Goal: Task Accomplishment & Management: Manage account settings

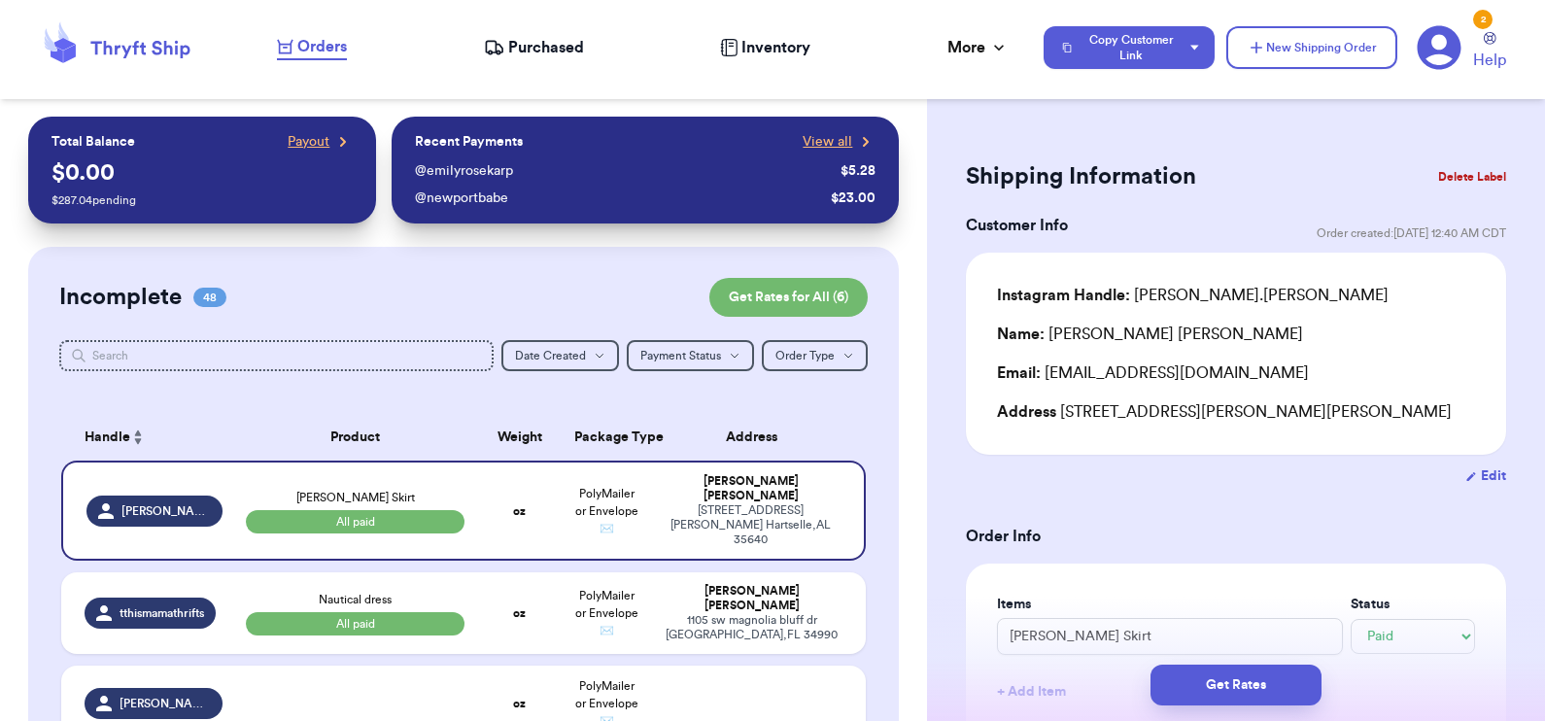
select select "paid"
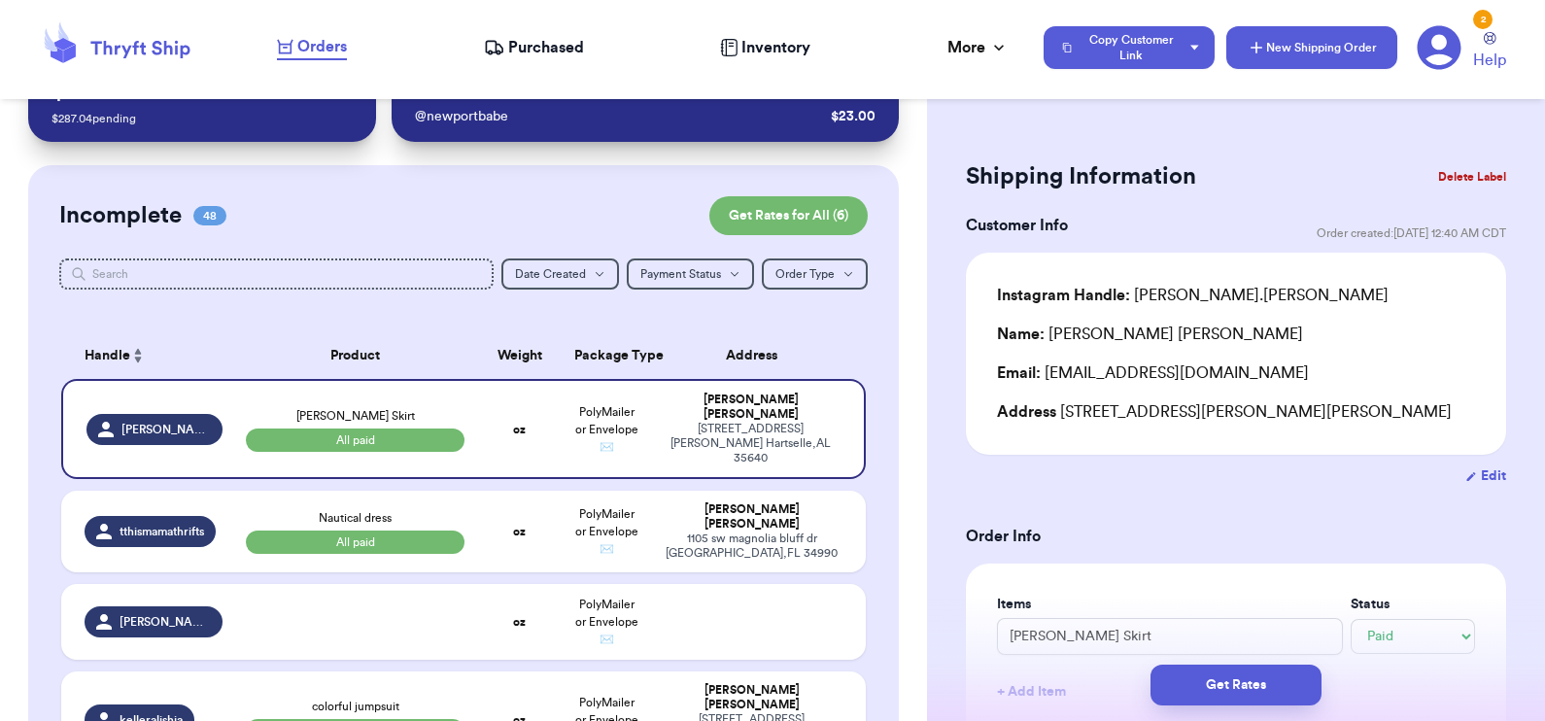
click at [1315, 53] on button "New Shipping Order" at bounding box center [1311, 47] width 171 height 43
select select "unknown"
type input "0"
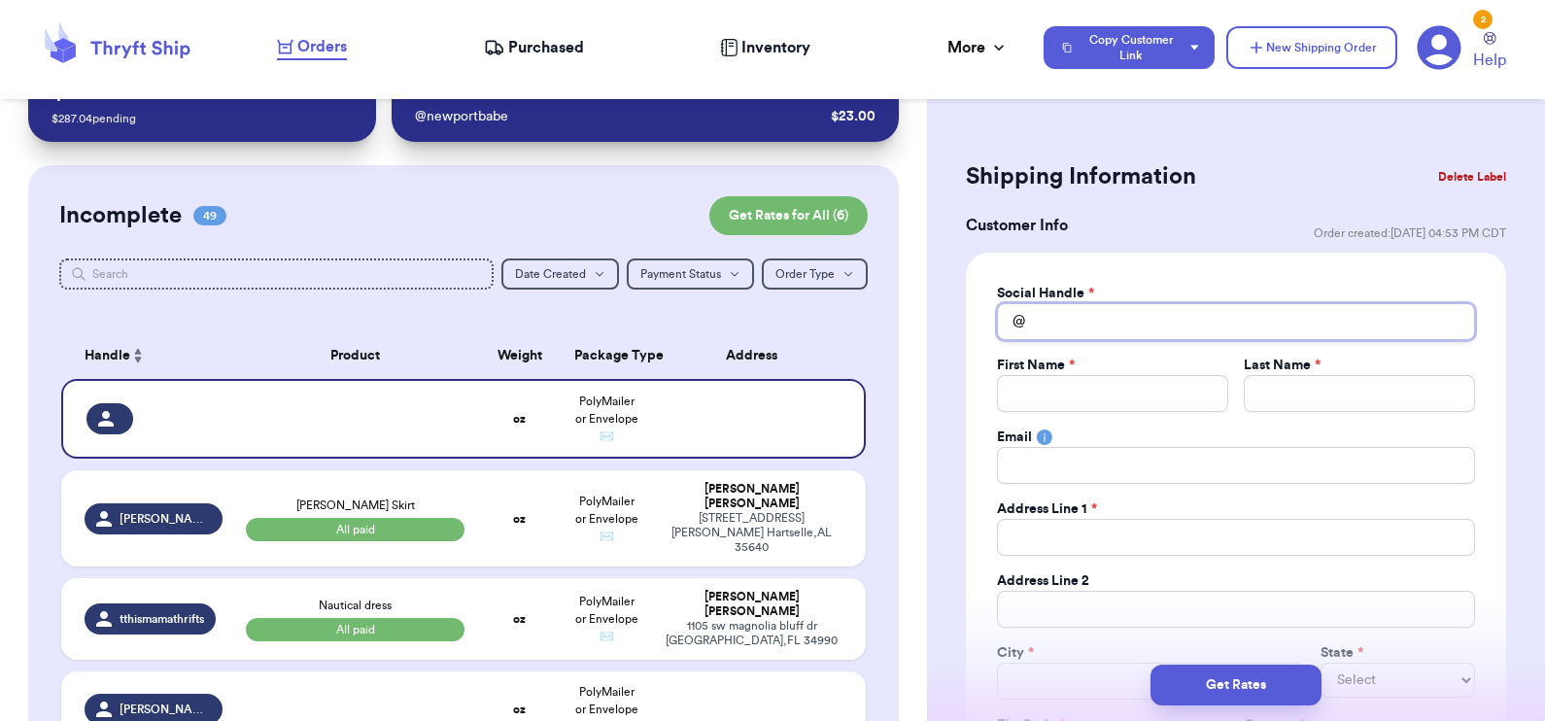
click at [1124, 318] on input "Total Amount Paid" at bounding box center [1236, 321] width 478 height 37
type input "t"
type input "th"
type input "thr"
type input "thri"
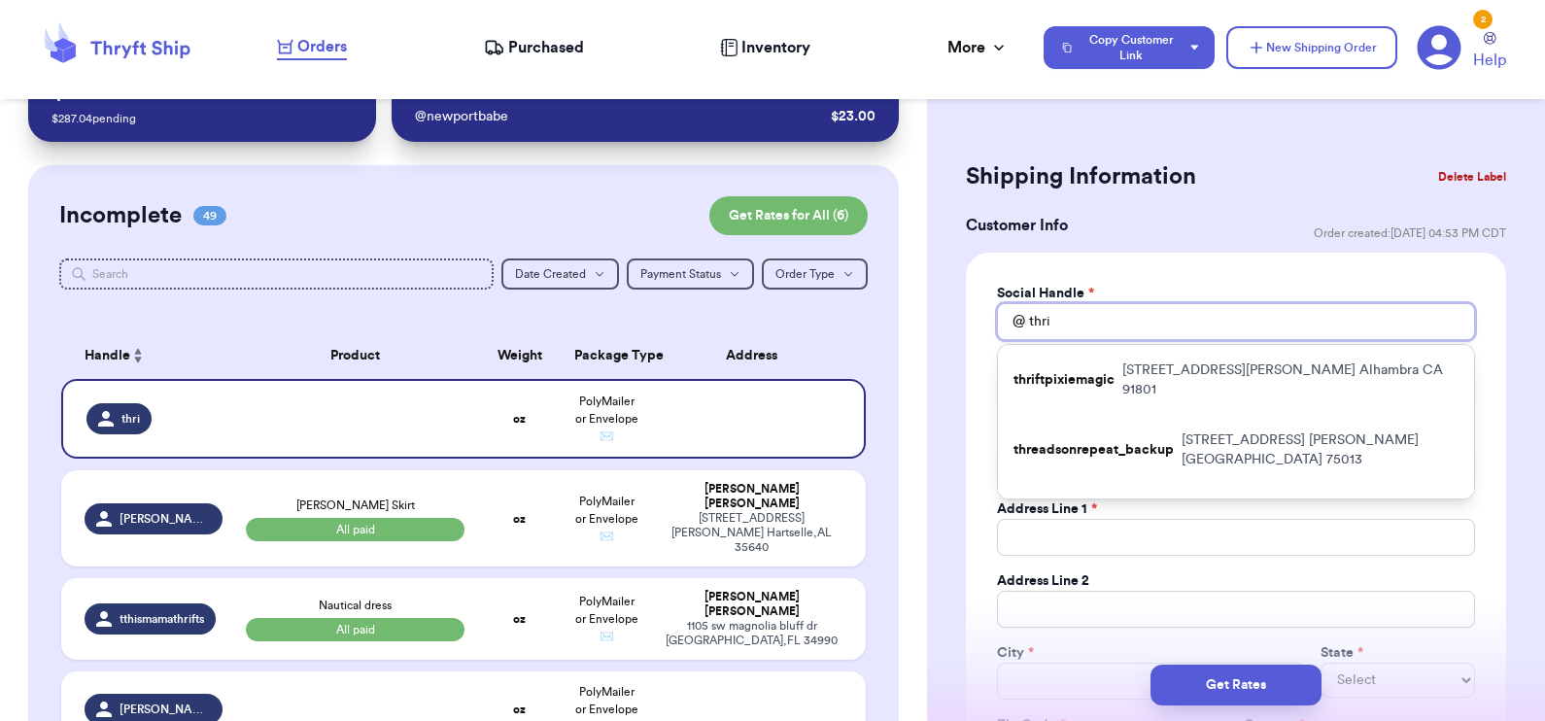
type input "thrif"
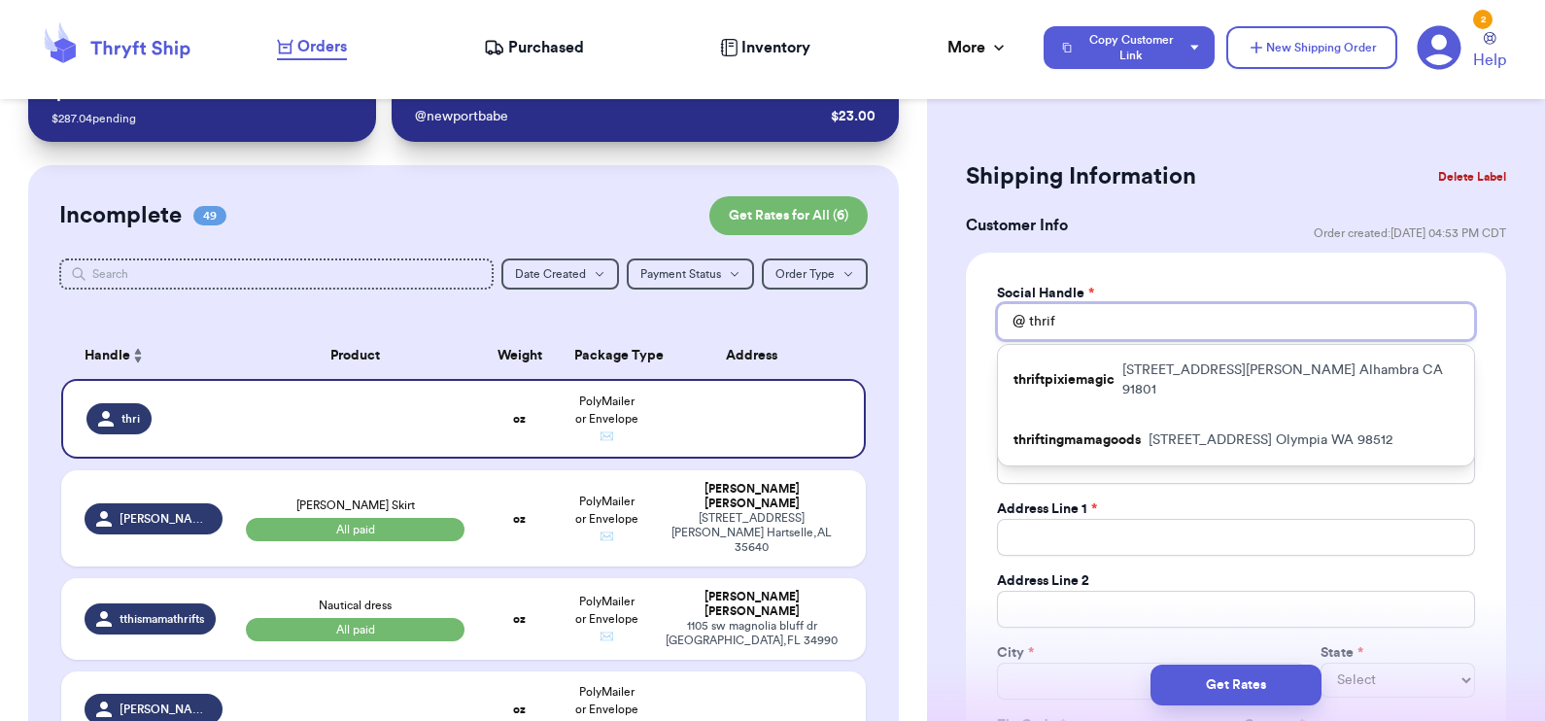
type input "thrift"
type input "thriftp"
type input "thriftpi"
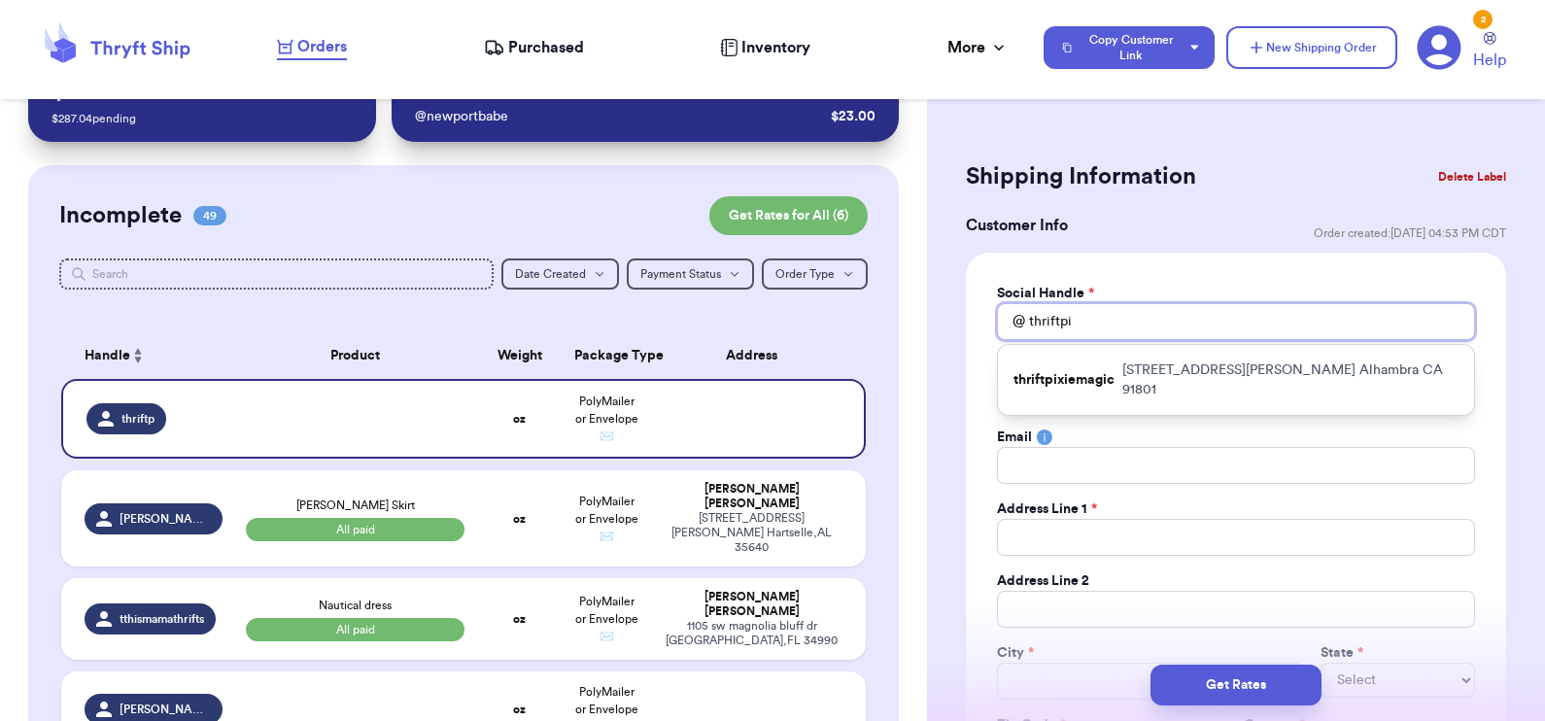
type input "thriftpix"
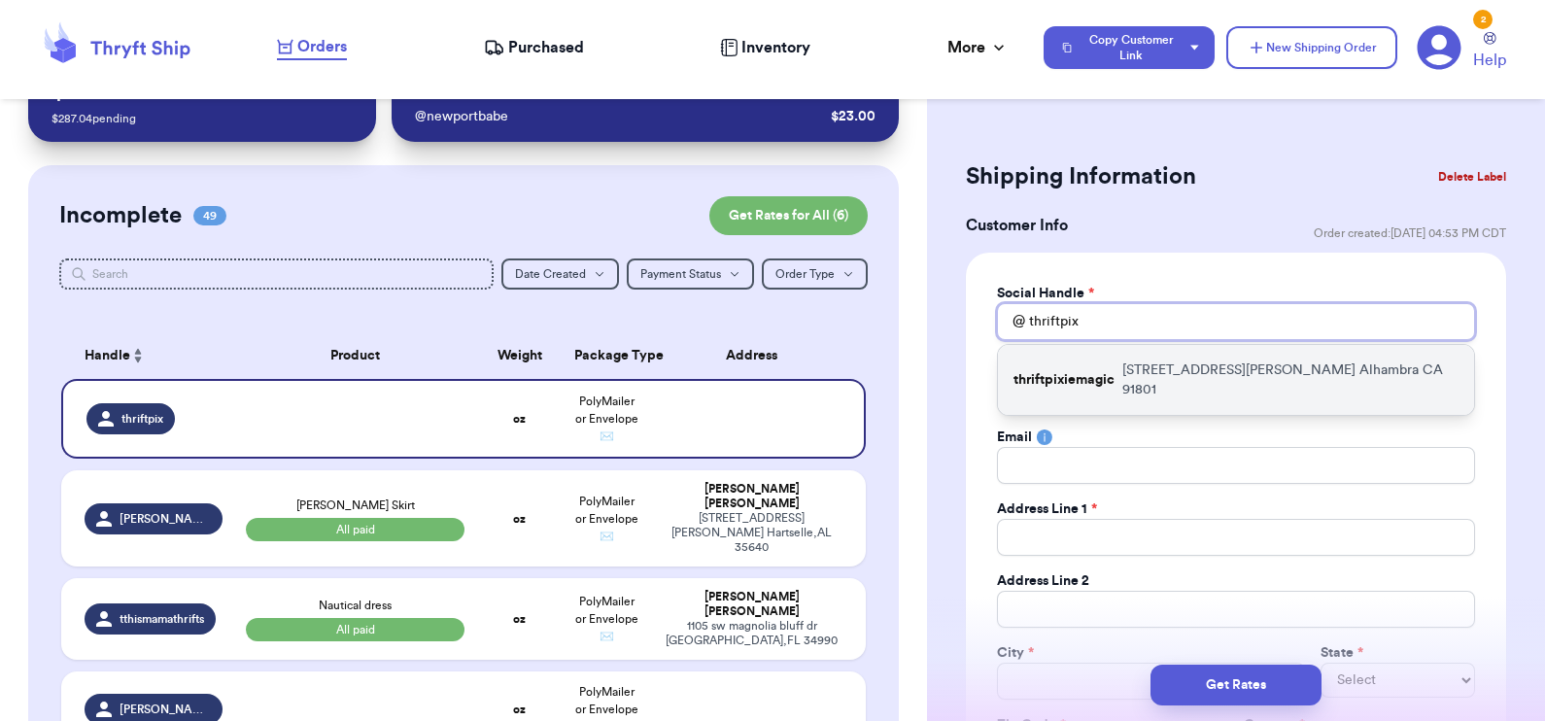
type input "thriftpix"
click at [1122, 369] on p "[STREET_ADDRESS][PERSON_NAME]" at bounding box center [1290, 380] width 336 height 39
type input "thriftpixiemagic"
type input "[PERSON_NAME]"
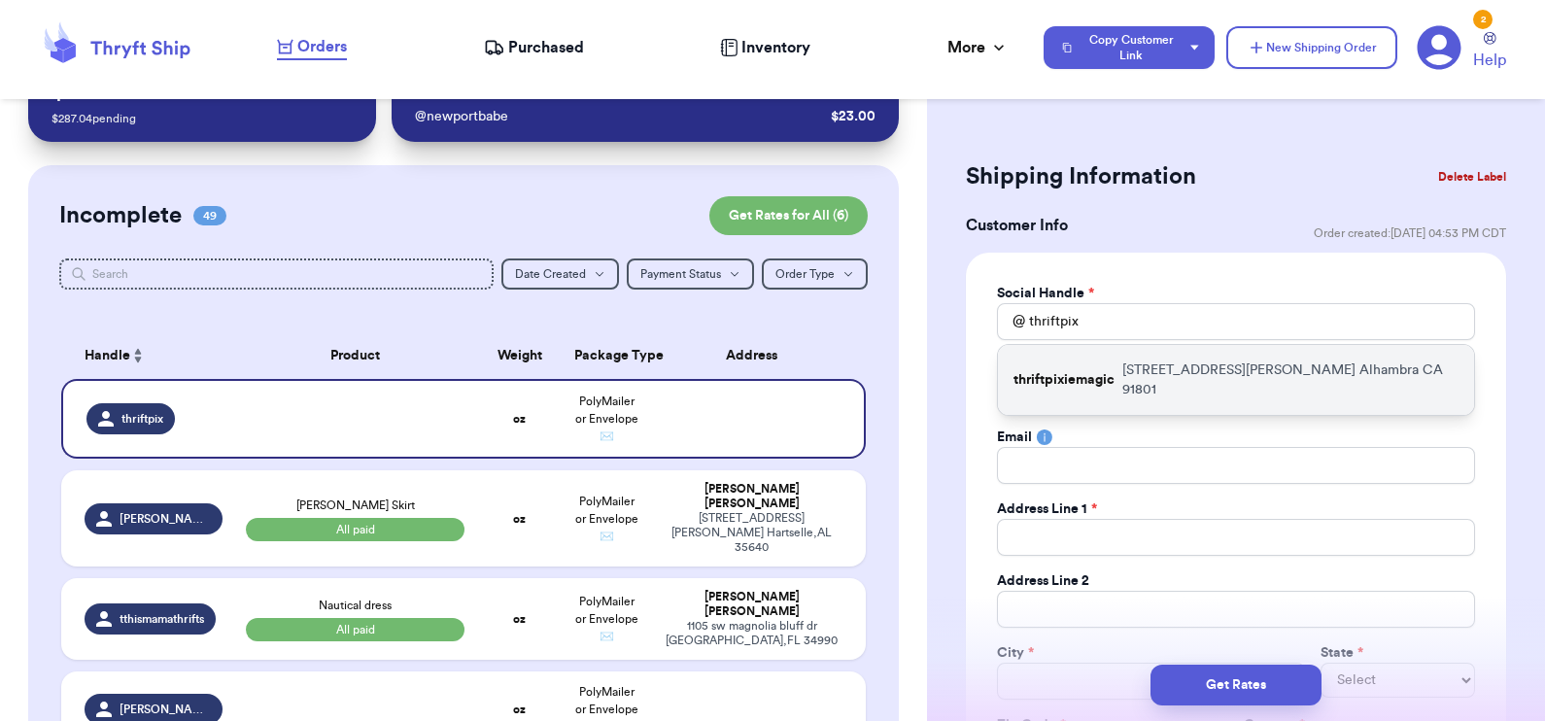
type input "[STREET_ADDRESS][PERSON_NAME]"
type input "APT C"
type input "Alhambra"
select select "CA"
type input "91801"
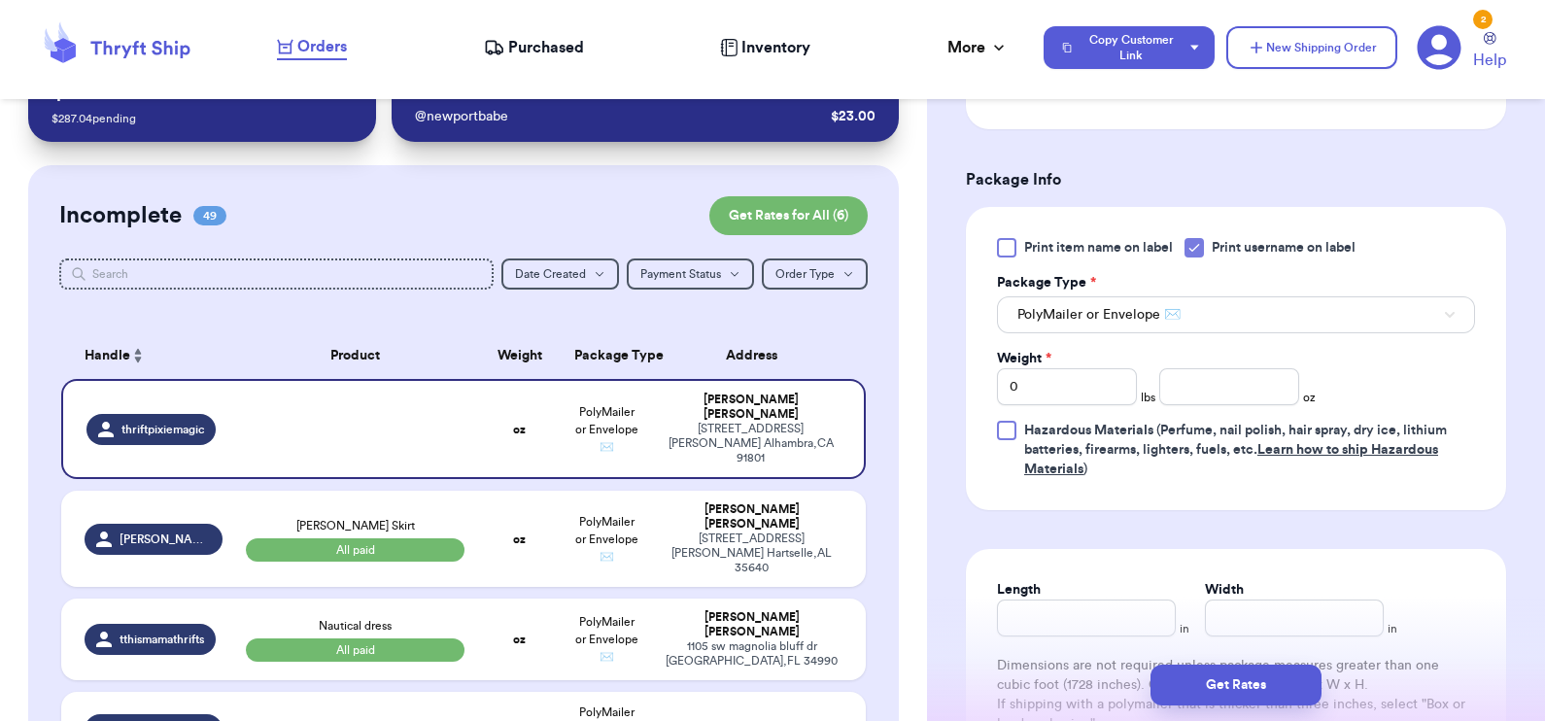
scroll to position [1119, 0]
click at [1161, 373] on input "number" at bounding box center [1229, 385] width 140 height 37
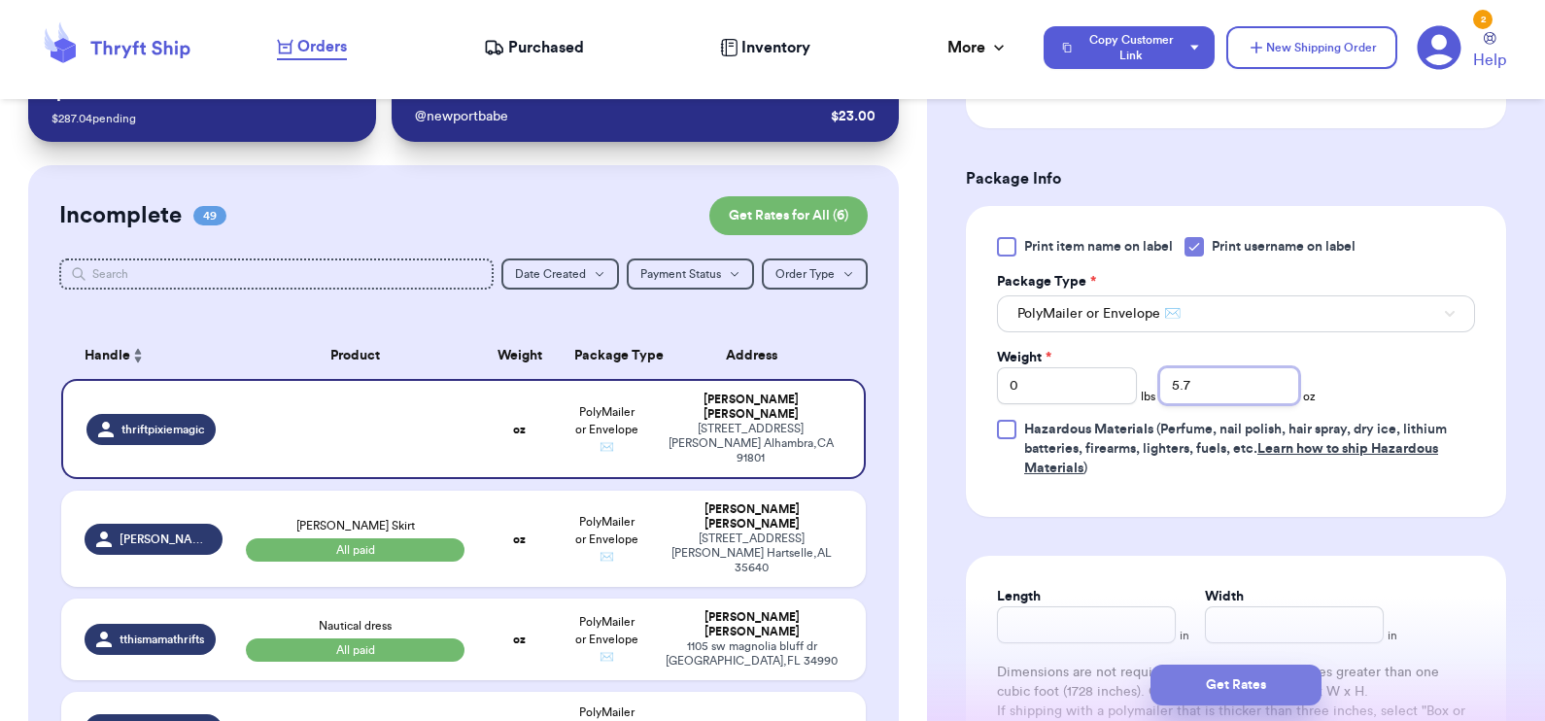
type input "5.7"
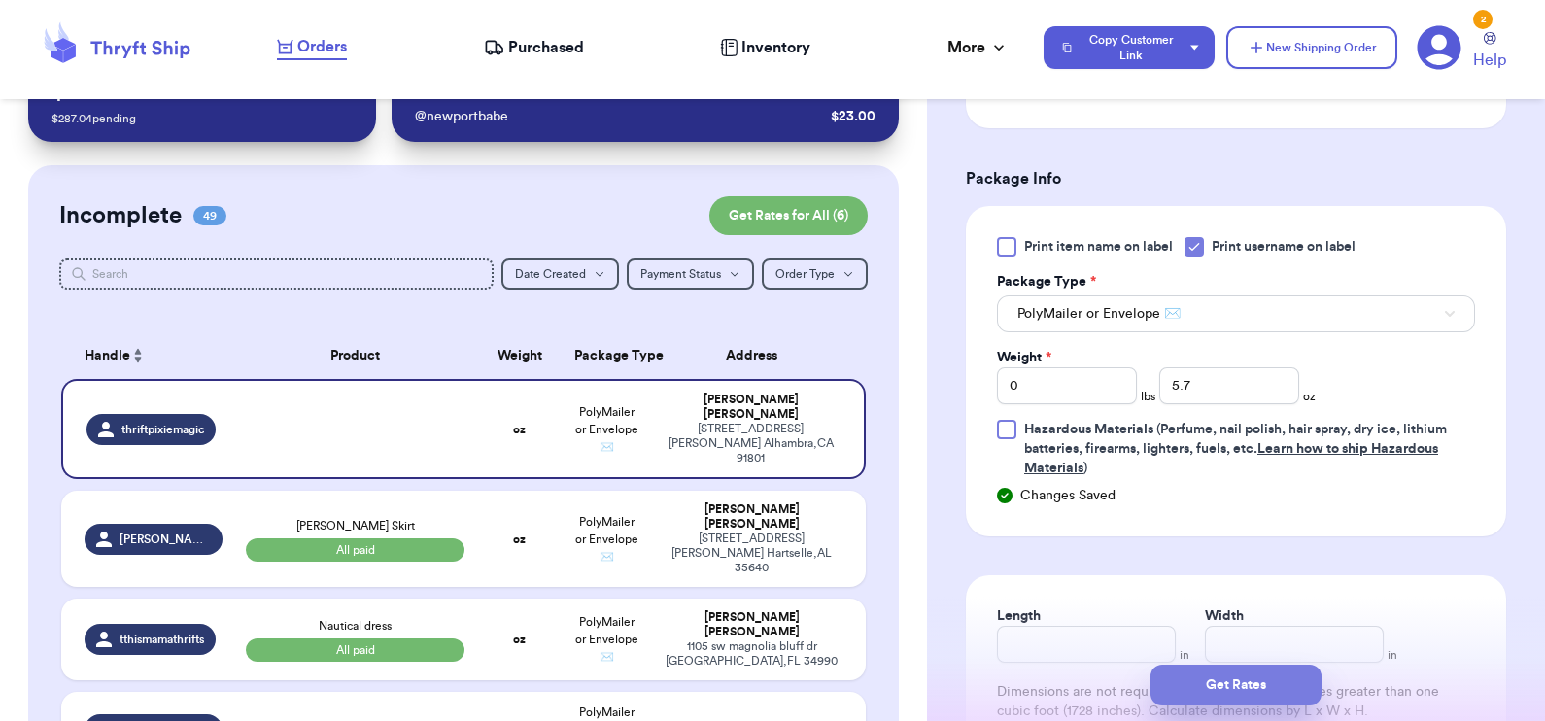
click at [1243, 680] on button "Get Rates" at bounding box center [1236, 685] width 171 height 41
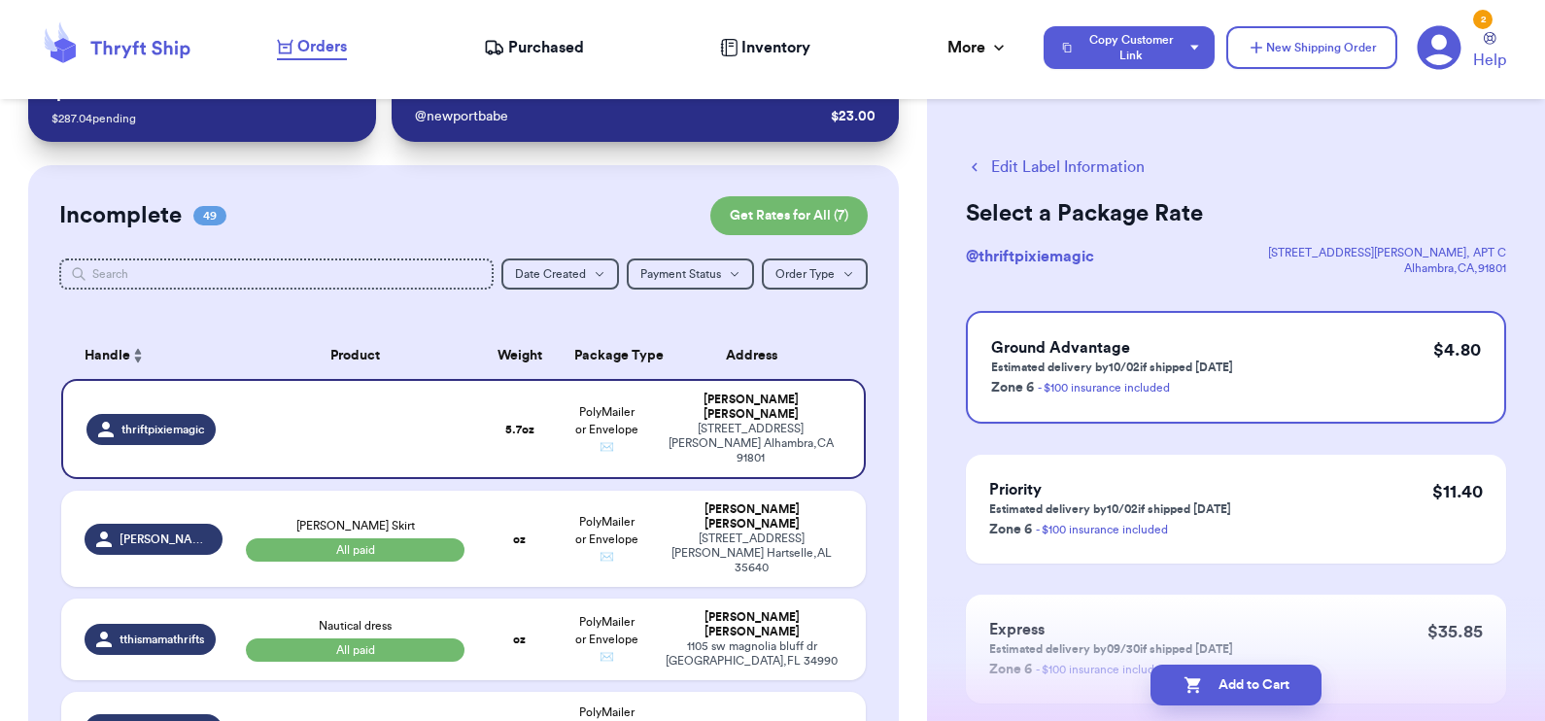
click at [1243, 680] on button "Add to Cart" at bounding box center [1236, 685] width 171 height 41
select select "paid"
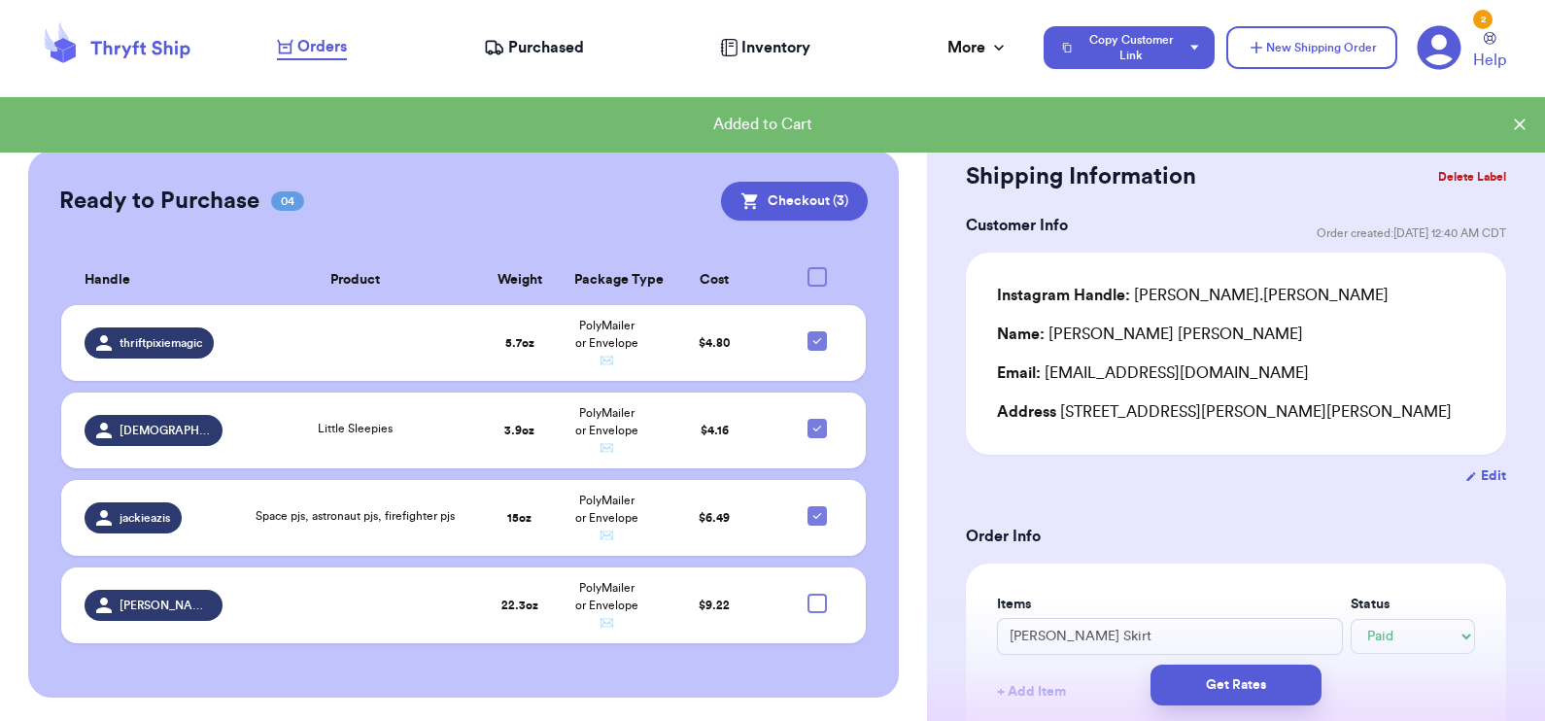
scroll to position [5467, 0]
click at [813, 338] on icon at bounding box center [817, 341] width 8 height 6
click at [816, 330] on input "checkbox" at bounding box center [816, 330] width 1 height 1
checkbox input "false"
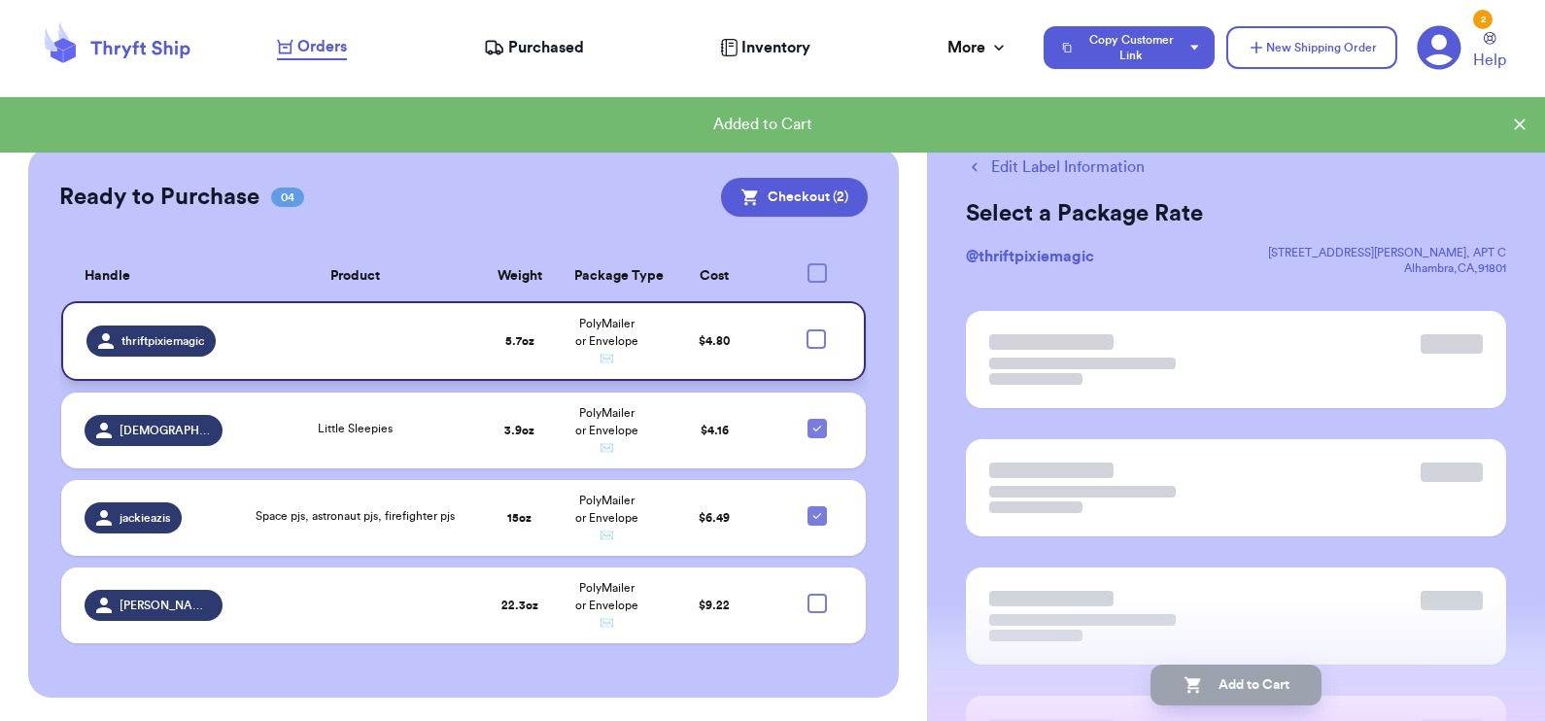
scroll to position [5464, 0]
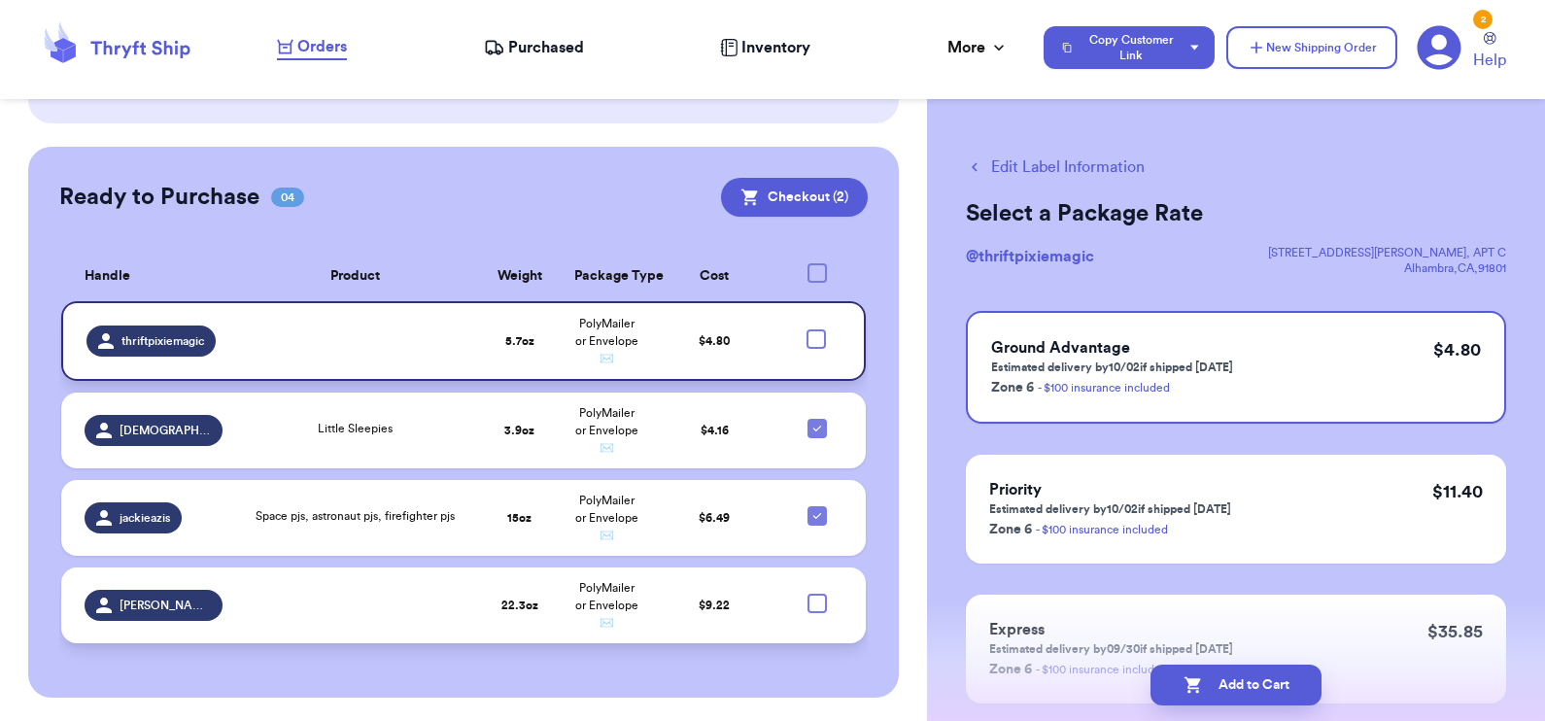
click at [808, 596] on div at bounding box center [817, 603] width 19 height 19
click at [816, 594] on input "checkbox" at bounding box center [816, 593] width 1 height 1
checkbox input "true"
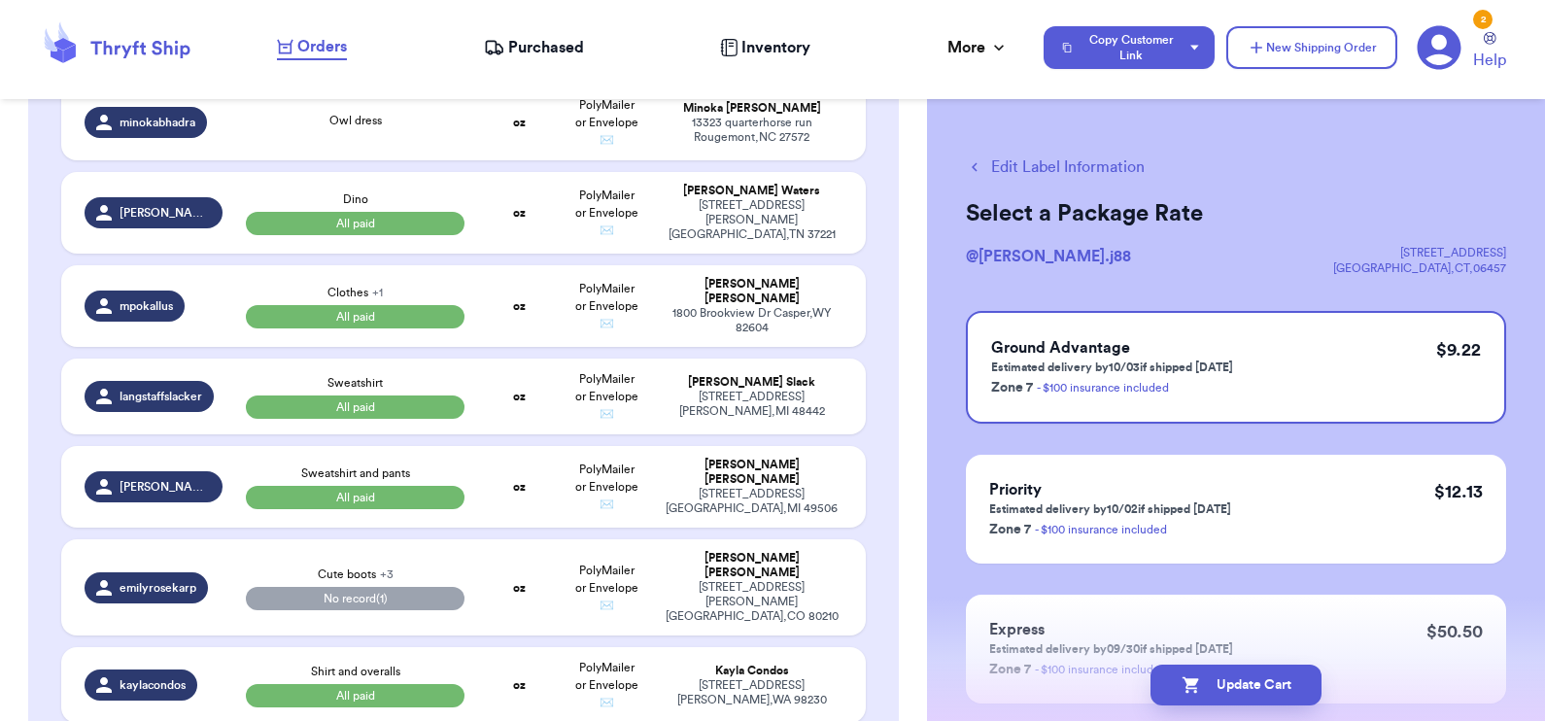
scroll to position [2648, 0]
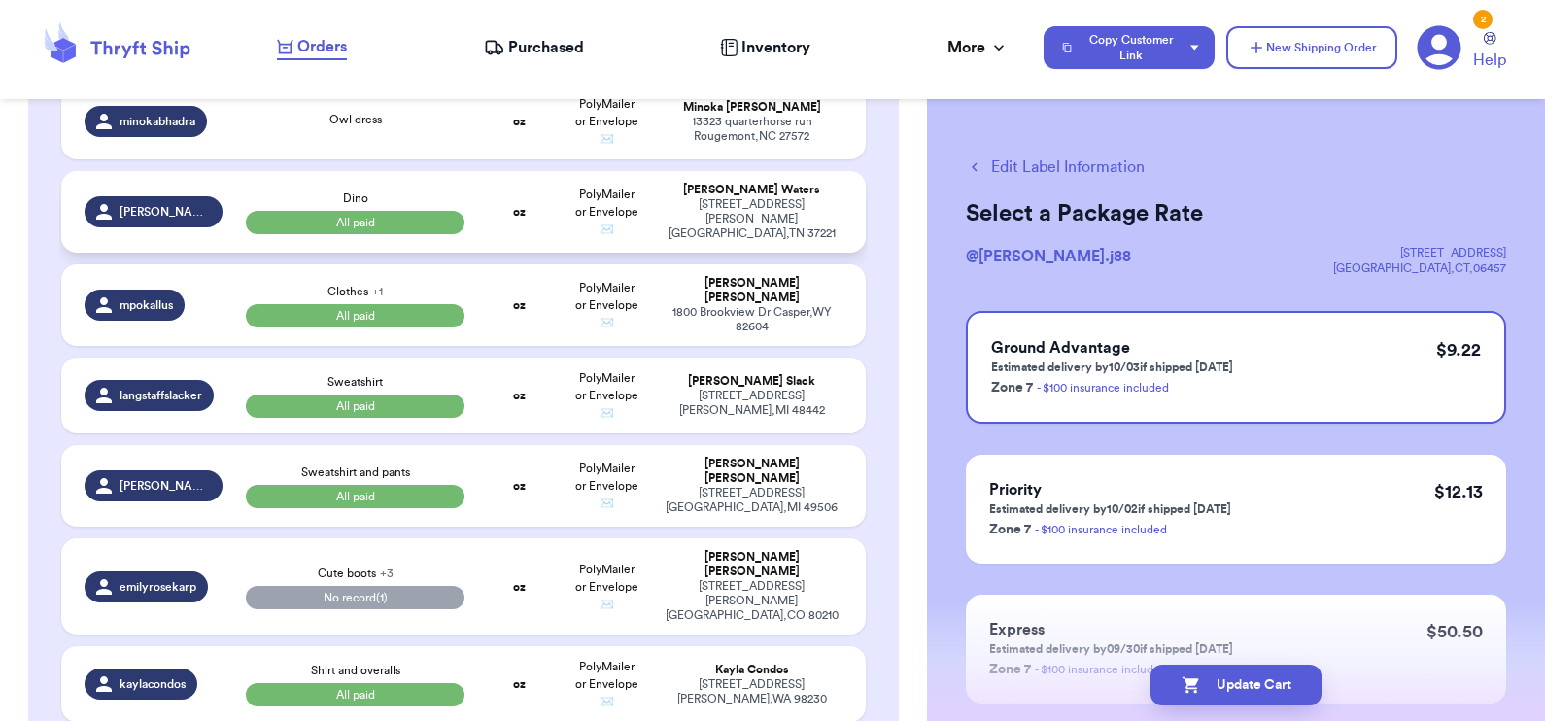
click at [234, 253] on td "Dino All paid" at bounding box center [355, 212] width 243 height 82
select select "paid"
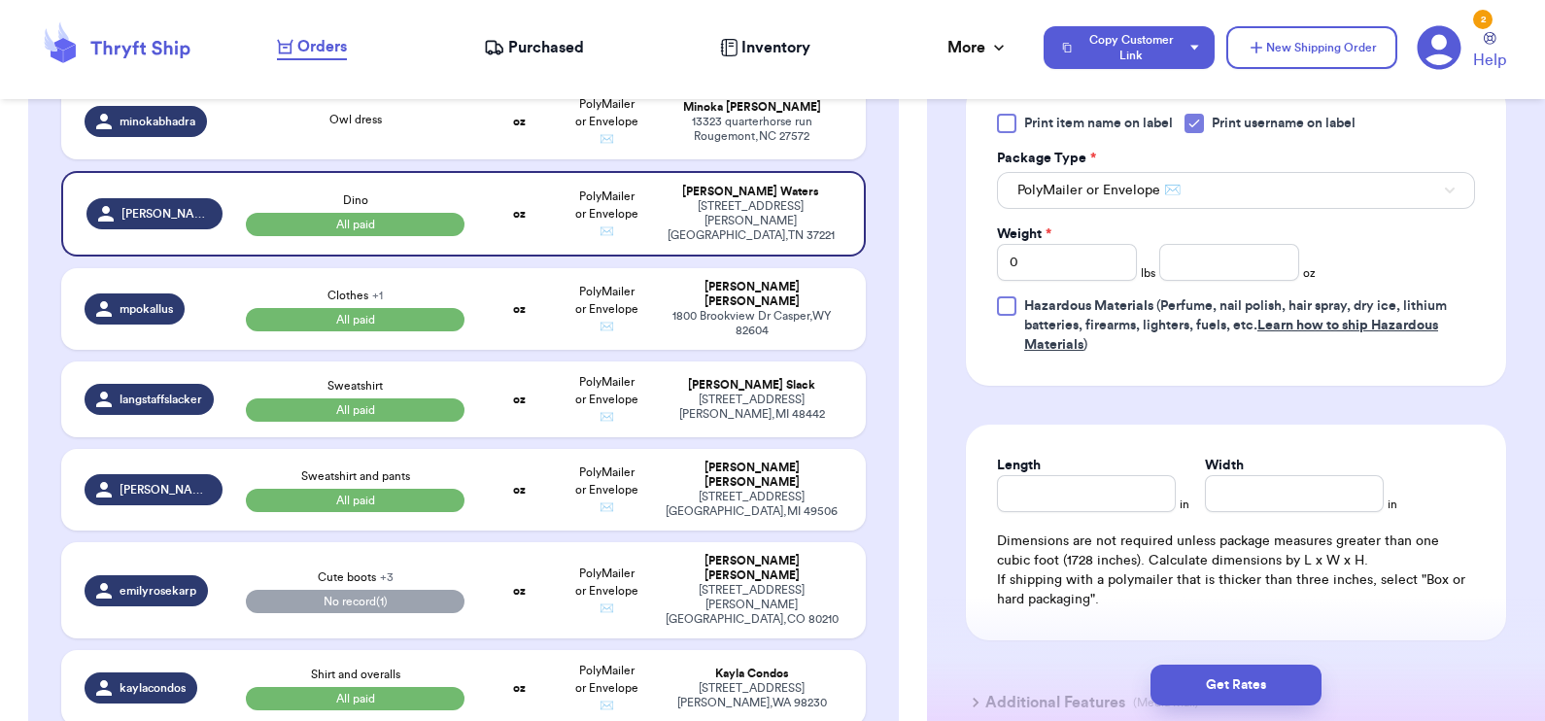
scroll to position [776, 0]
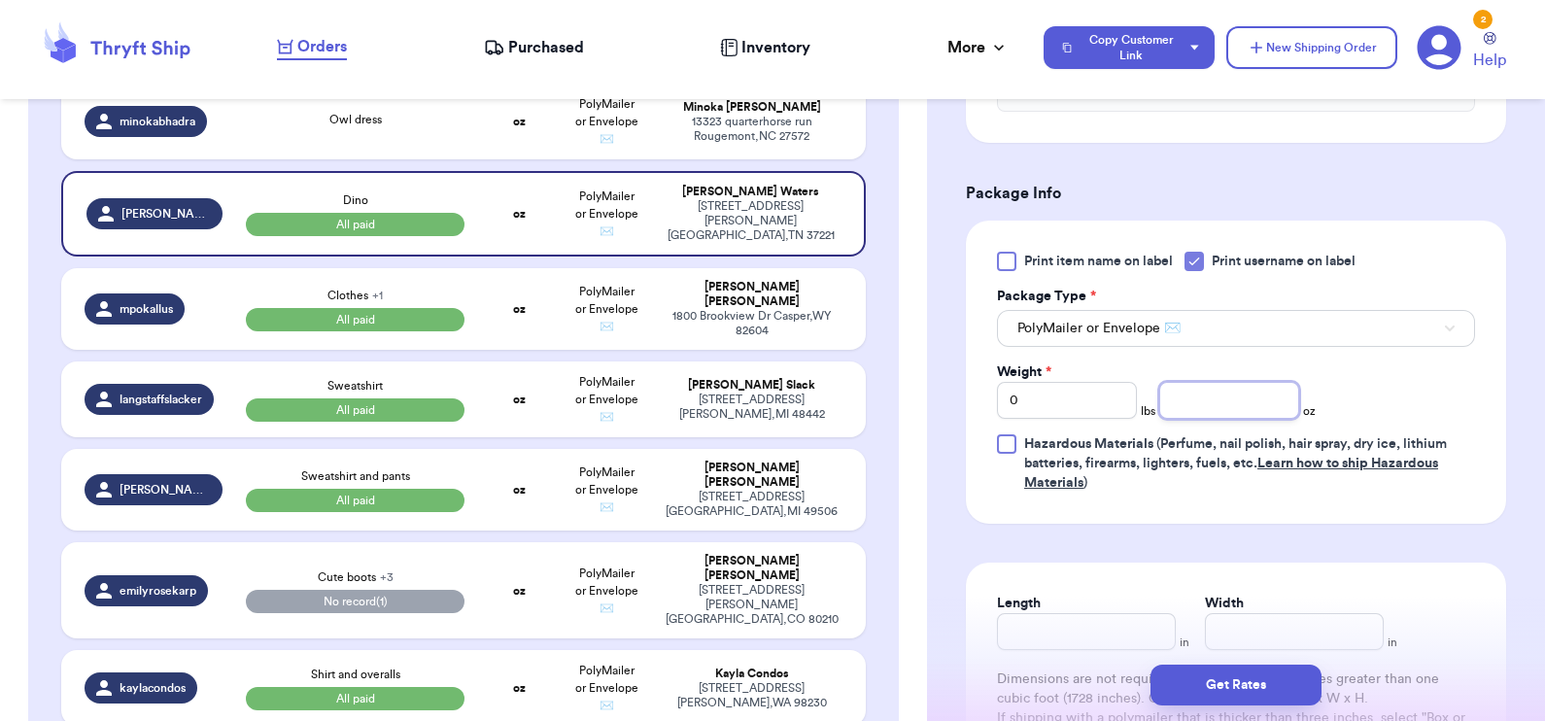
click at [1199, 382] on input "number" at bounding box center [1229, 400] width 140 height 37
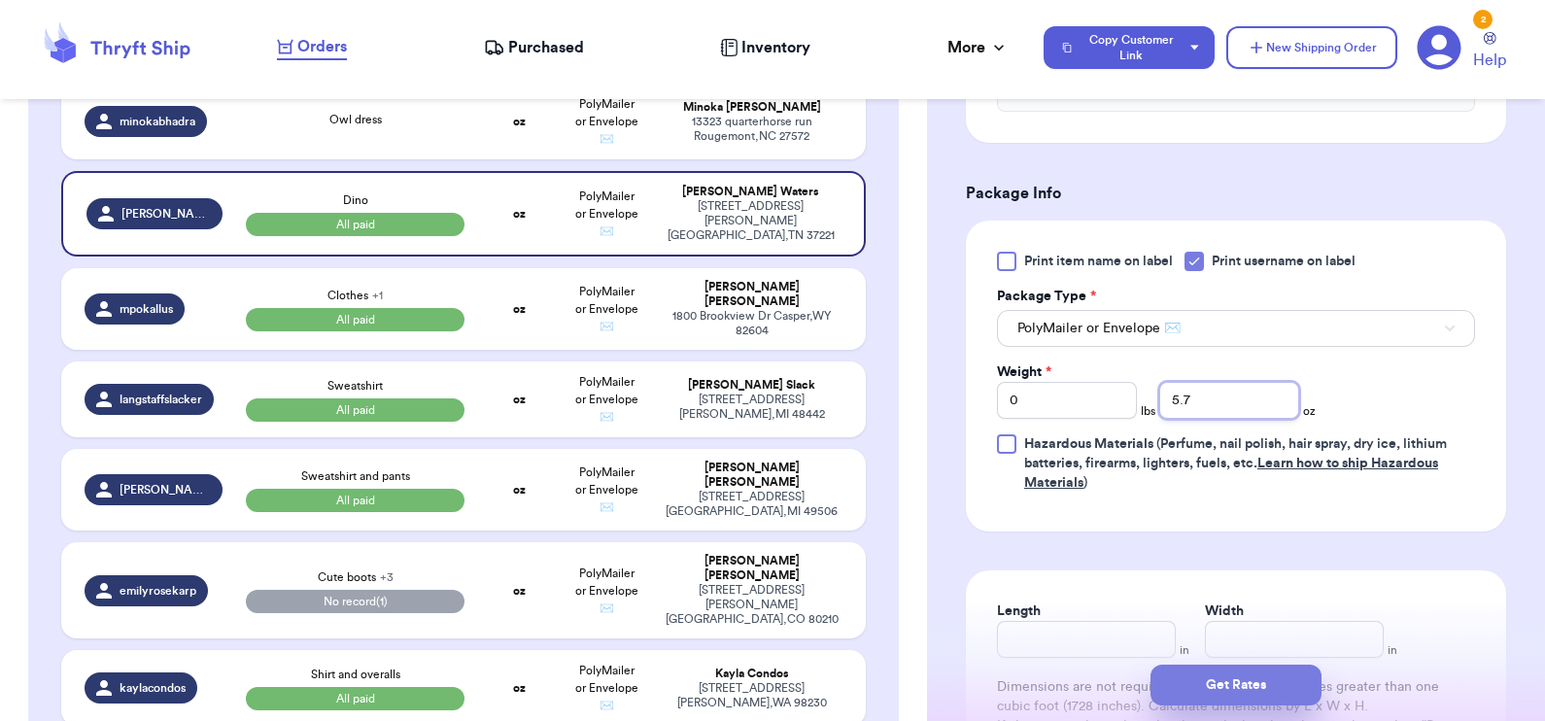
type input "5.7"
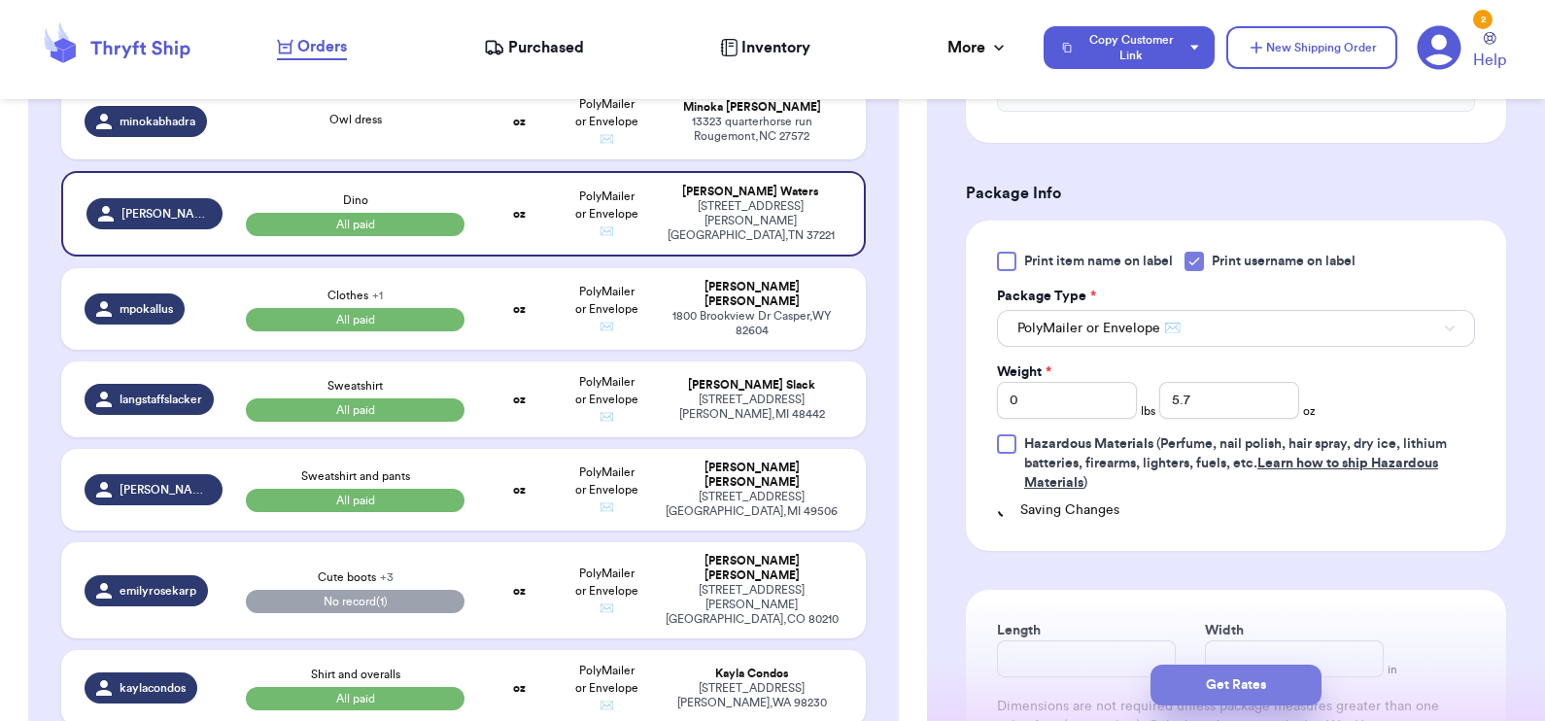
click at [1204, 678] on button "Get Rates" at bounding box center [1236, 685] width 171 height 41
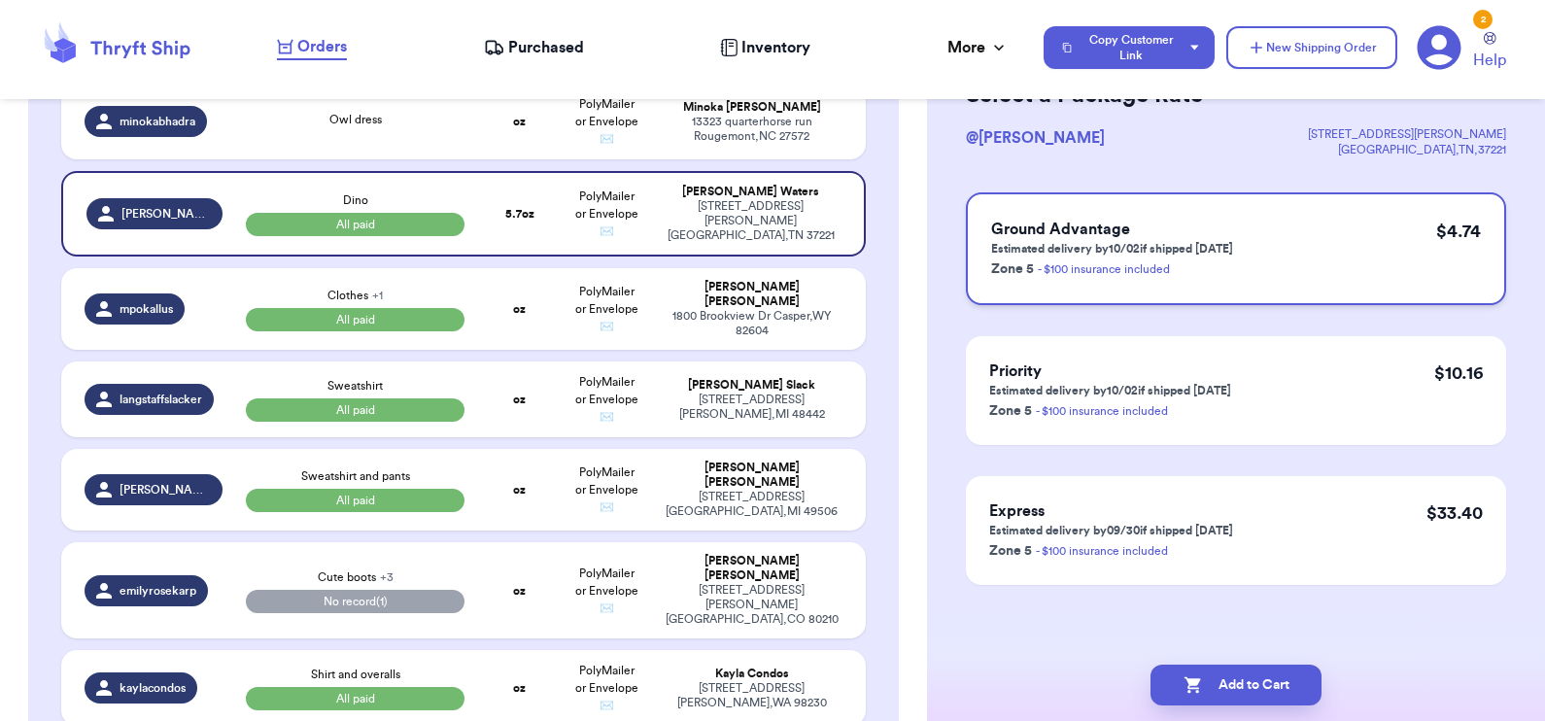
scroll to position [0, 0]
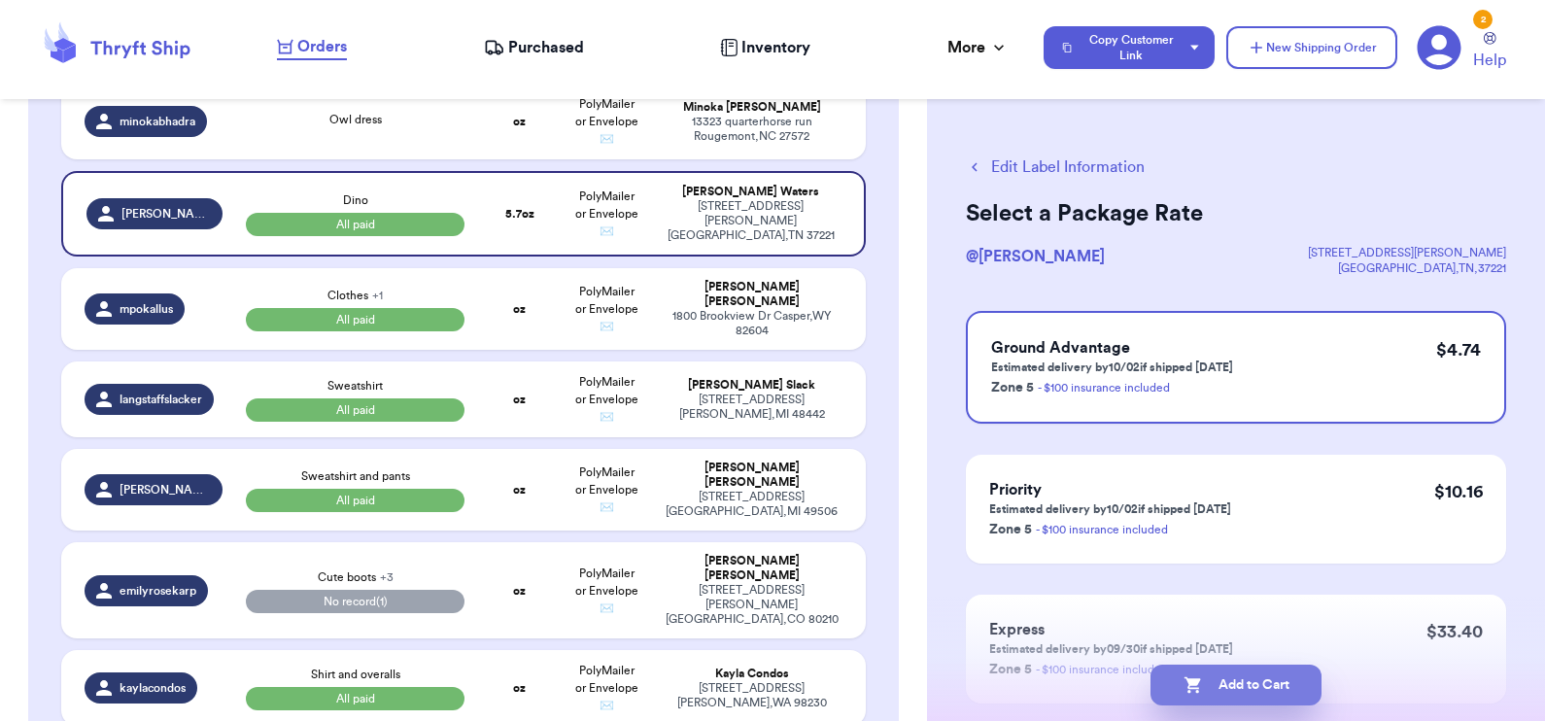
click at [1207, 683] on button "Add to Cart" at bounding box center [1236, 685] width 171 height 41
select select "paid"
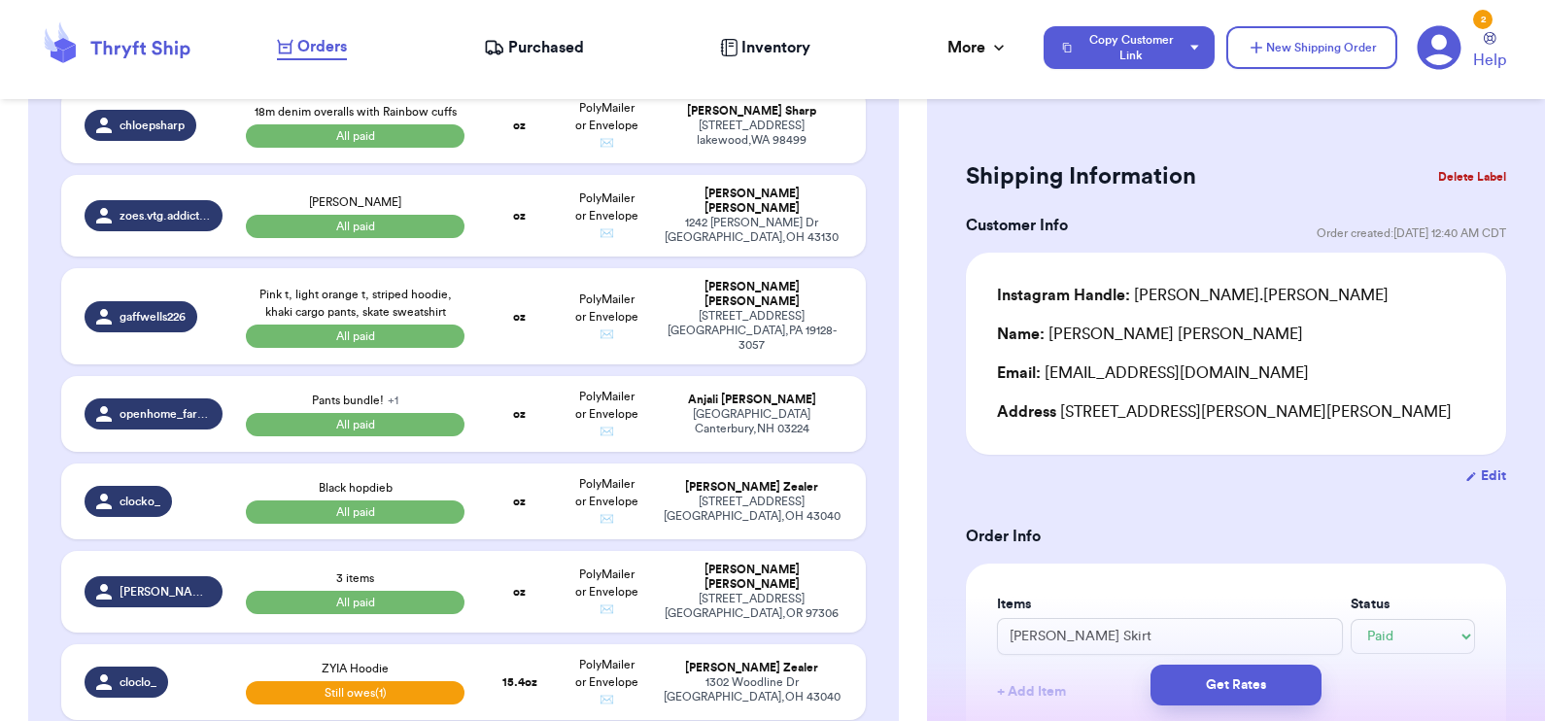
scroll to position [1092, 0]
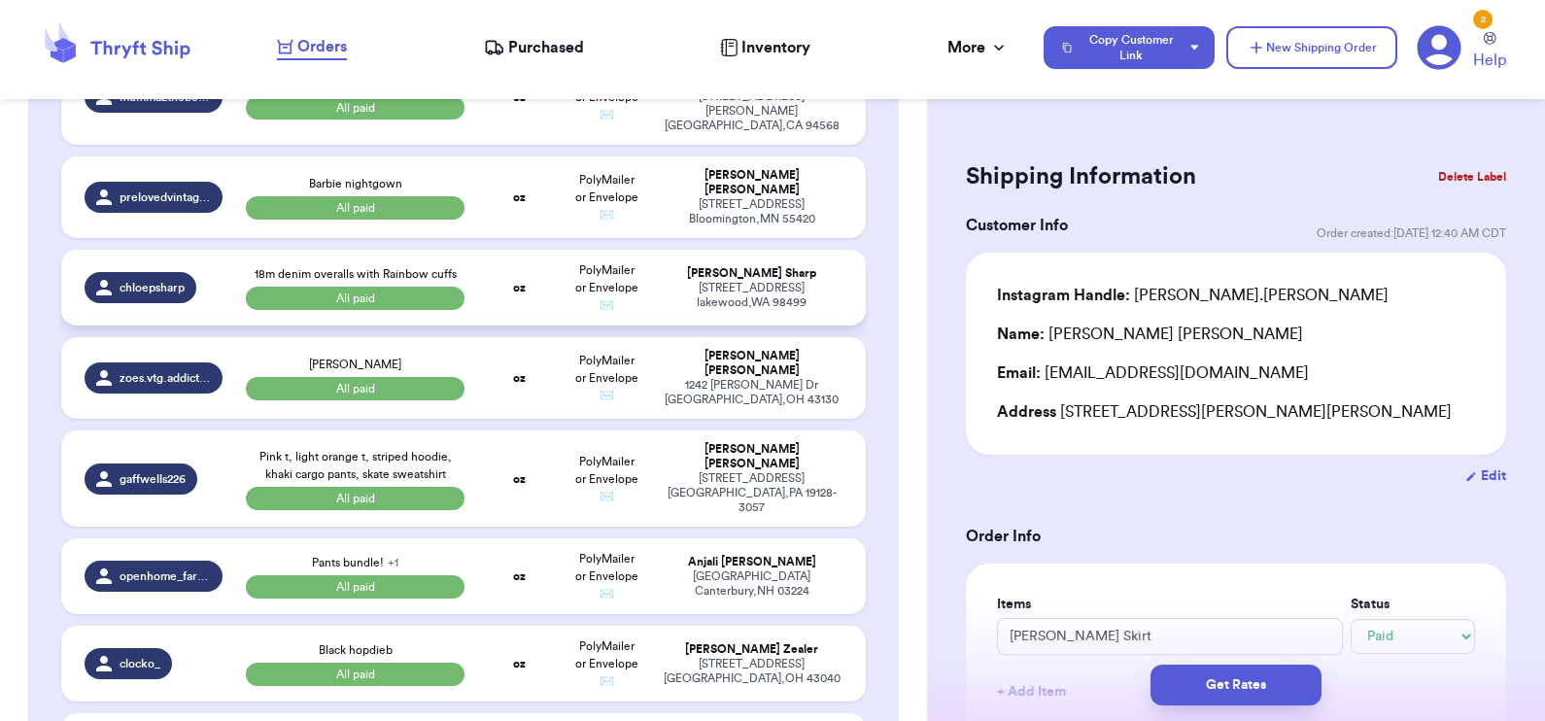
click at [499, 326] on td "oz" at bounding box center [519, 288] width 86 height 76
type input "18m denim overalls with Rainbow cuffs"
type input "14"
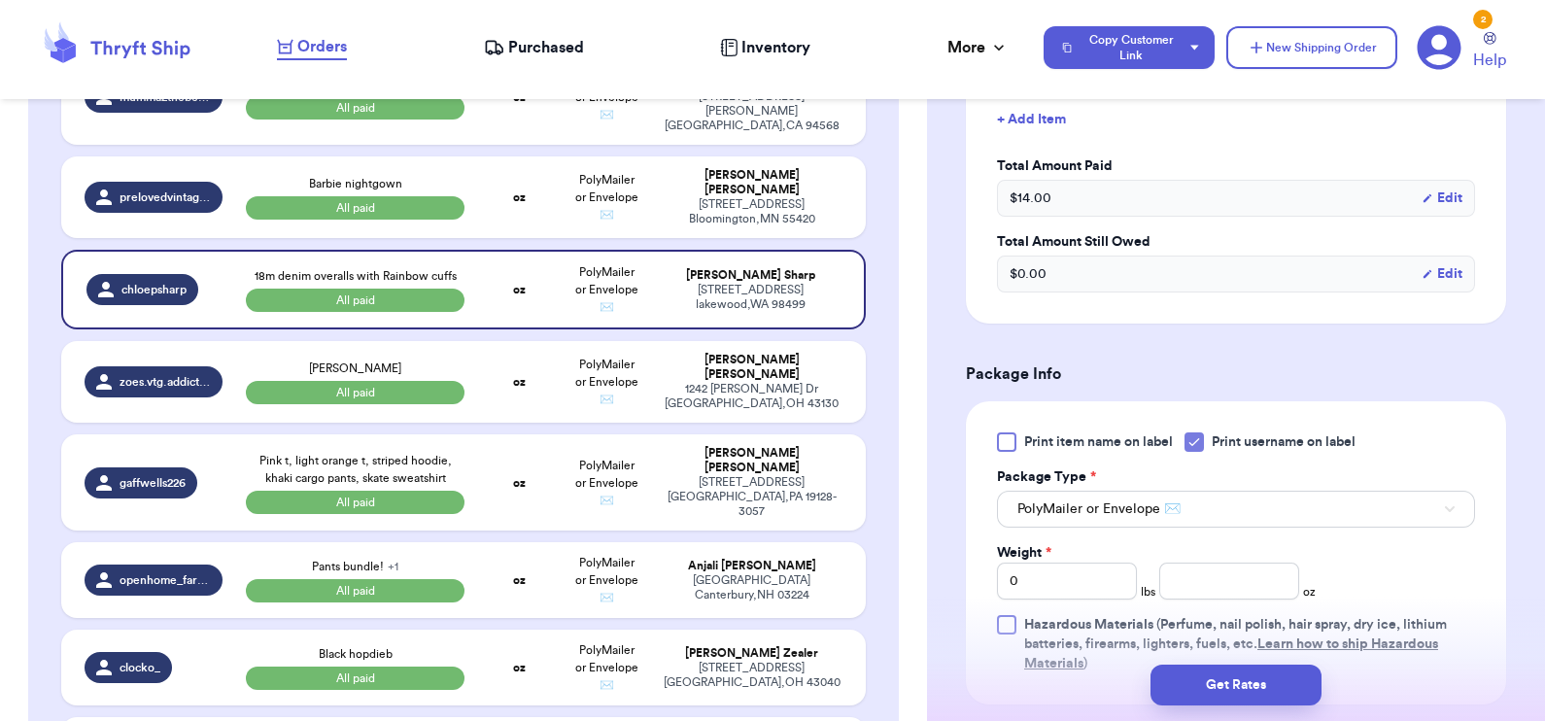
scroll to position [573, 0]
click at [1226, 577] on input "number" at bounding box center [1229, 580] width 140 height 37
type input "9"
click at [1224, 695] on button "Get Rates" at bounding box center [1236, 685] width 171 height 41
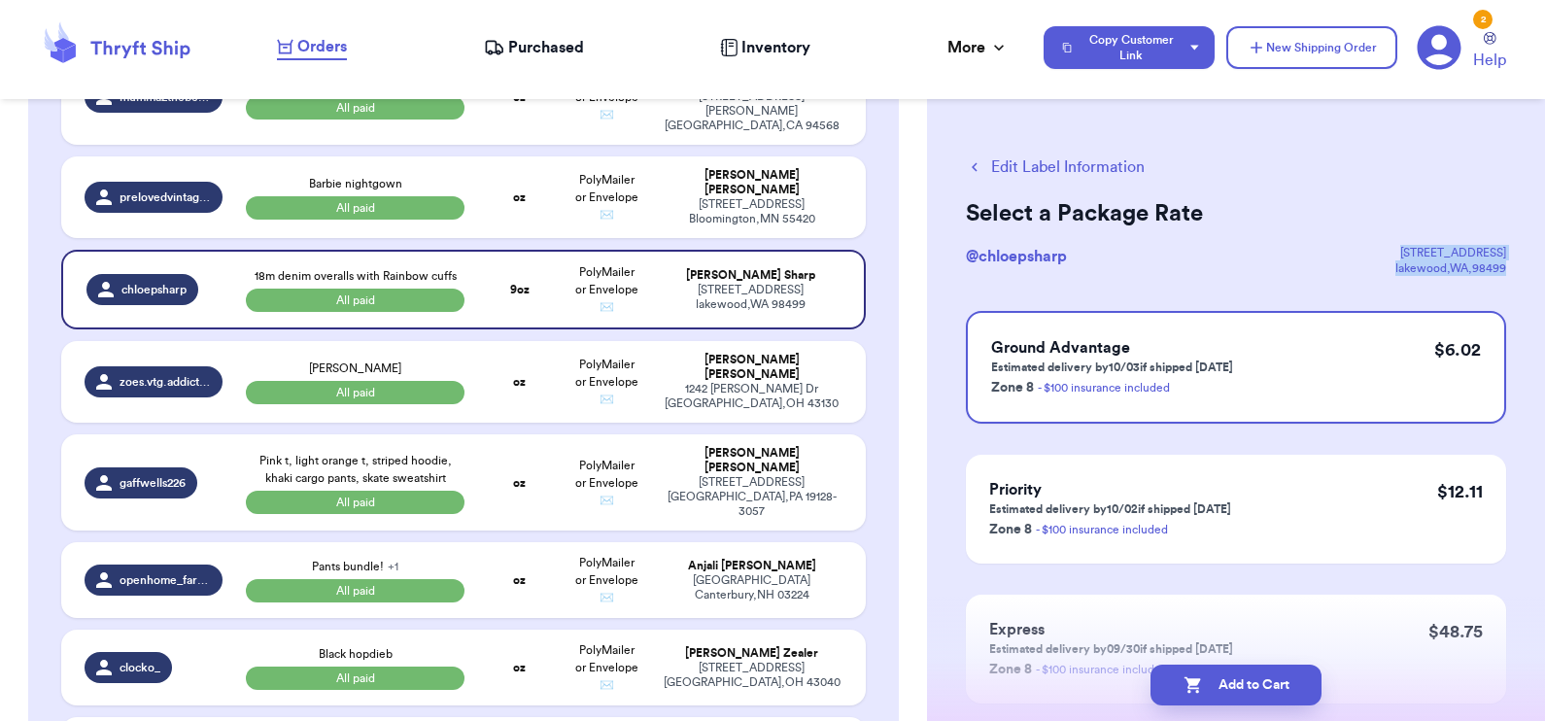
drag, startPoint x: 1399, startPoint y: 246, endPoint x: 1511, endPoint y: 273, distance: 115.0
click at [1511, 273] on div "Edit Label Information Select a Package Rate @ chloepsharp [STREET_ADDRESS] Gro…" at bounding box center [1236, 478] width 618 height 723
copy div "[STREET_ADDRESS]"
click at [1051, 165] on button "Edit Label Information" at bounding box center [1055, 166] width 179 height 23
select select "paid"
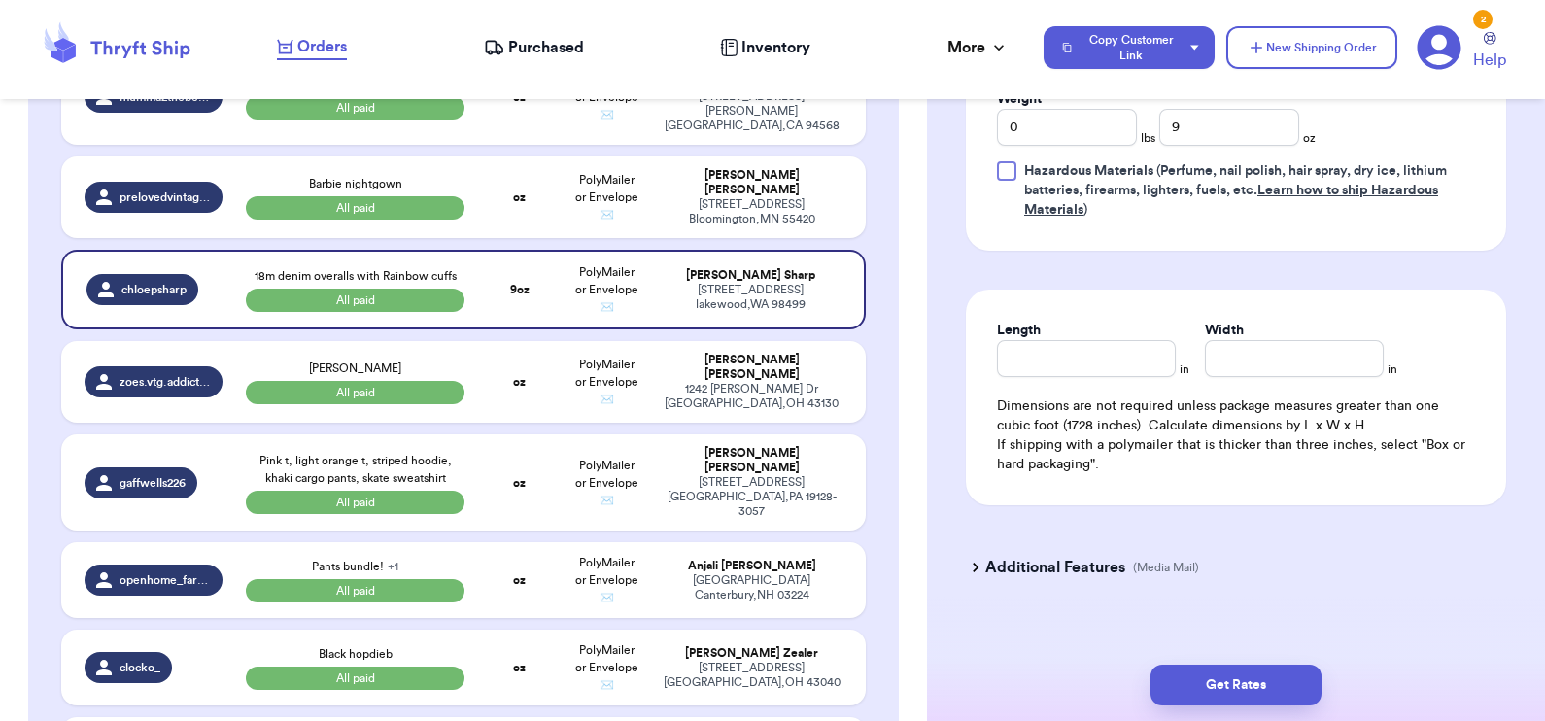
scroll to position [1045, 0]
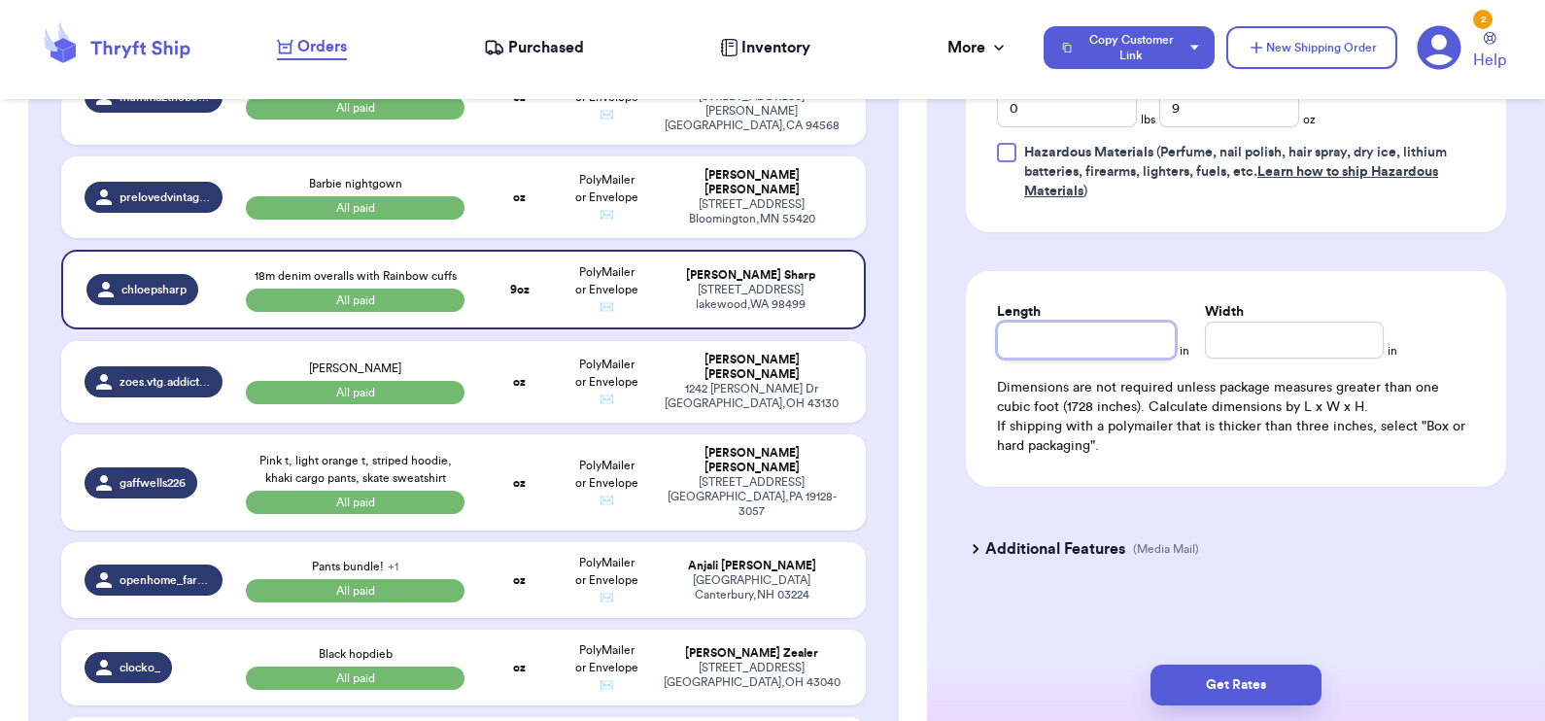
click at [1096, 340] on input "Length" at bounding box center [1086, 340] width 179 height 37
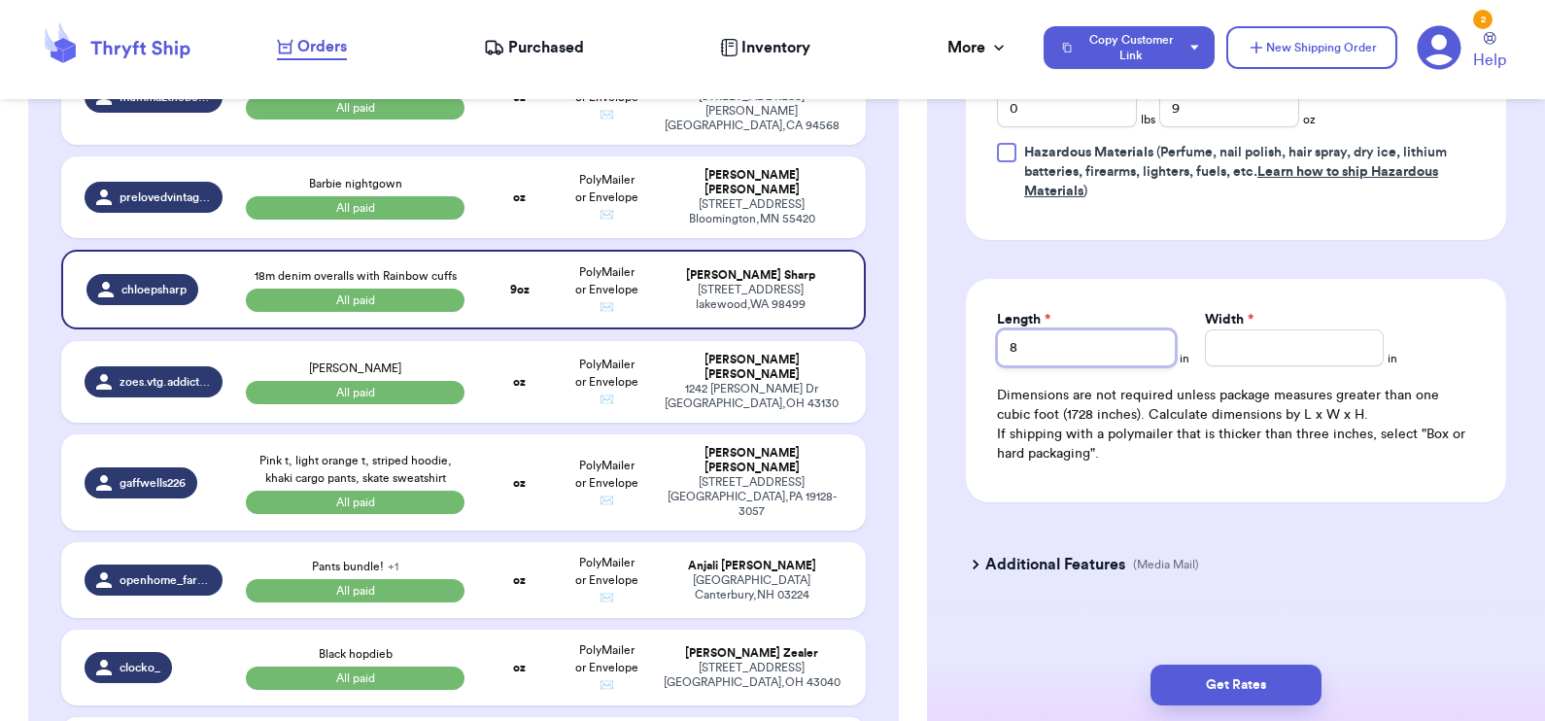
type input "8"
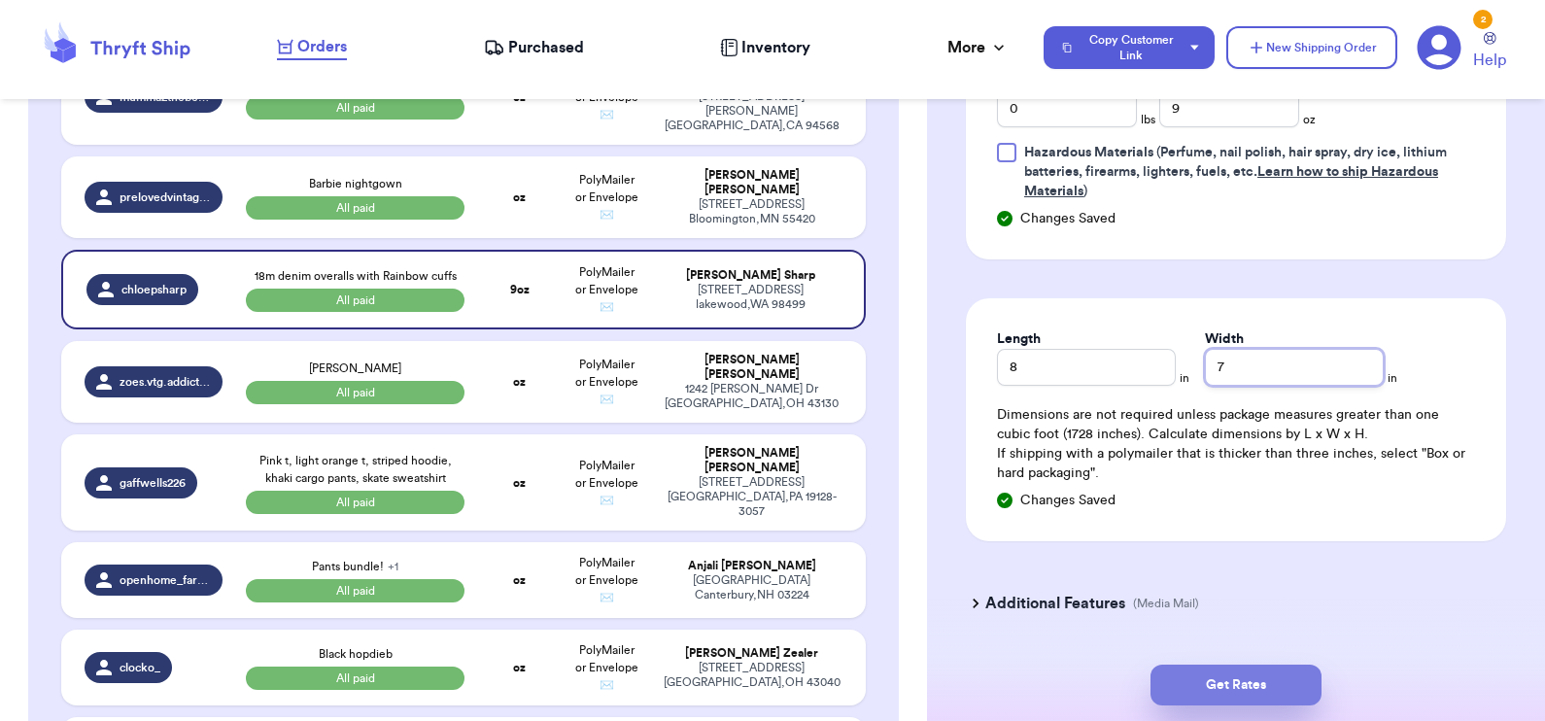
type input "7"
click at [1218, 690] on button "Get Rates" at bounding box center [1236, 685] width 171 height 41
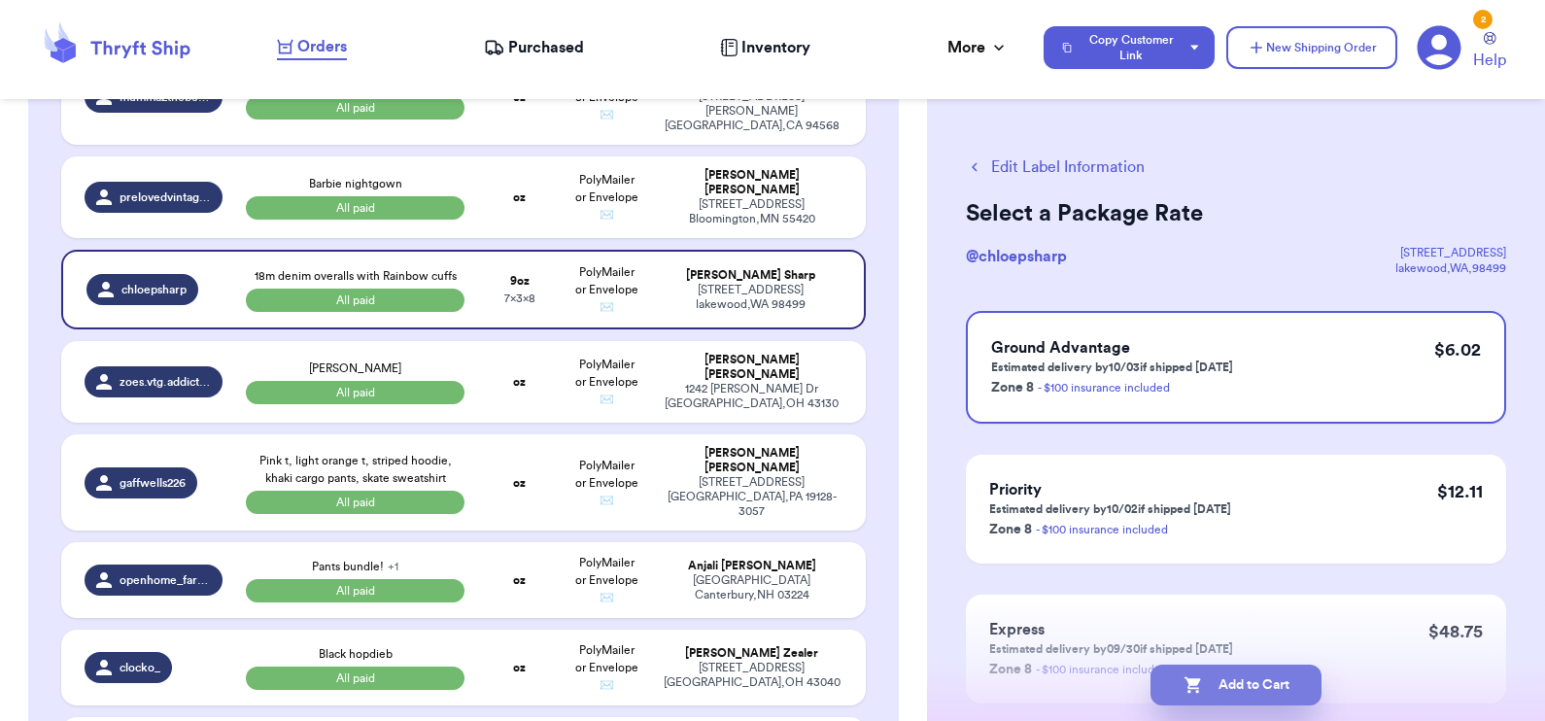
click at [1274, 677] on button "Add to Cart" at bounding box center [1236, 685] width 171 height 41
select select "paid"
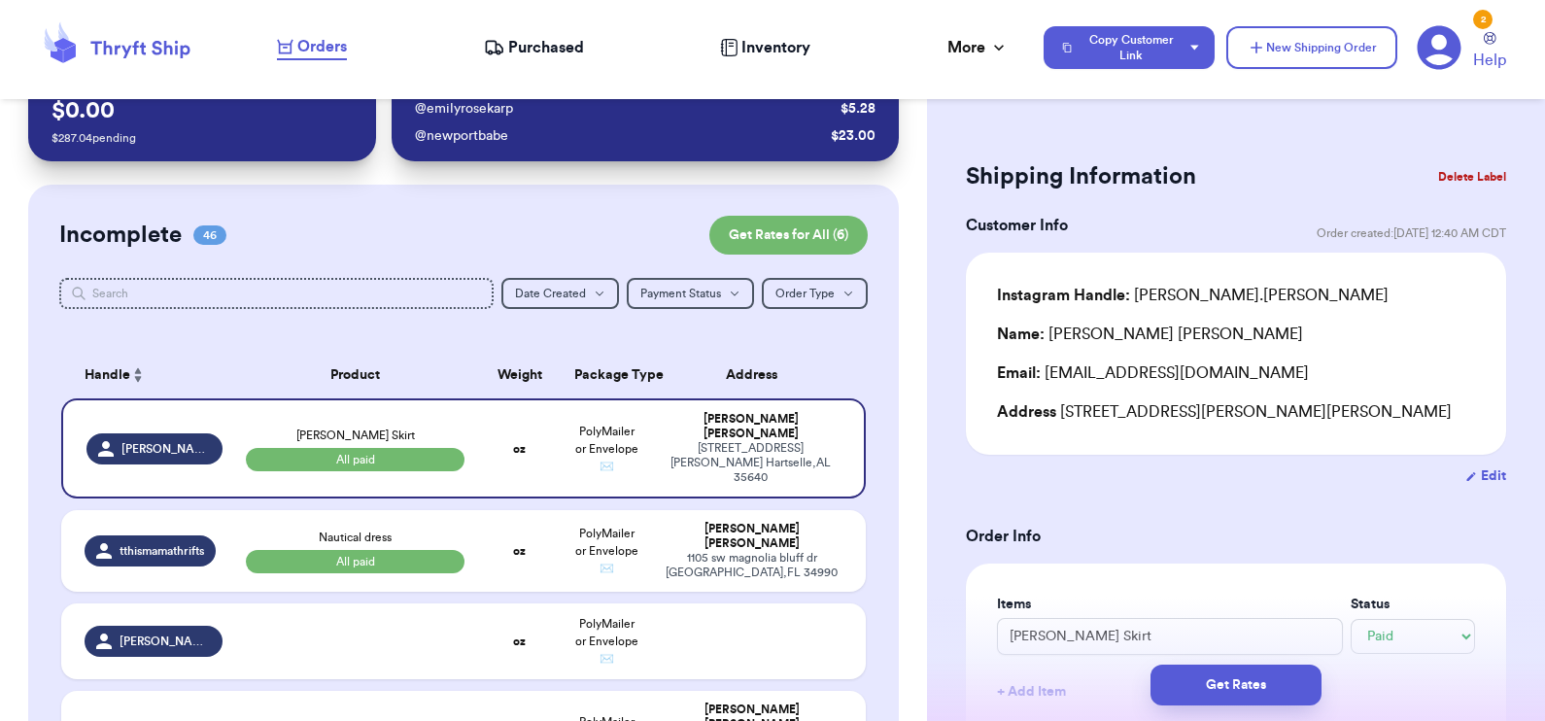
scroll to position [63, 0]
click at [452, 427] on div "[PERSON_NAME] Skirt All paid" at bounding box center [356, 448] width 220 height 45
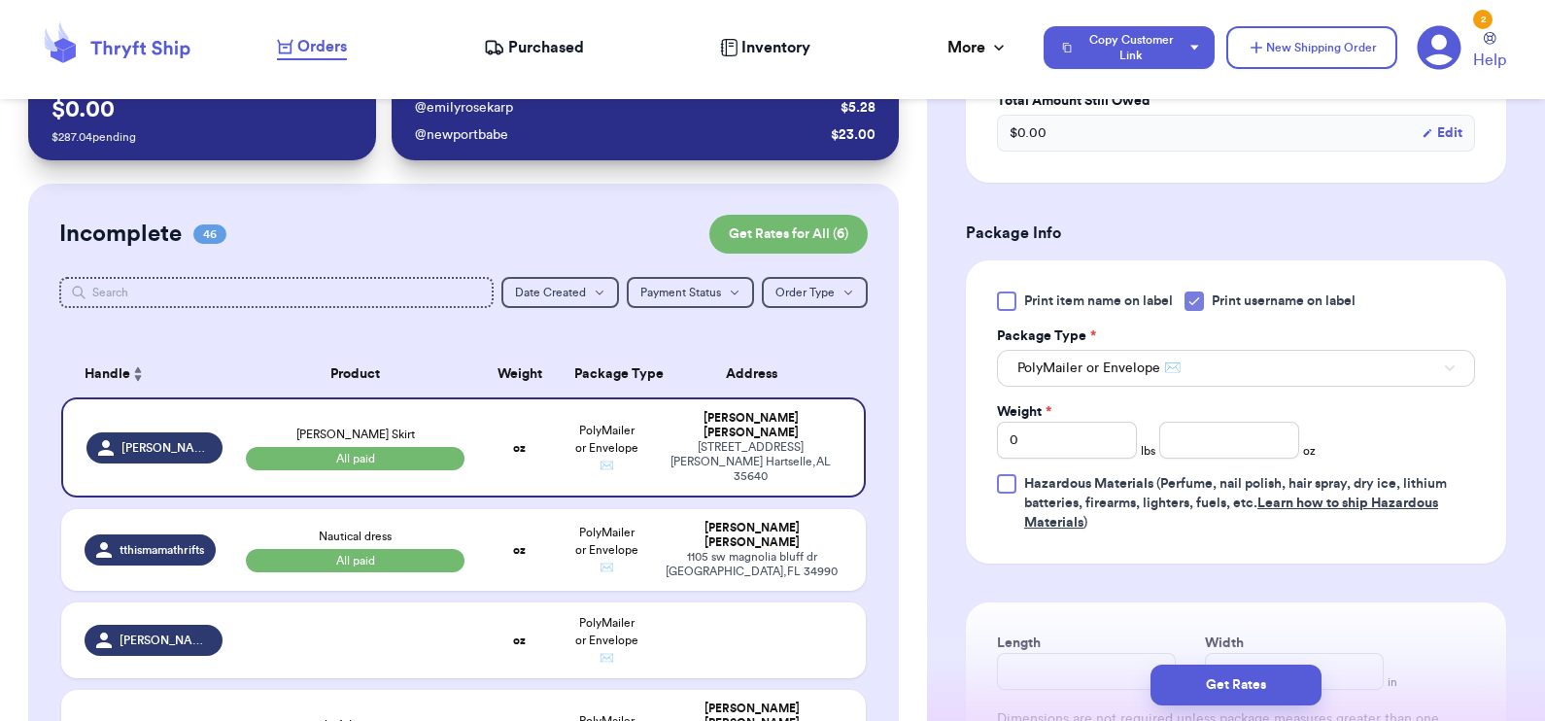
scroll to position [720, 0]
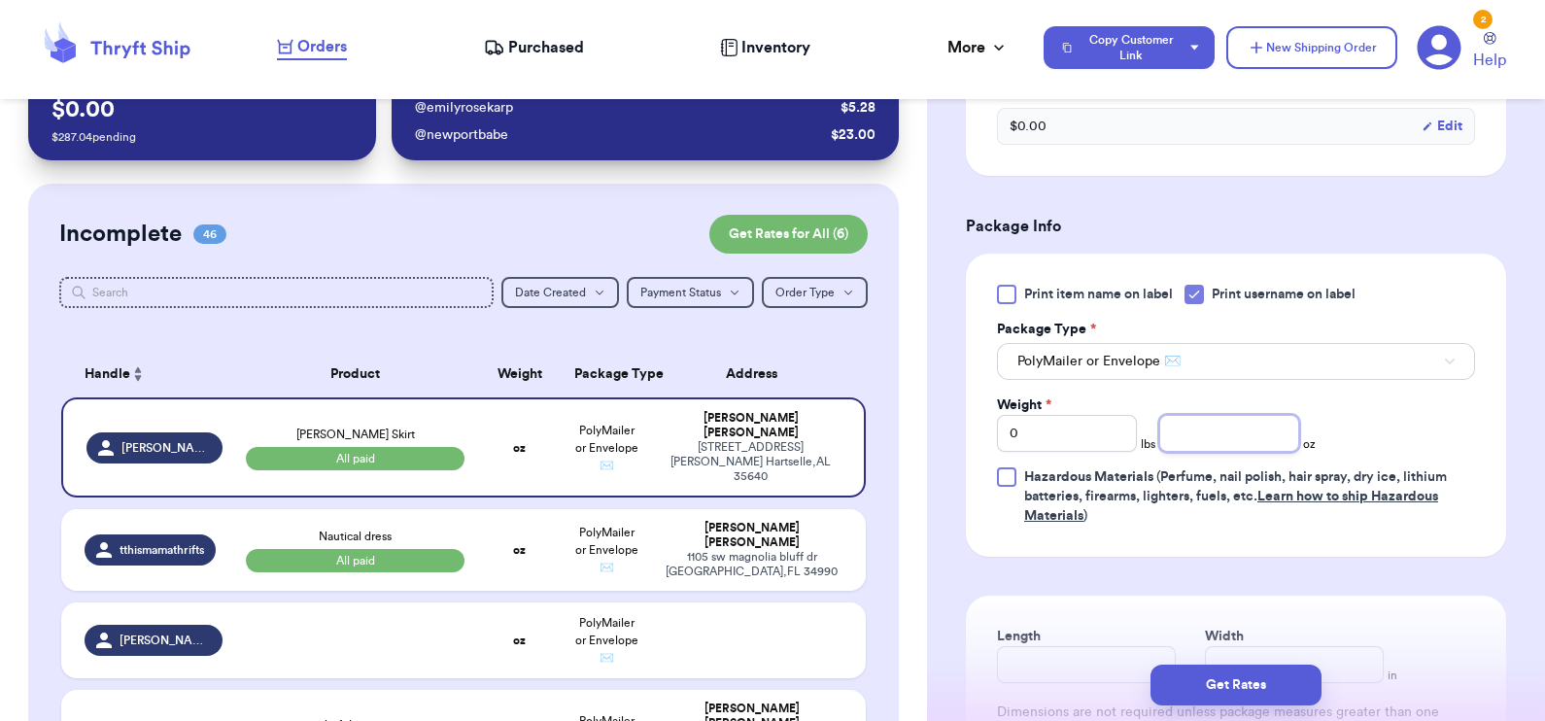
click at [1191, 428] on input "number" at bounding box center [1229, 433] width 140 height 37
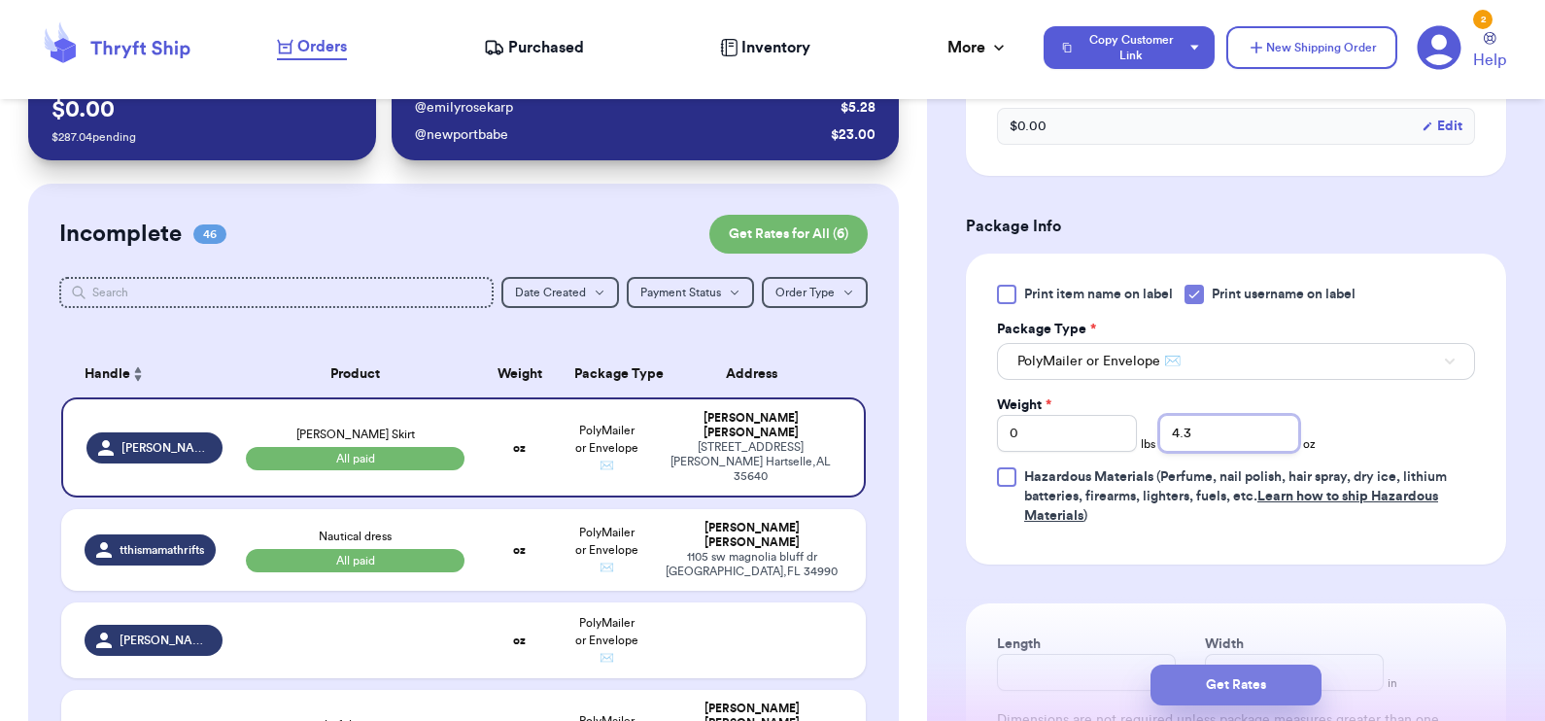
type input "4.3"
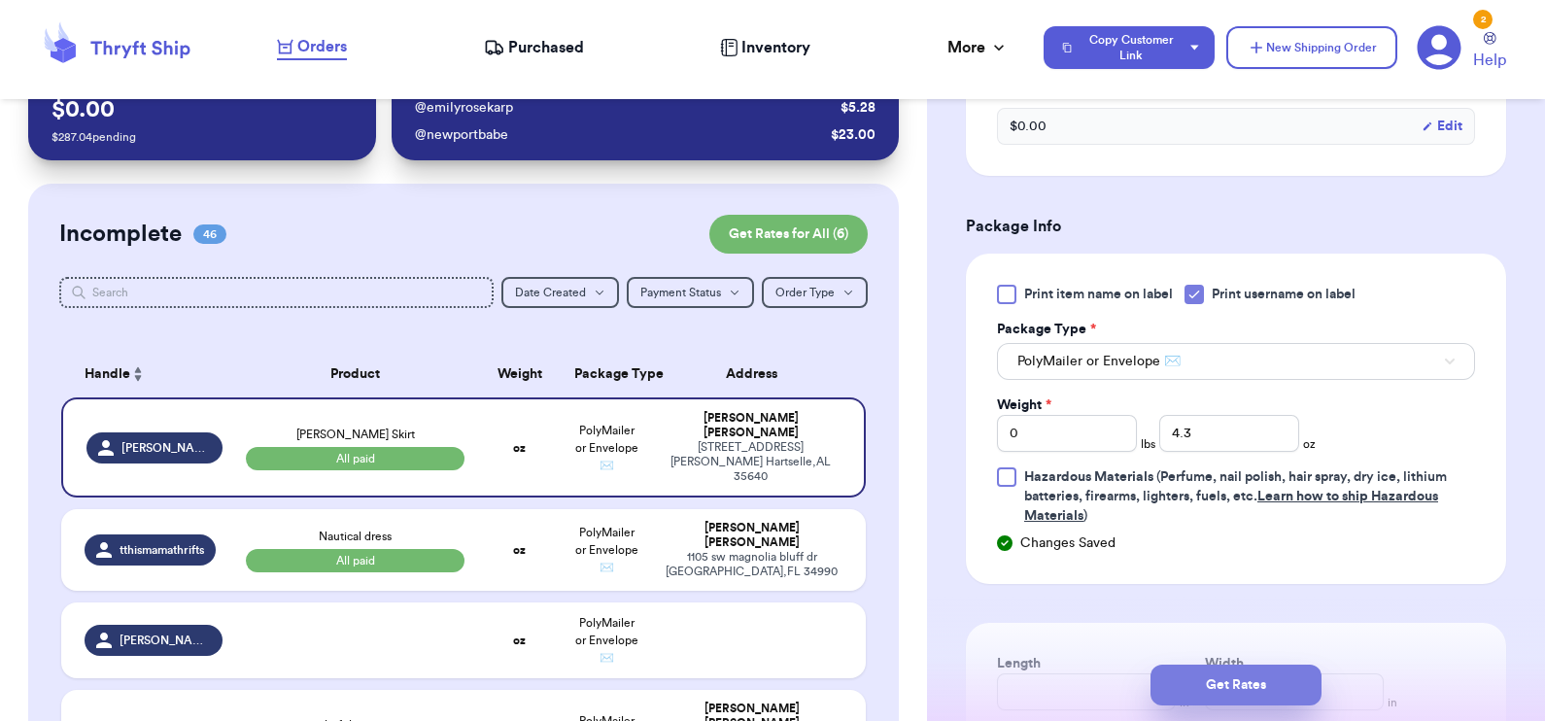
click at [1211, 678] on button "Get Rates" at bounding box center [1236, 685] width 171 height 41
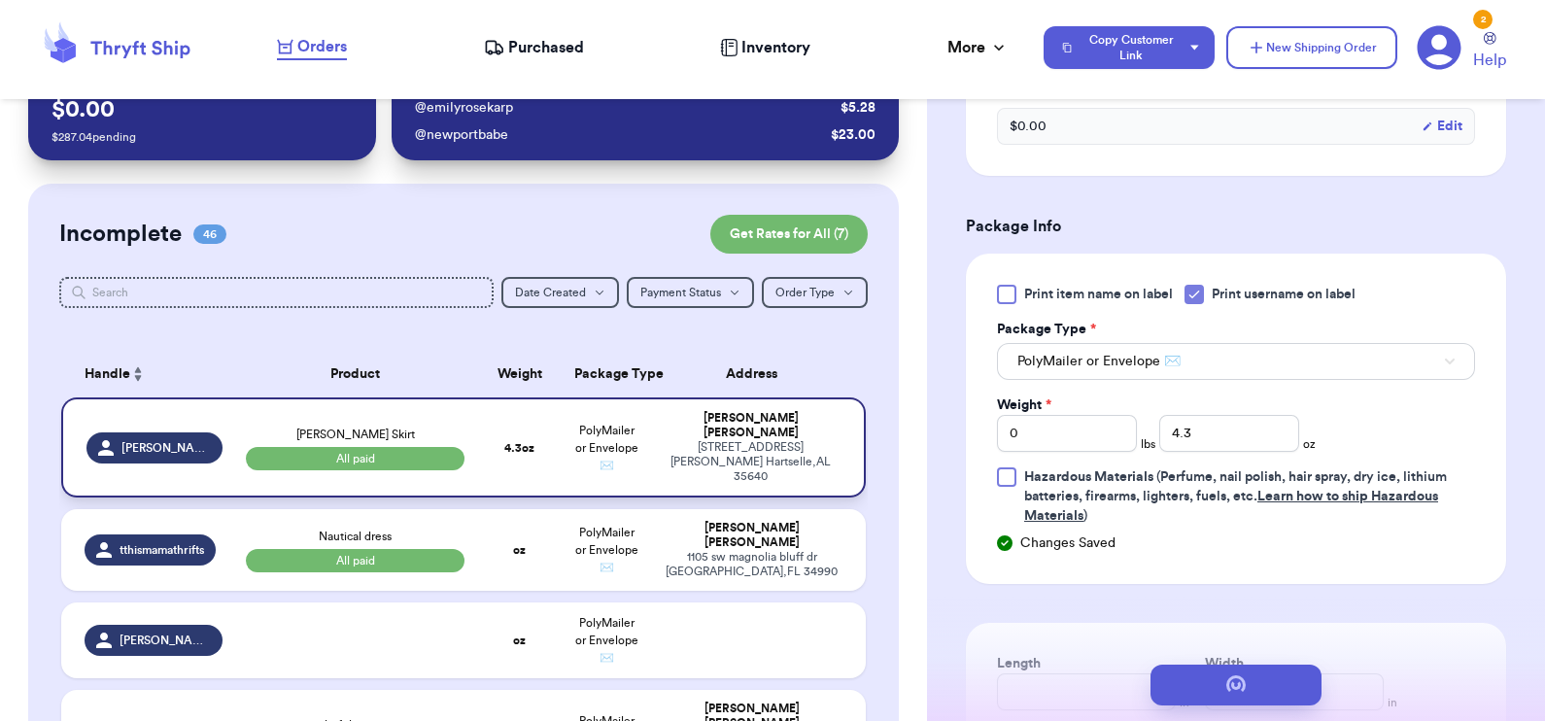
scroll to position [0, 0]
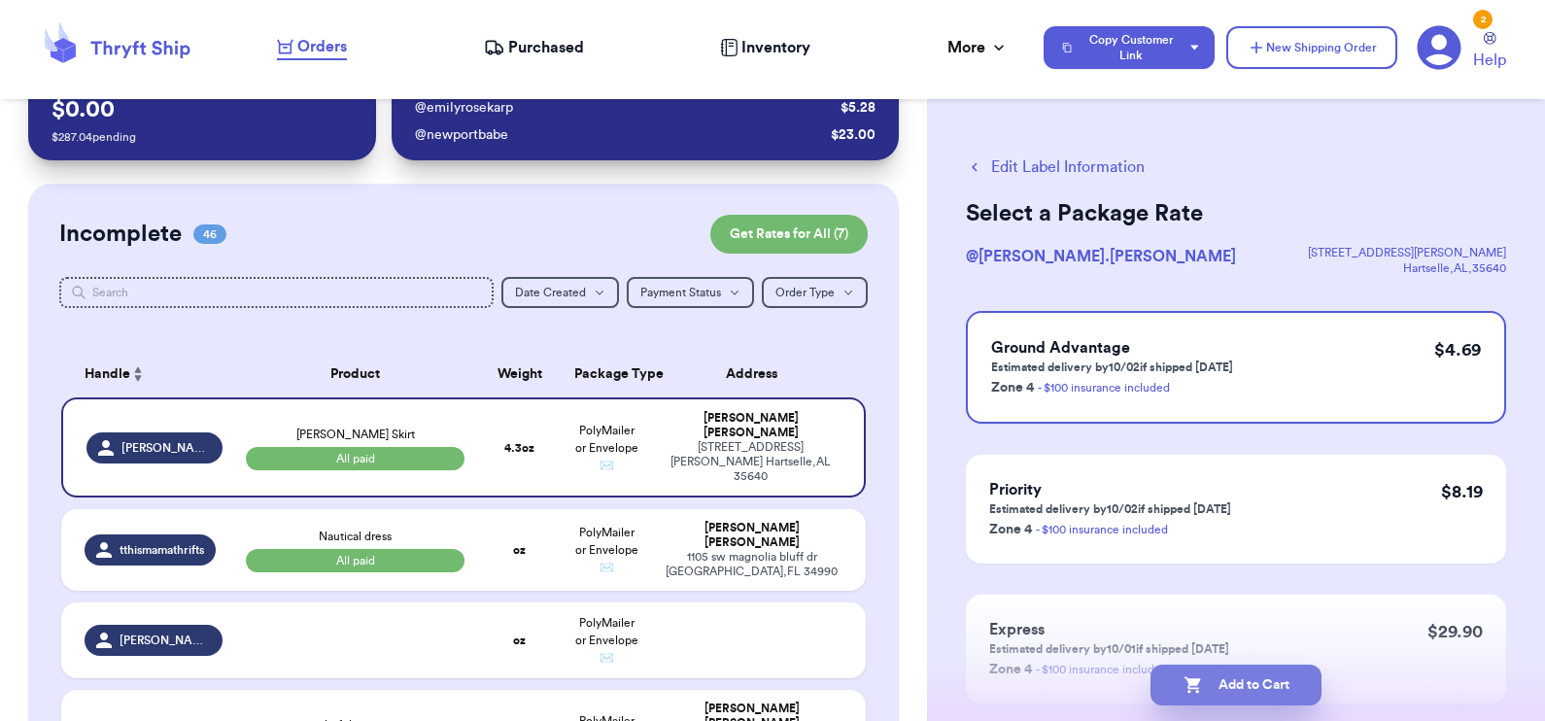
click at [1214, 695] on button "Add to Cart" at bounding box center [1236, 685] width 171 height 41
select select "paid"
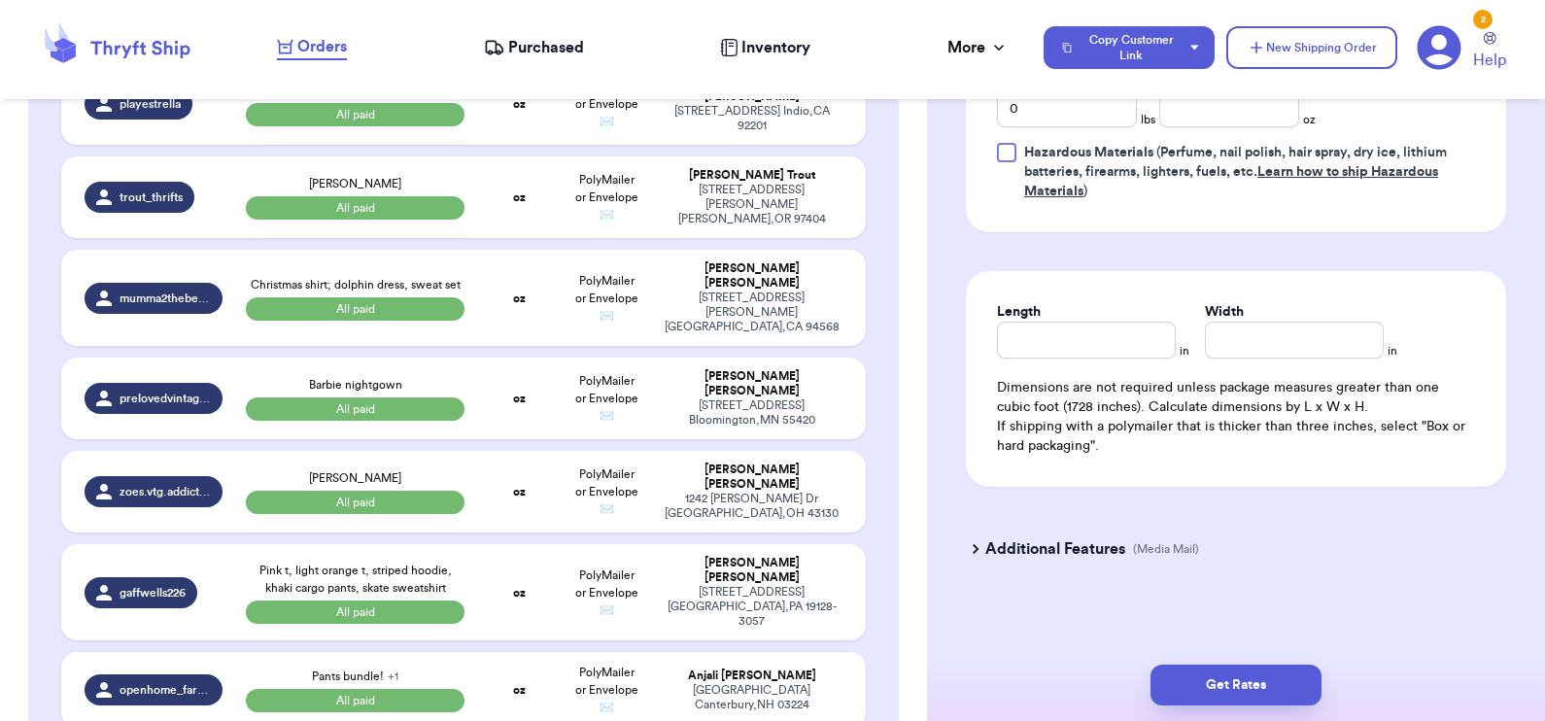
scroll to position [958, 0]
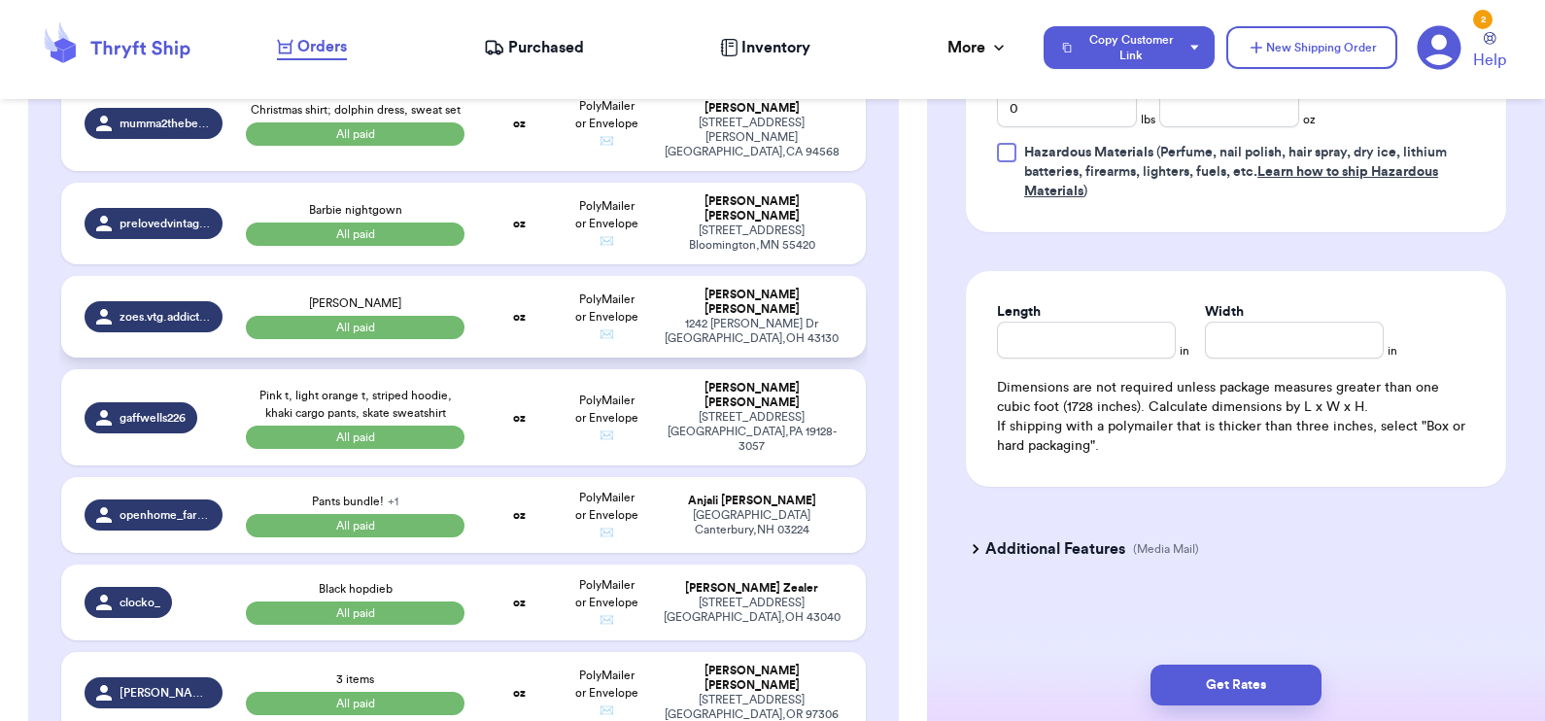
click at [487, 358] on td "oz" at bounding box center [519, 317] width 86 height 82
type input "[PERSON_NAME]"
type input "23.75"
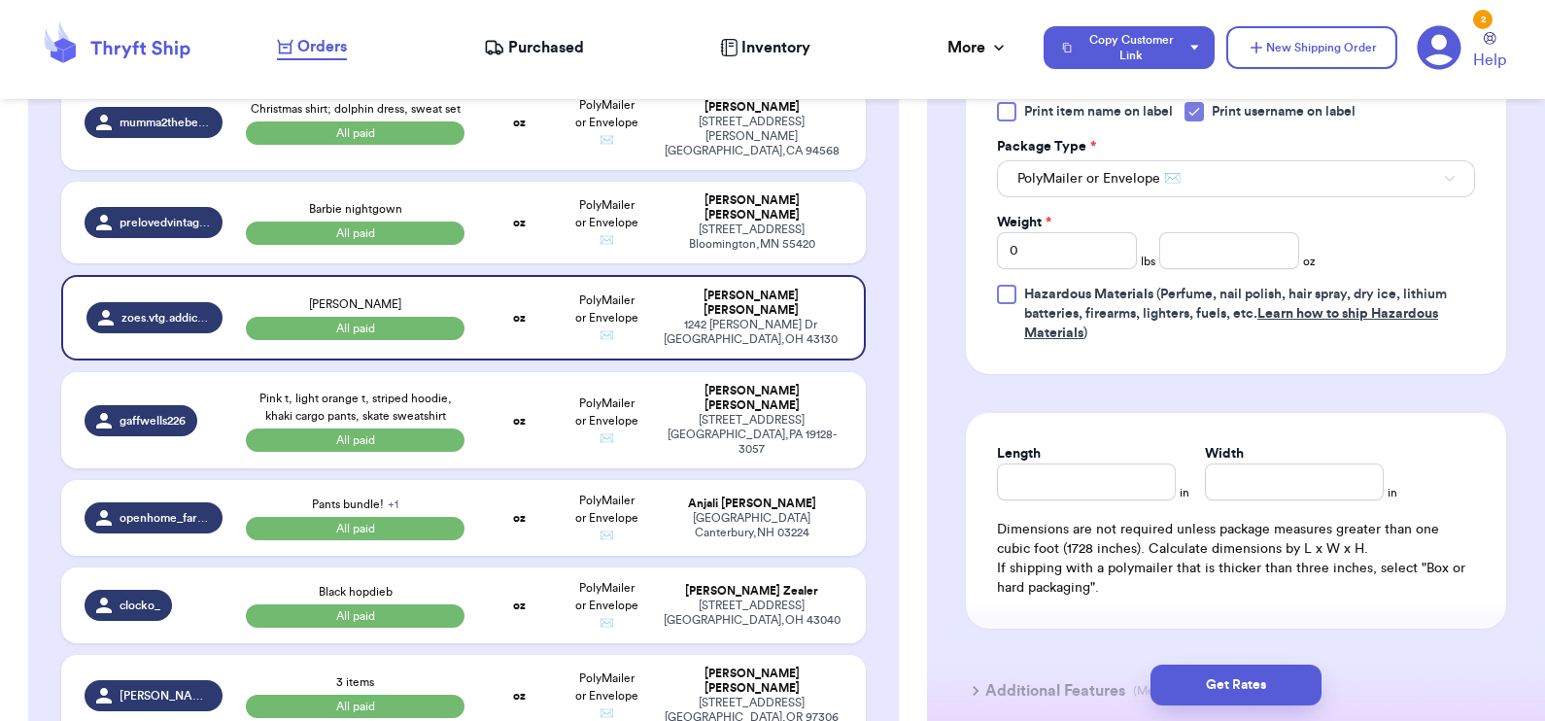
scroll to position [900, 0]
click at [1191, 259] on input "number" at bounding box center [1229, 253] width 140 height 37
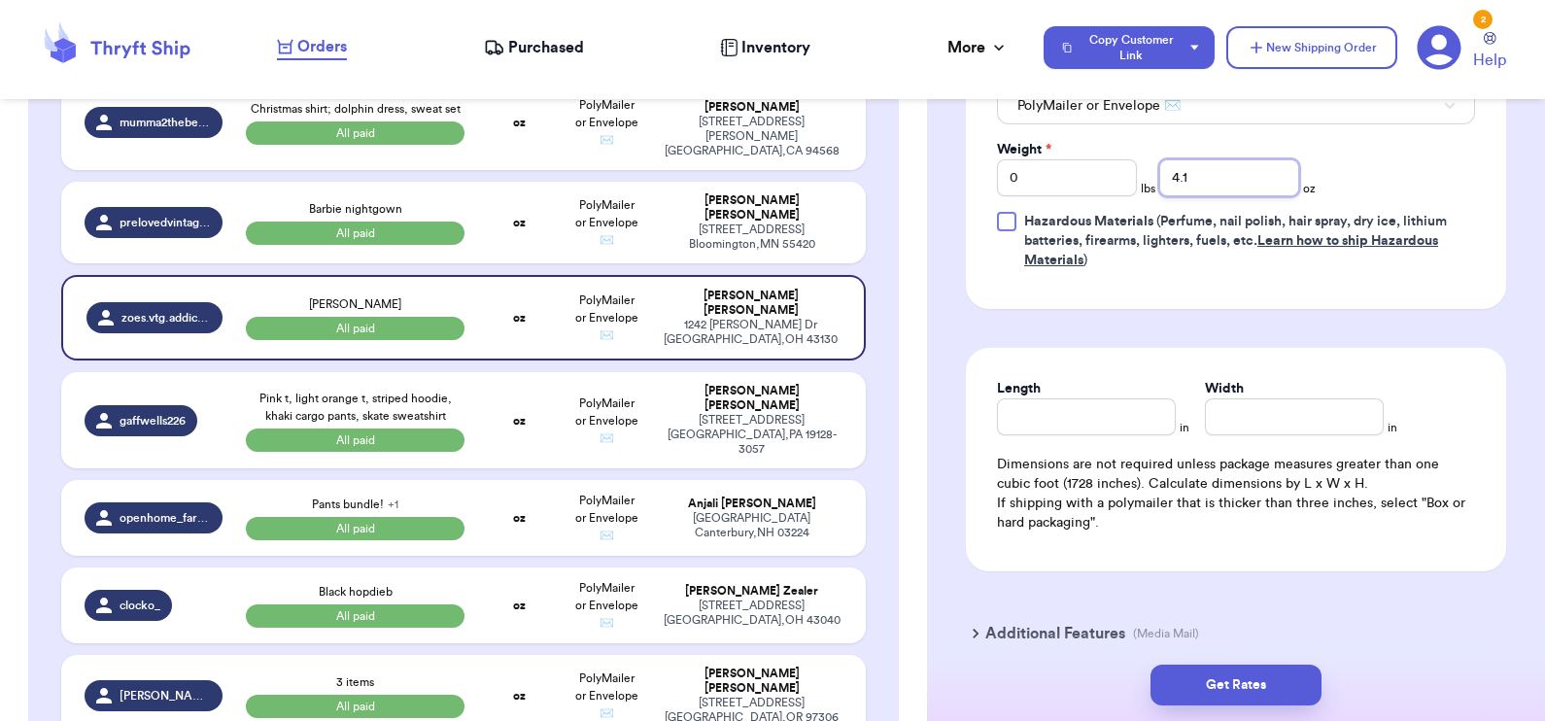
scroll to position [974, 0]
type input "4.1"
click at [1231, 684] on button "Get Rates" at bounding box center [1236, 685] width 171 height 41
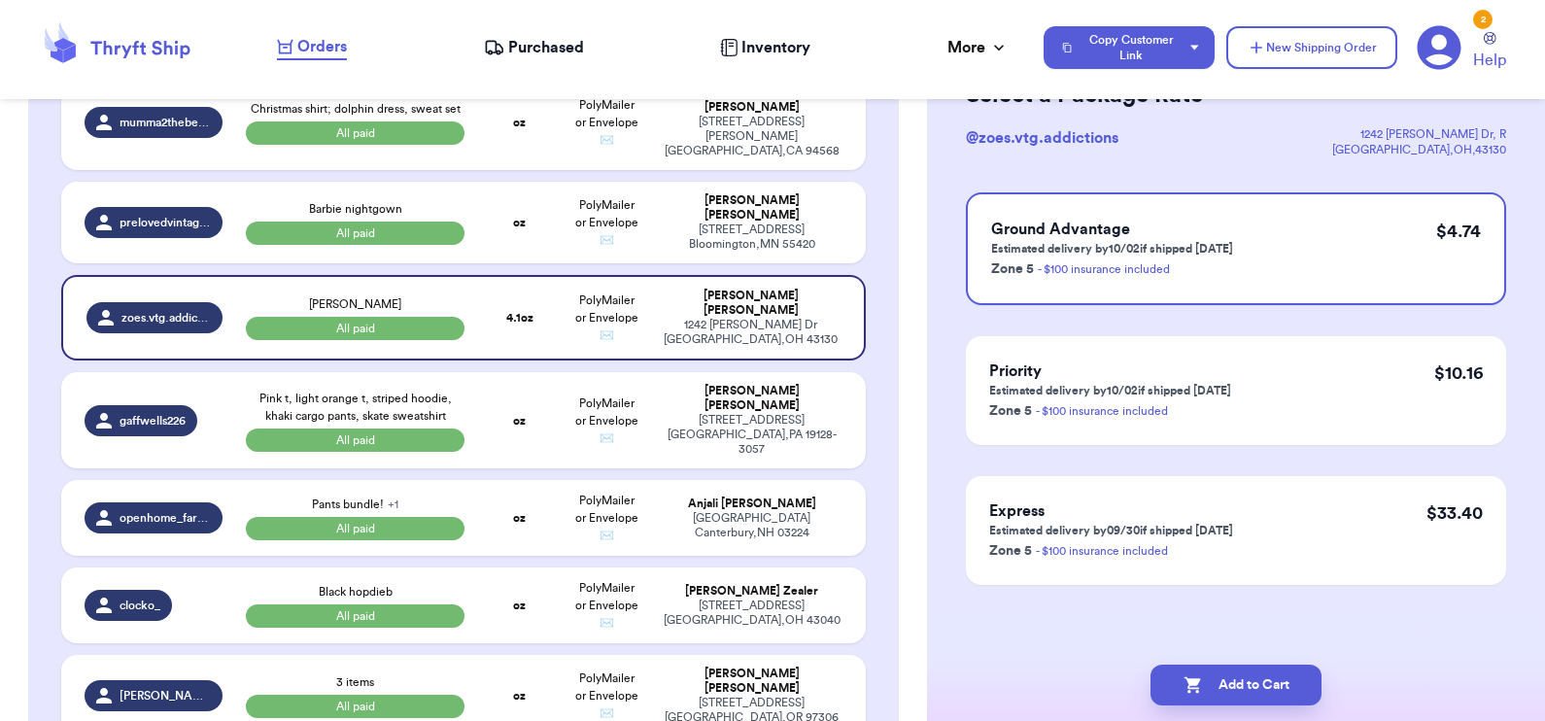
scroll to position [0, 0]
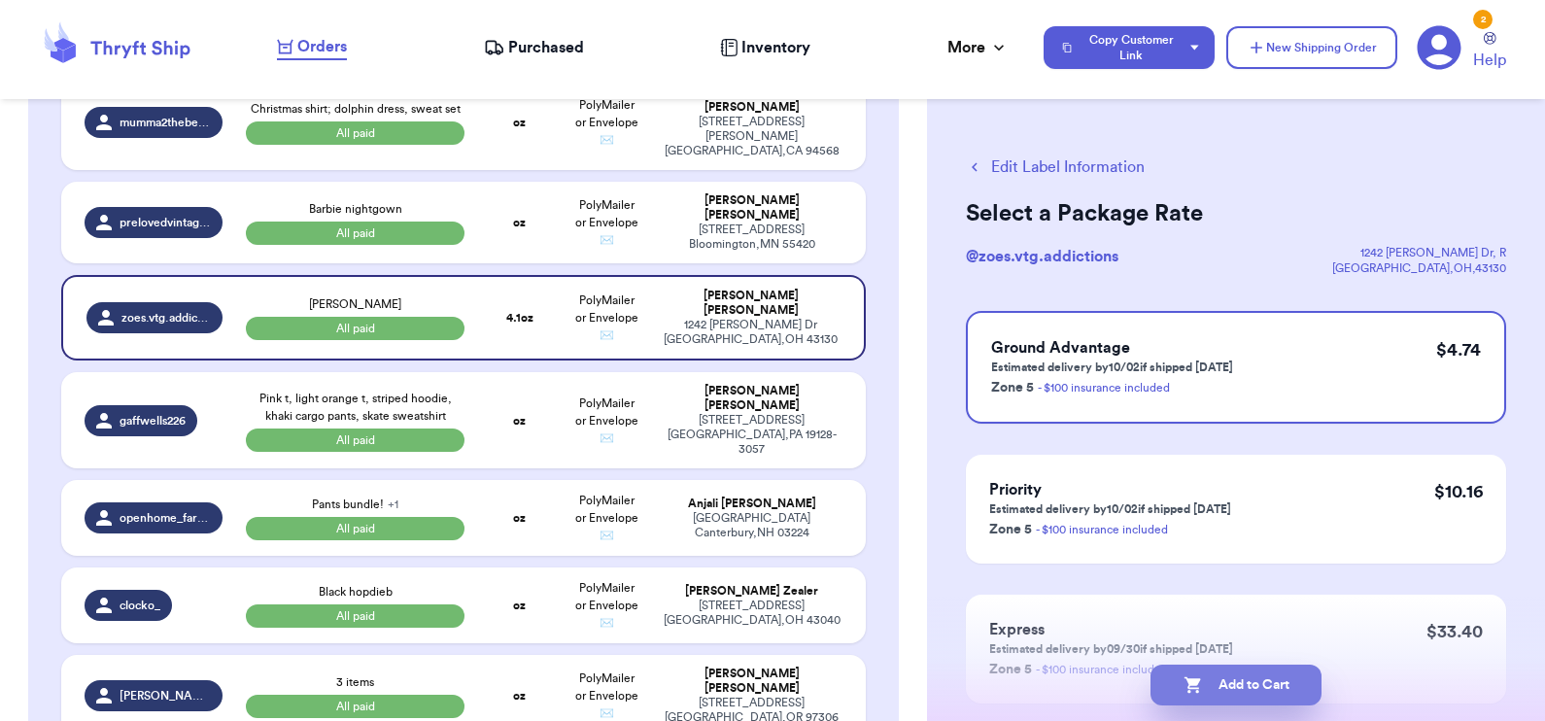
click at [1248, 686] on button "Add to Cart" at bounding box center [1236, 685] width 171 height 41
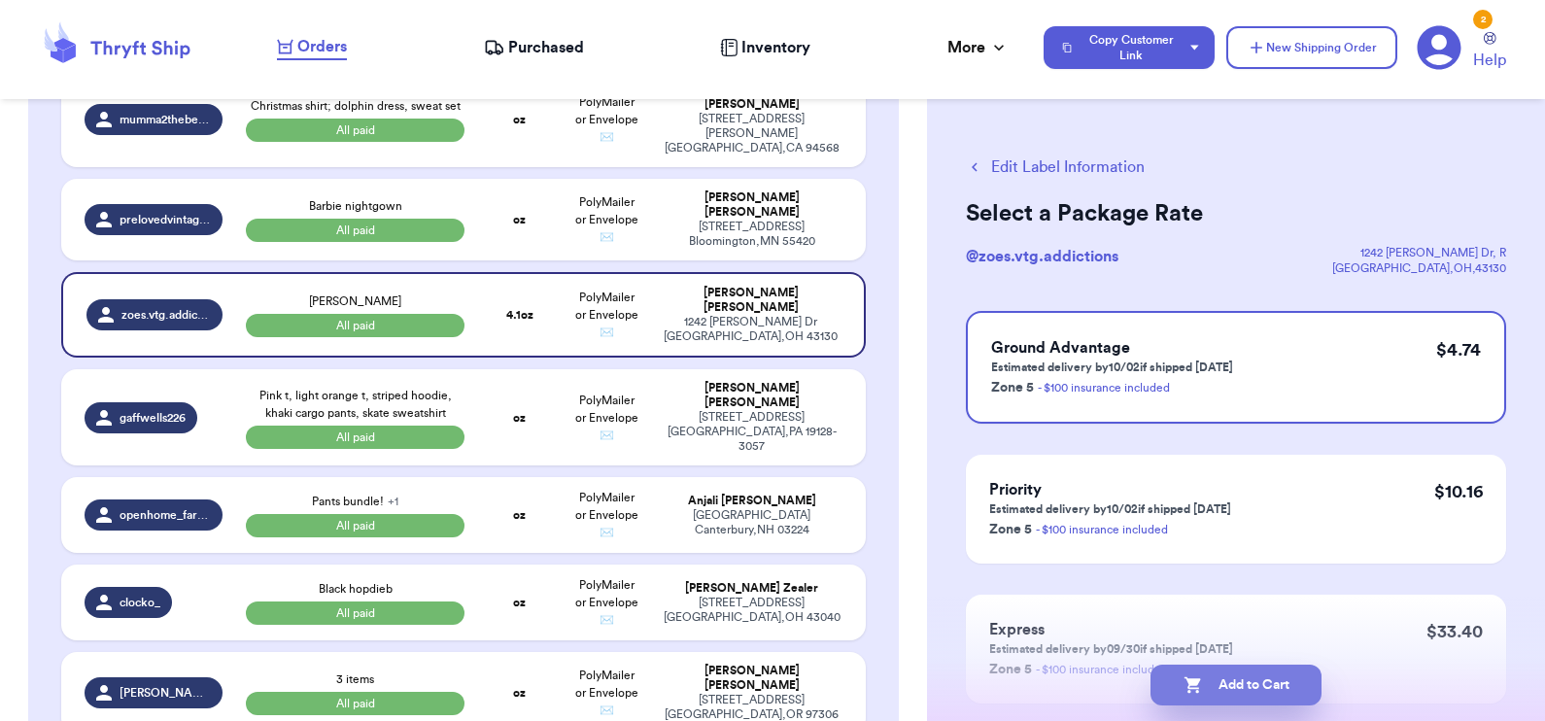
select select "paid"
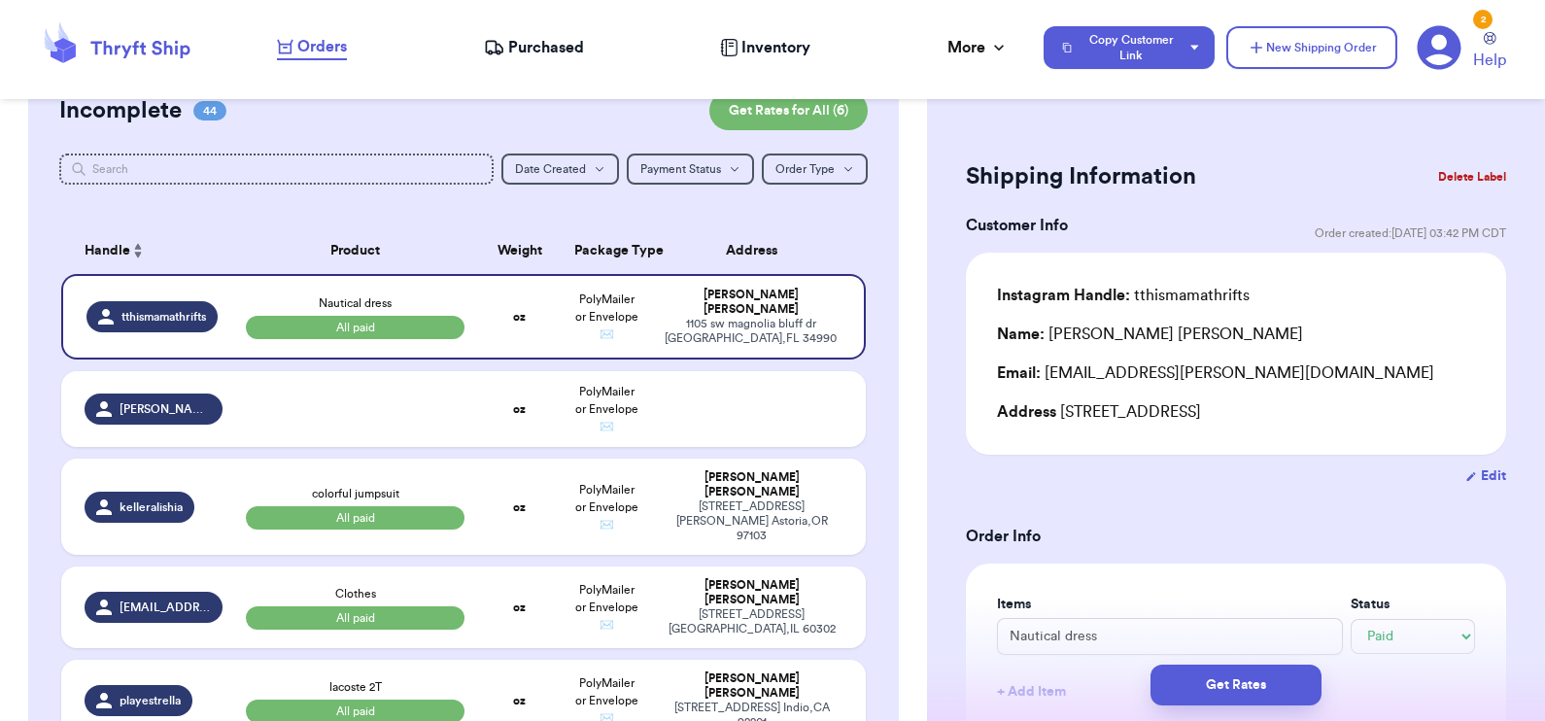
scroll to position [186, 0]
click at [513, 416] on strong "oz" at bounding box center [519, 410] width 13 height 12
select select "unknown"
type input "0"
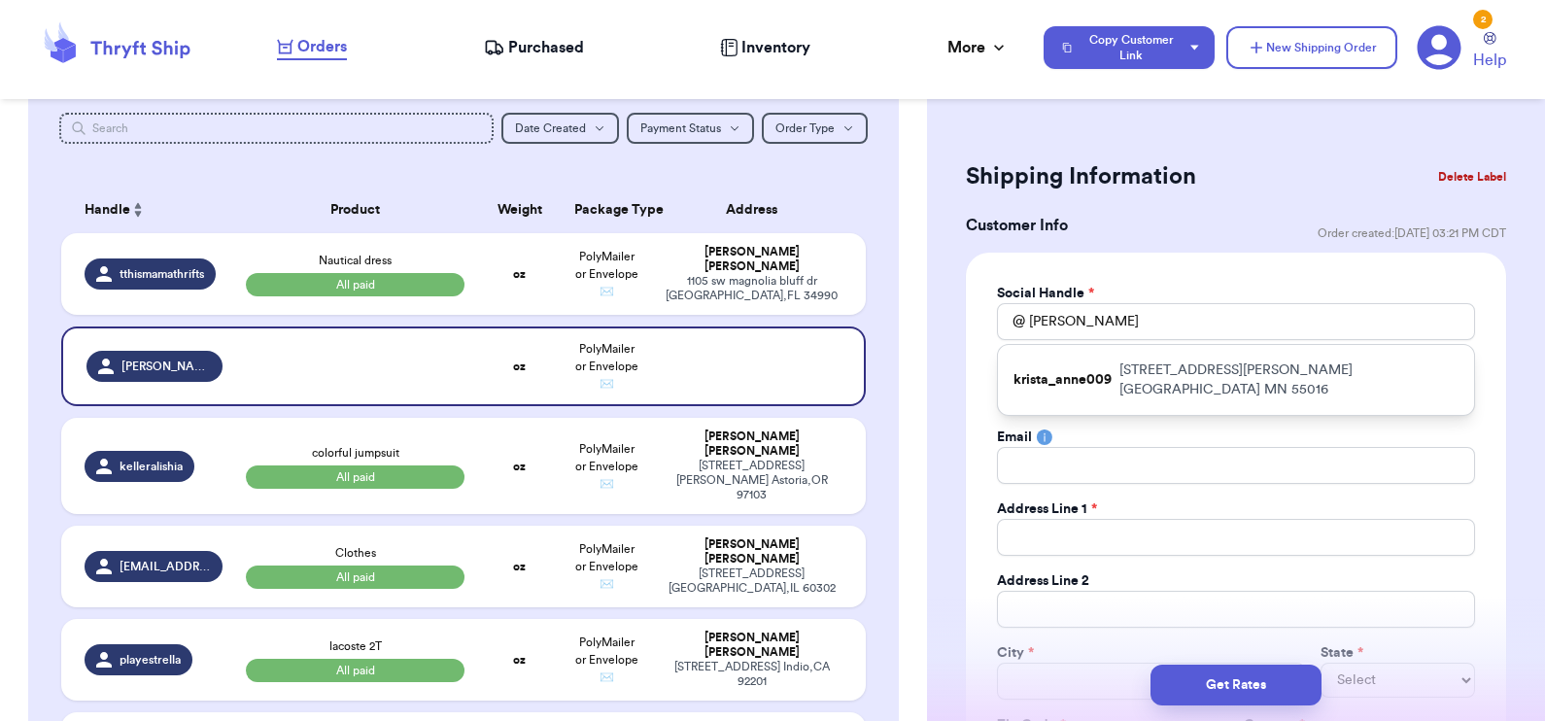
scroll to position [224, 0]
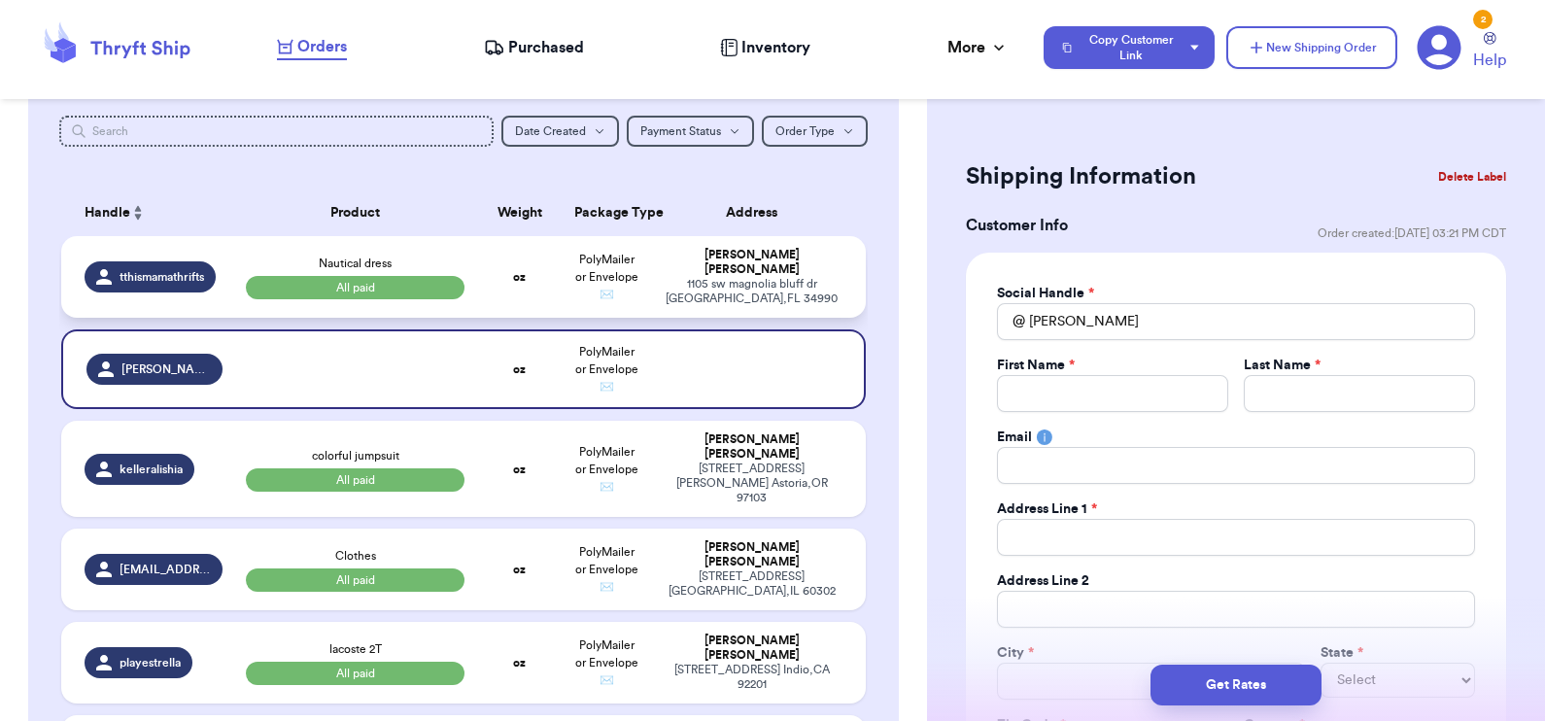
click at [463, 266] on td "Nautical dress All paid" at bounding box center [355, 277] width 243 height 82
type input "Nautical dress"
select select "paid"
type input "15.75"
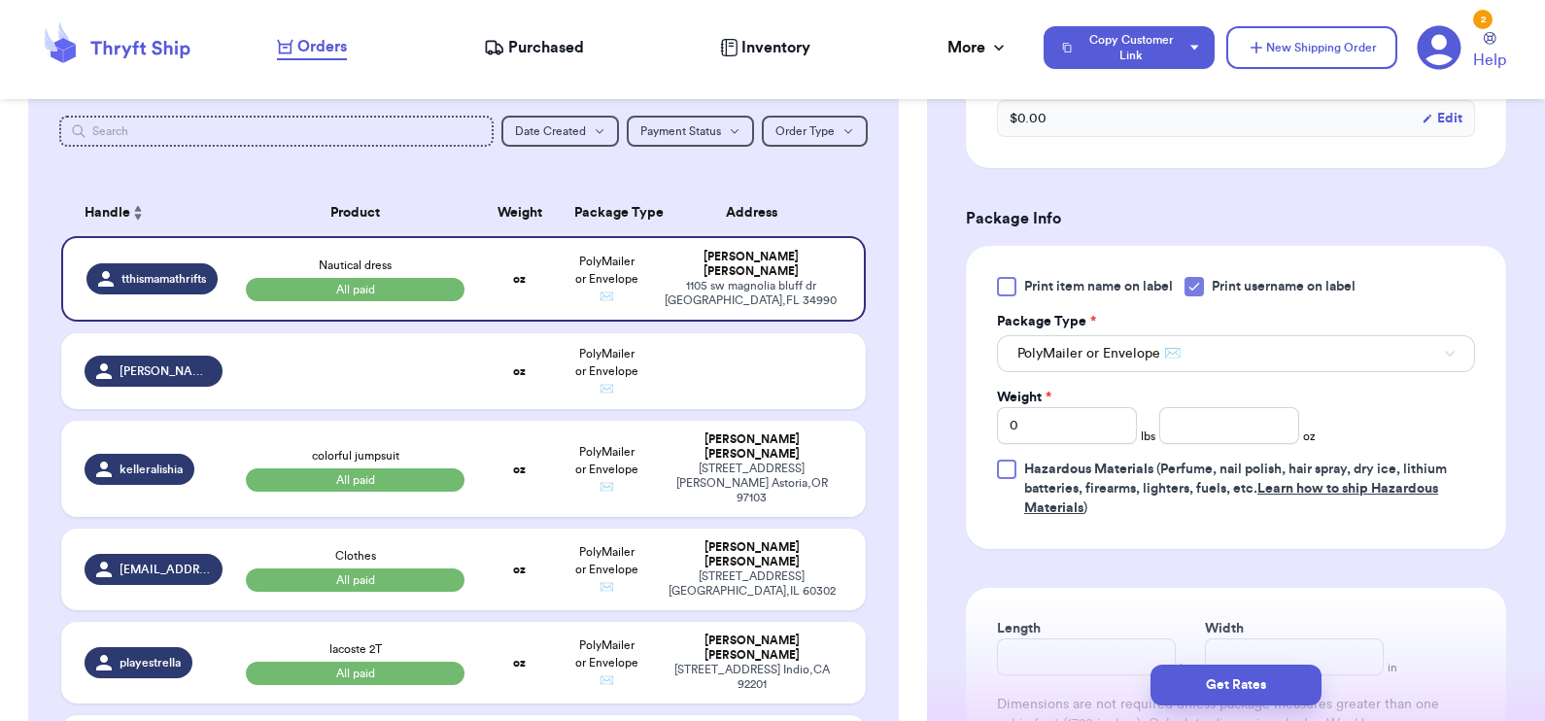
scroll to position [876, 0]
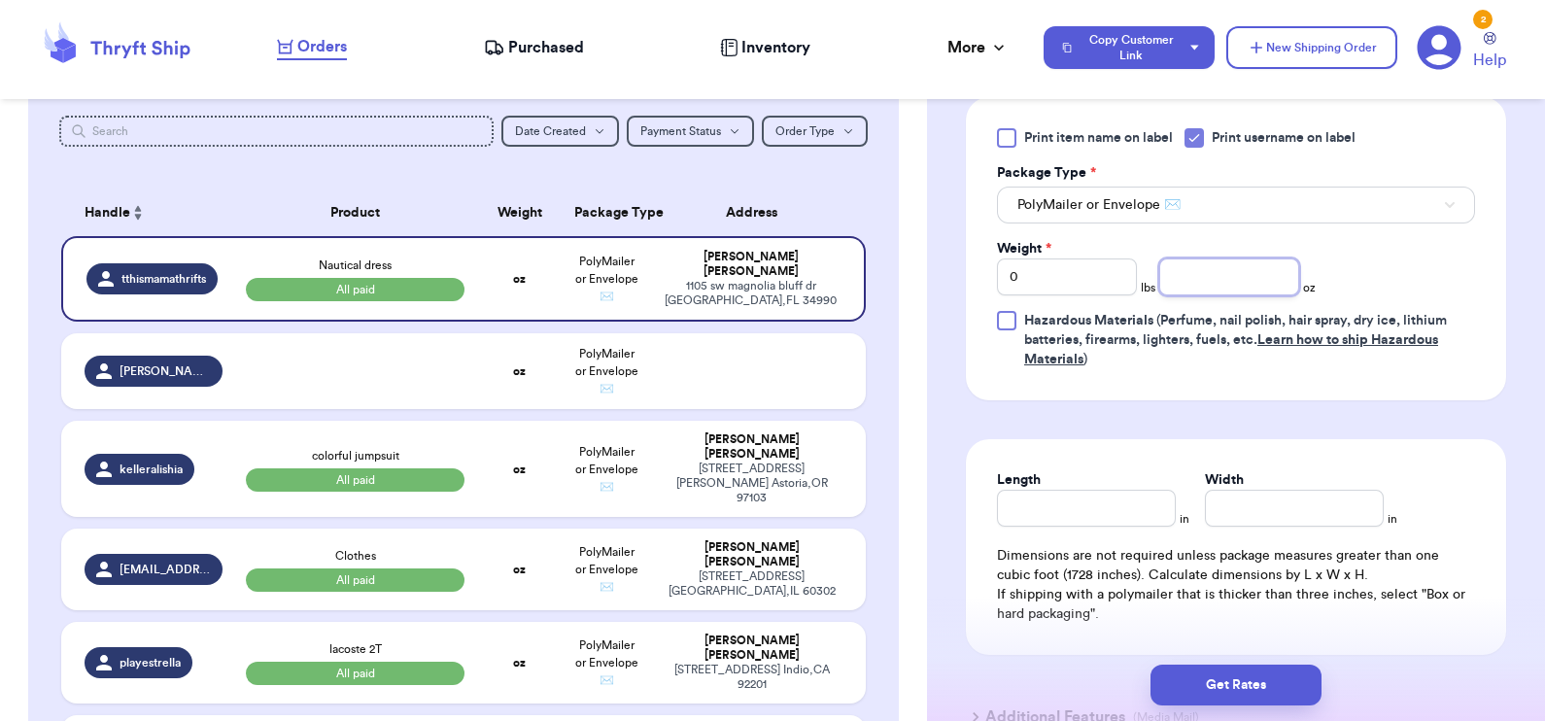
click at [1208, 273] on input "number" at bounding box center [1229, 276] width 140 height 37
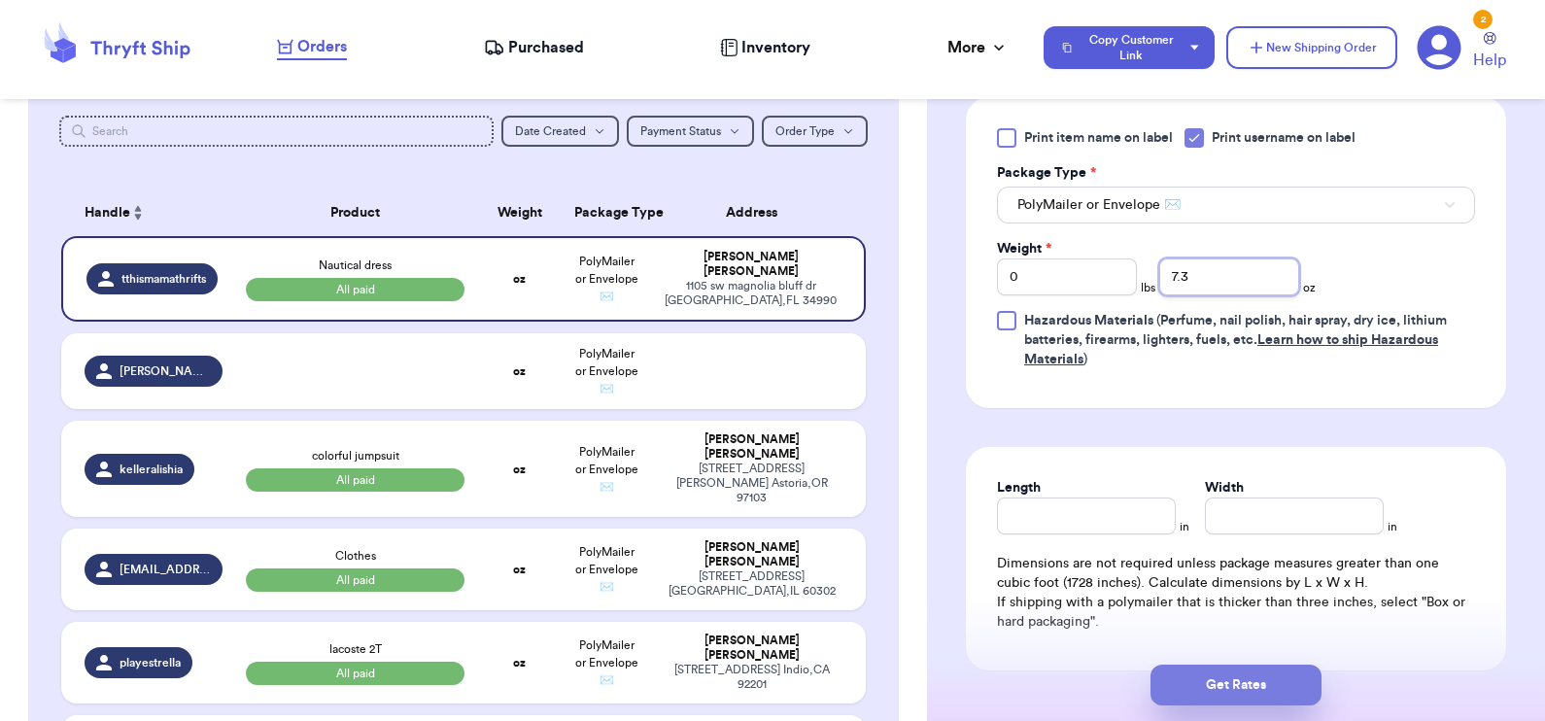
type input "7.3"
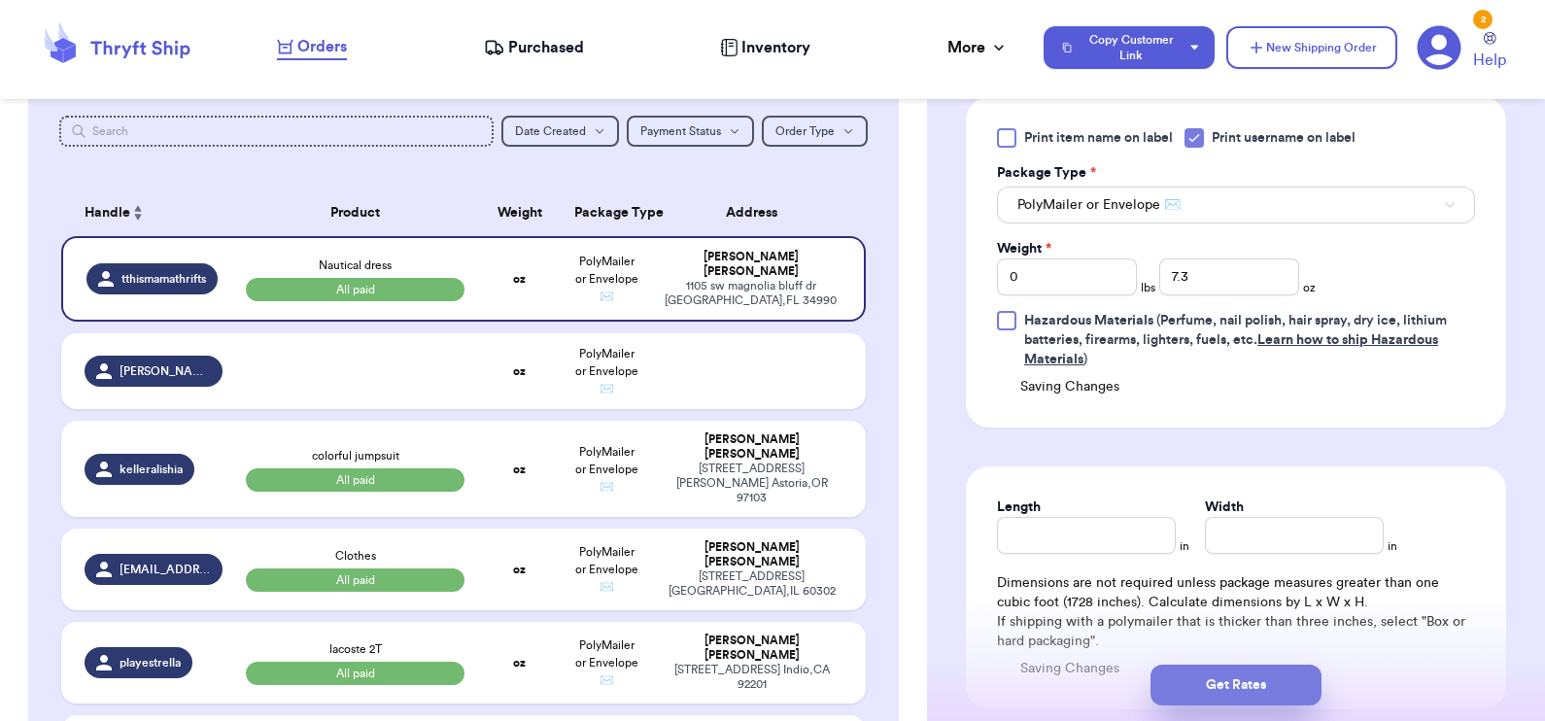
click at [1243, 683] on button "Get Rates" at bounding box center [1236, 685] width 171 height 41
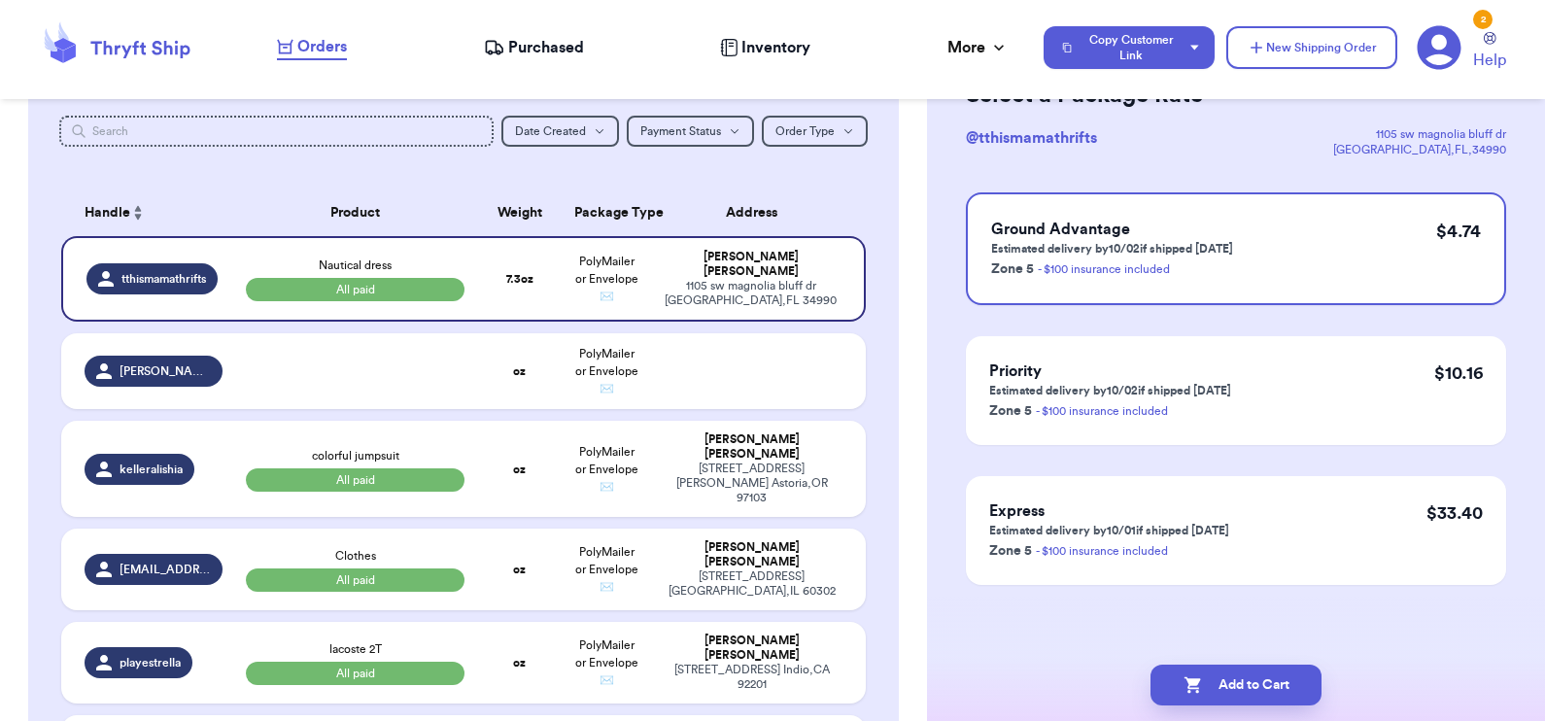
scroll to position [0, 0]
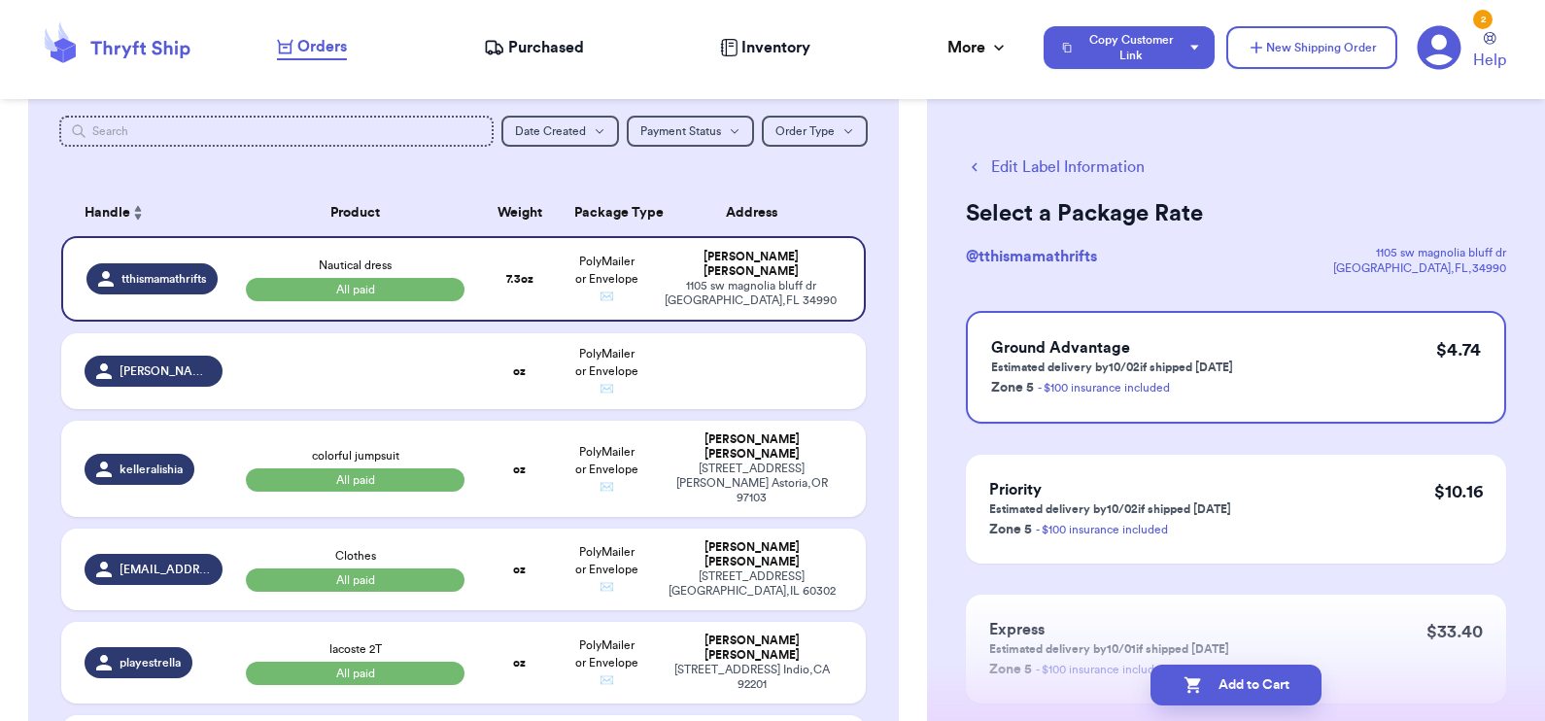
click at [1243, 683] on button "Add to Cart" at bounding box center [1236, 685] width 171 height 41
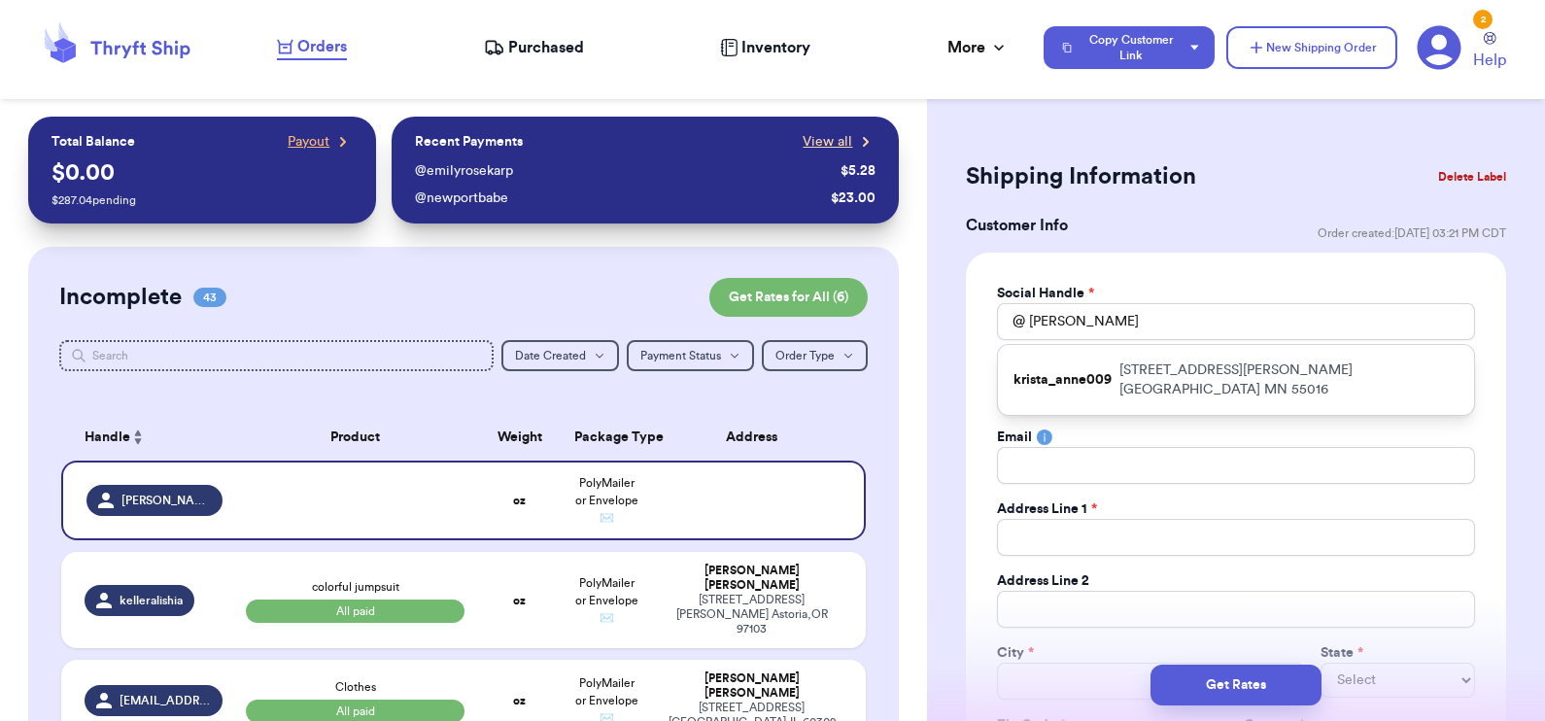
click at [807, 141] on span "View all" at bounding box center [828, 141] width 50 height 19
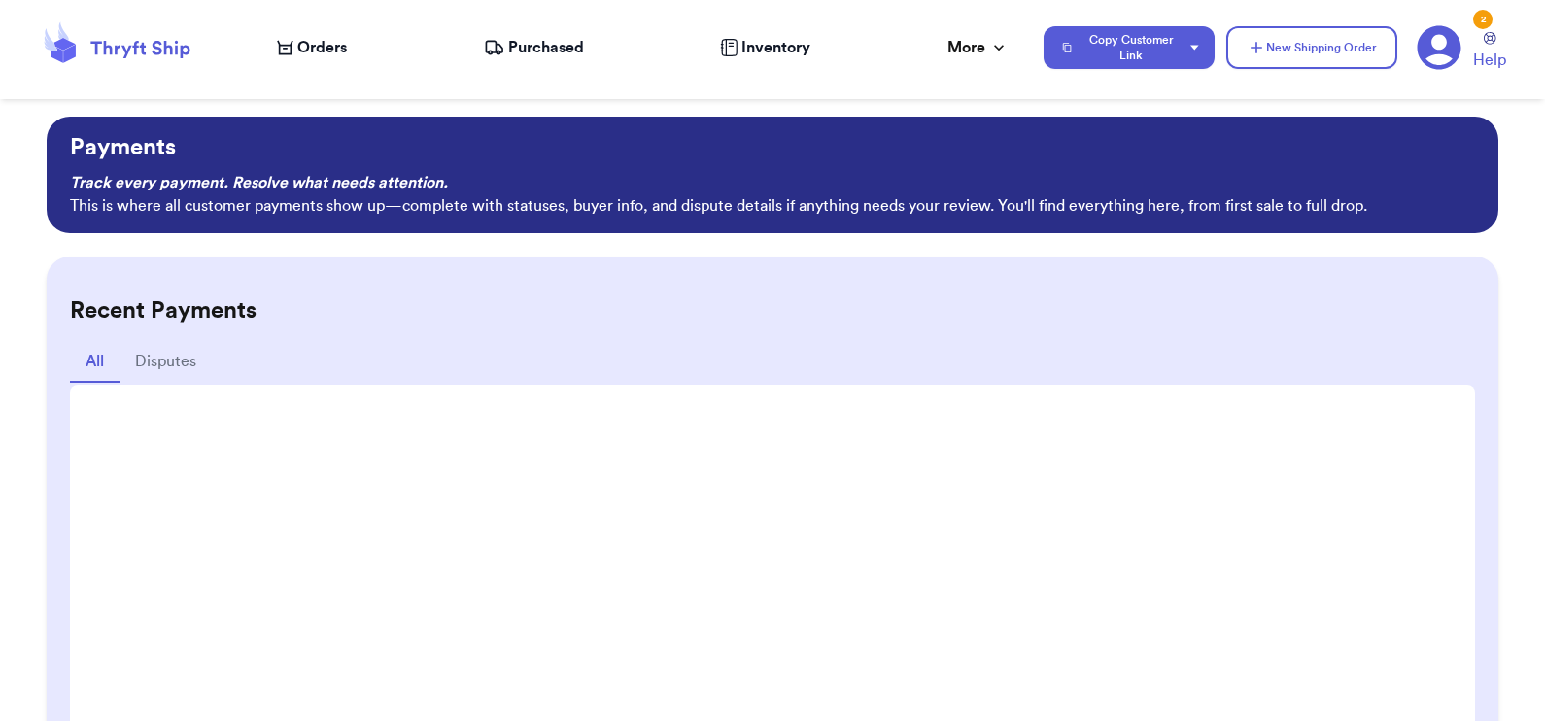
click at [296, 34] on nav "Orders Purchased Inventory More Stats Completed Orders Payments Payouts Copy Cu…" at bounding box center [902, 48] width 1288 height 64
click at [299, 42] on span "Orders" at bounding box center [322, 47] width 50 height 23
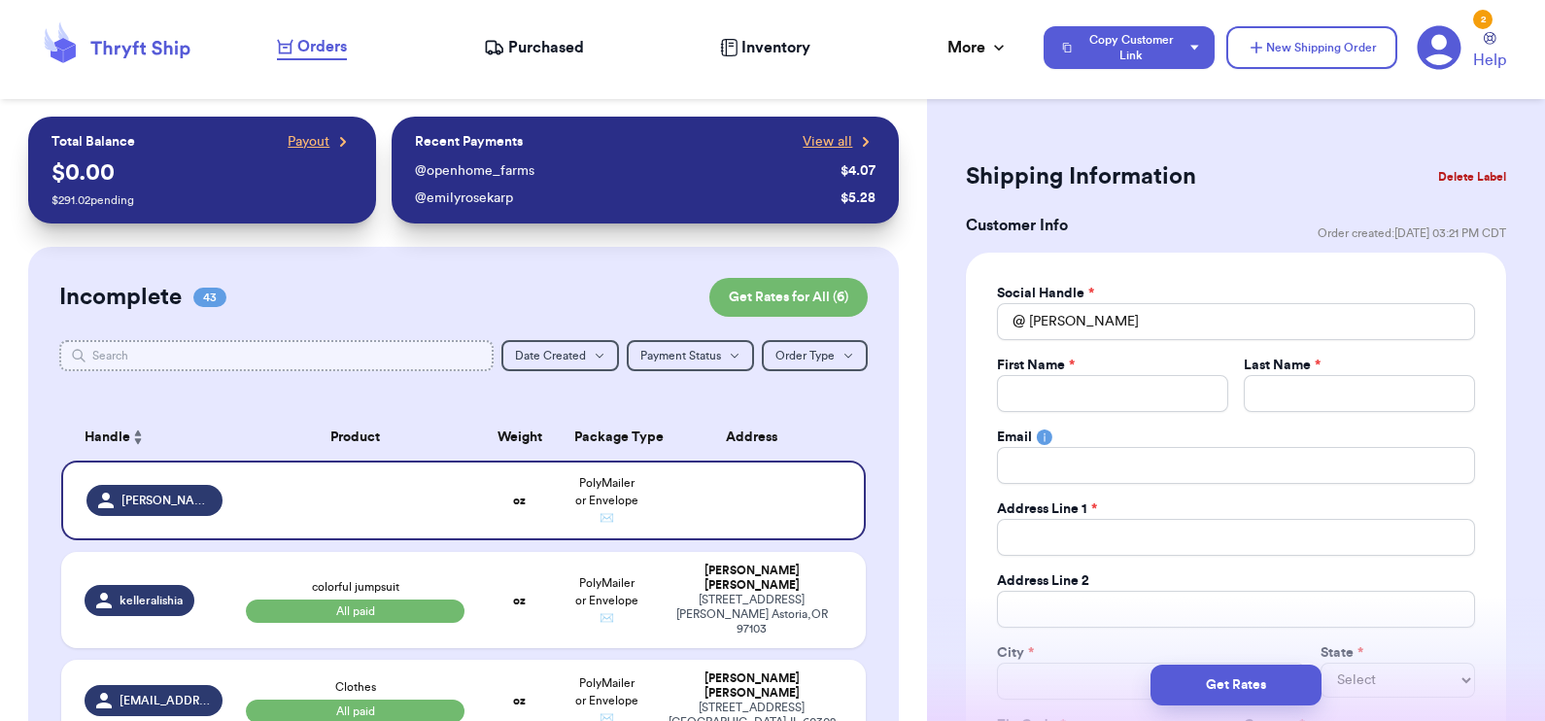
click at [261, 347] on input "text" at bounding box center [276, 355] width 435 height 31
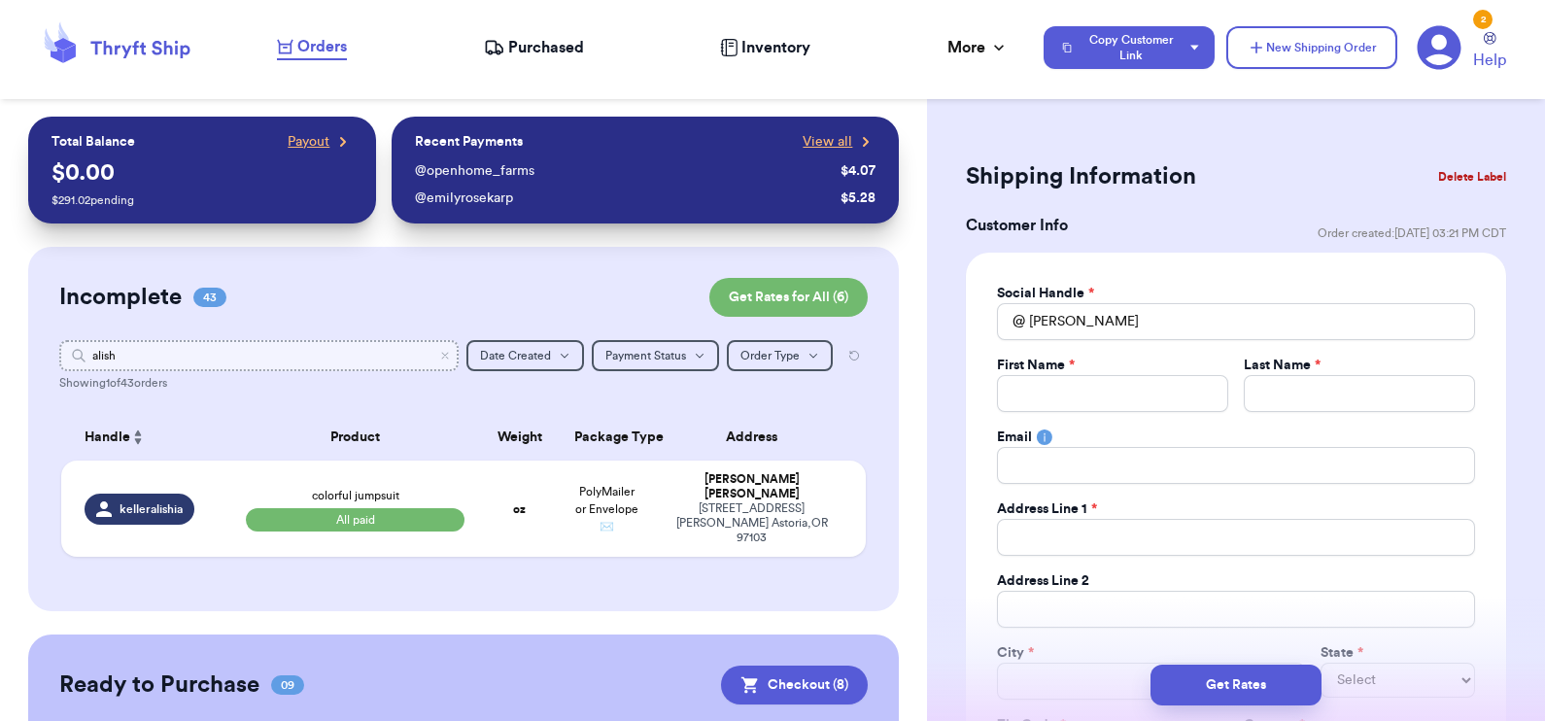
type input "[PERSON_NAME]"
click at [223, 500] on td "kelleralishia" at bounding box center [147, 509] width 173 height 96
type input "colorful jumpsuit"
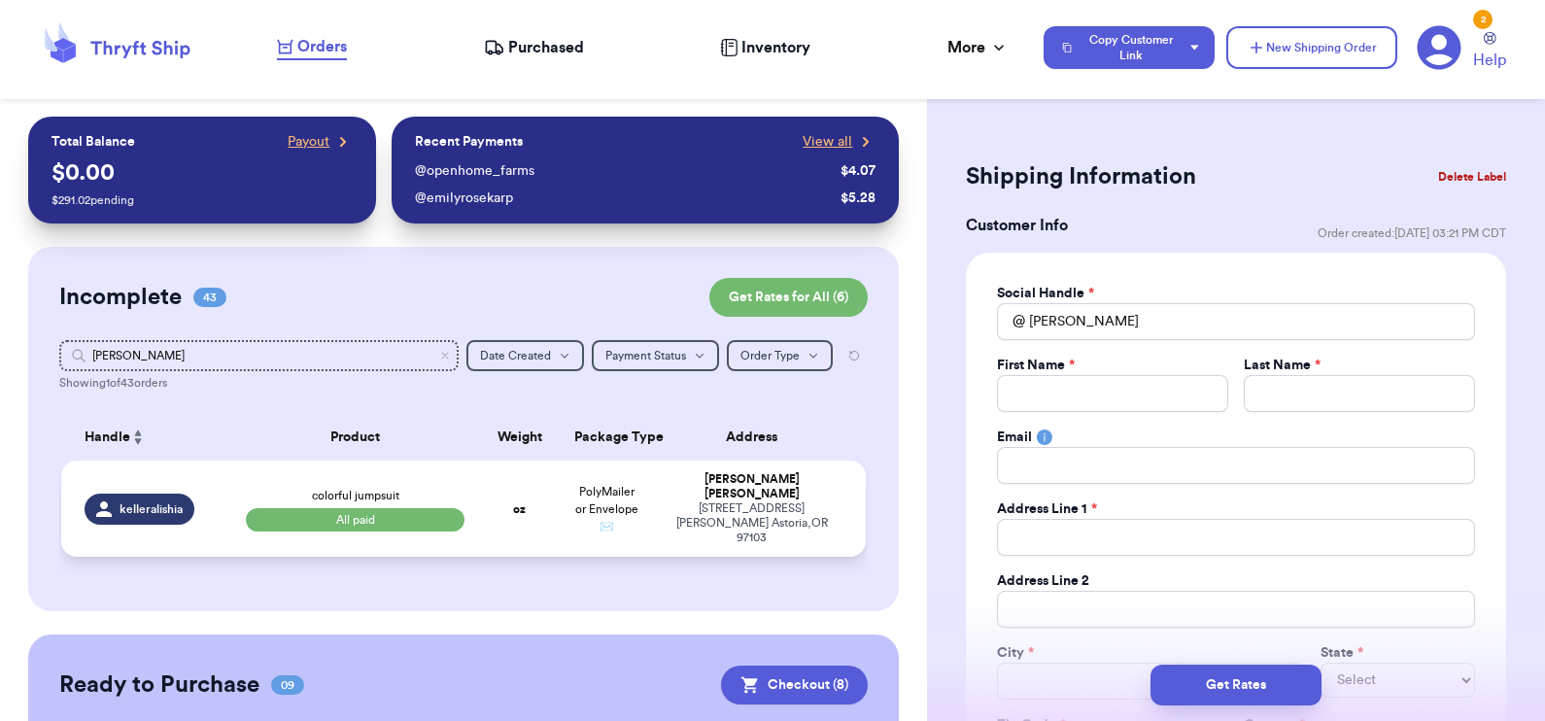
select select "paid"
type input "10"
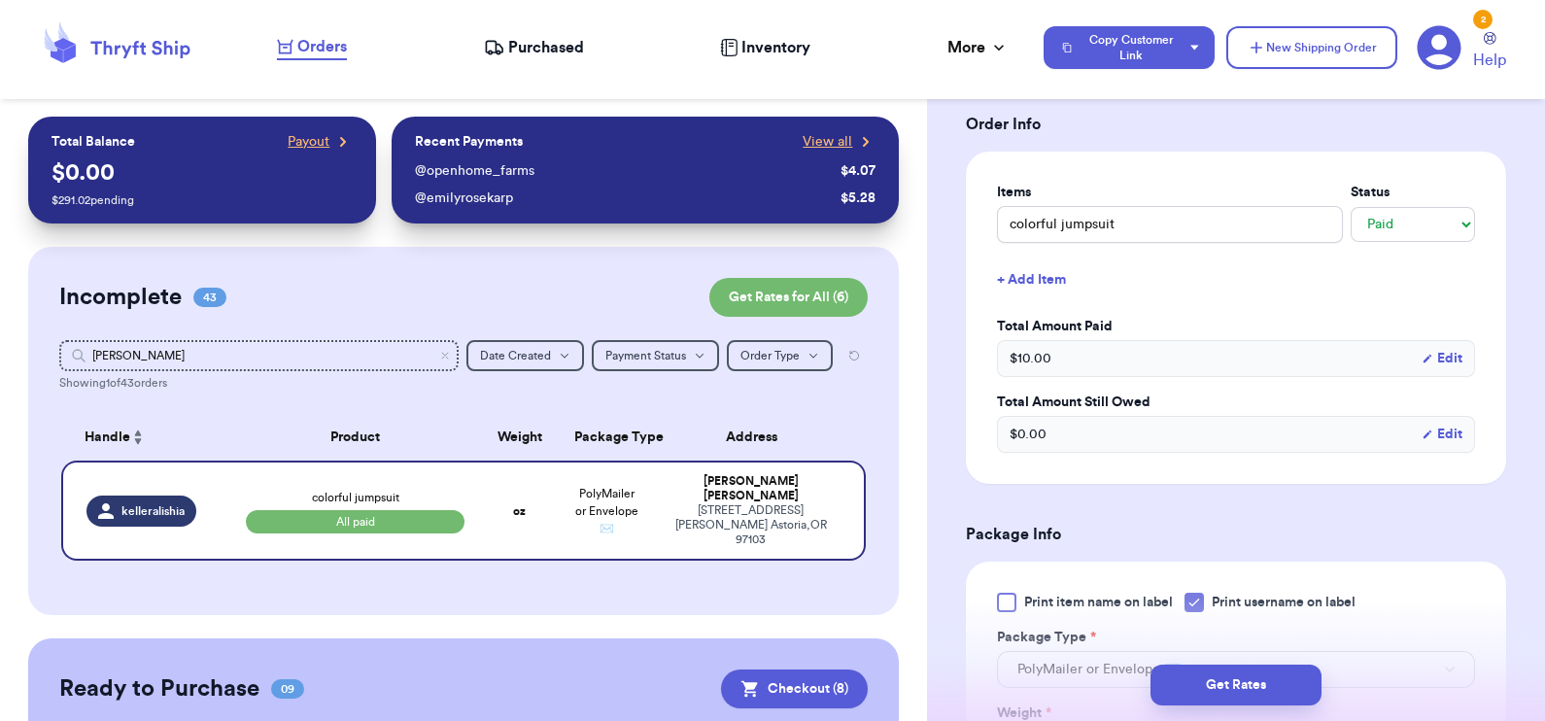
scroll to position [648, 0]
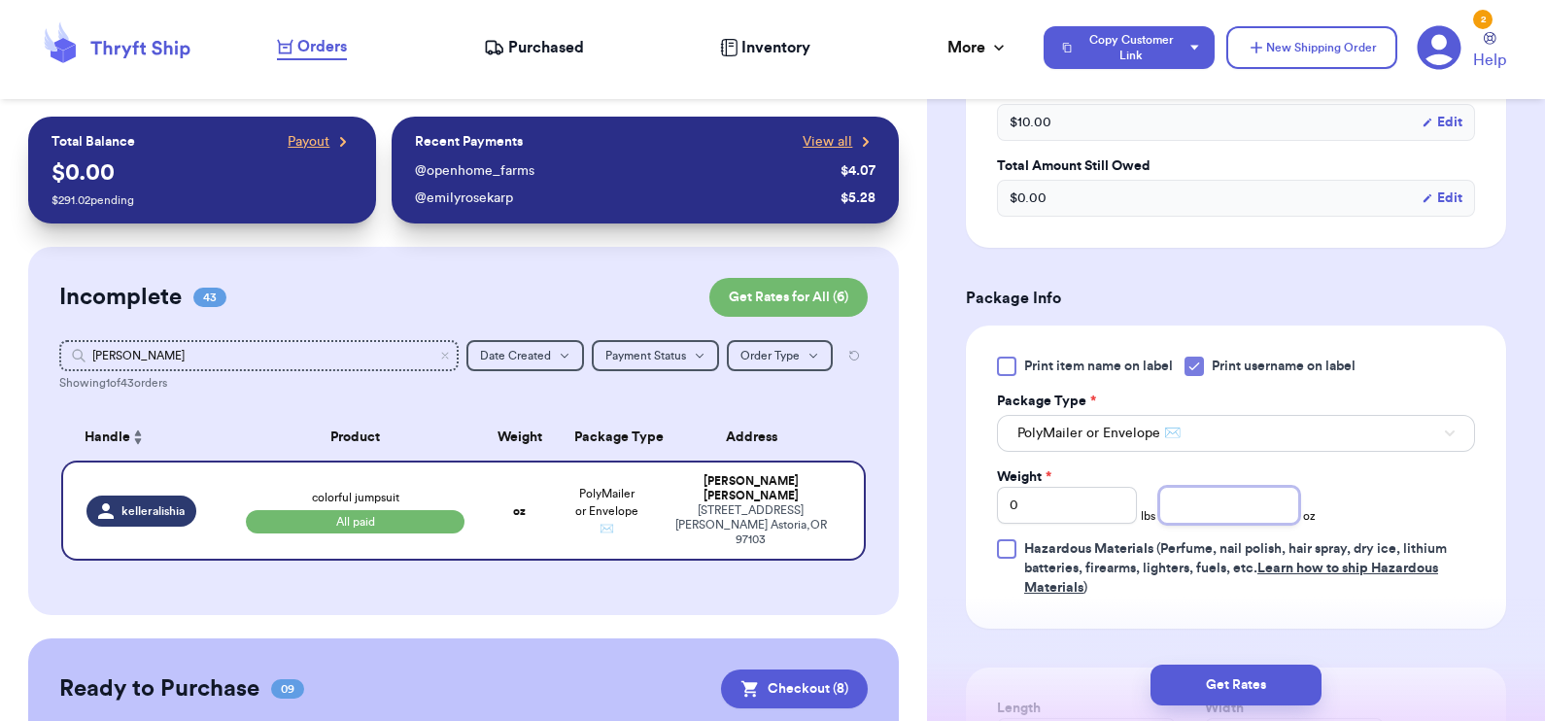
click at [1220, 518] on input "number" at bounding box center [1229, 505] width 140 height 37
type input "9.8"
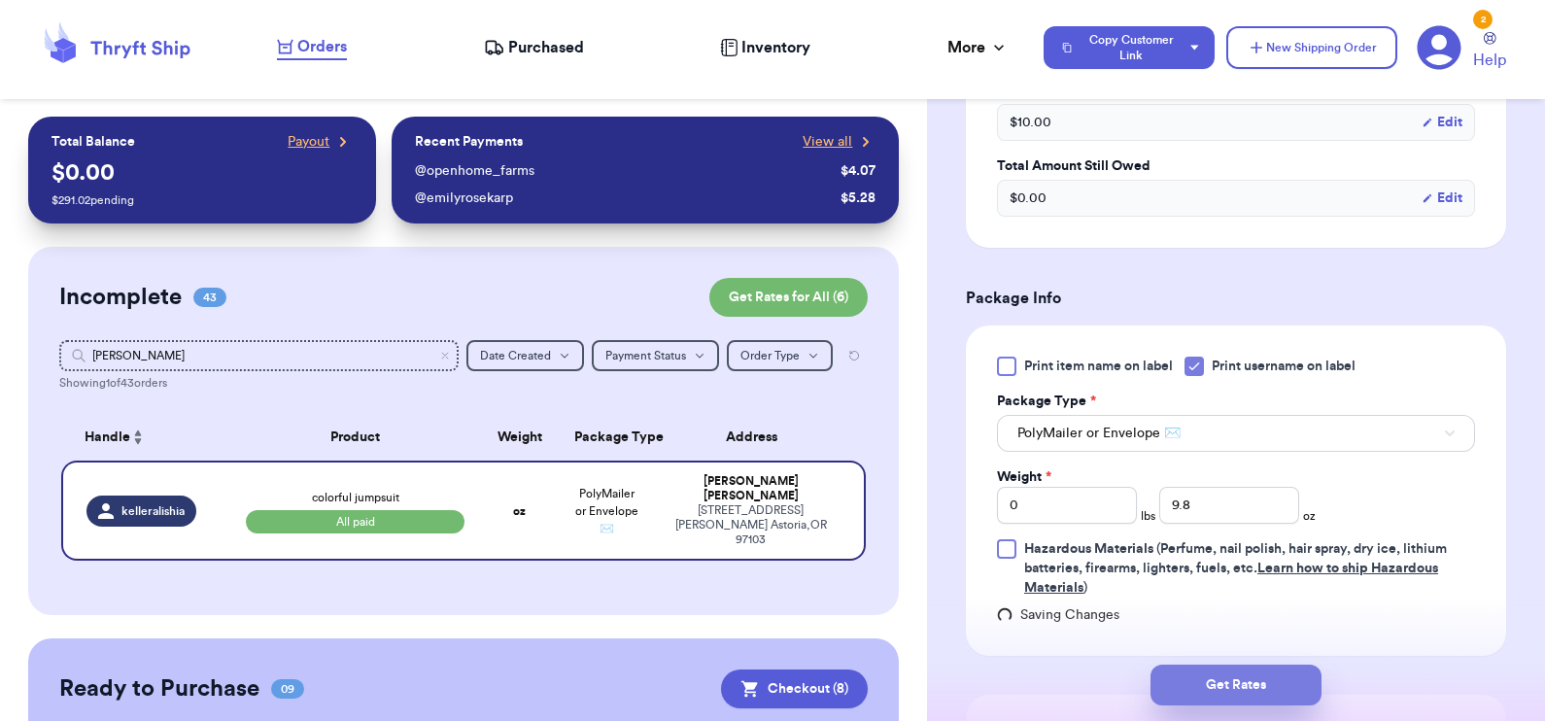
click at [1228, 690] on button "Get Rates" at bounding box center [1236, 685] width 171 height 41
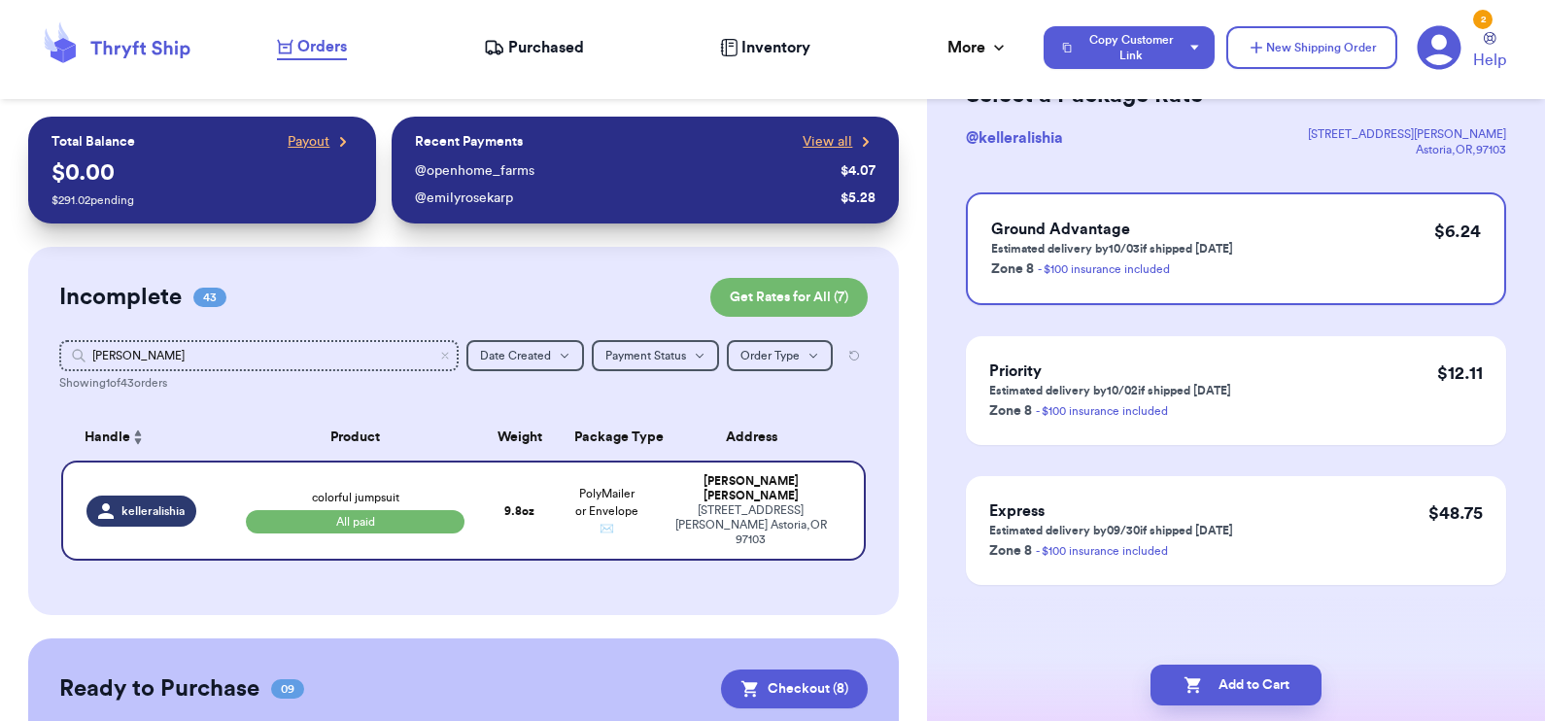
scroll to position [0, 0]
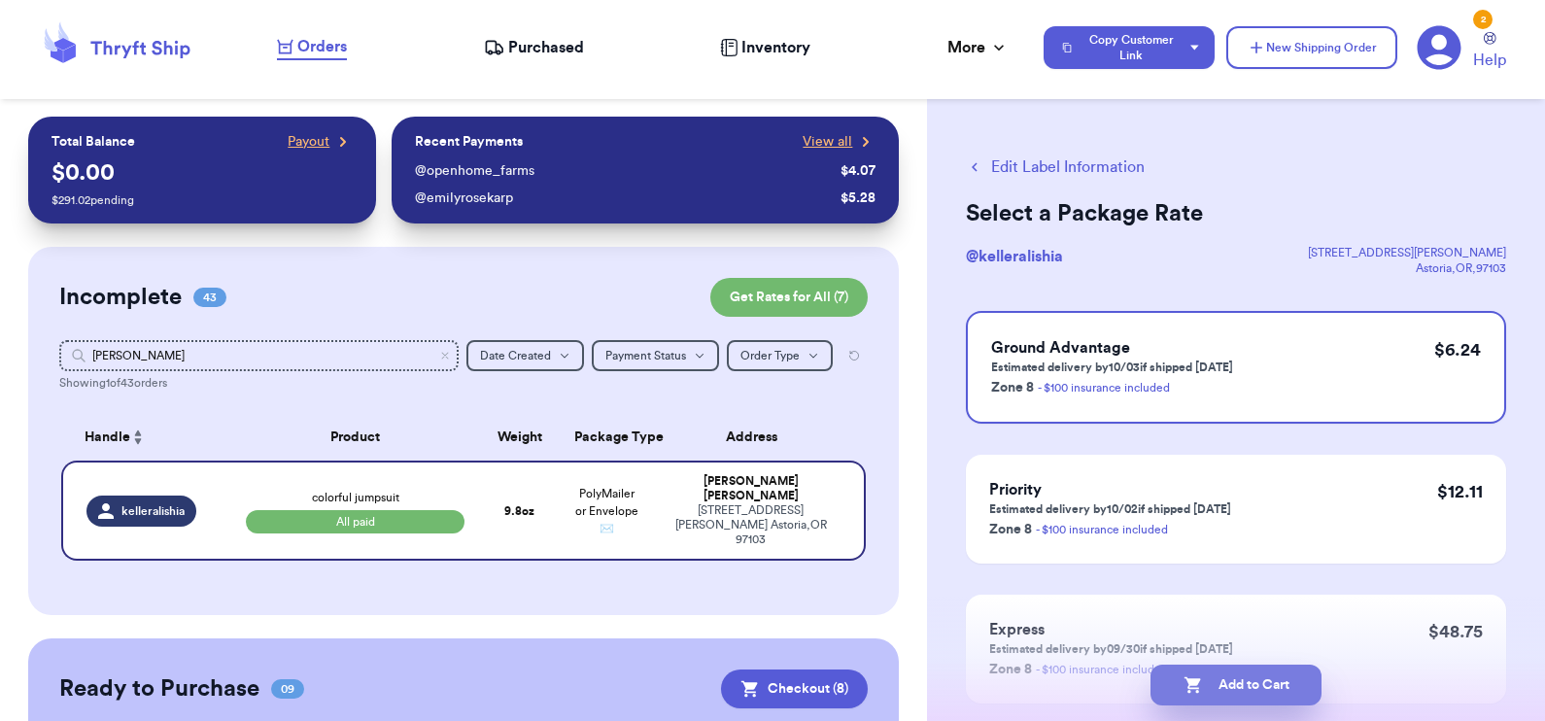
click at [1243, 683] on button "Add to Cart" at bounding box center [1236, 685] width 171 height 41
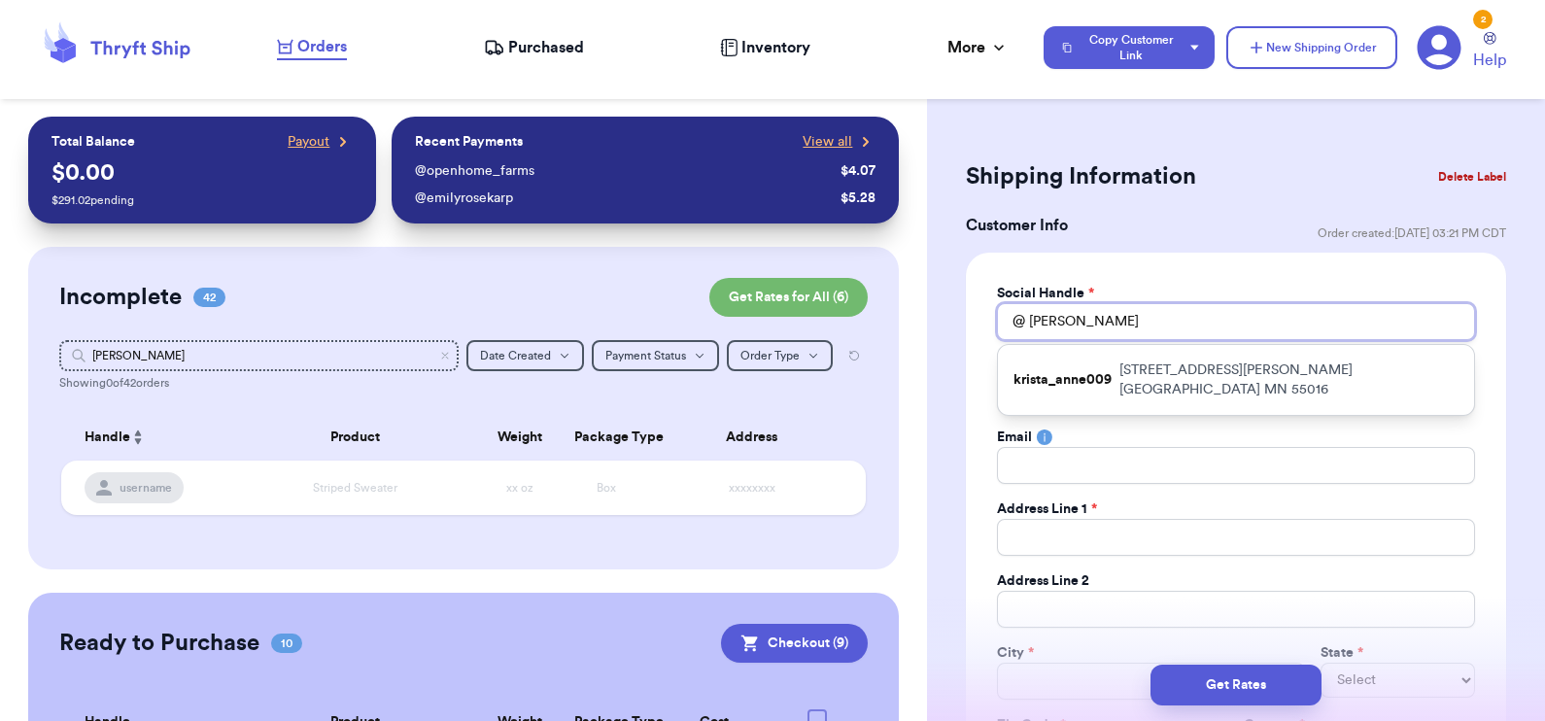
click at [1050, 322] on input "[PERSON_NAME]" at bounding box center [1236, 321] width 478 height 37
type input "b"
type input "bi"
type input "big"
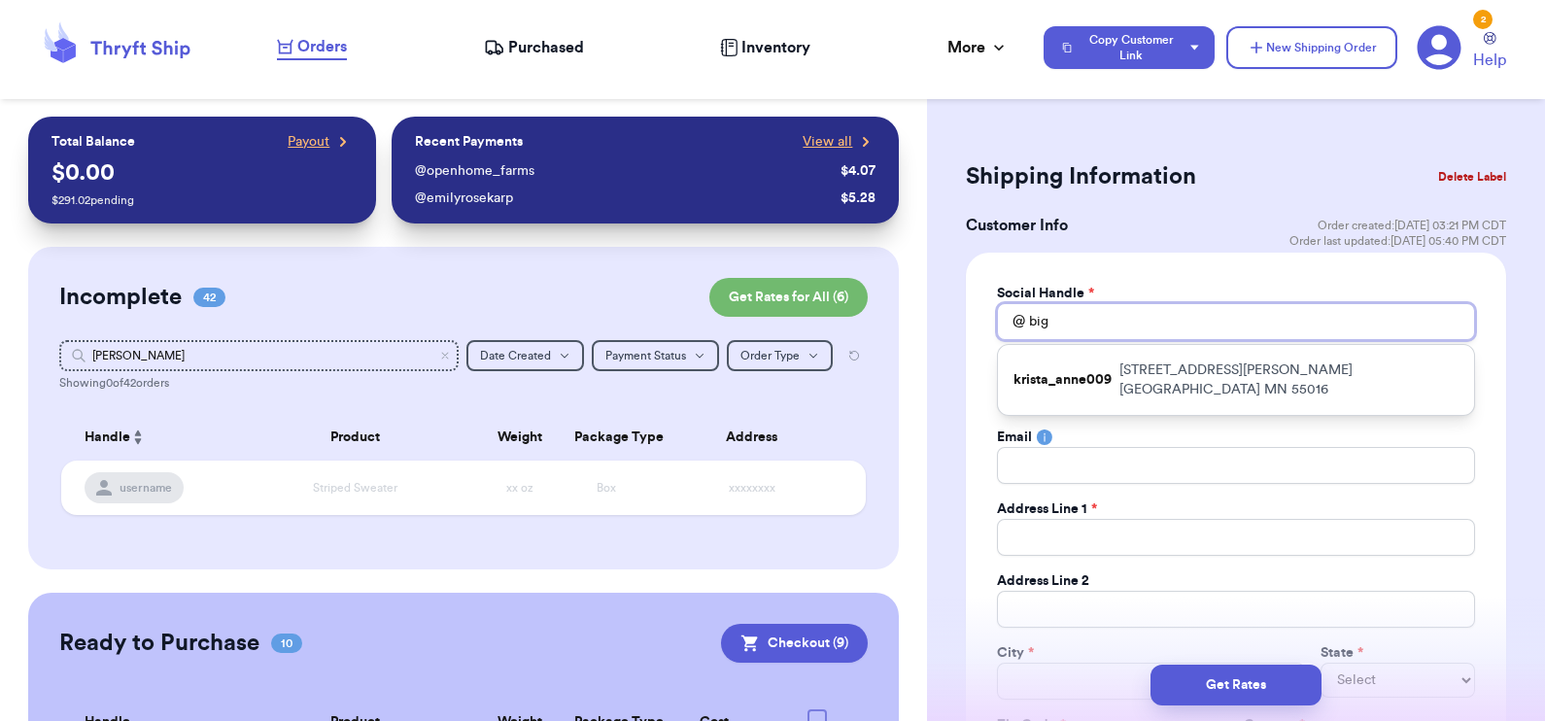
type input "bigr"
type input "bigra"
type input "bigran"
type input "bigranc"
type input "bigranch"
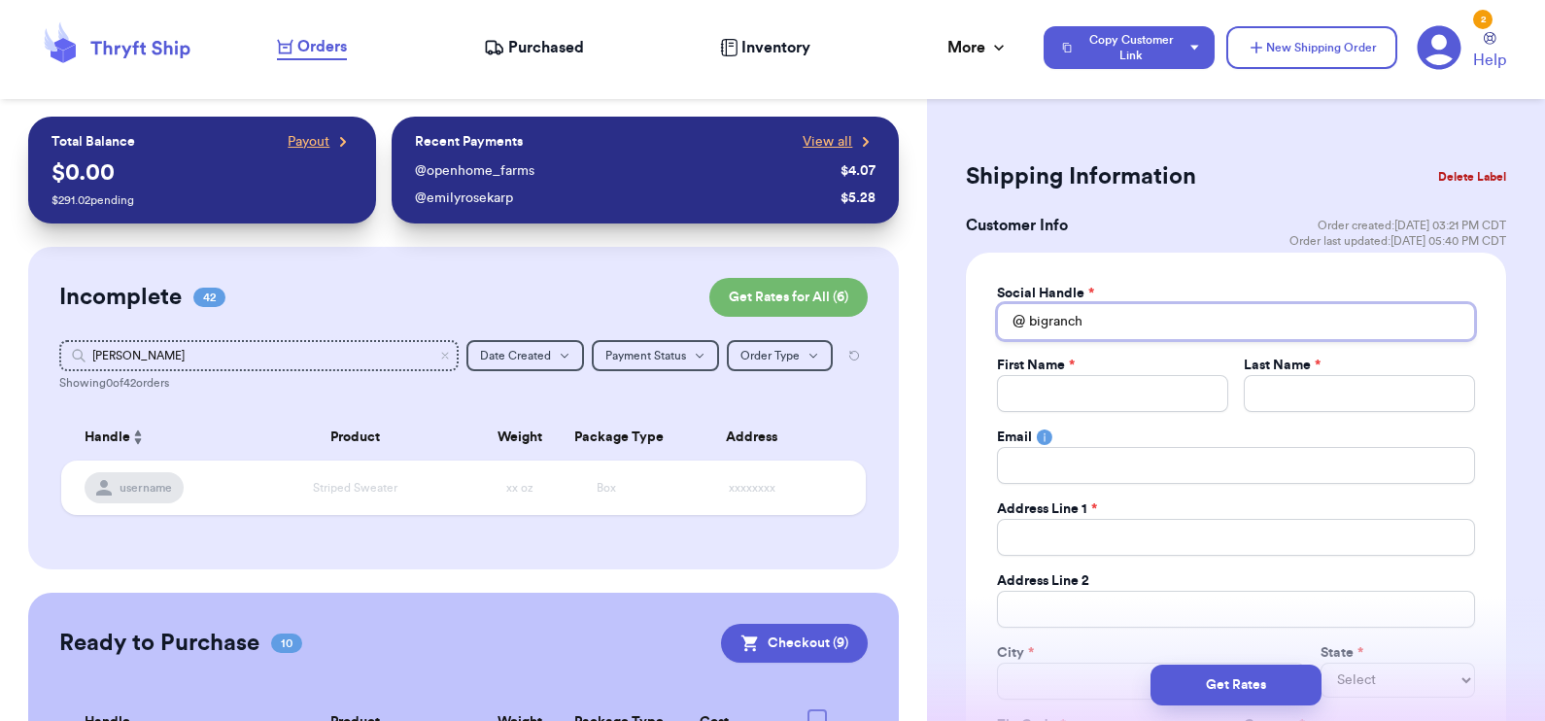
type input "bigranc"
type input "bigran"
type input "bigra"
type input "bigr"
type input "big"
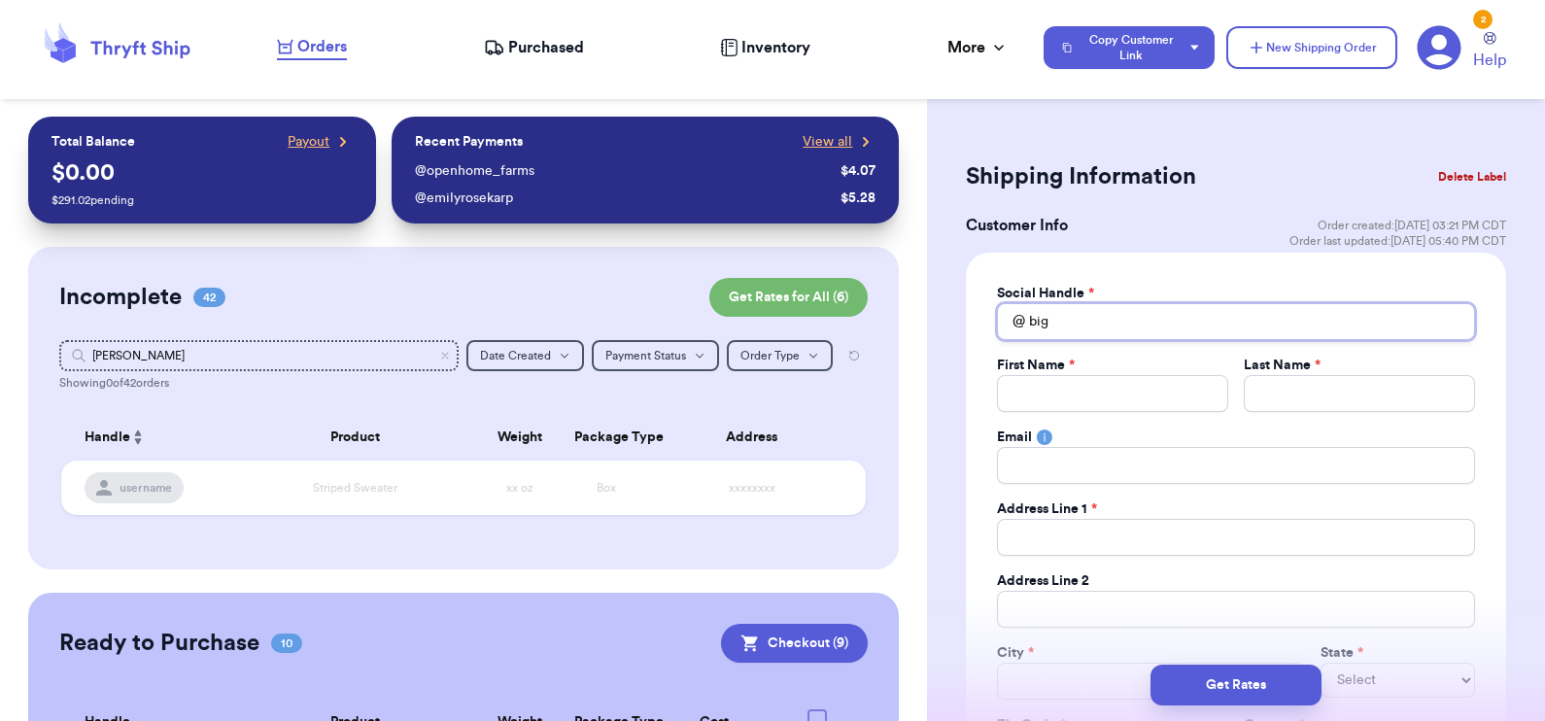
type input "bi"
type input "b"
type input "bi"
type input "bif"
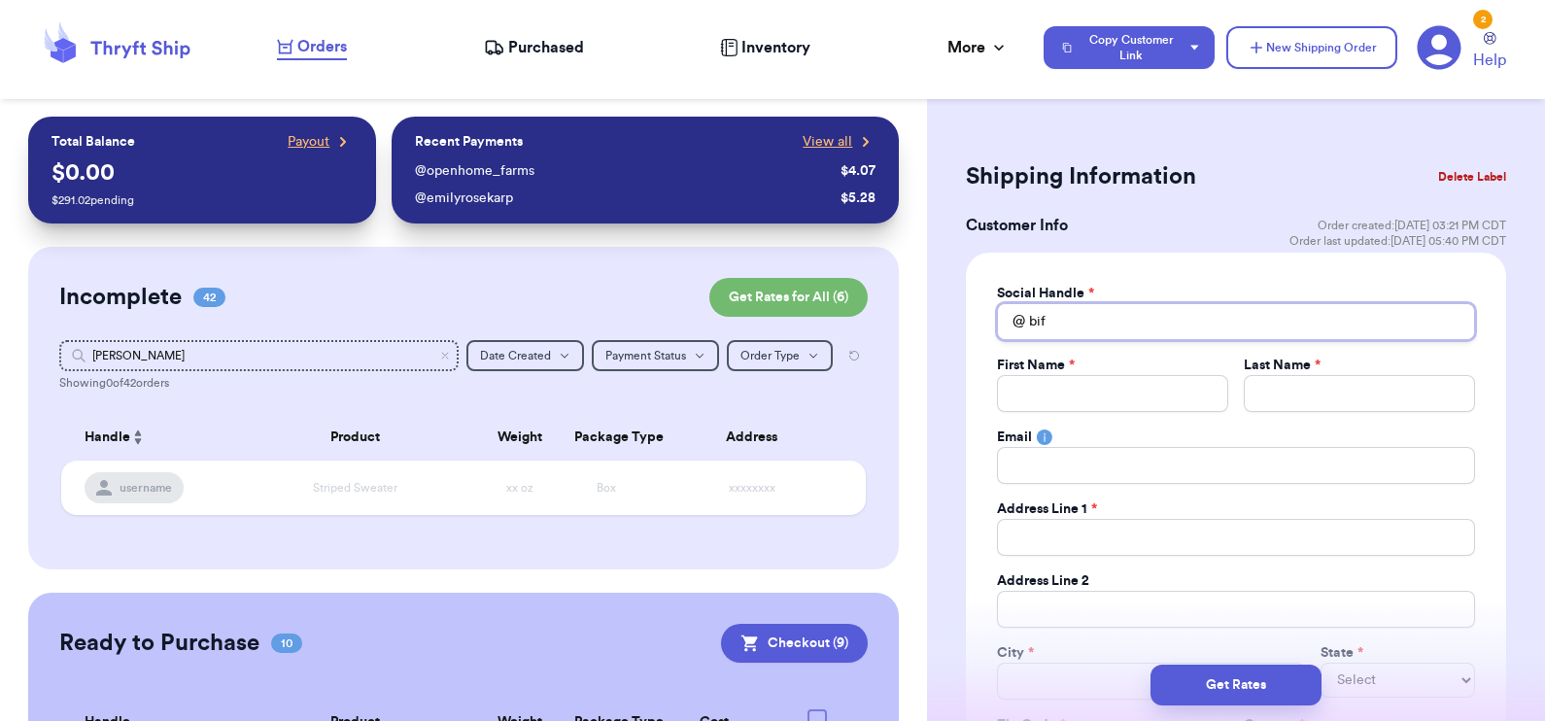
type input "bi"
type input "big"
type input "bi"
type input "b"
type input "h"
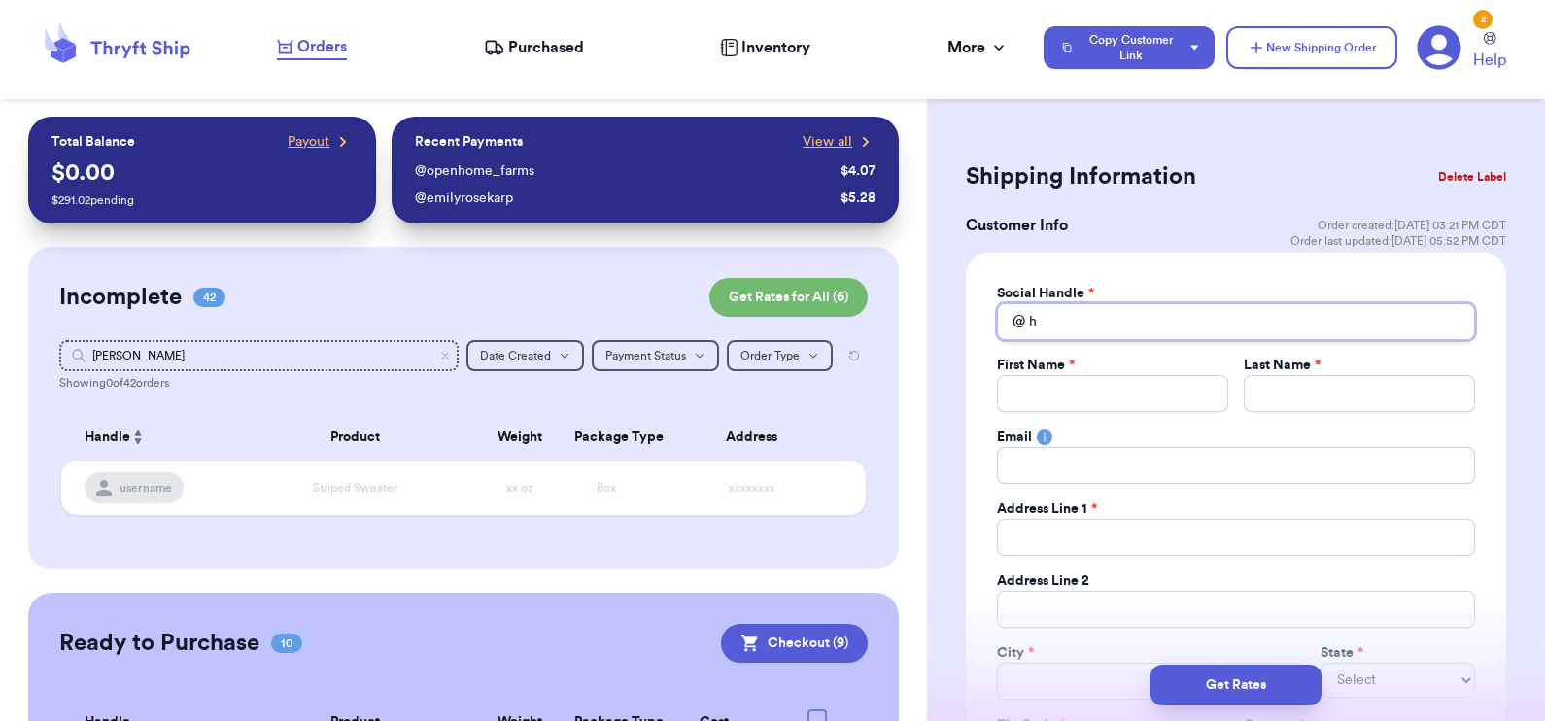
type input "ha"
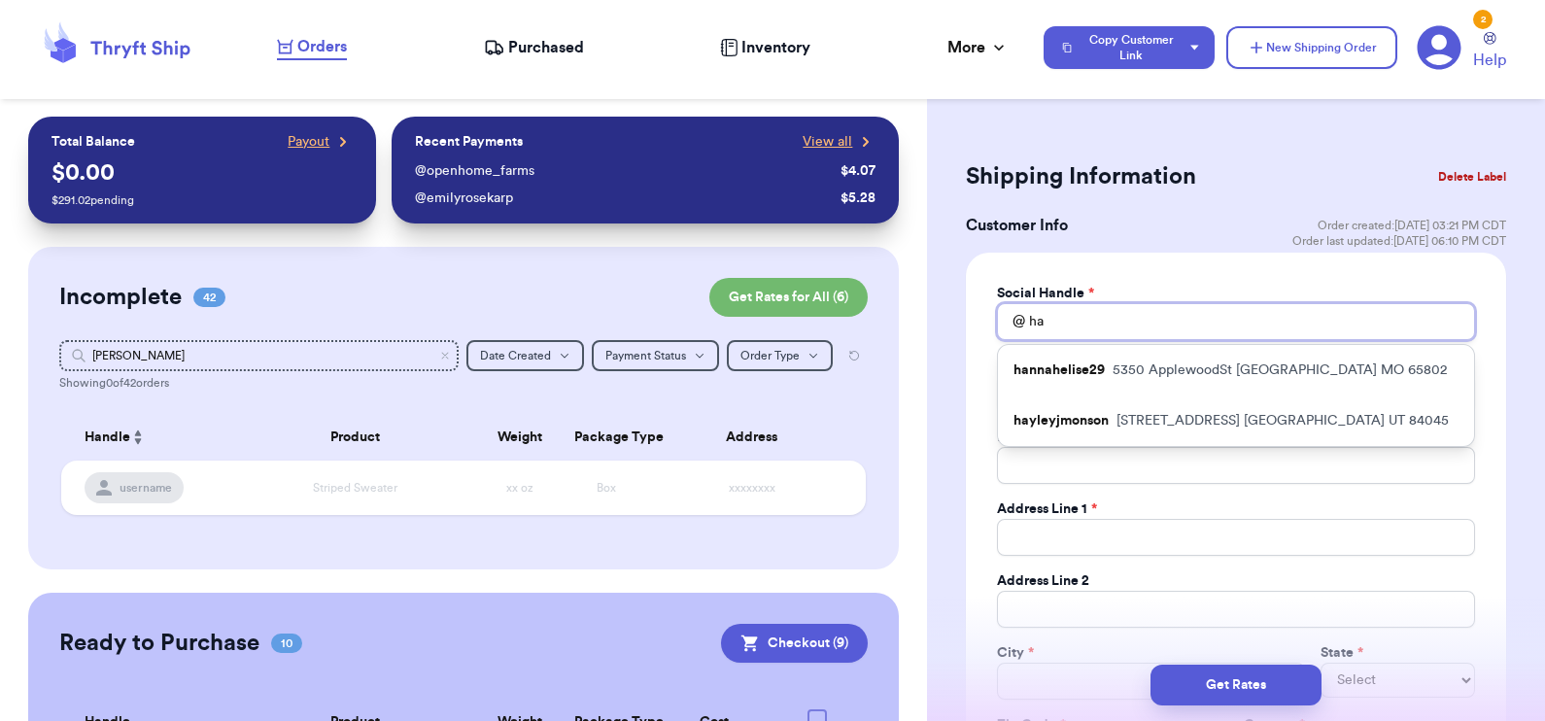
type input "hal"
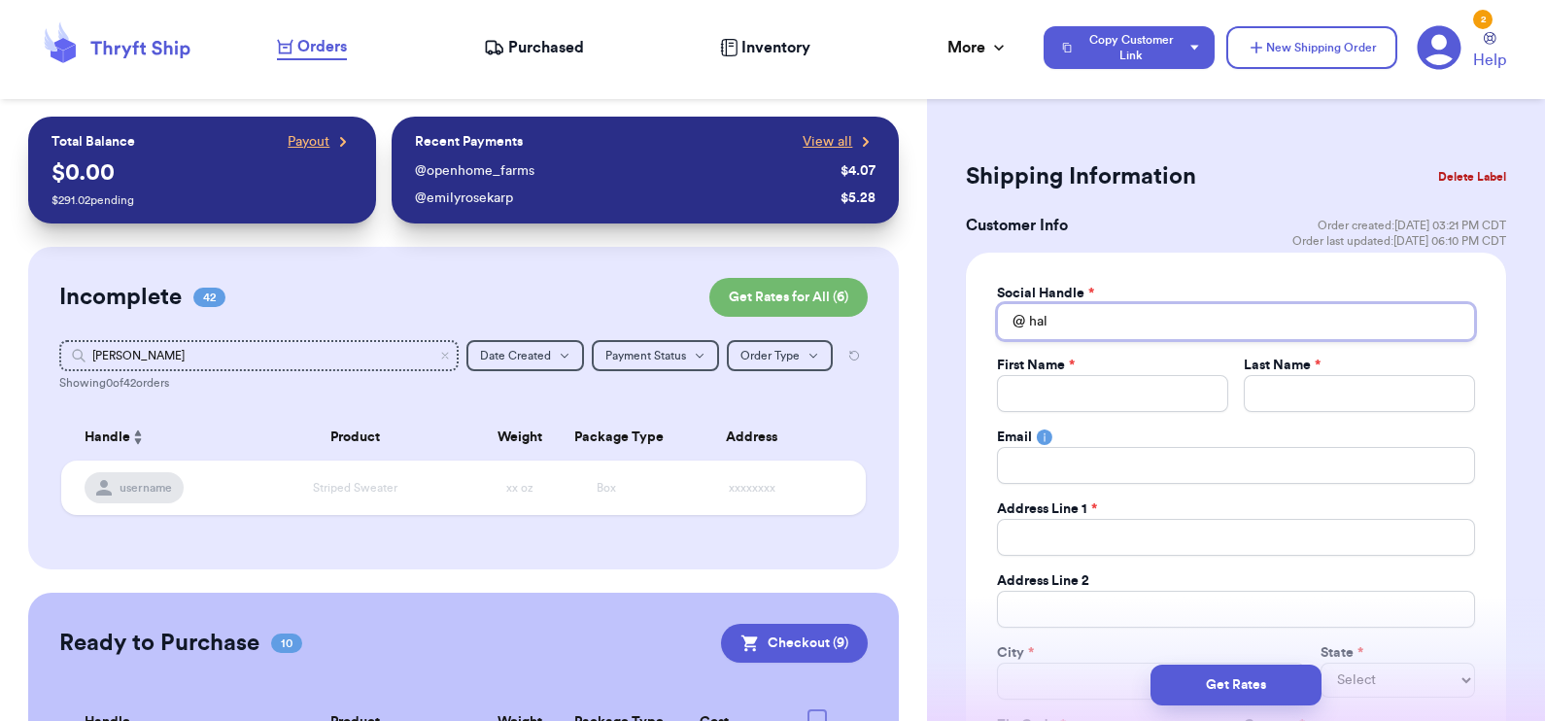
type input "[PERSON_NAME]"
drag, startPoint x: 207, startPoint y: 346, endPoint x: 57, endPoint y: 342, distance: 149.7
click at [57, 342] on div "Incomplete 42 Get Rates for All ( 6 ) Get Rates for All ( 6 ) [PERSON_NAME] Dat…" at bounding box center [464, 408] width 872 height 323
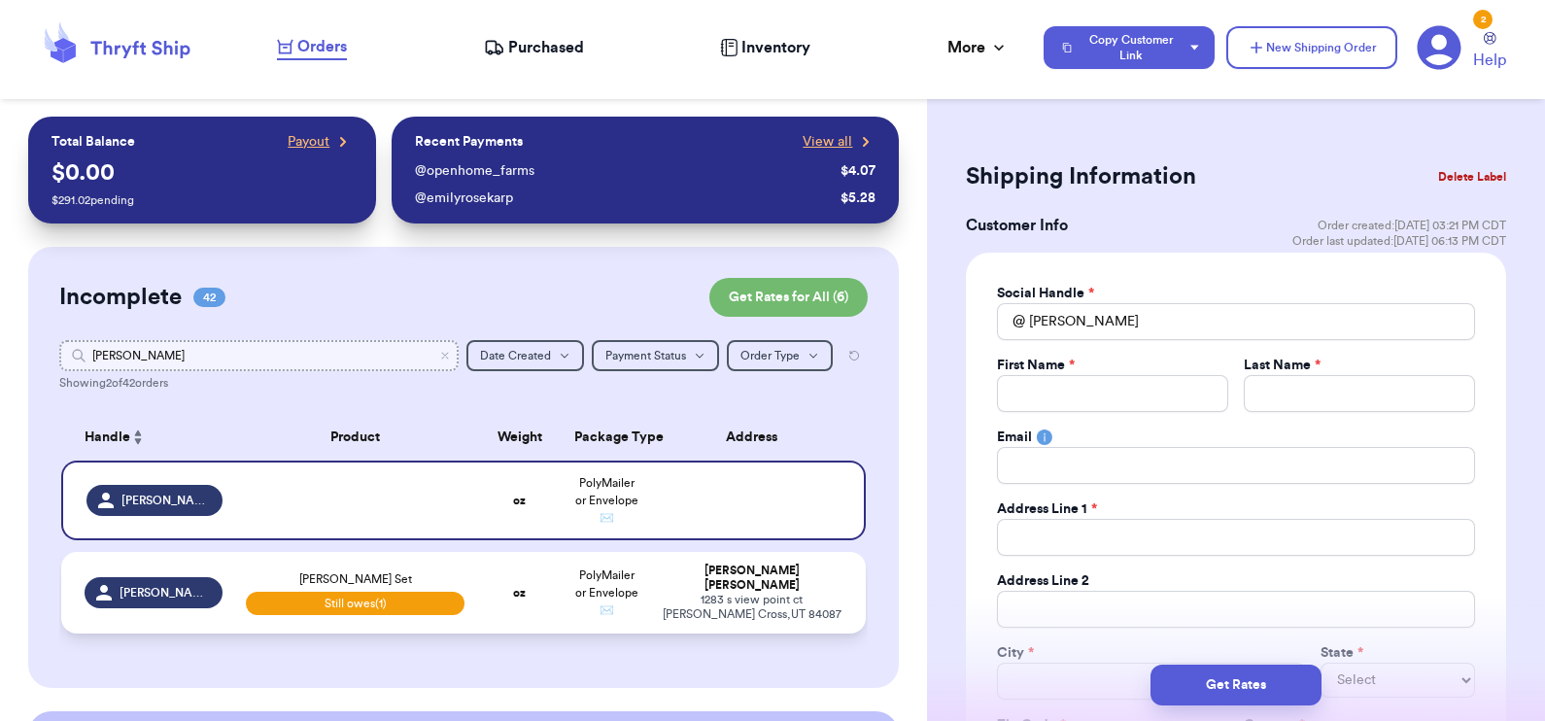
type input "[PERSON_NAME]"
click at [488, 596] on td "oz" at bounding box center [519, 593] width 86 height 82
type input "[PERSON_NAME] Set"
select select "unpaid"
type input "28"
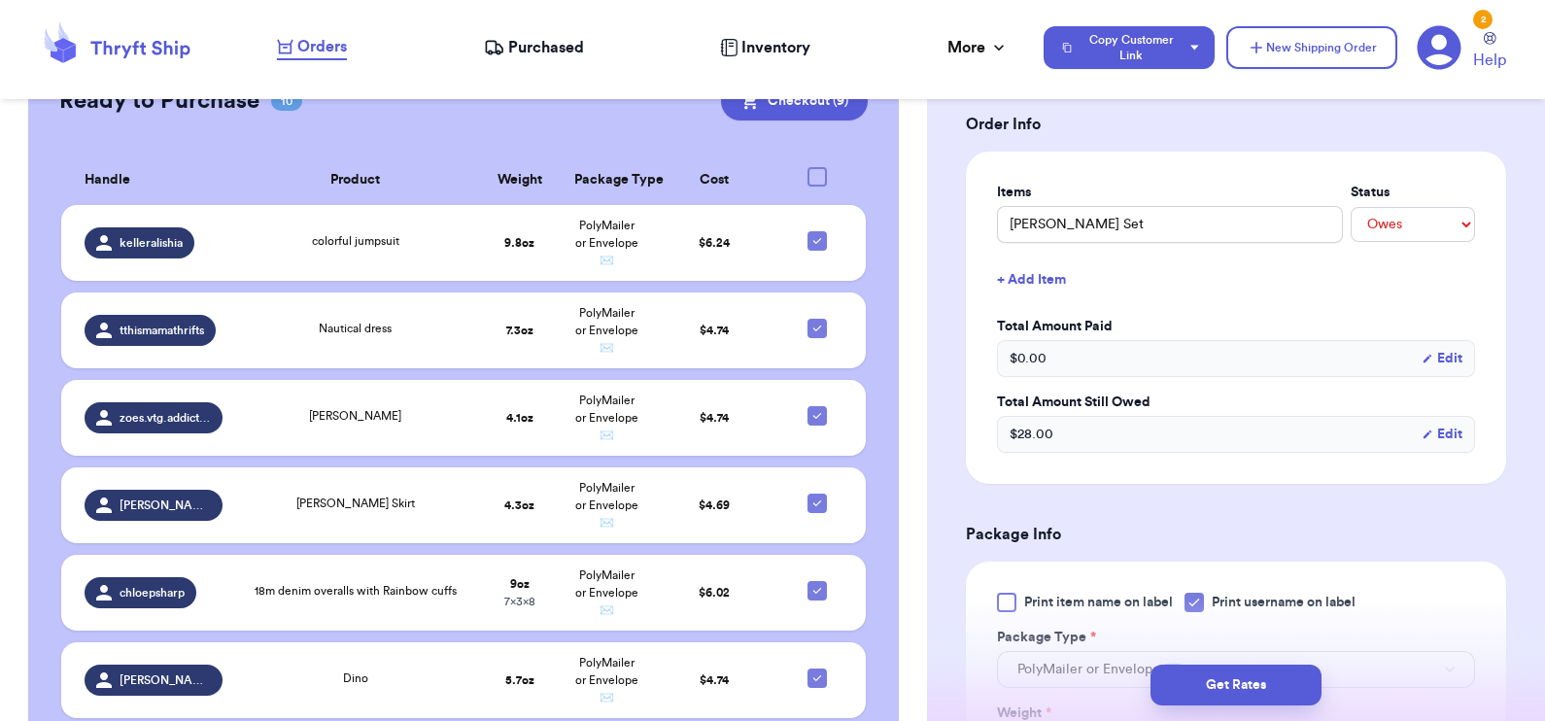
scroll to position [1282, 0]
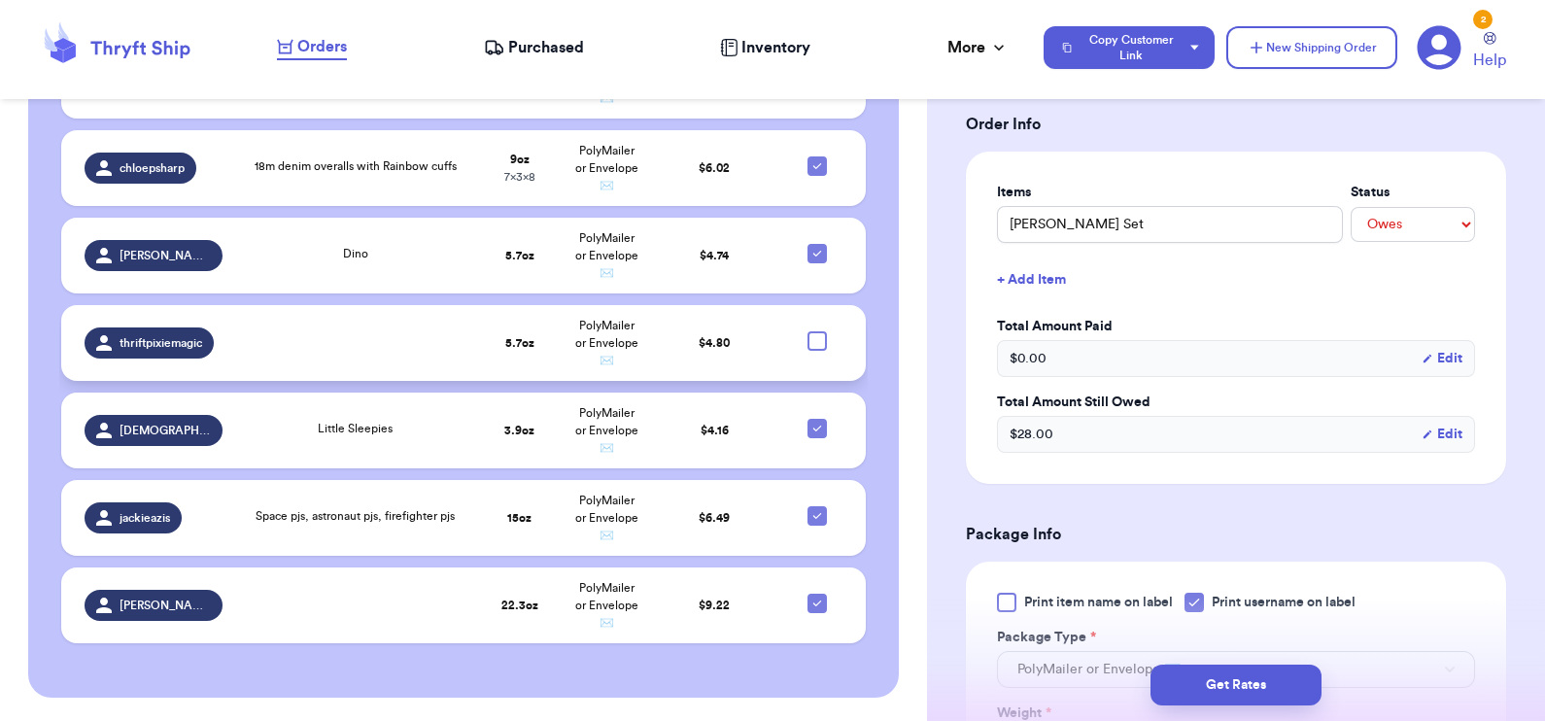
click at [808, 331] on div at bounding box center [817, 340] width 19 height 19
click at [816, 330] on input "checkbox" at bounding box center [816, 330] width 1 height 1
checkbox input "true"
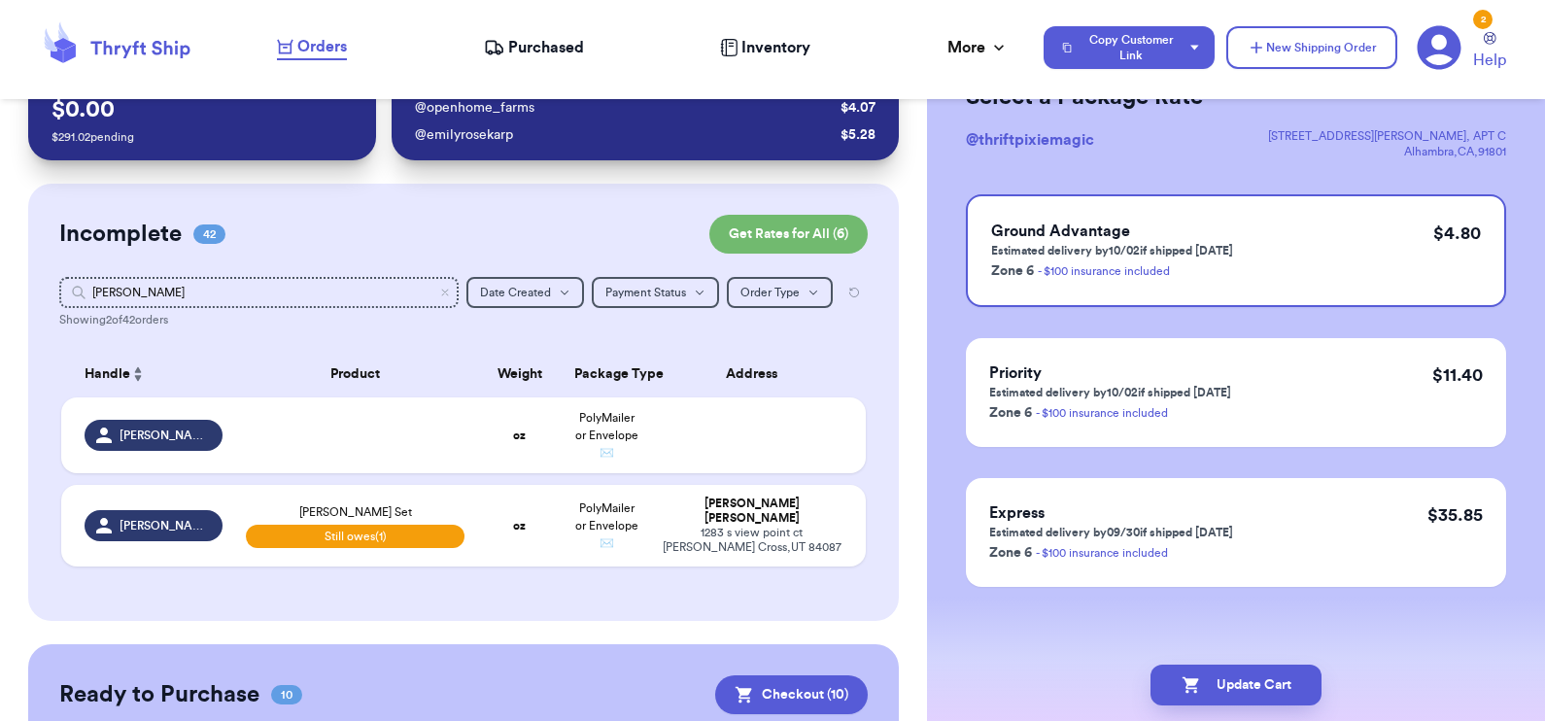
scroll to position [42, 0]
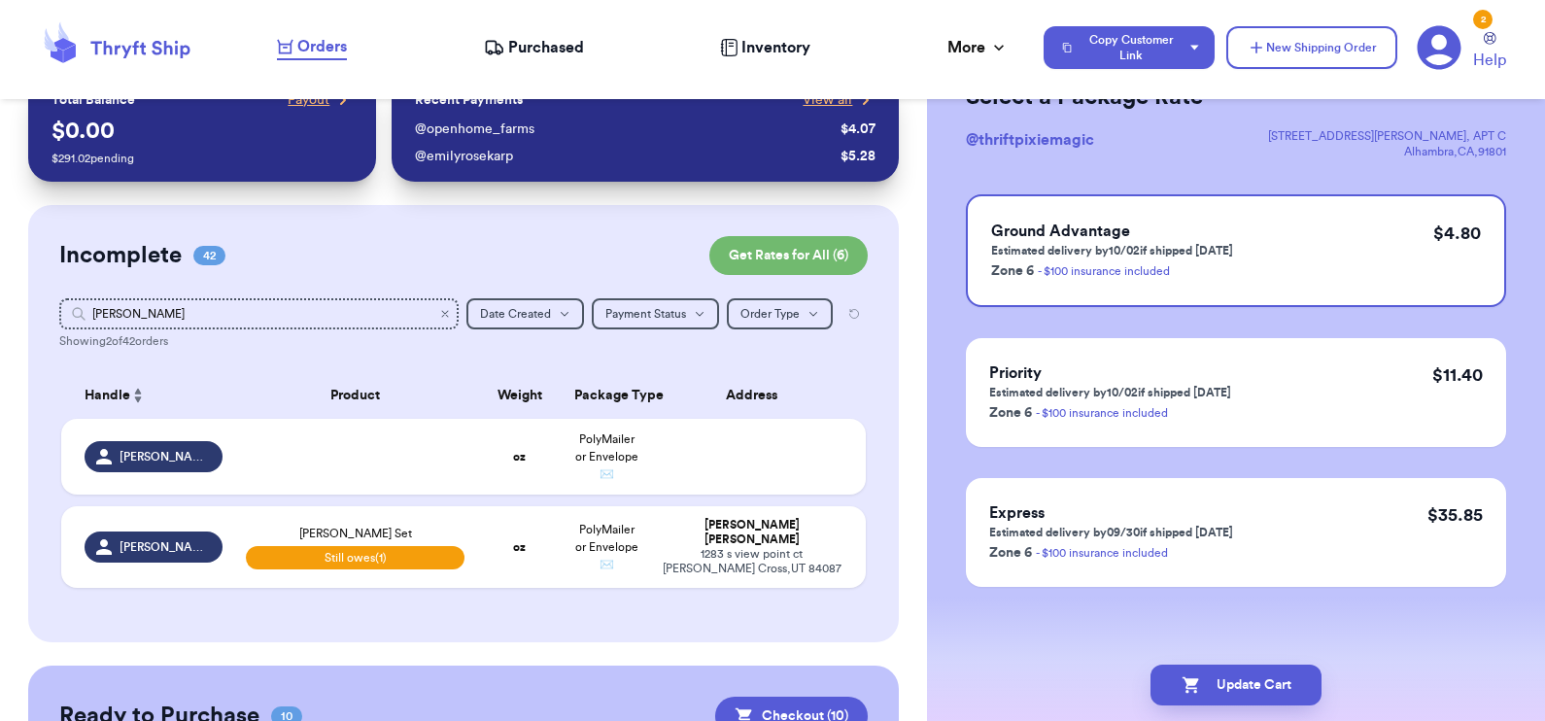
click at [439, 310] on icon "Clear search" at bounding box center [445, 314] width 12 height 12
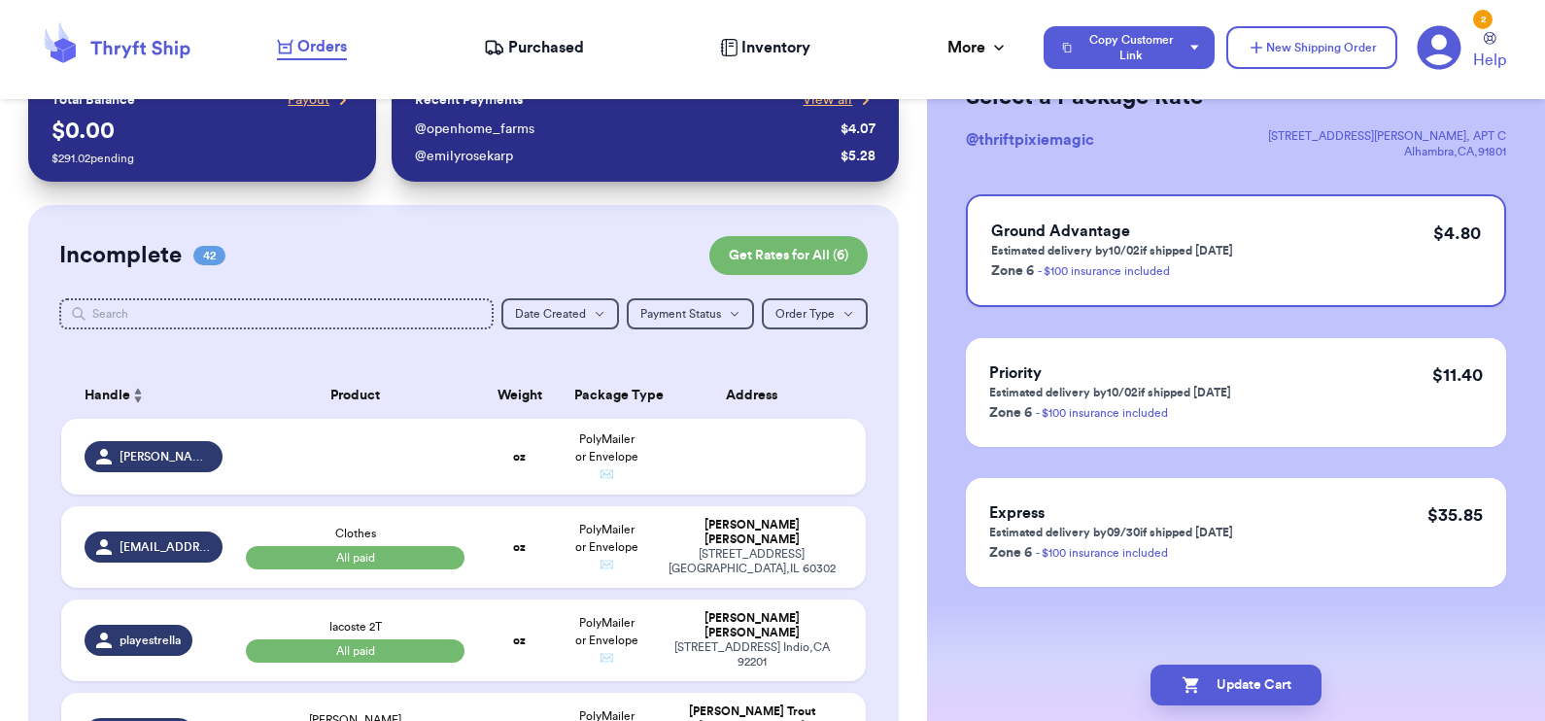
scroll to position [292, 0]
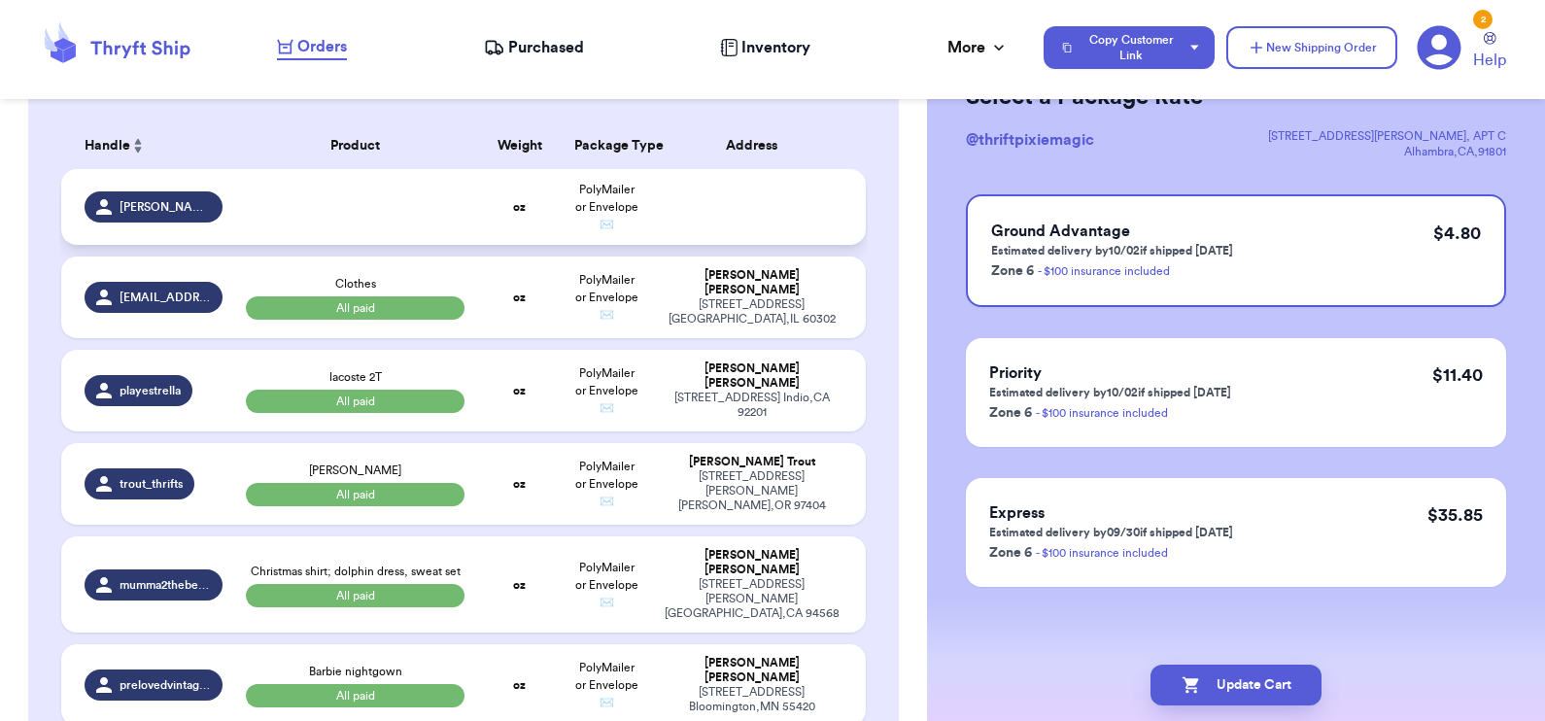
click at [718, 211] on td at bounding box center [758, 207] width 217 height 76
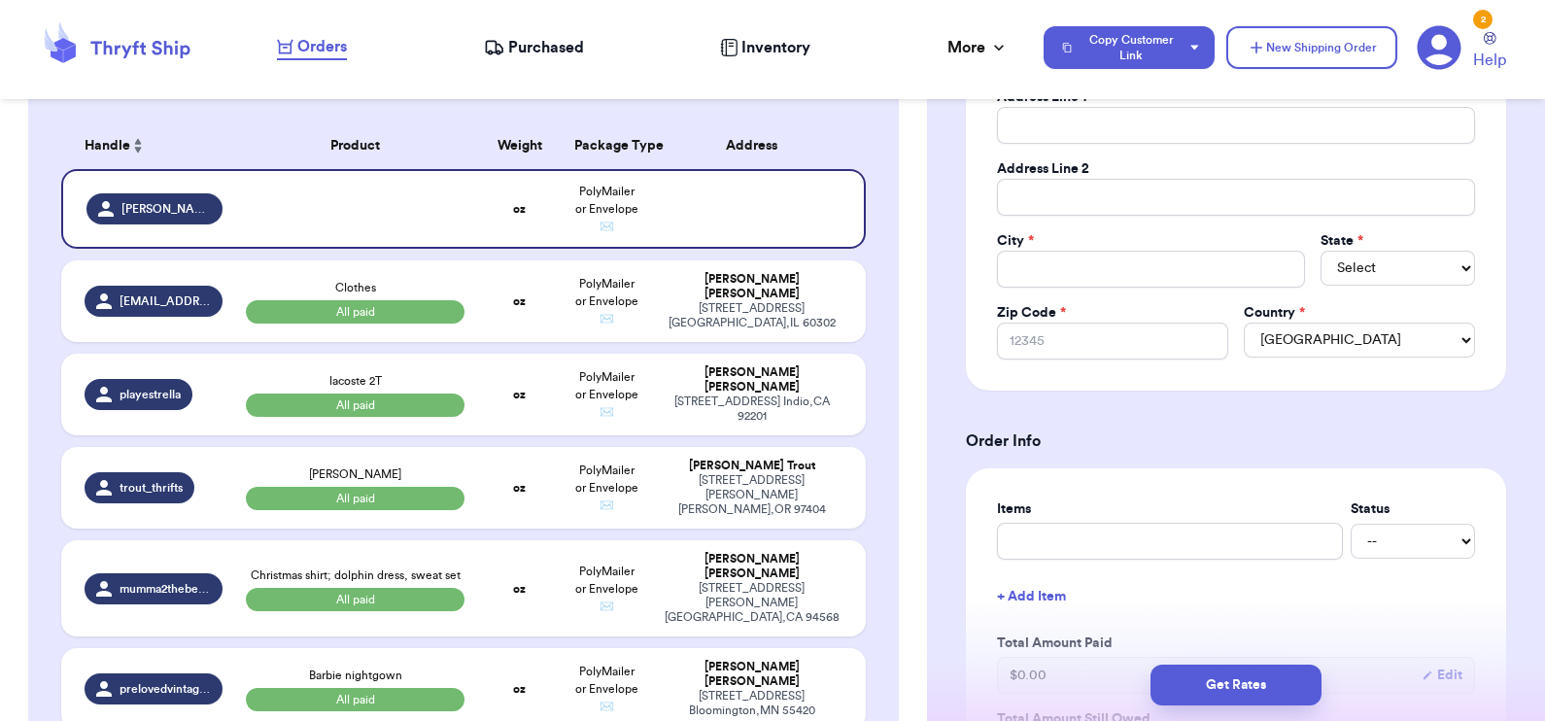
scroll to position [0, 0]
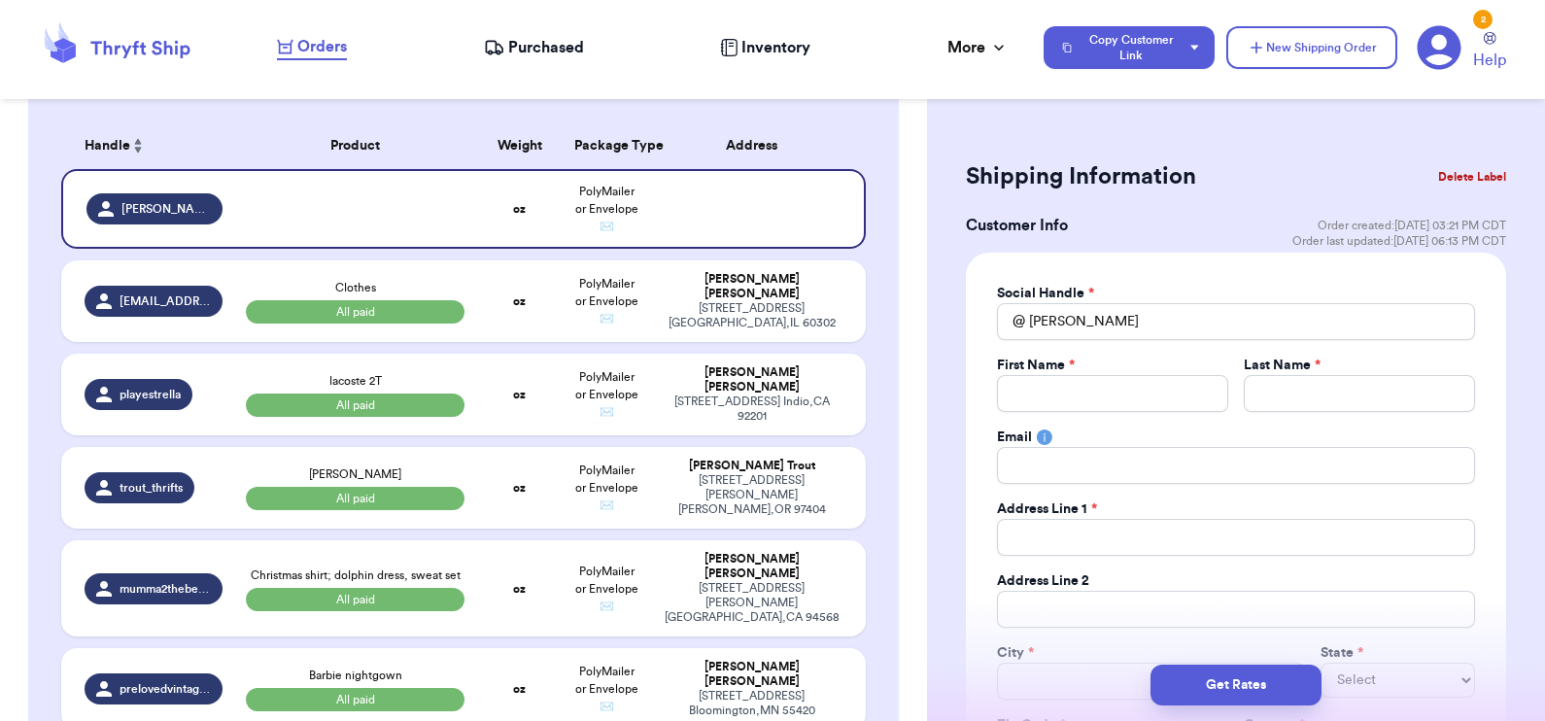
click at [1453, 176] on button "Delete Label" at bounding box center [1472, 176] width 84 height 43
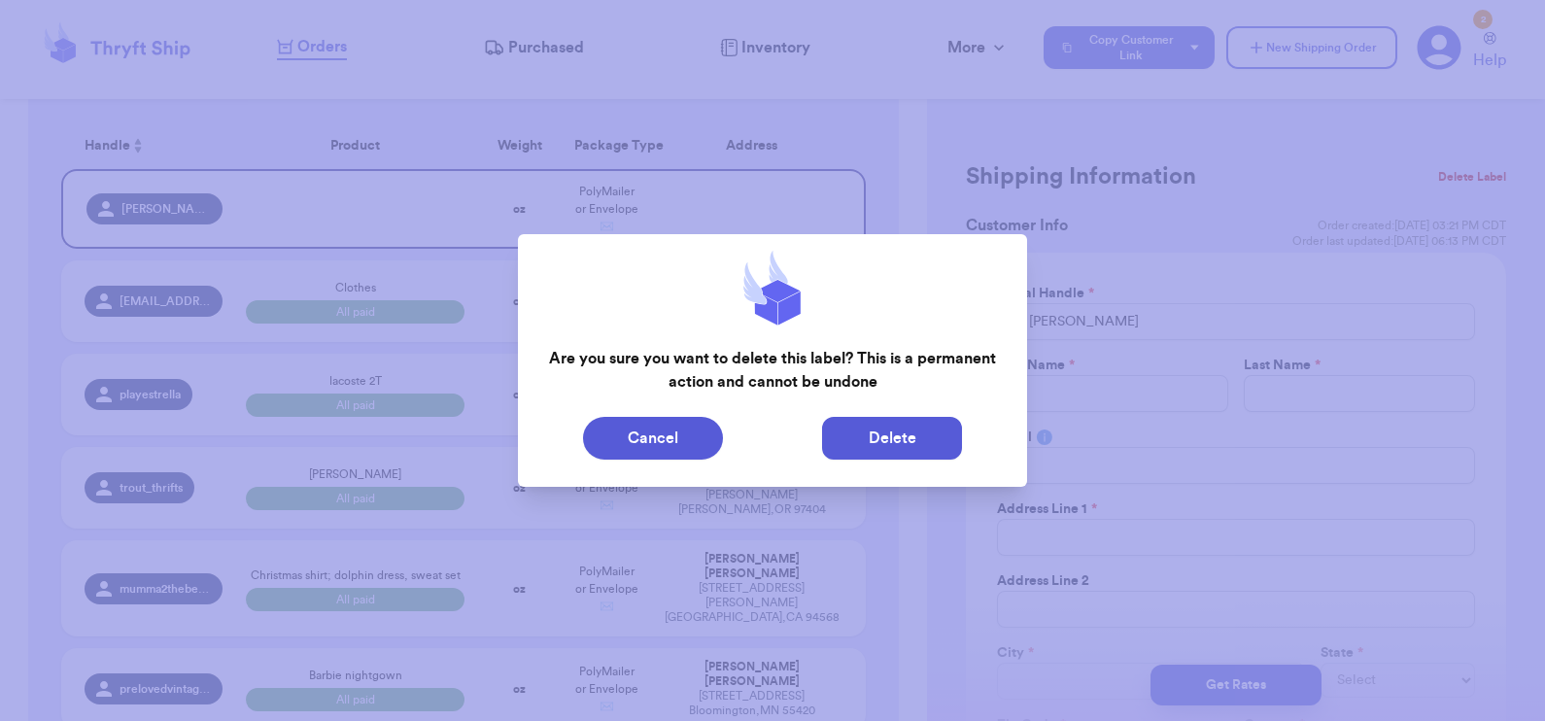
click at [926, 432] on button "Delete" at bounding box center [892, 438] width 140 height 43
type input "Clothes"
select select "paid"
type input "18.75"
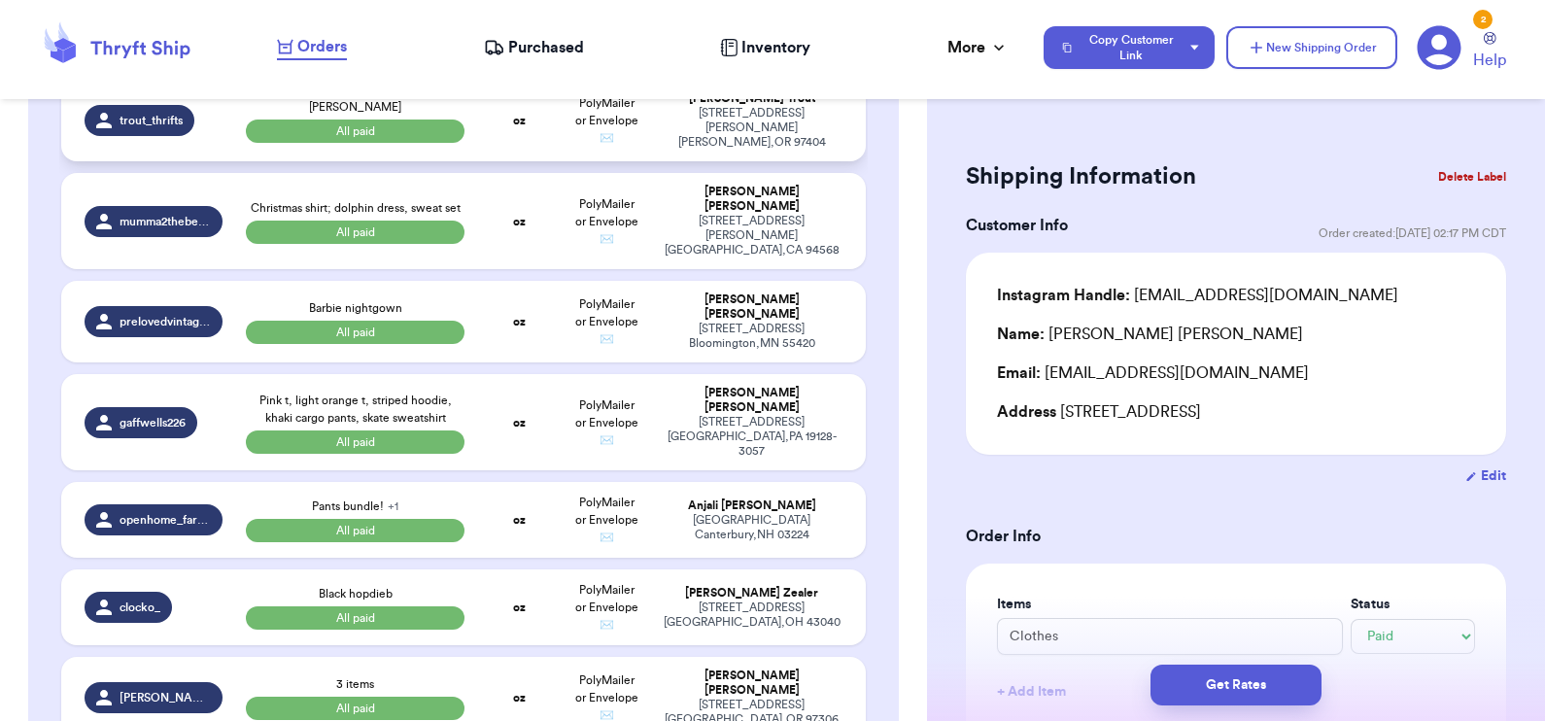
scroll to position [573, 0]
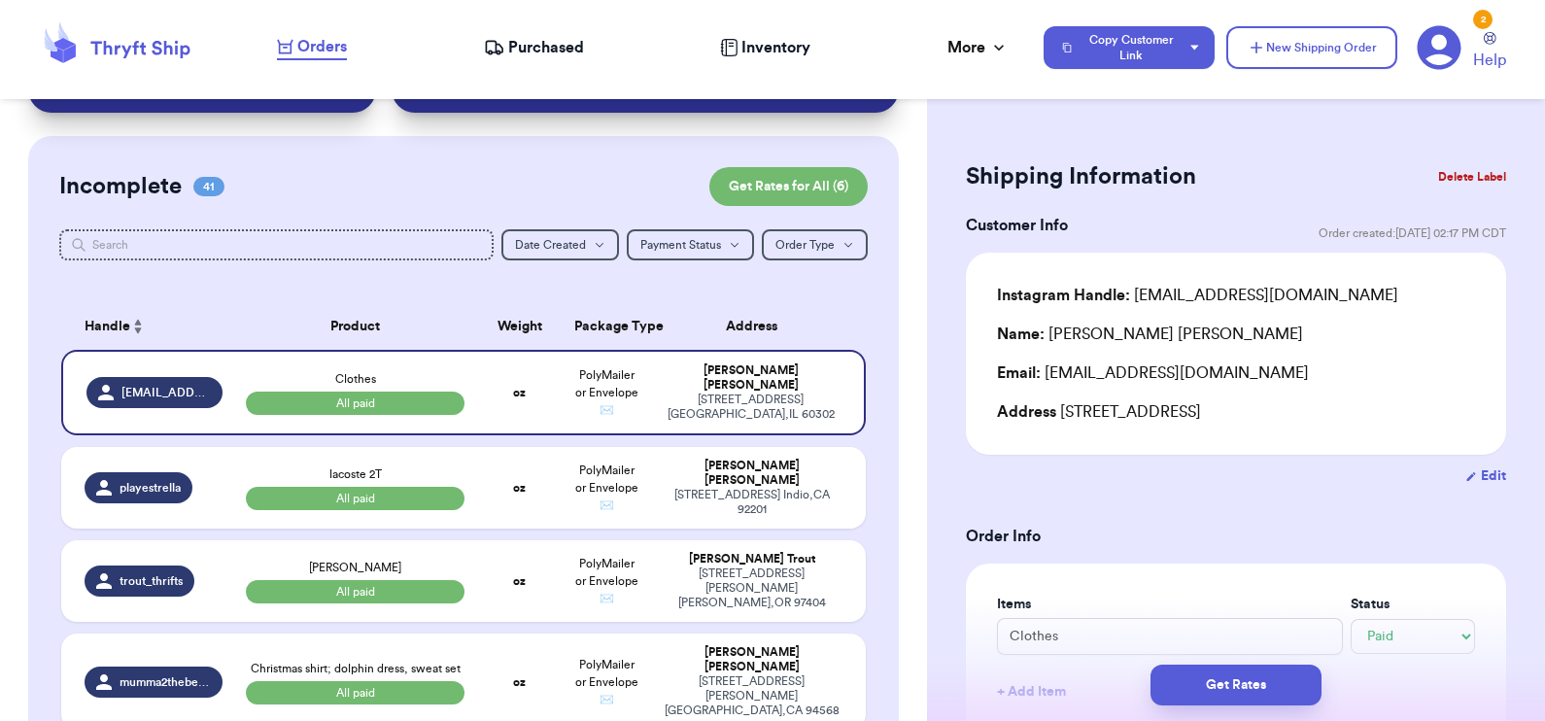
scroll to position [0, 0]
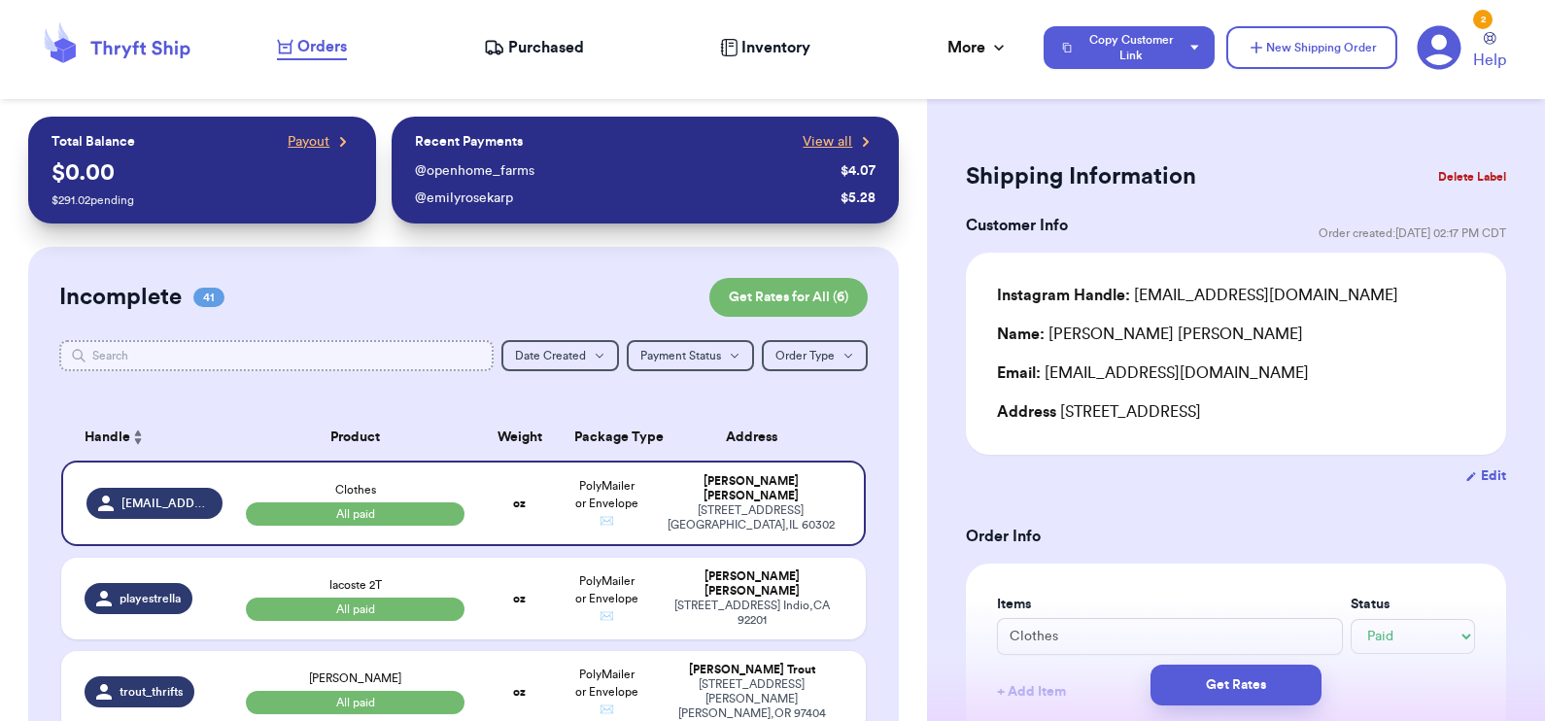
click at [374, 342] on input "text" at bounding box center [276, 355] width 435 height 31
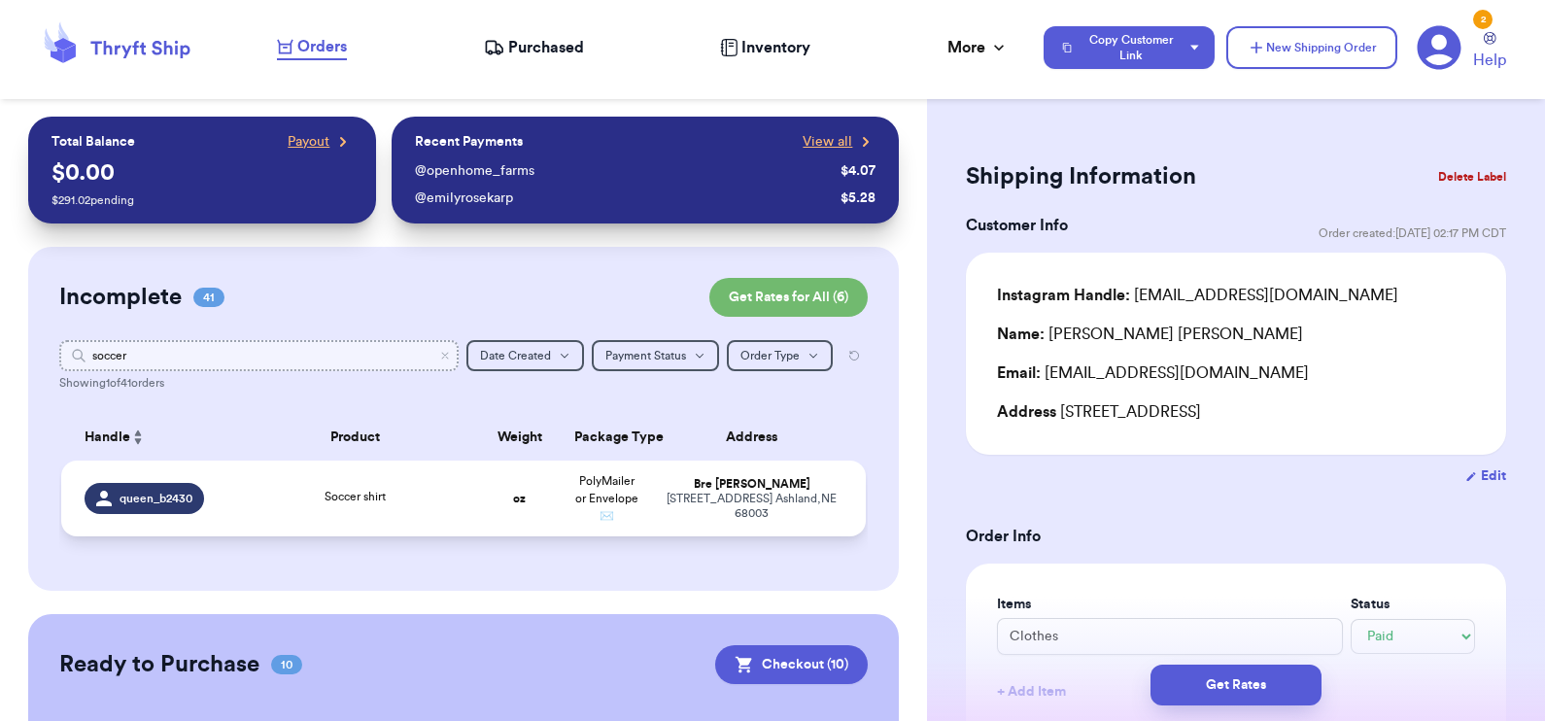
type input "soccer"
click at [421, 509] on div "Soccer shirt" at bounding box center [356, 498] width 220 height 21
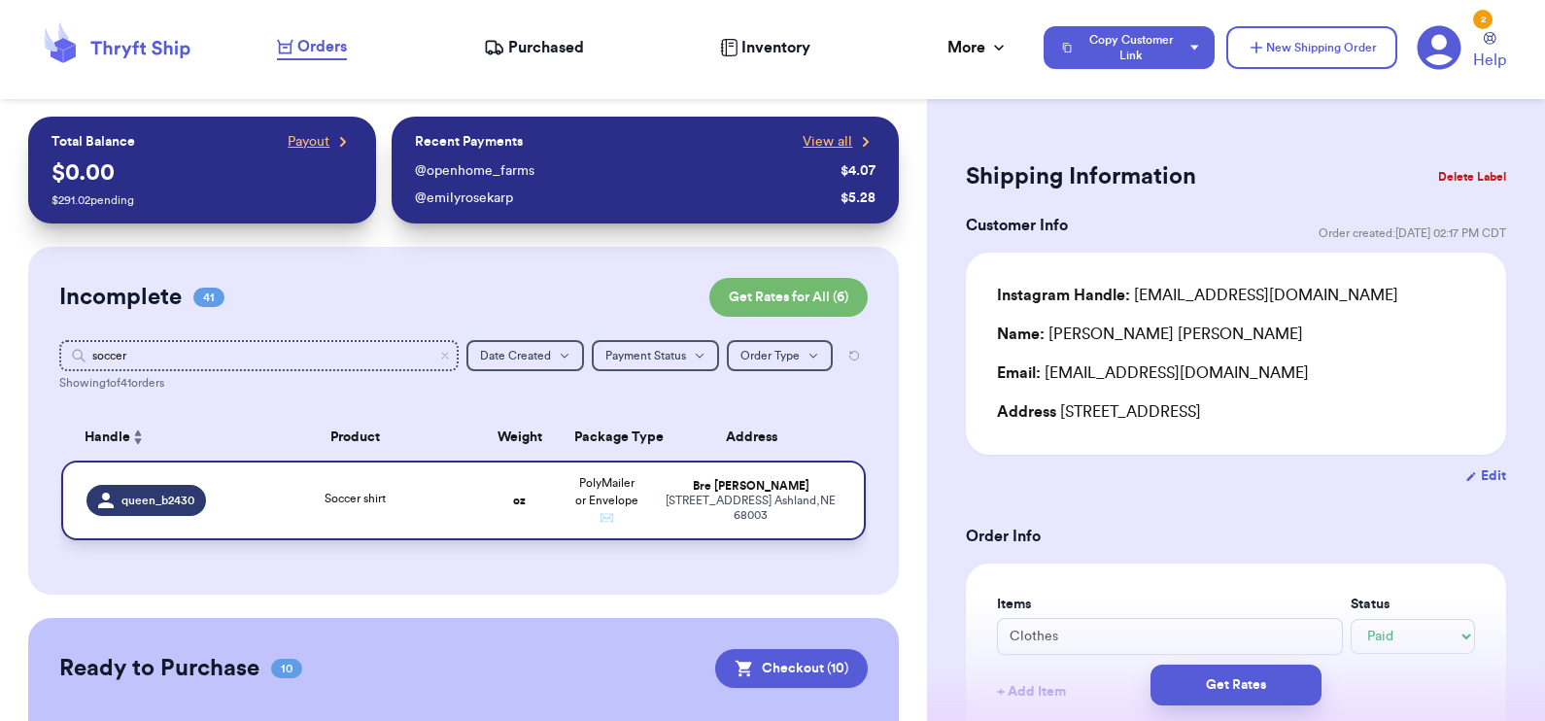
type input "Soccer shirt"
select select "unknown"
type input "0"
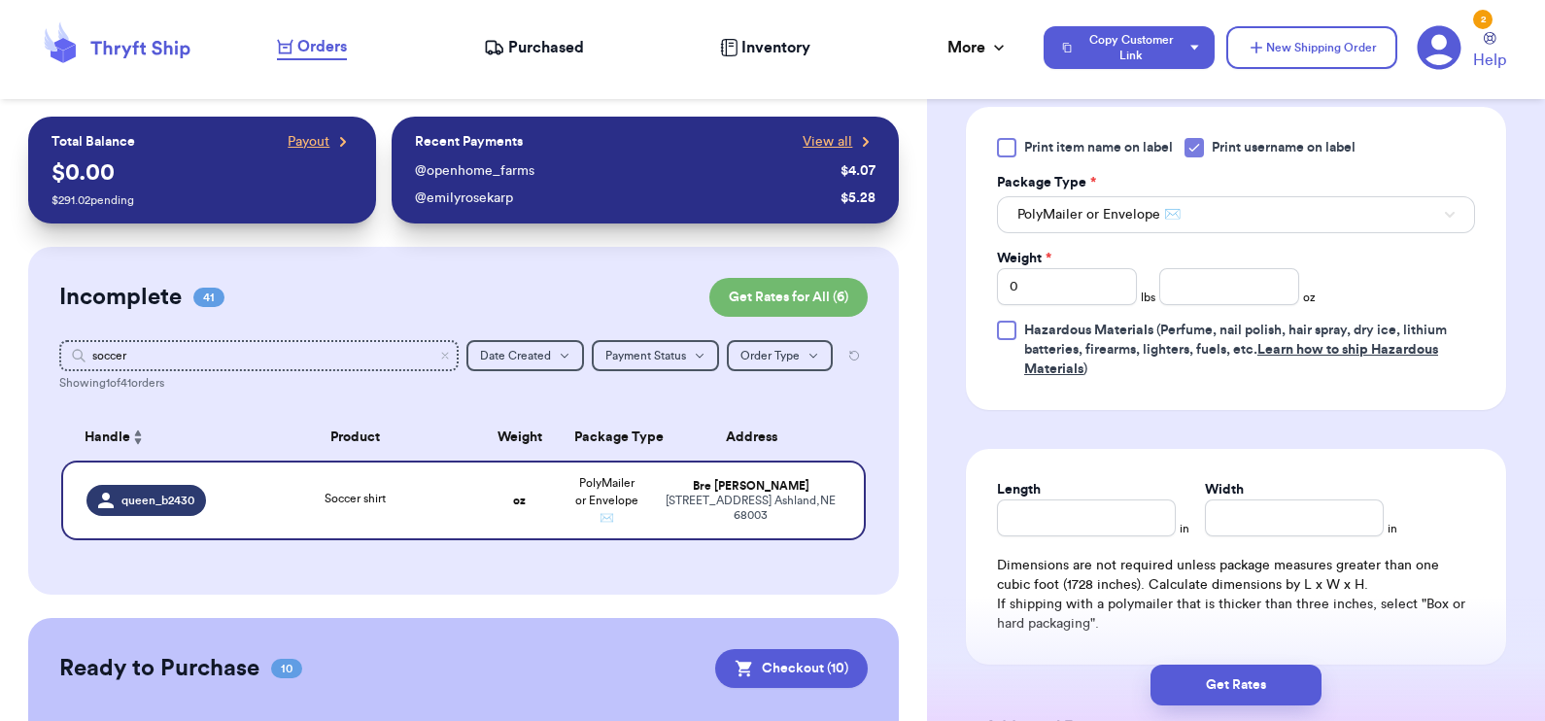
scroll to position [864, 0]
click at [1210, 292] on input "number" at bounding box center [1229, 289] width 140 height 37
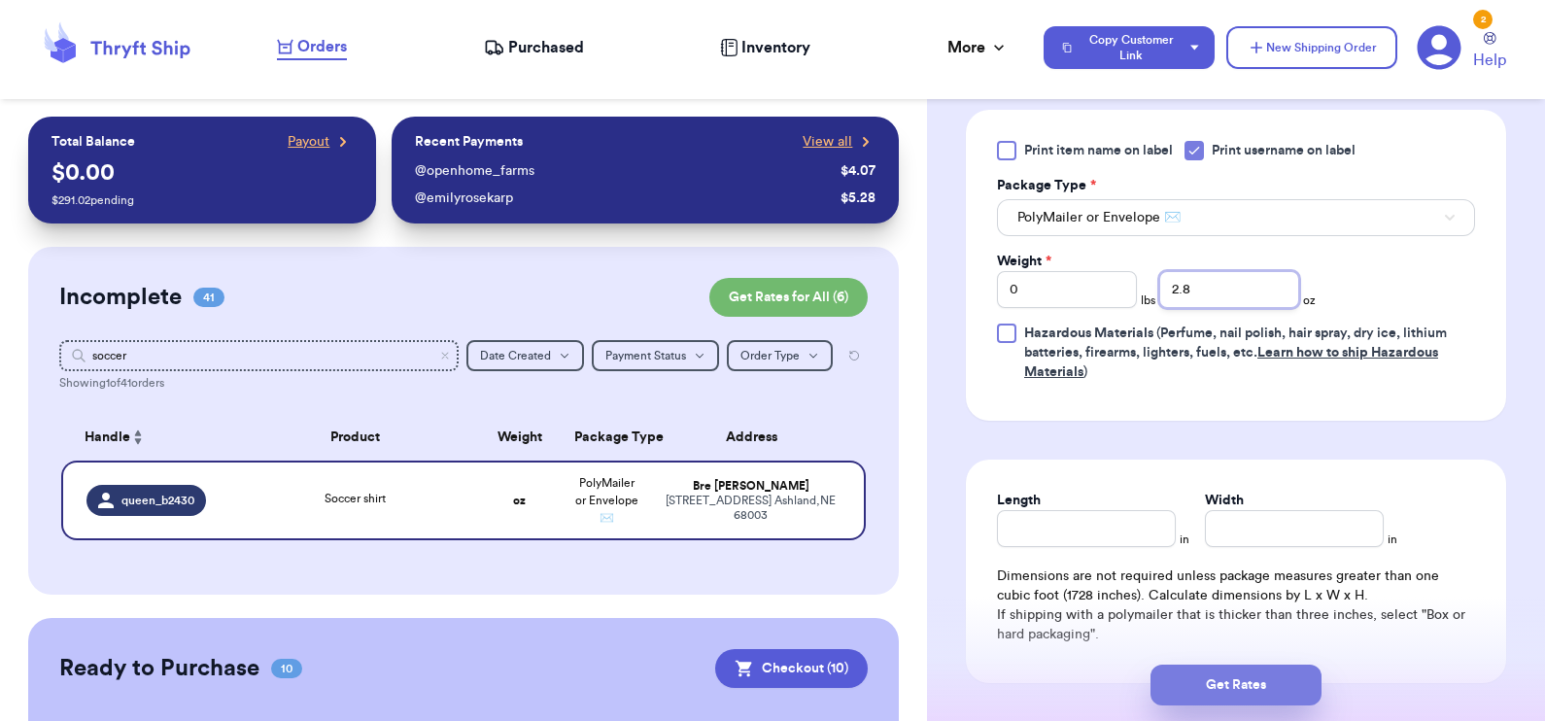
type input "2.8"
click at [1225, 689] on button "Get Rates" at bounding box center [1236, 685] width 171 height 41
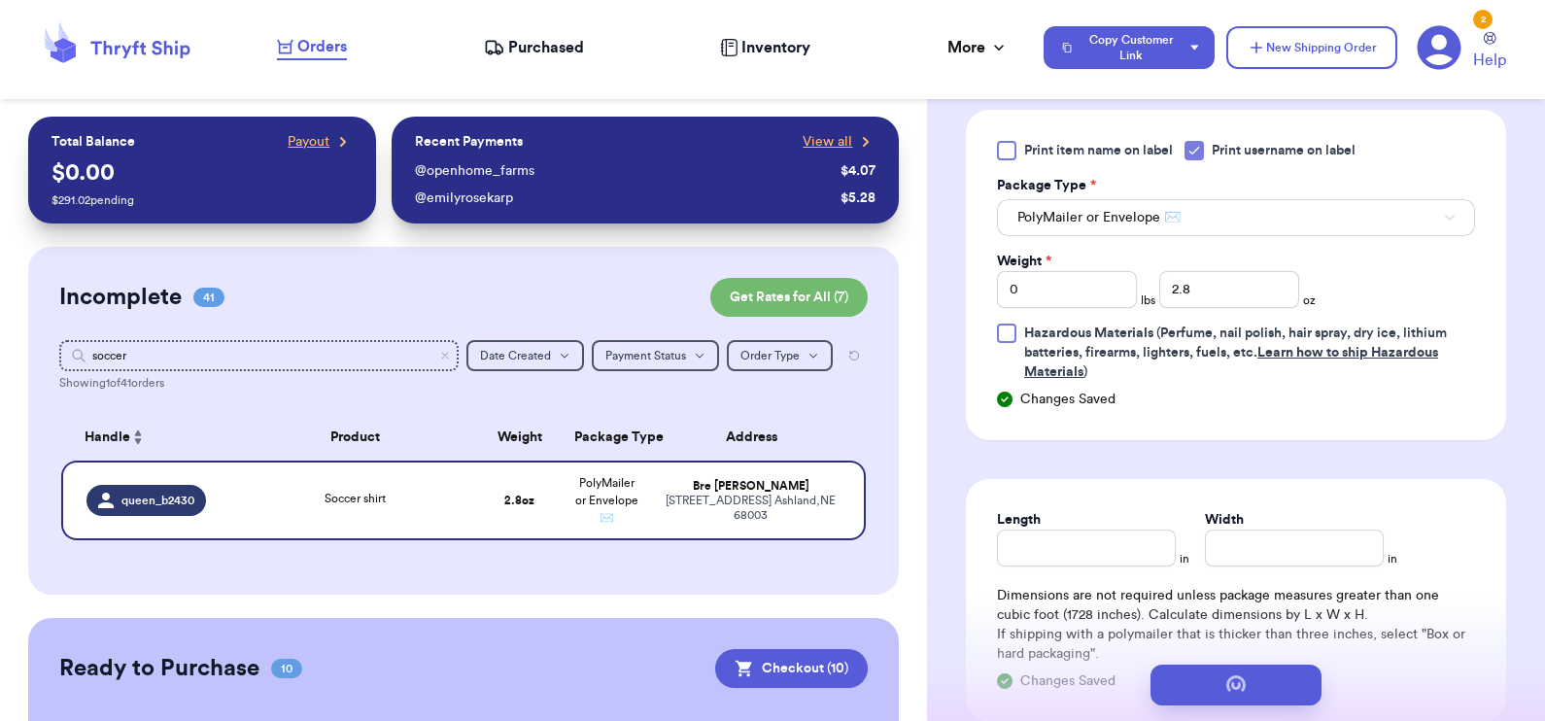
scroll to position [0, 0]
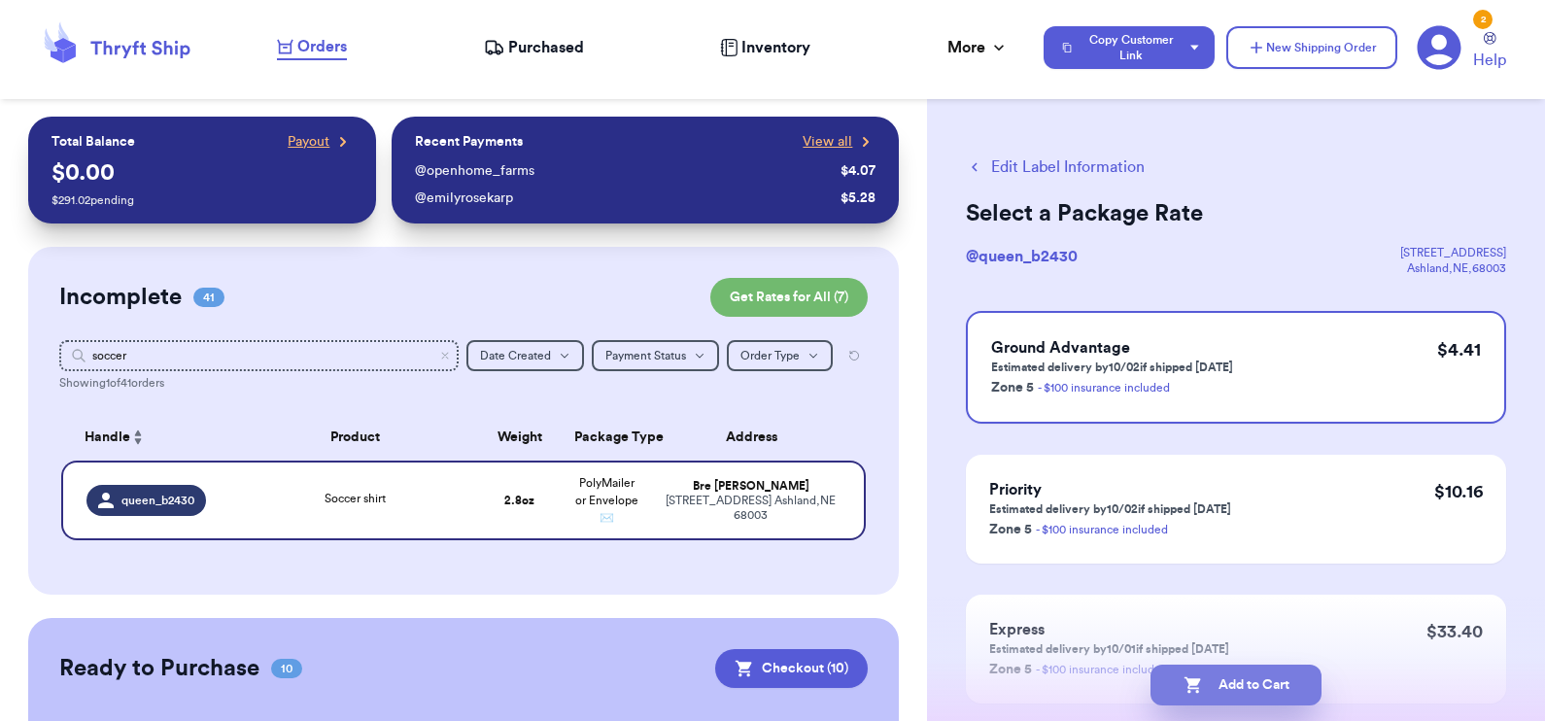
click at [1214, 682] on button "Add to Cart" at bounding box center [1236, 685] width 171 height 41
checkbox input "true"
select select "paid"
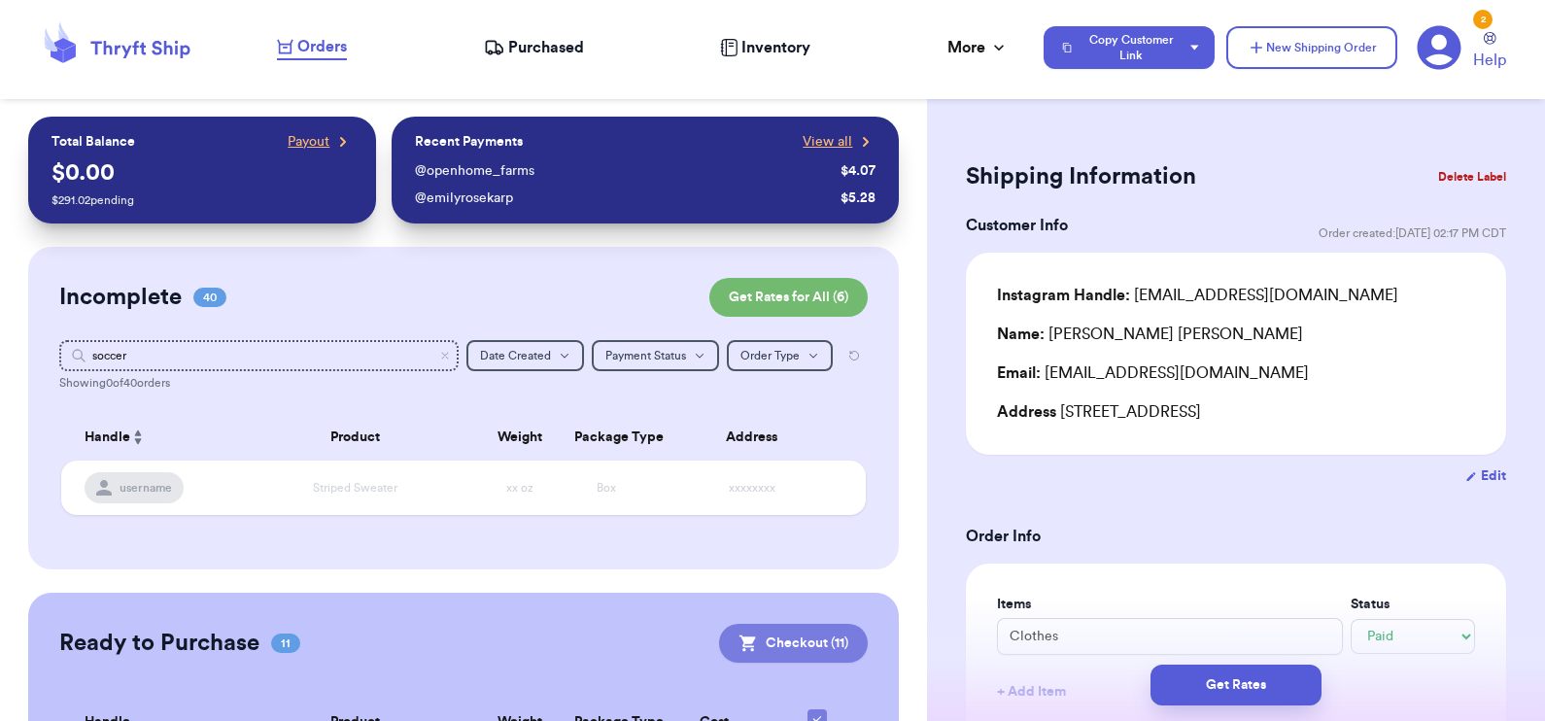
click at [759, 651] on button "Checkout ( 11 )" at bounding box center [793, 643] width 149 height 39
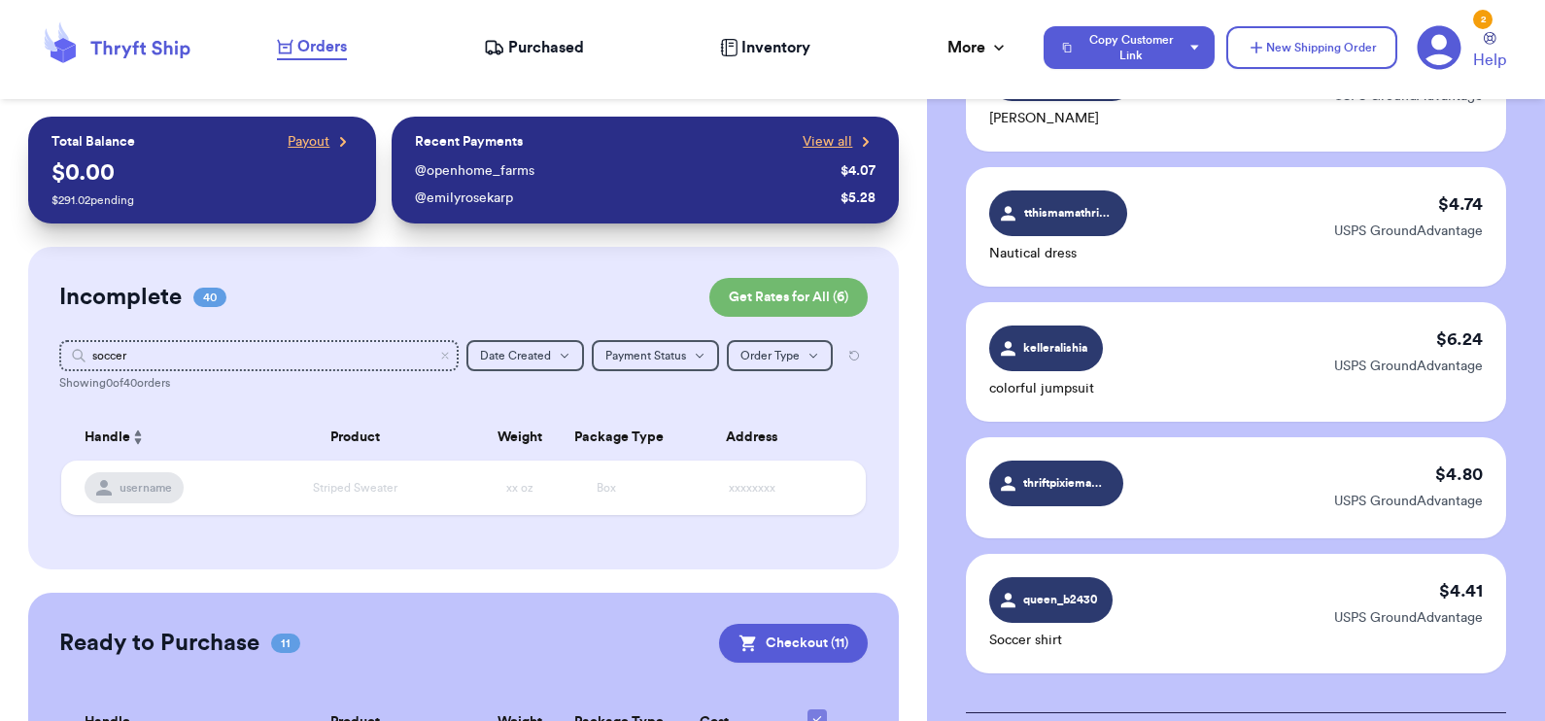
scroll to position [1453, 0]
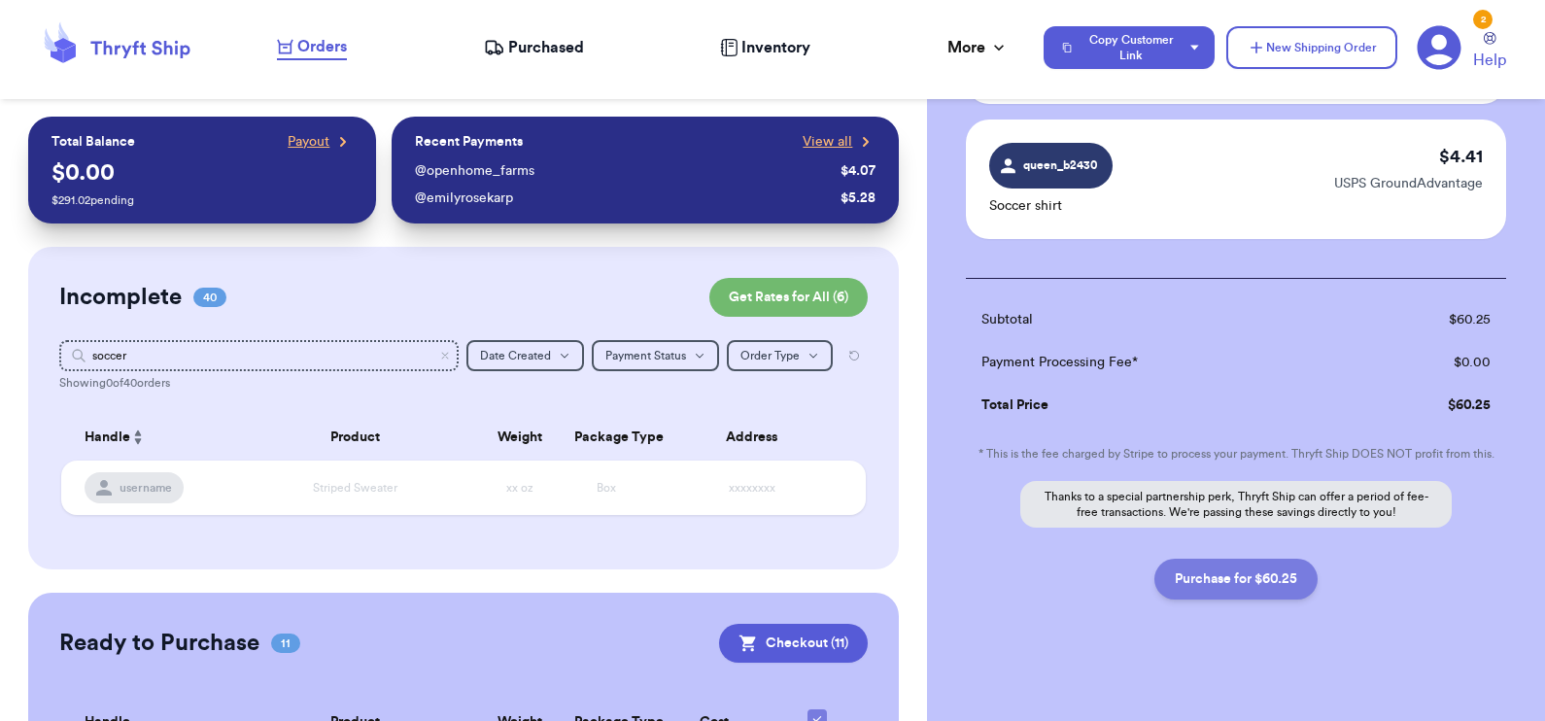
click at [1221, 574] on button "Purchase for $60.25" at bounding box center [1235, 579] width 163 height 41
checkbox input "false"
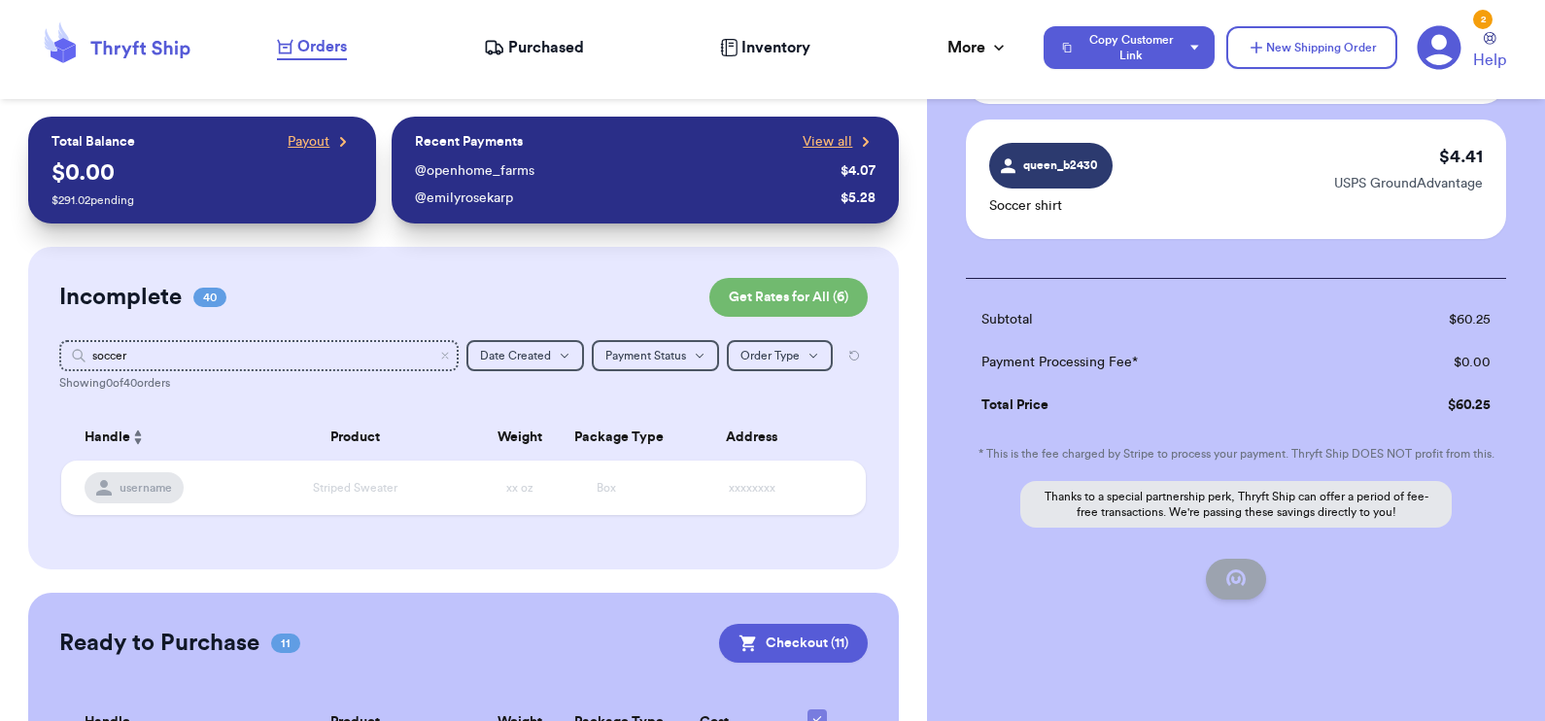
checkbox input "false"
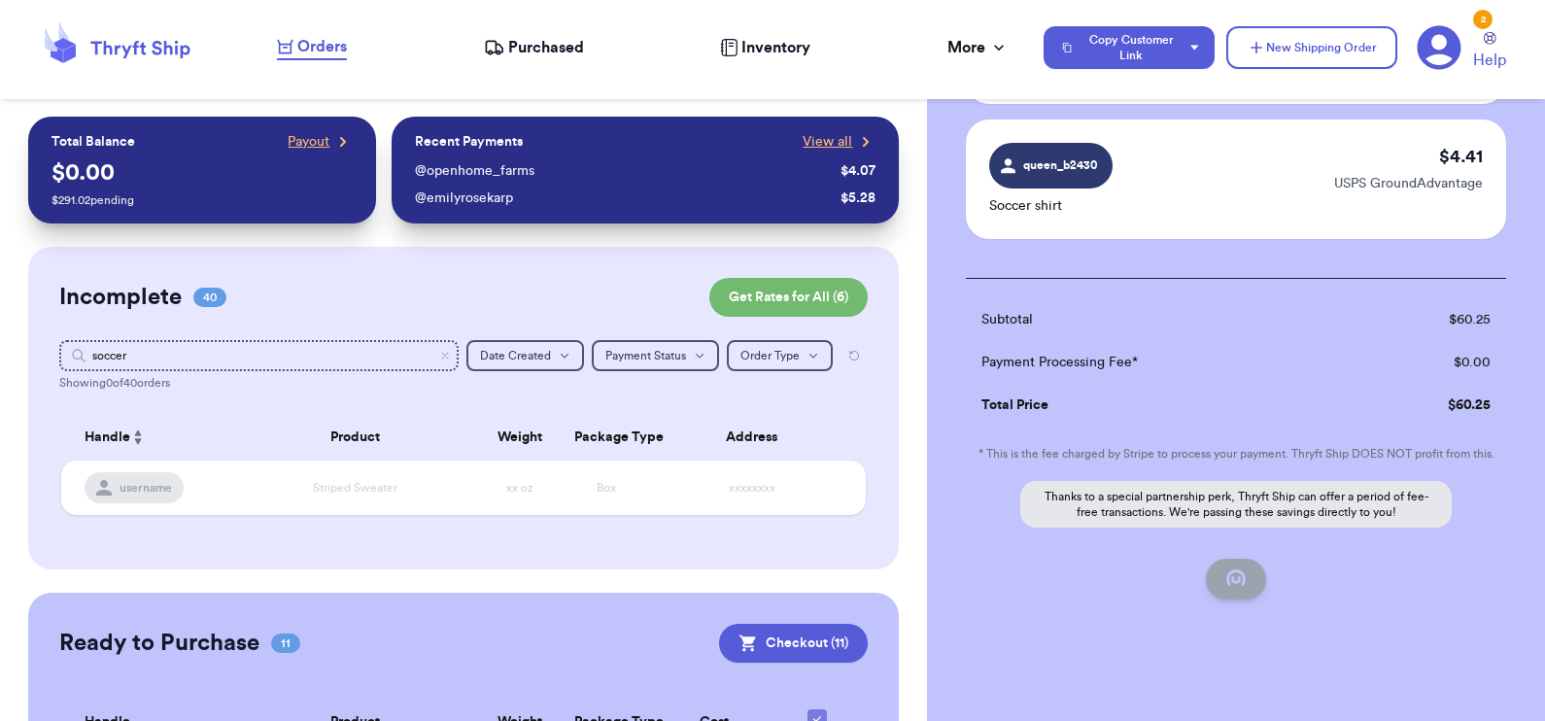
checkbox input "false"
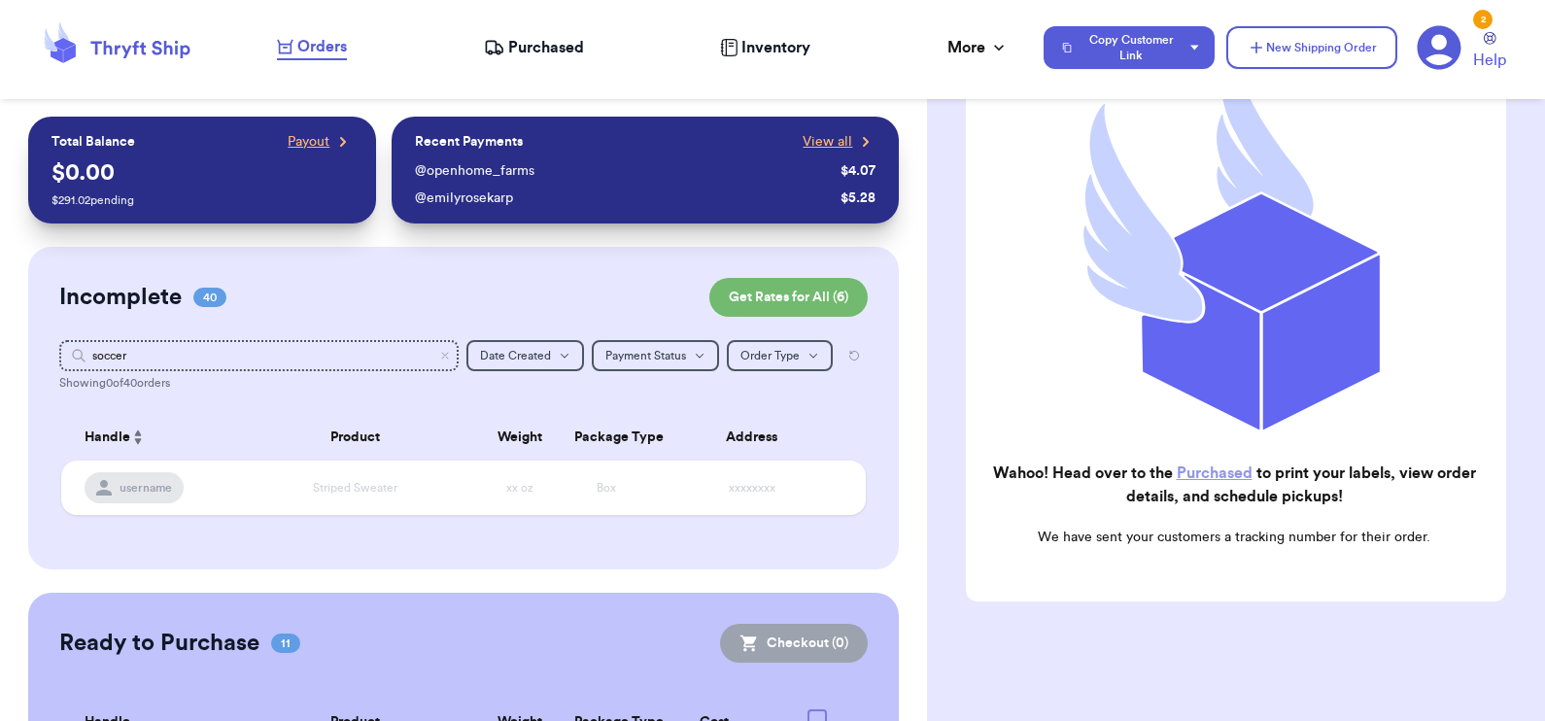
checkbox input "true"
click at [1201, 465] on link "Purchased" at bounding box center [1215, 473] width 76 height 16
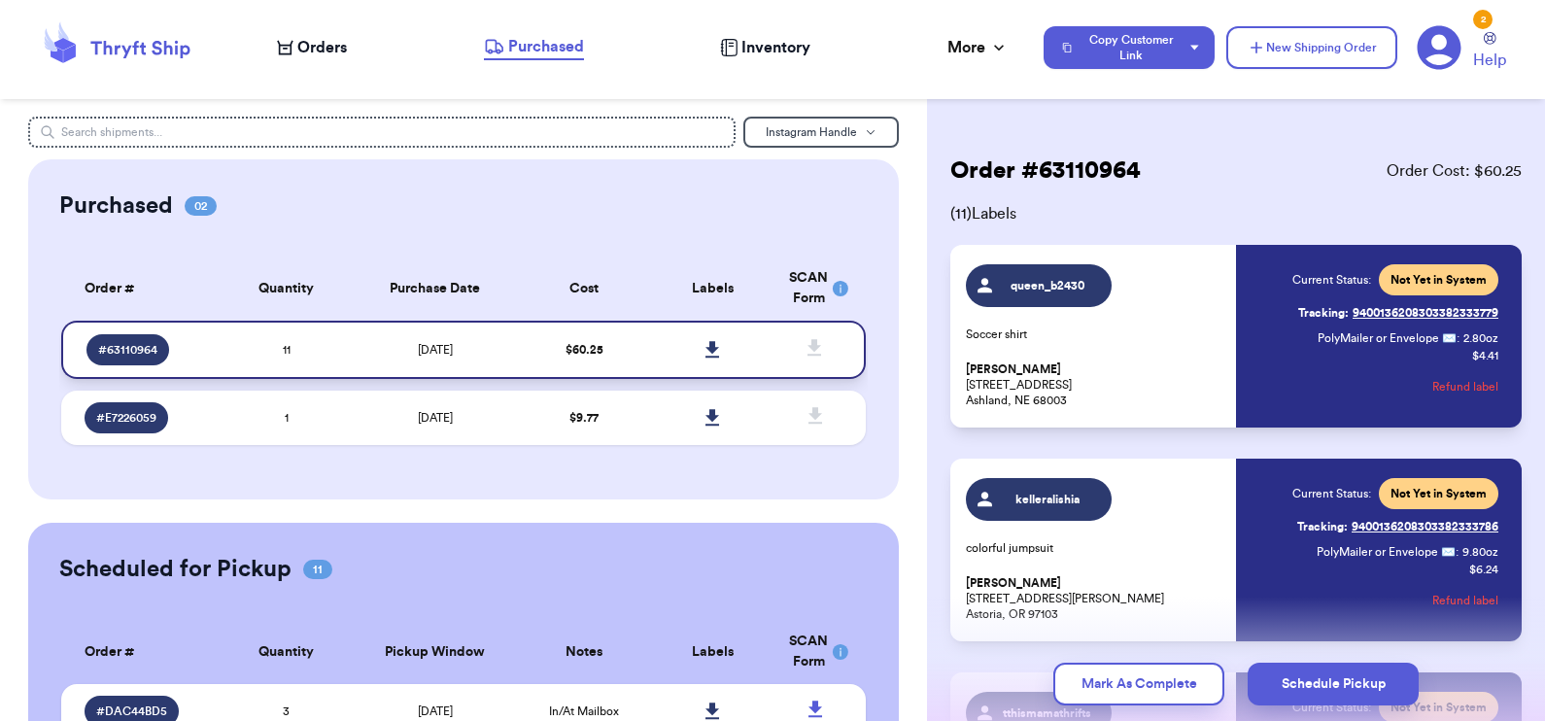
click at [702, 336] on link at bounding box center [713, 349] width 43 height 43
click at [321, 49] on span "Orders" at bounding box center [322, 47] width 50 height 23
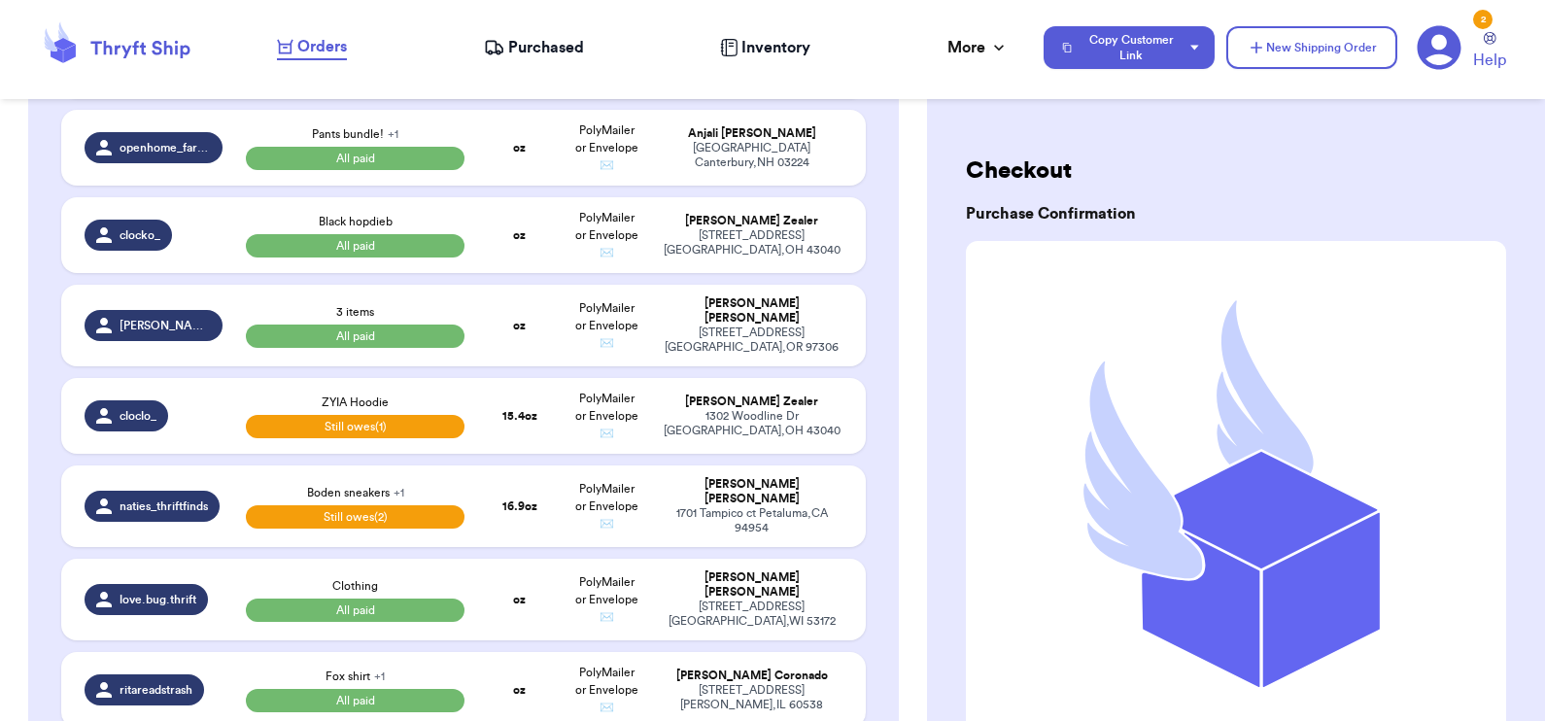
scroll to position [753, 0]
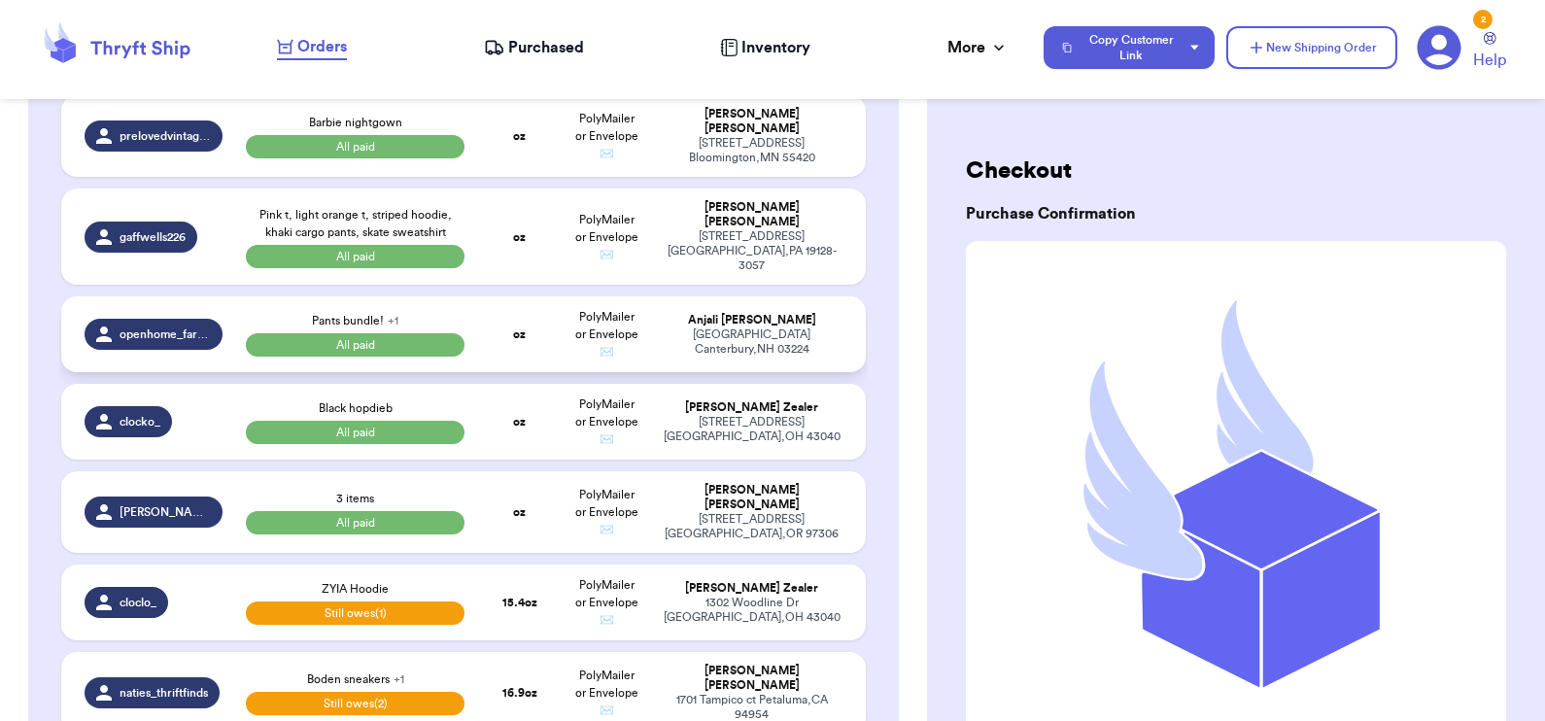
click at [464, 360] on td "Pants bundle! + 1 All paid" at bounding box center [355, 334] width 243 height 76
select select "paid"
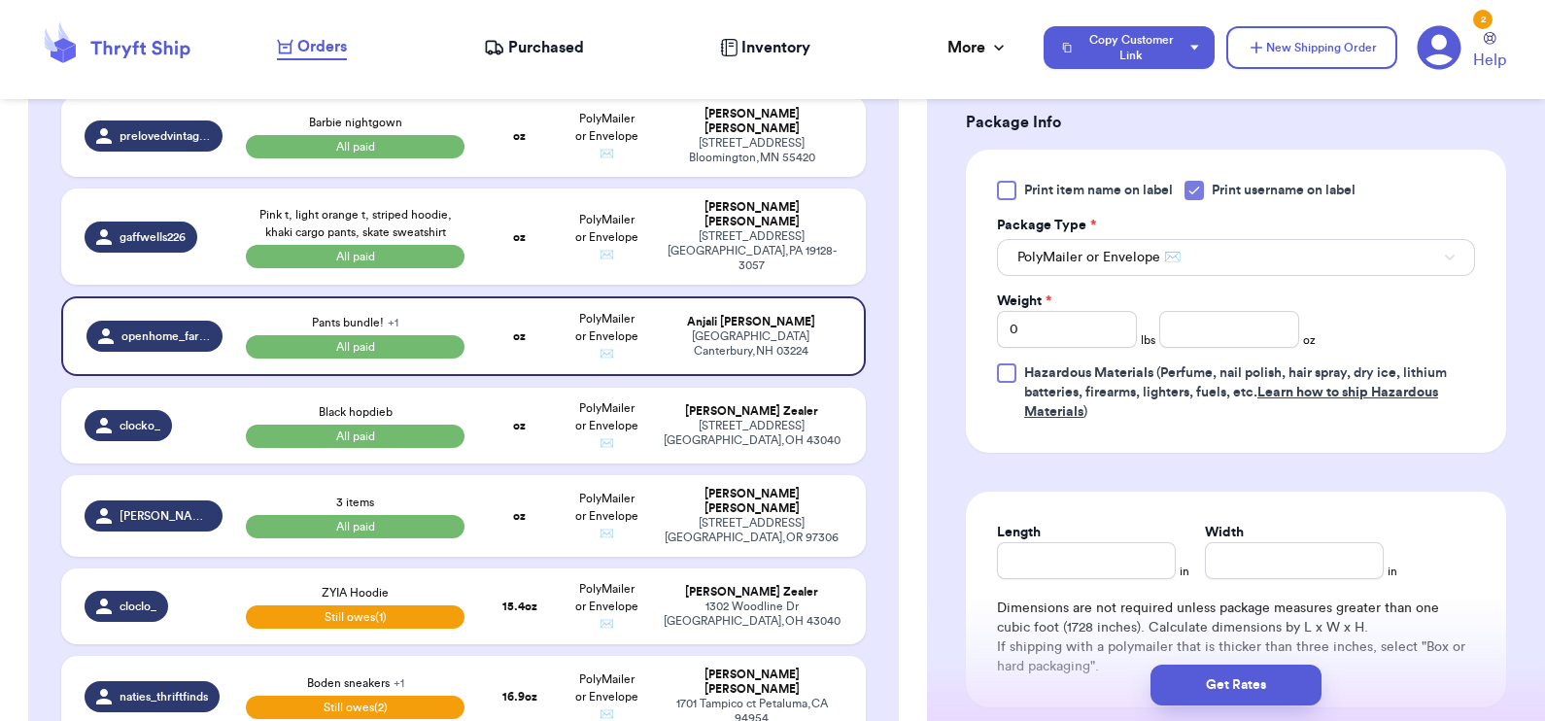
scroll to position [888, 0]
click at [1234, 325] on input "number" at bounding box center [1229, 329] width 140 height 37
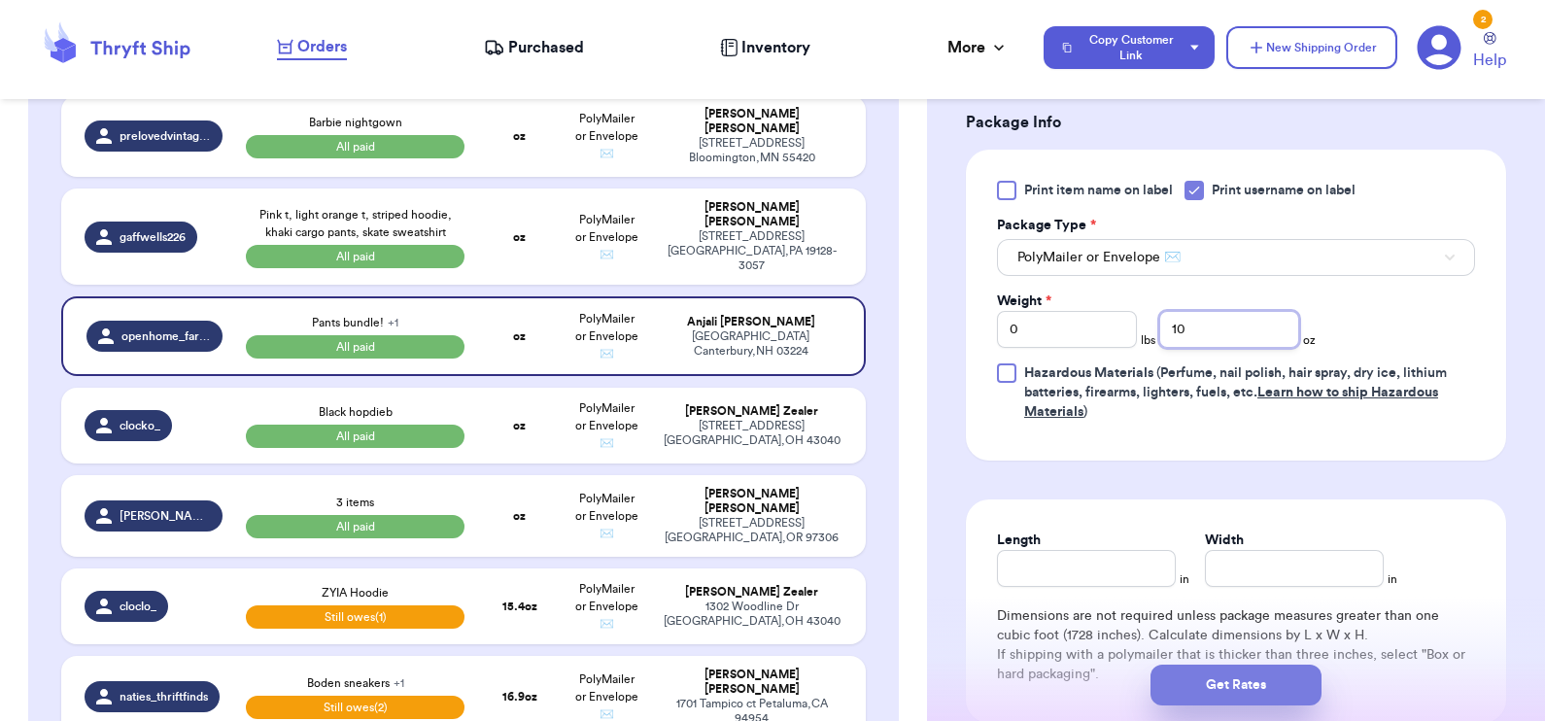
type input "10"
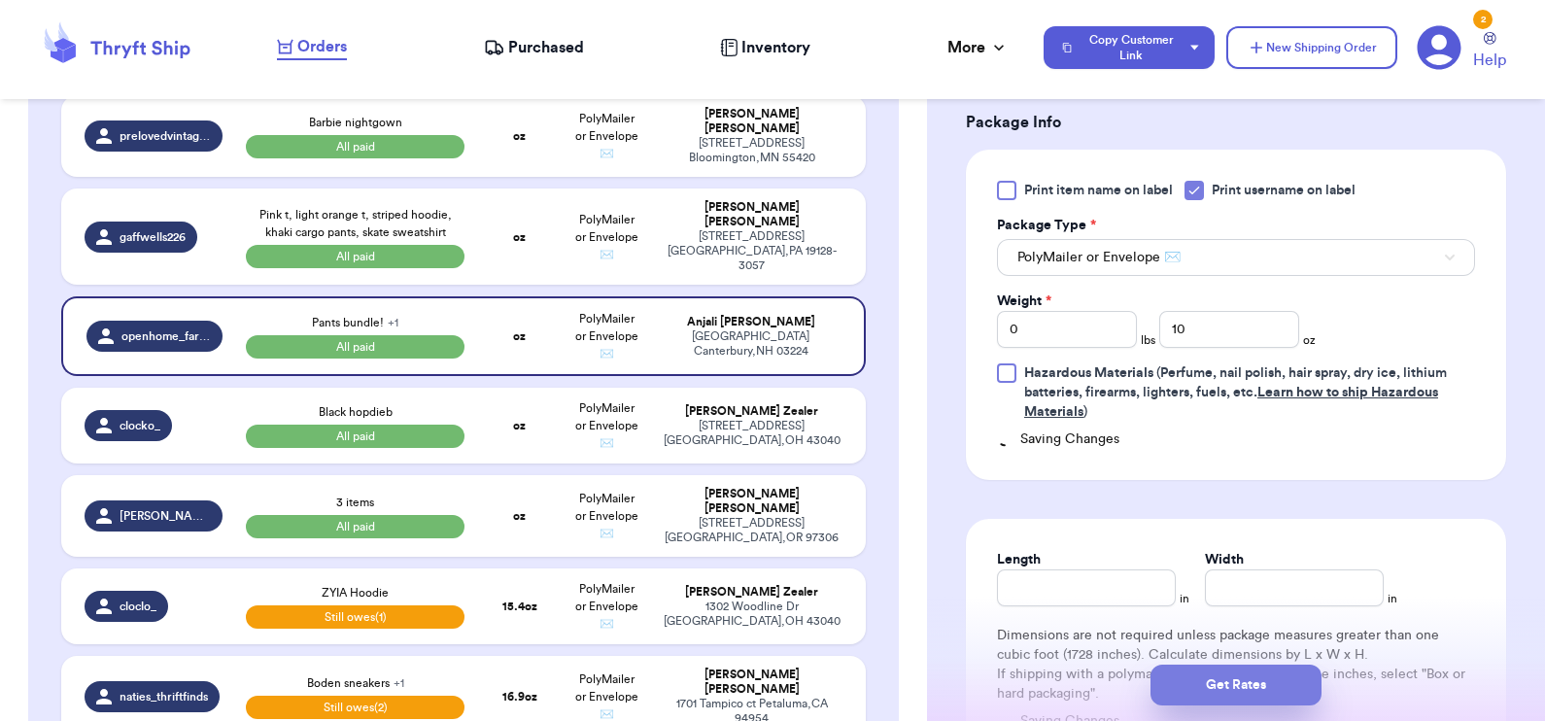
click at [1251, 677] on button "Get Rates" at bounding box center [1236, 685] width 171 height 41
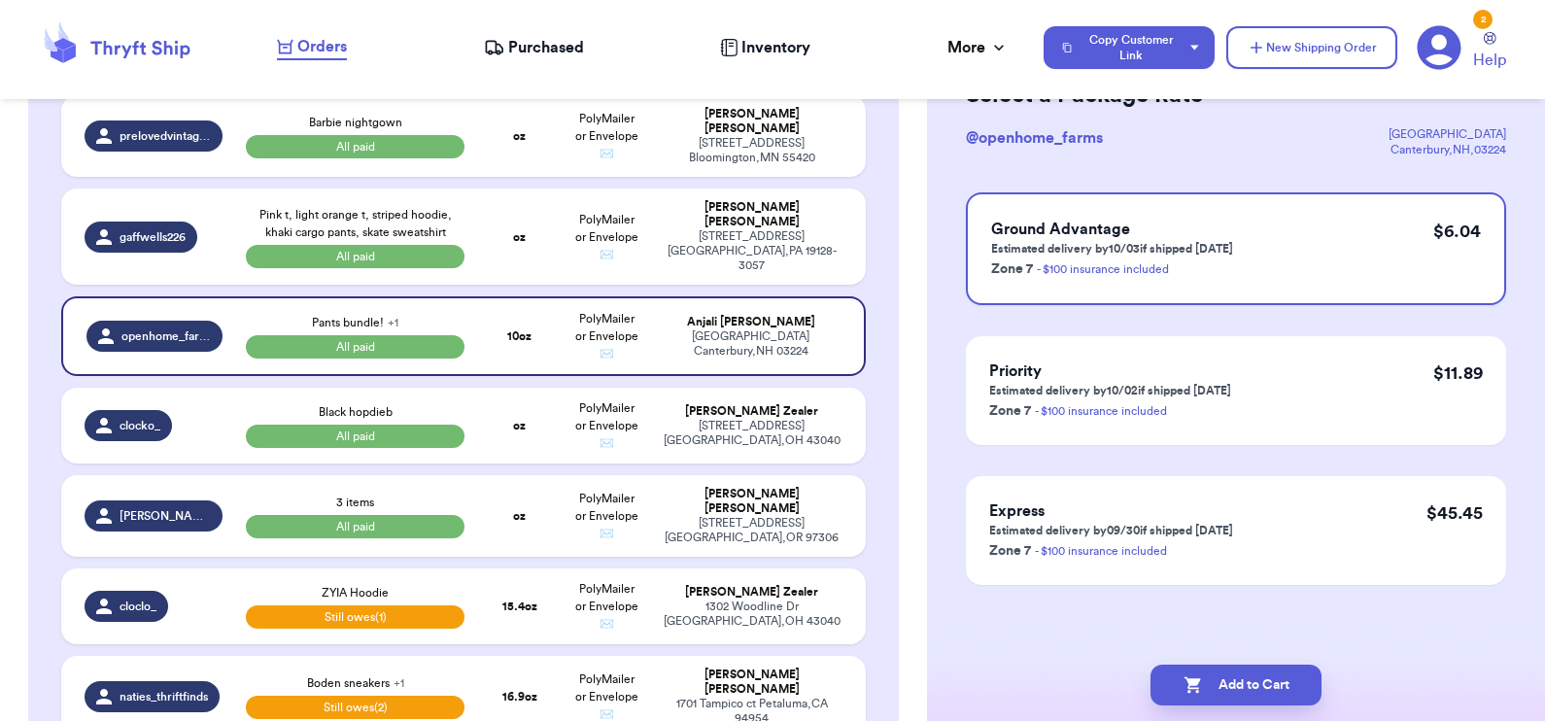
scroll to position [0, 0]
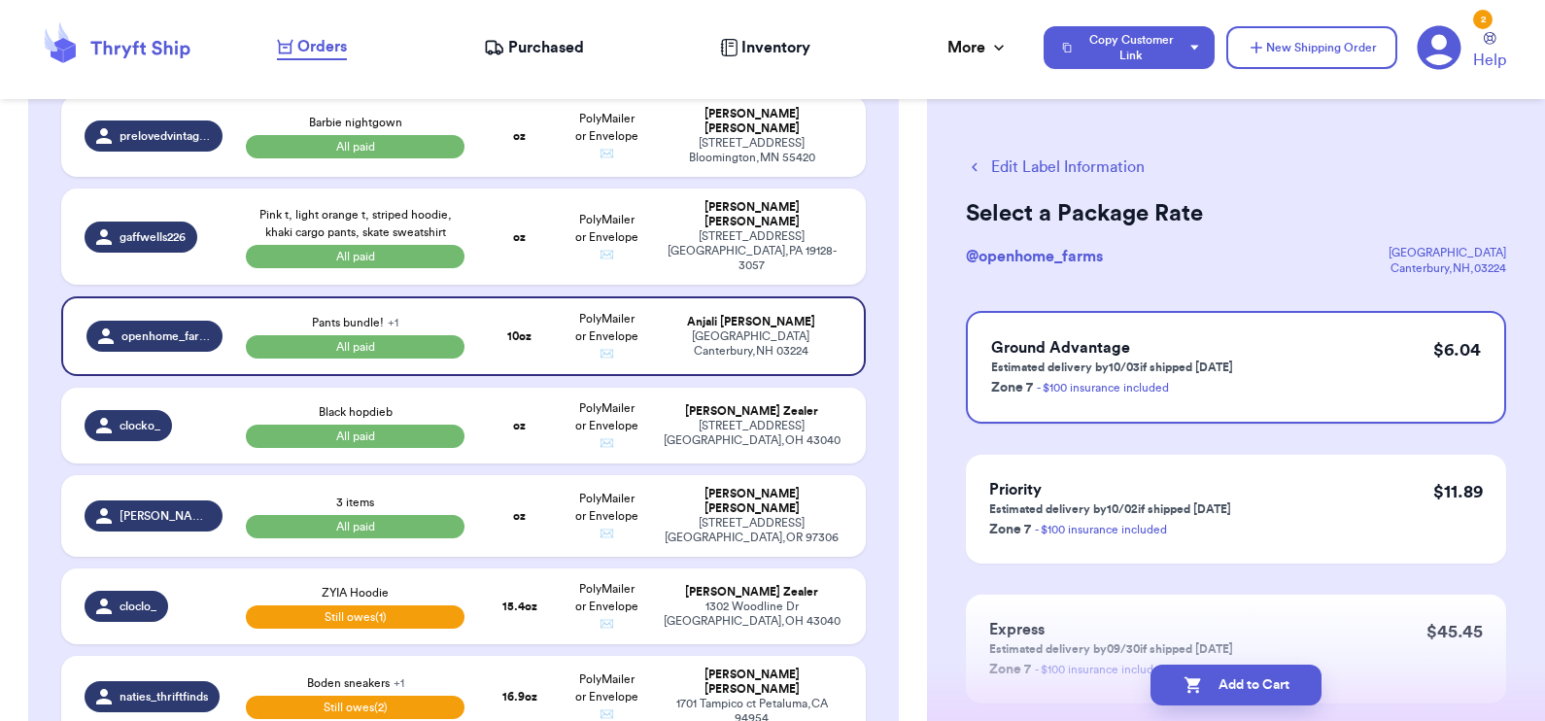
click at [1098, 155] on div "Edit Label Information Select a Package Rate @ openhome_farms [STREET_ADDRESS] …" at bounding box center [1236, 478] width 618 height 723
click at [1103, 161] on button "Edit Label Information" at bounding box center [1055, 166] width 179 height 23
select select "paid"
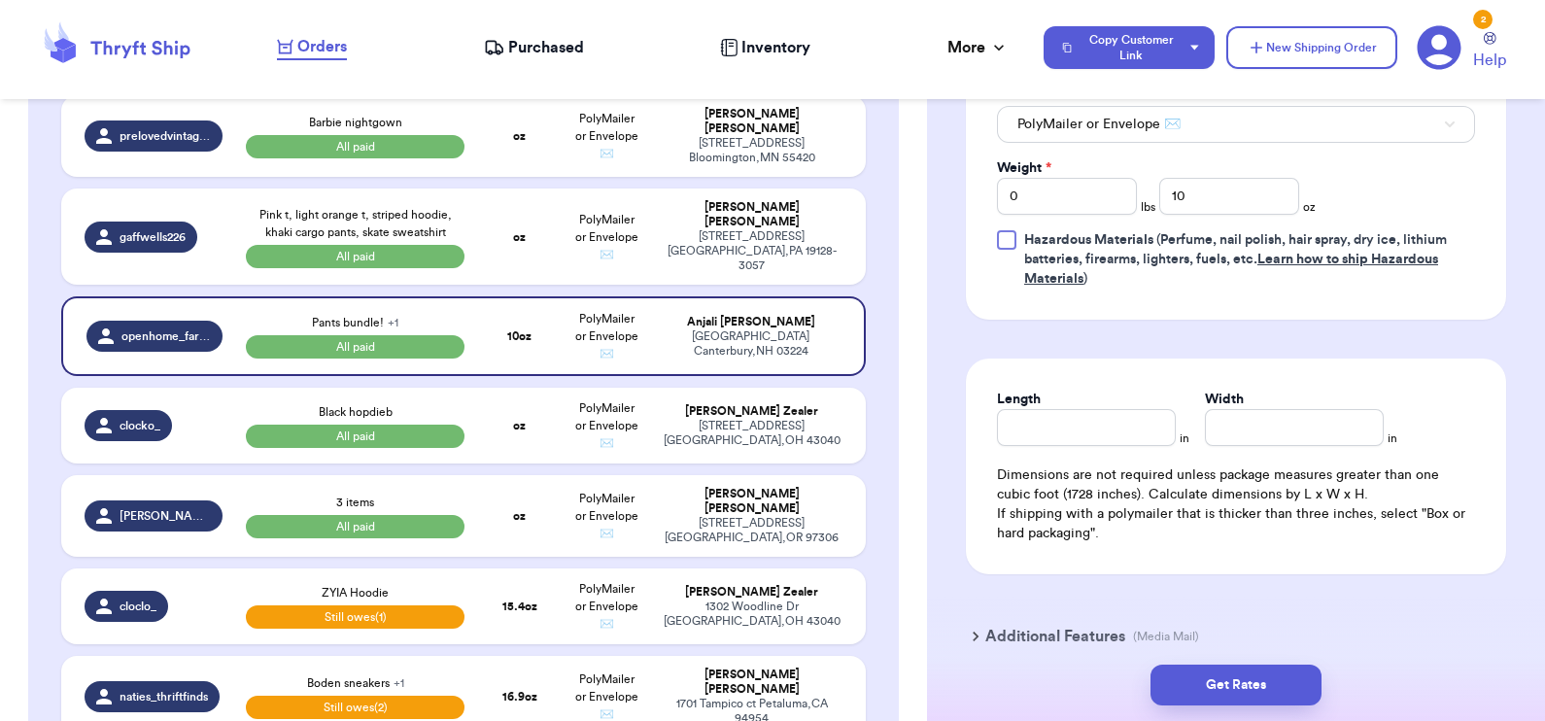
scroll to position [1022, 0]
click at [1035, 429] on input "Length" at bounding box center [1086, 426] width 179 height 37
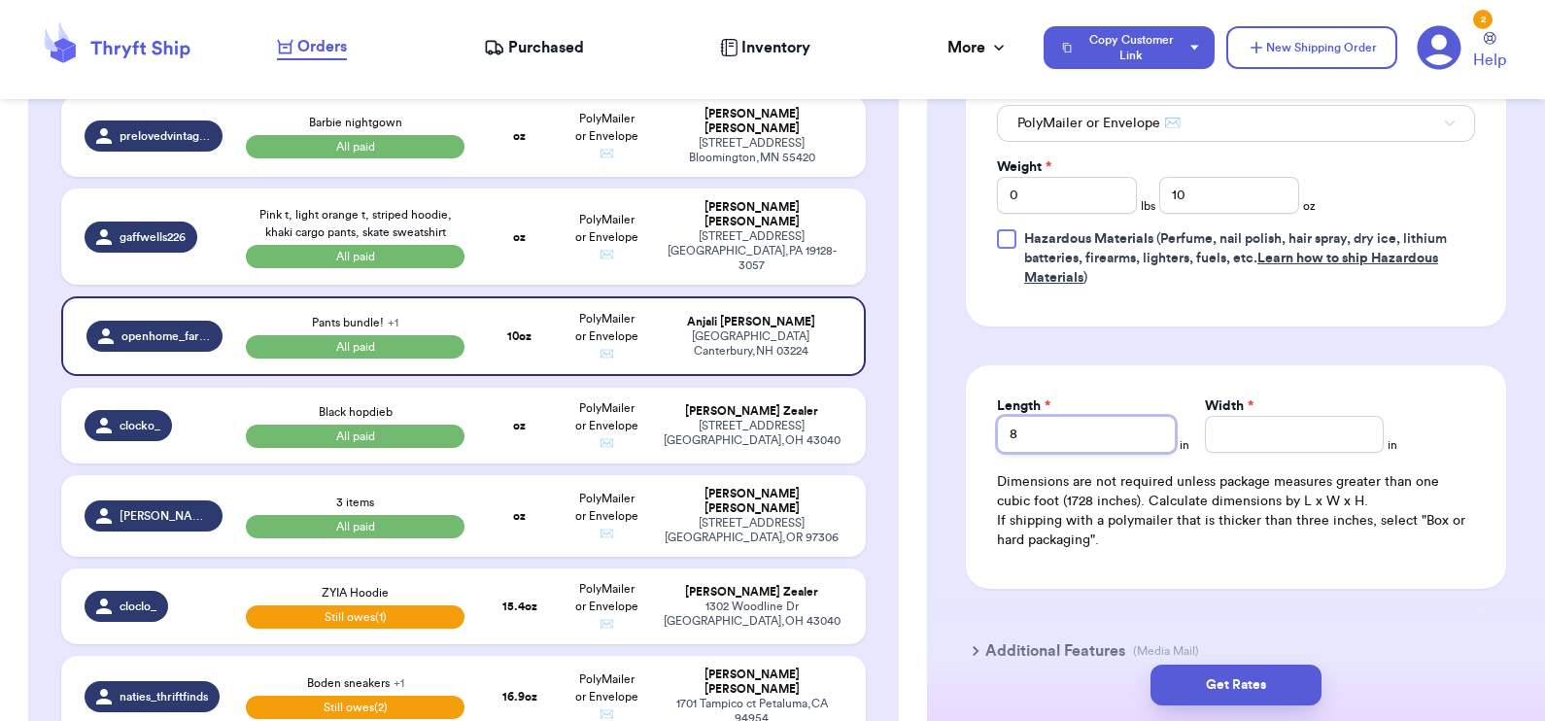
type input "8"
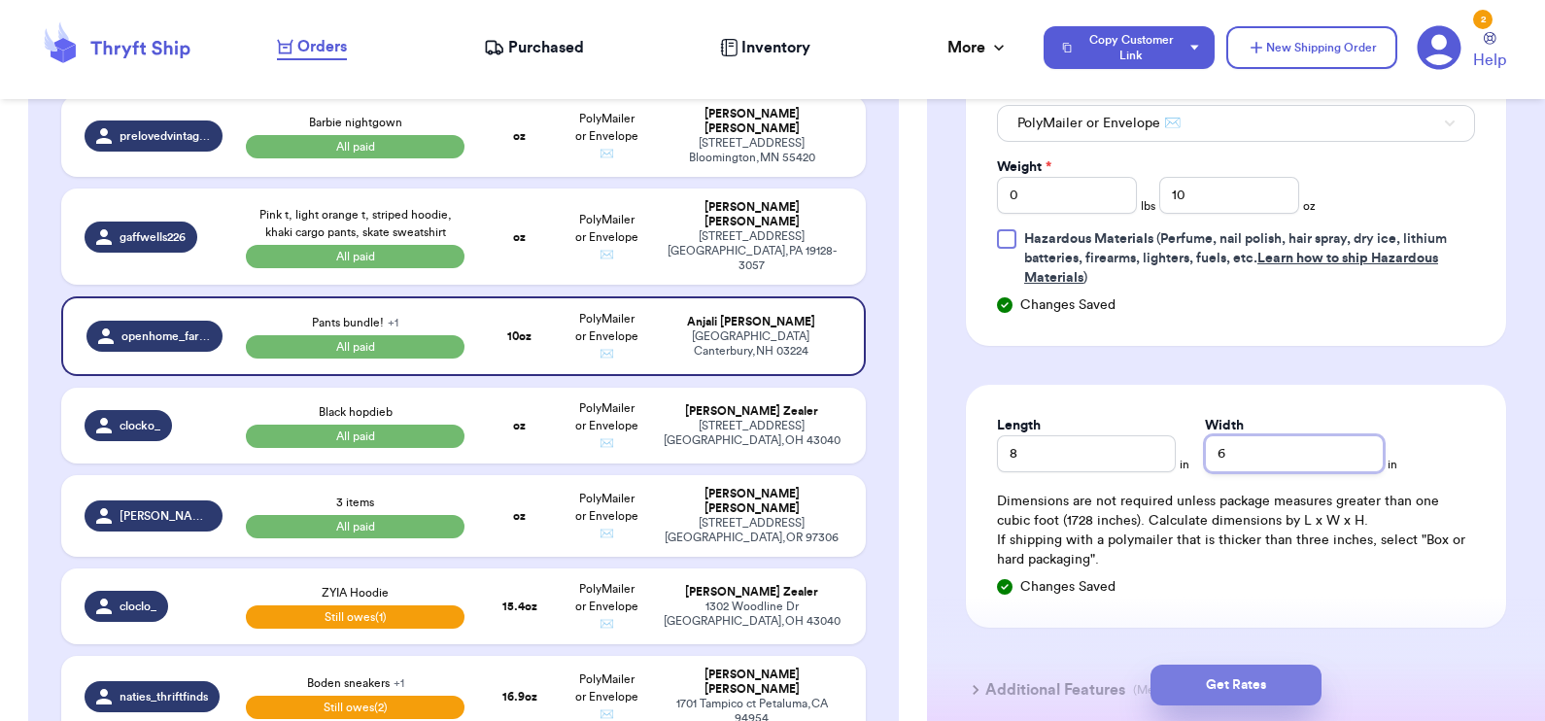
type input "6"
click at [1214, 676] on button "Get Rates" at bounding box center [1236, 685] width 171 height 41
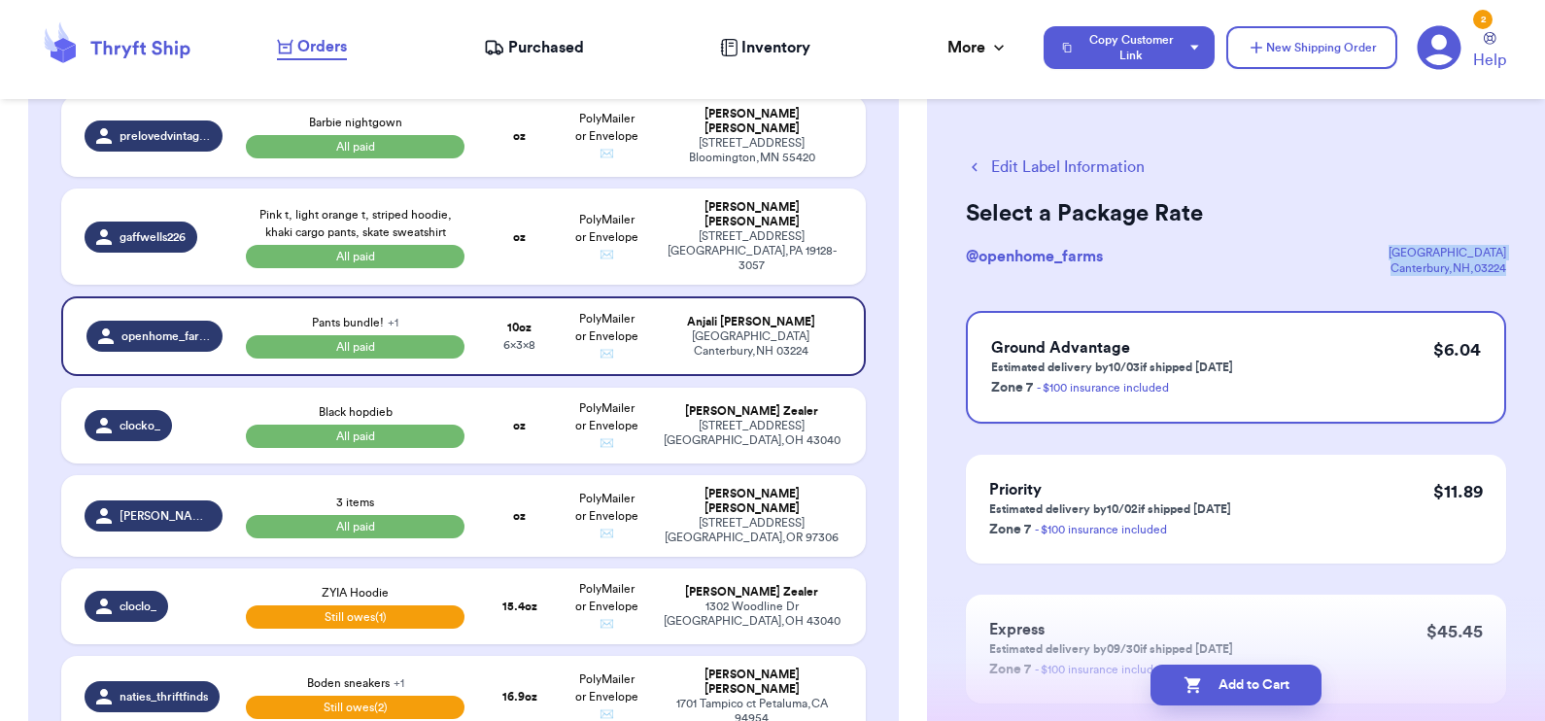
drag, startPoint x: 1388, startPoint y: 249, endPoint x: 1497, endPoint y: 272, distance: 112.3
click at [1497, 272] on div "Edit Label Information Select a Package Rate @ openhome_farms [STREET_ADDRESS] …" at bounding box center [1236, 478] width 618 height 723
copy div "[STREET_ADDRESS]"
click at [1253, 682] on button "Add to Cart" at bounding box center [1236, 685] width 171 height 41
checkbox input "true"
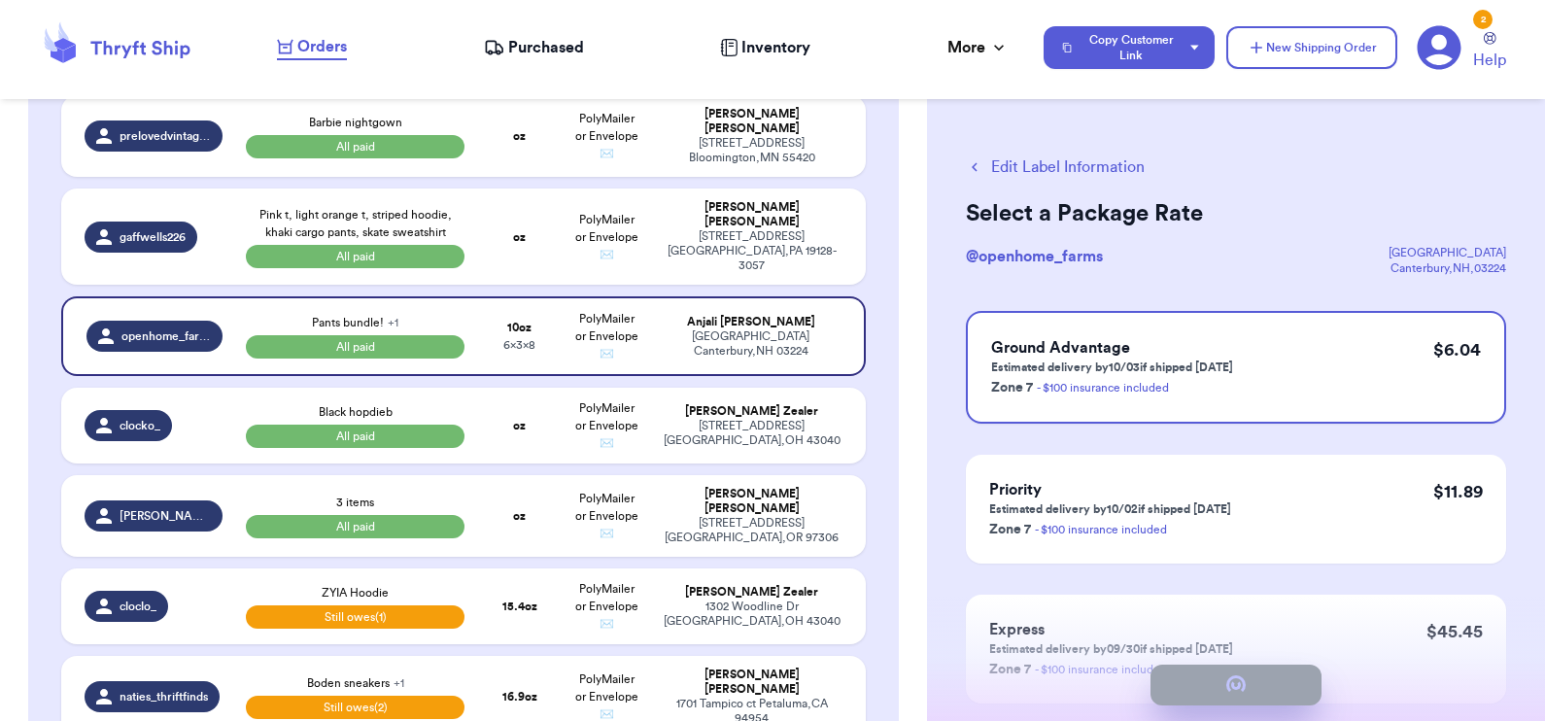
select select "paid"
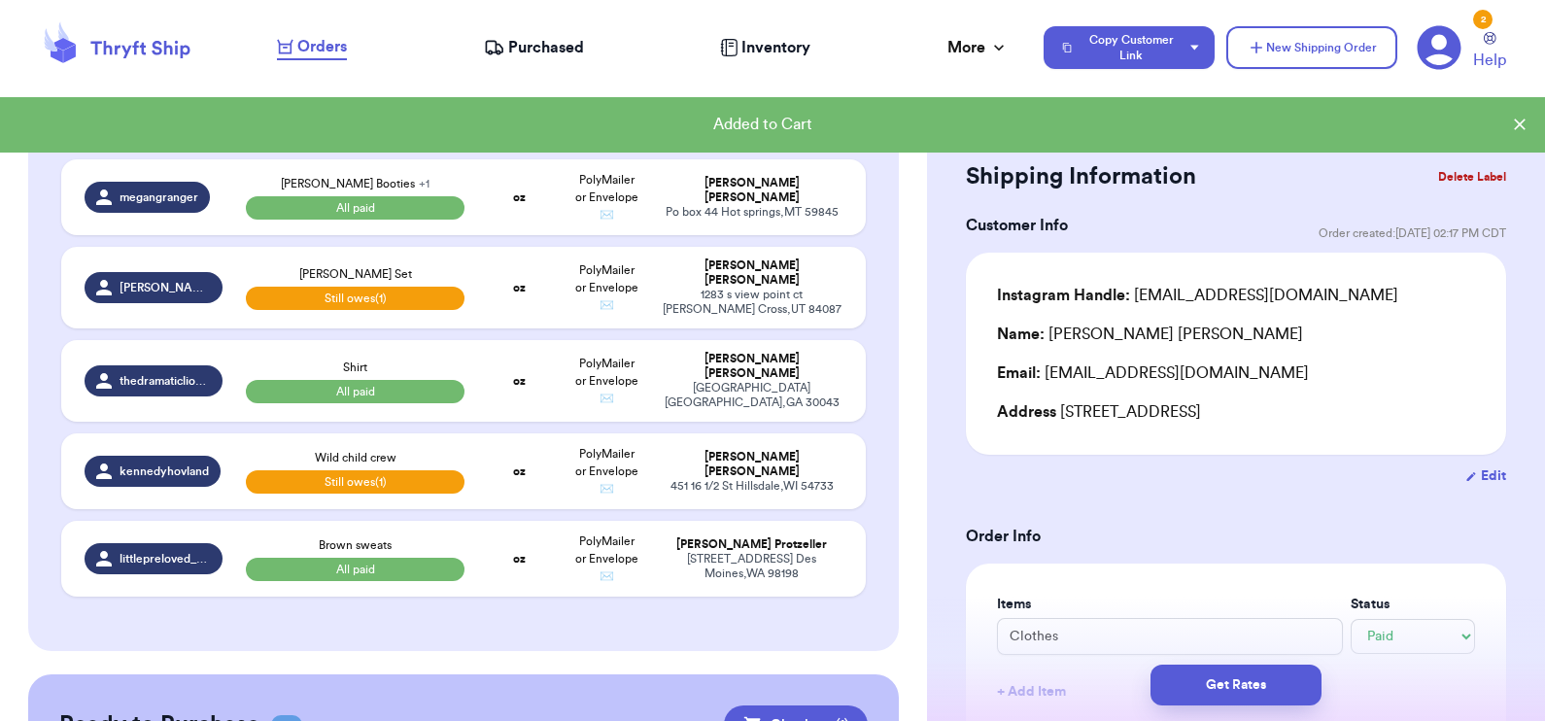
scroll to position [4212, 0]
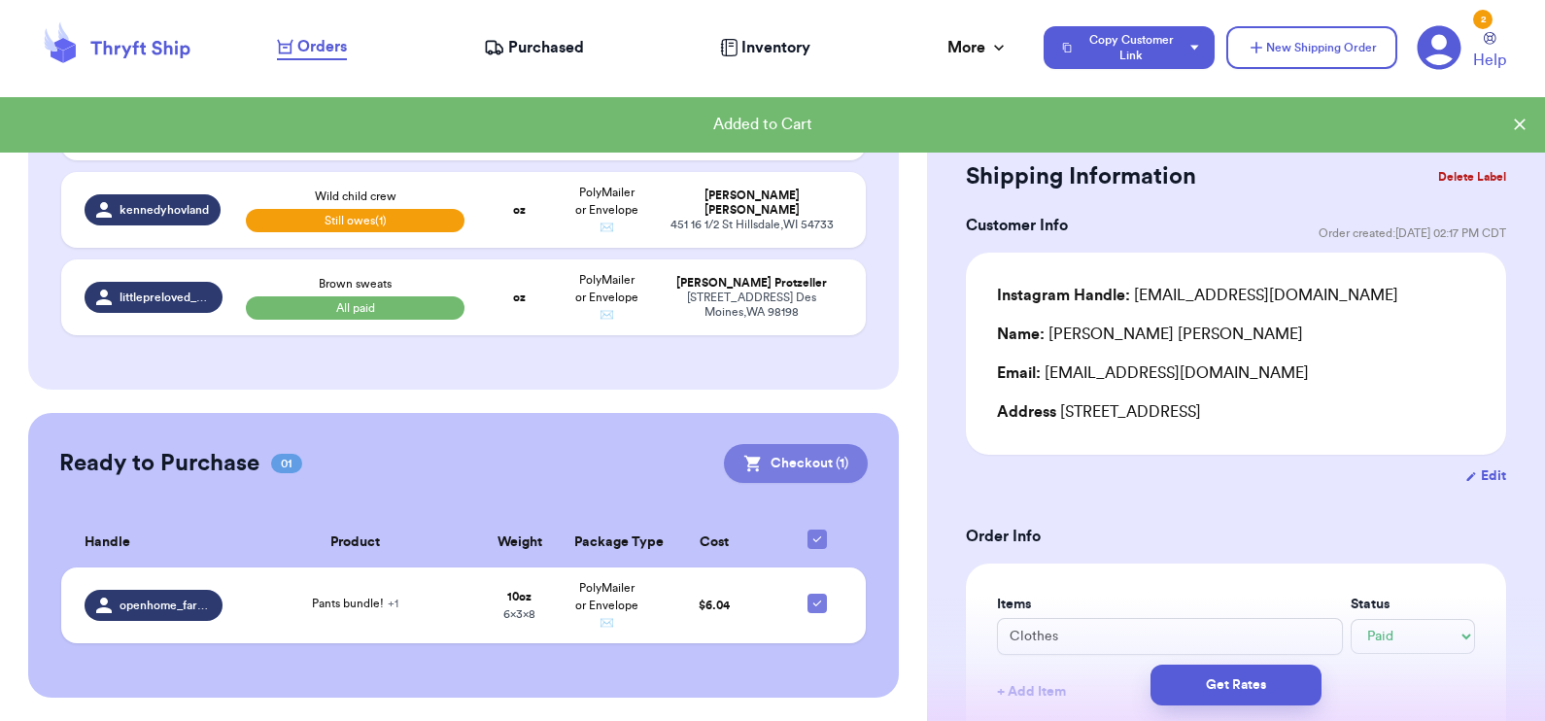
click at [803, 444] on button "Checkout ( 1 )" at bounding box center [796, 463] width 144 height 39
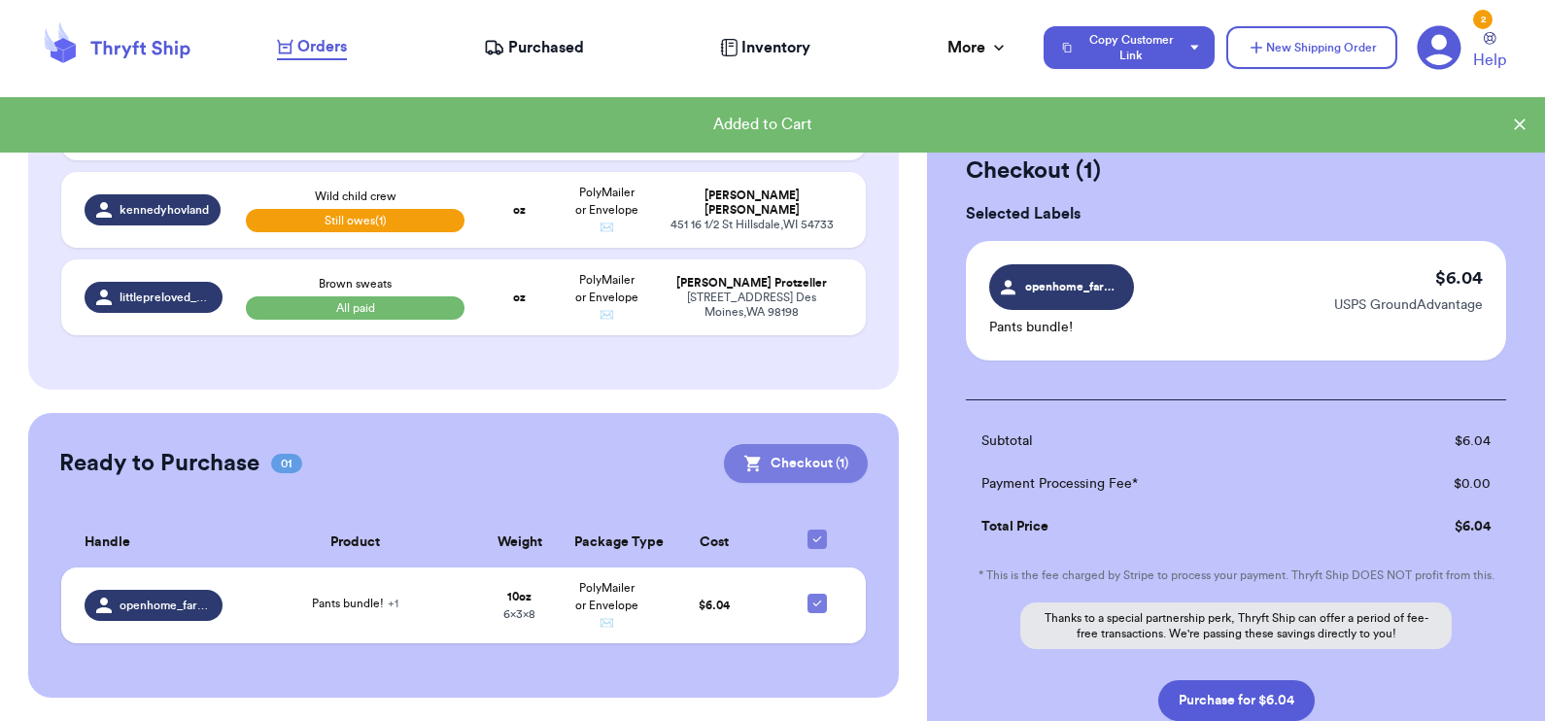
scroll to position [4209, 0]
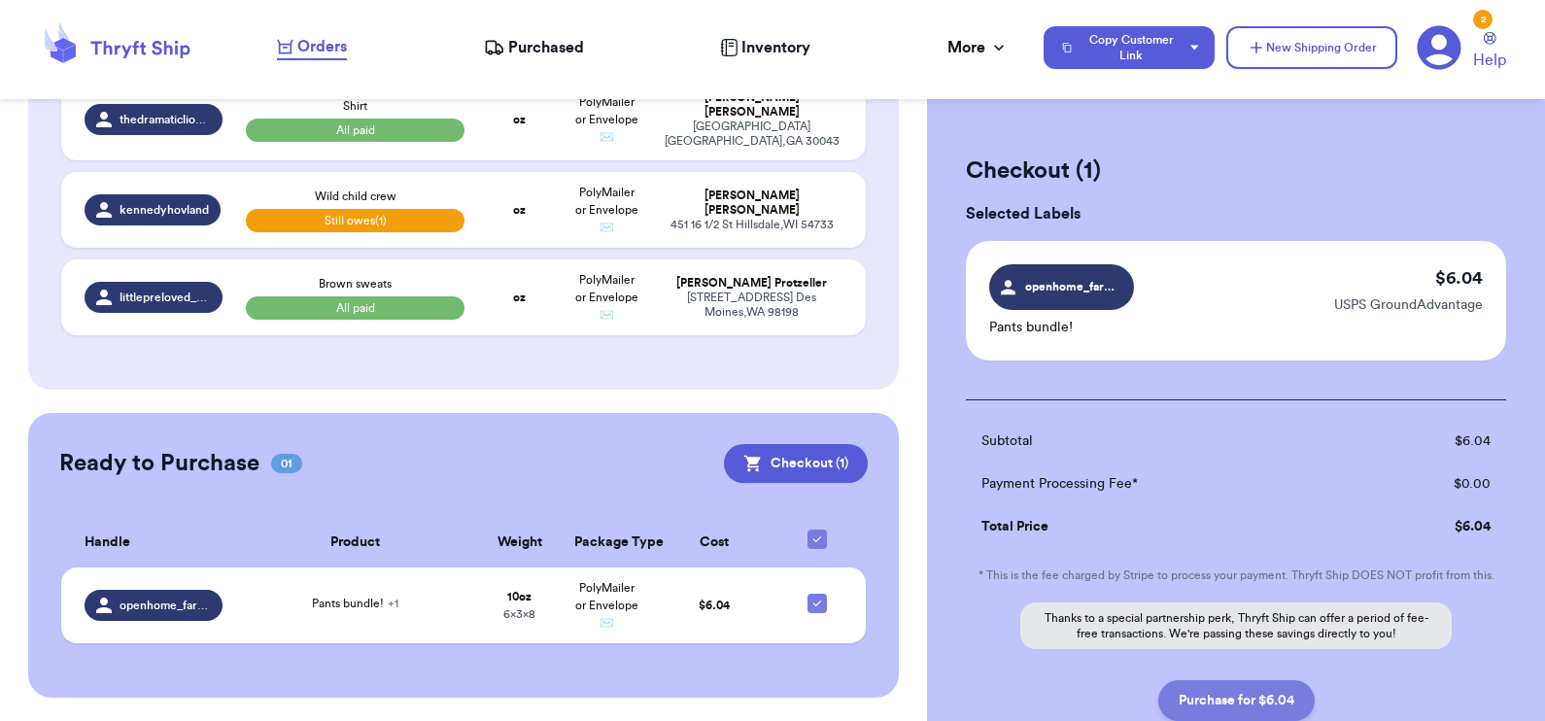
click at [1188, 690] on button "Purchase for $6.04" at bounding box center [1236, 700] width 156 height 41
checkbox input "false"
checkbox input "true"
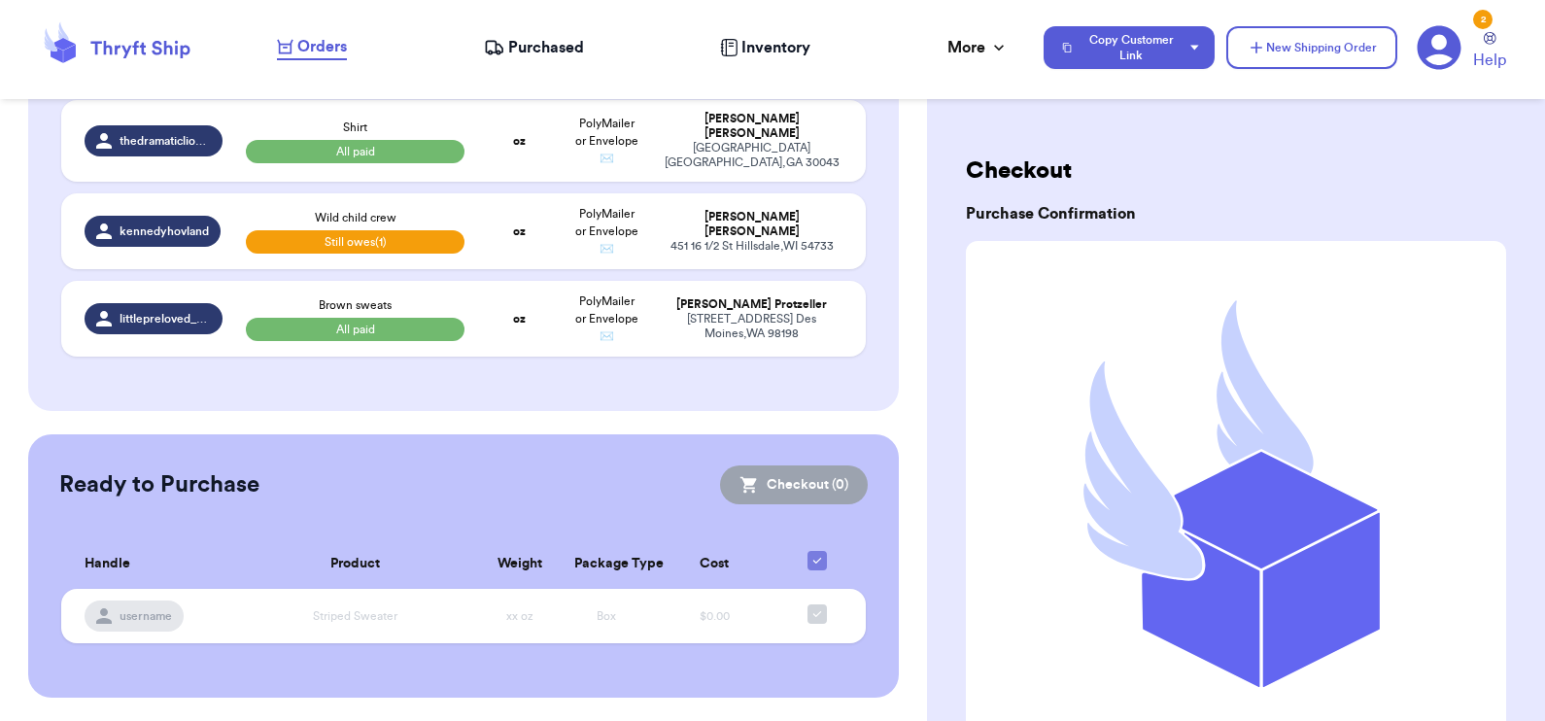
scroll to position [258, 0]
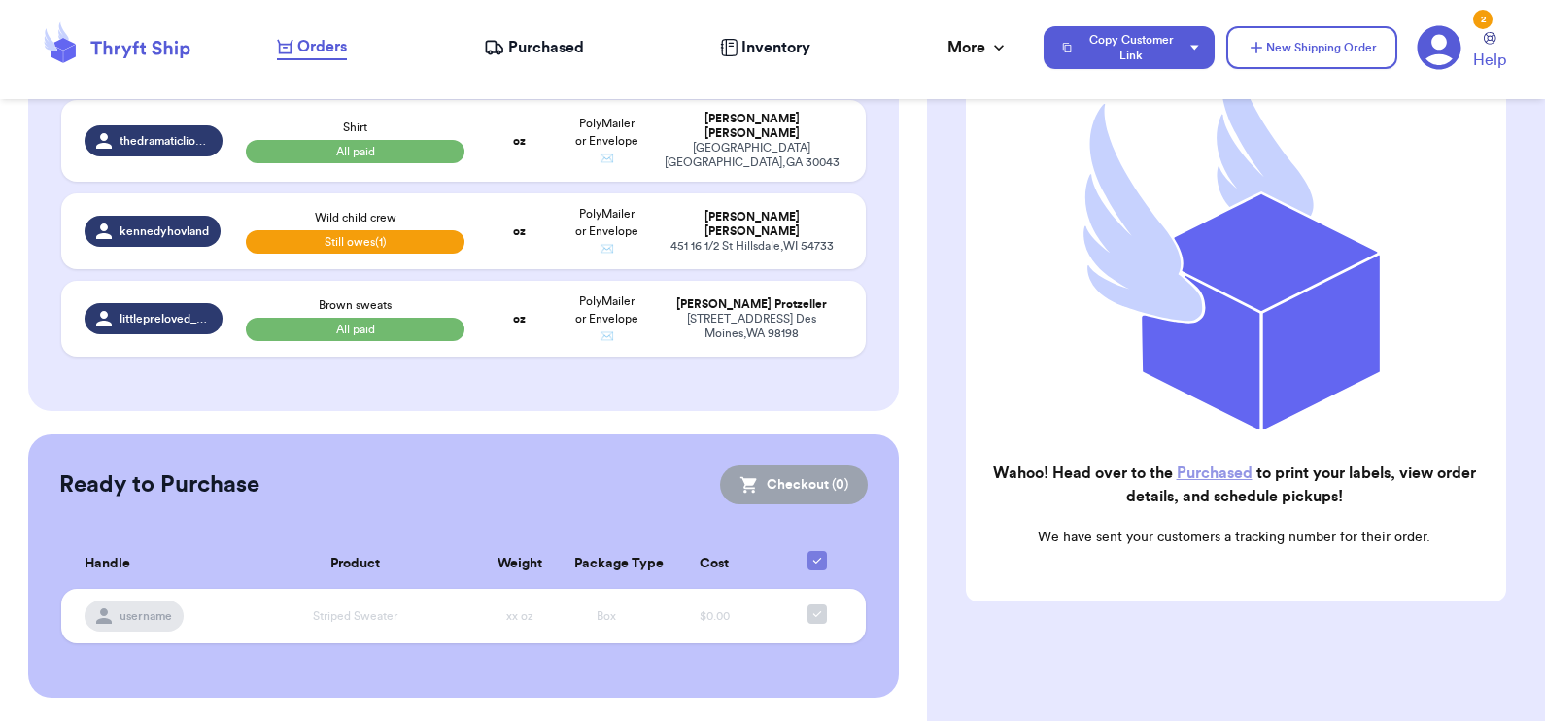
click at [1187, 465] on link "Purchased" at bounding box center [1215, 473] width 76 height 16
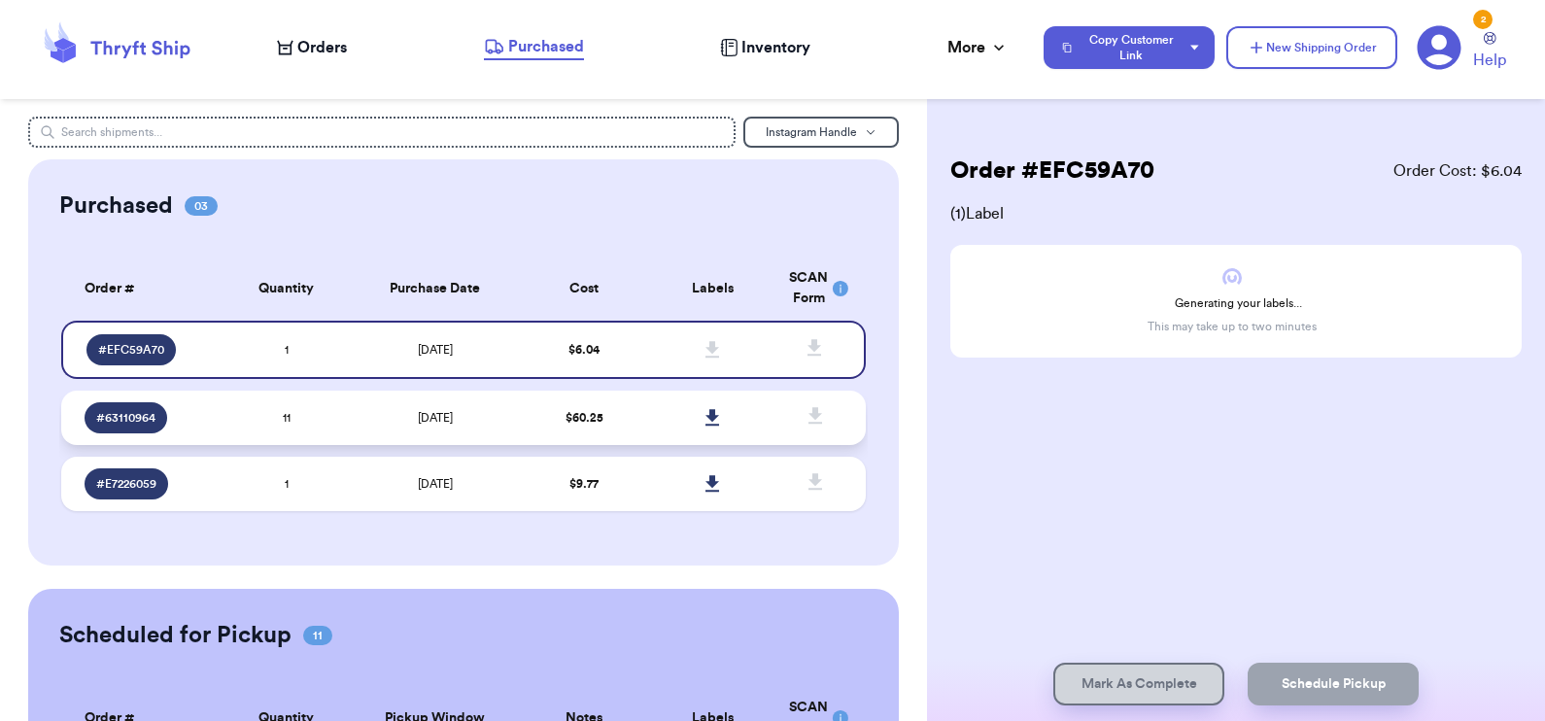
click at [754, 428] on td at bounding box center [713, 418] width 129 height 54
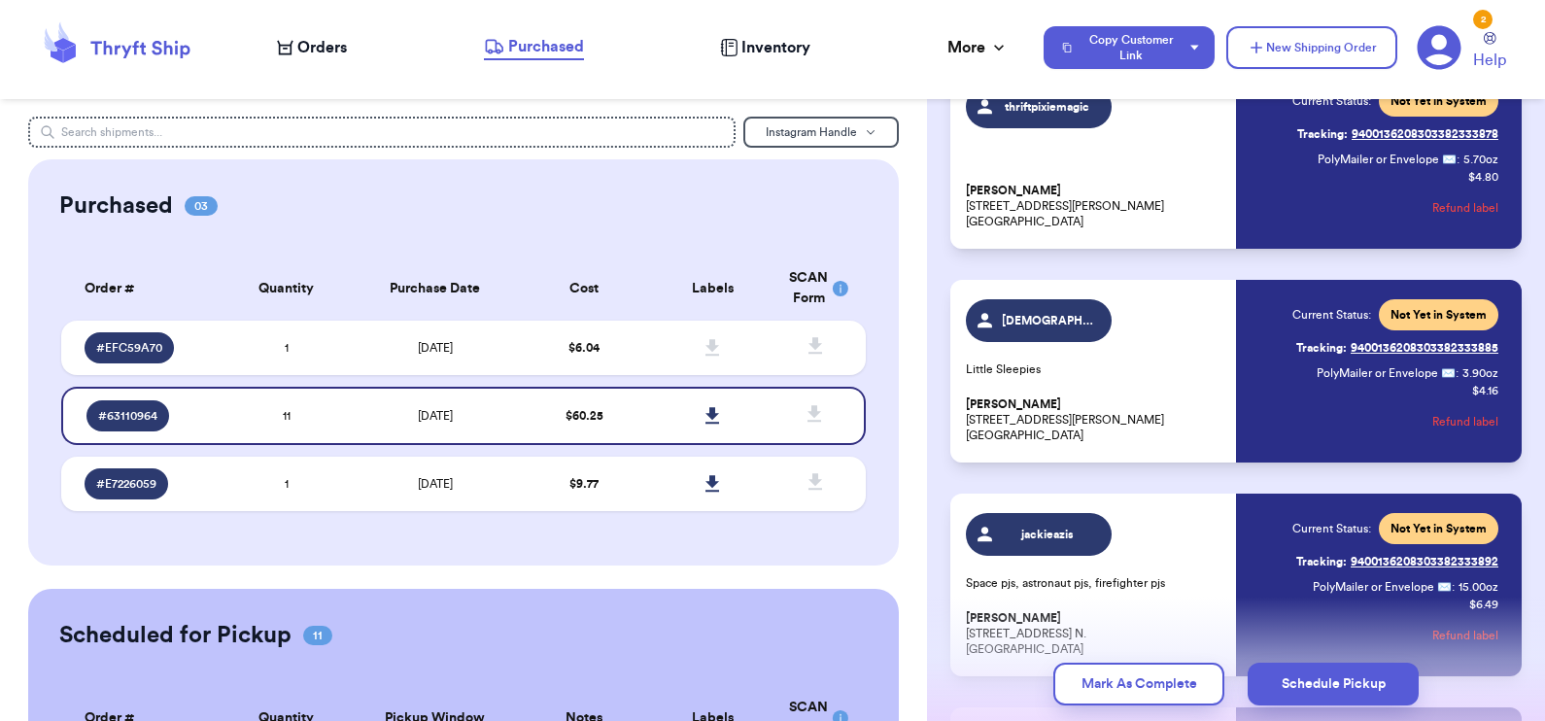
scroll to position [1998, 0]
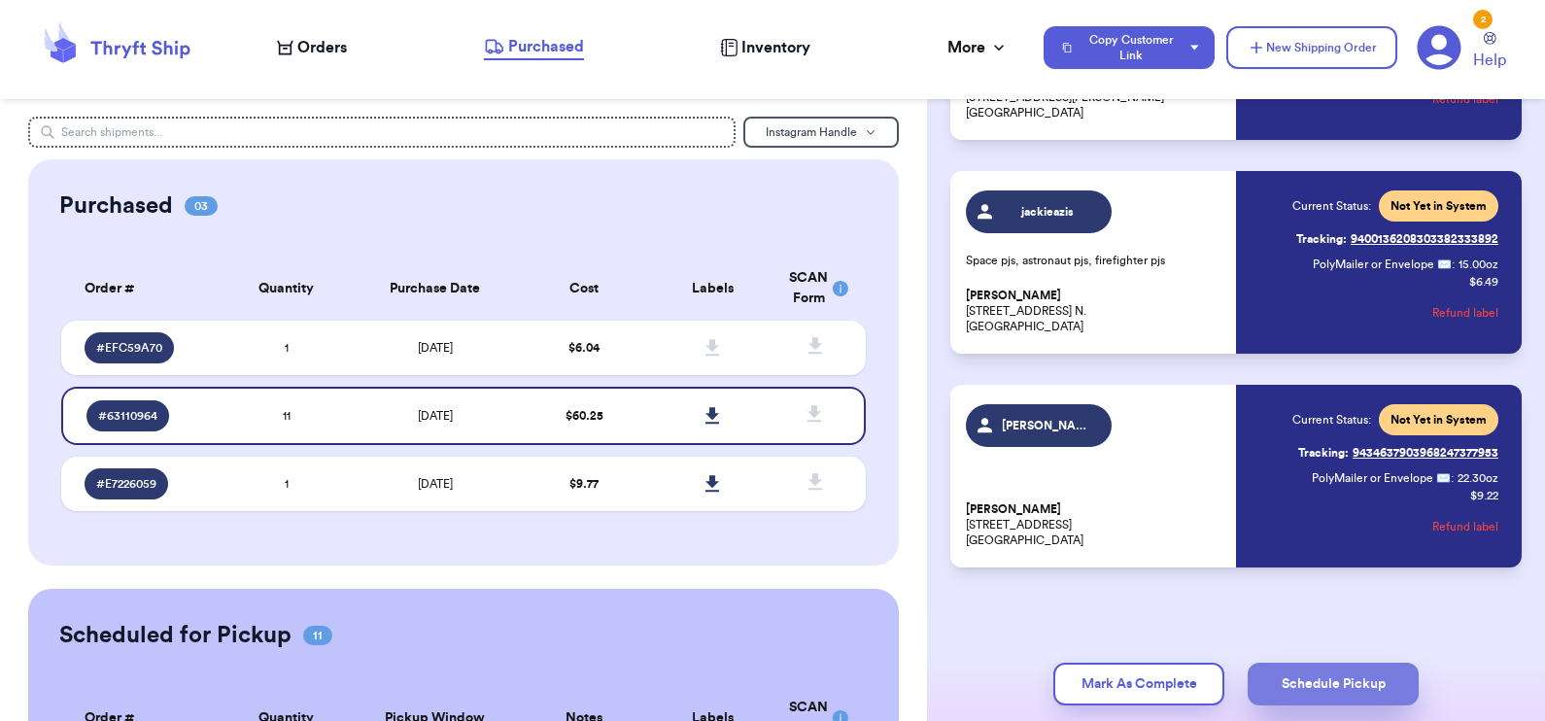
click at [1335, 695] on button "Schedule Pickup" at bounding box center [1333, 684] width 171 height 43
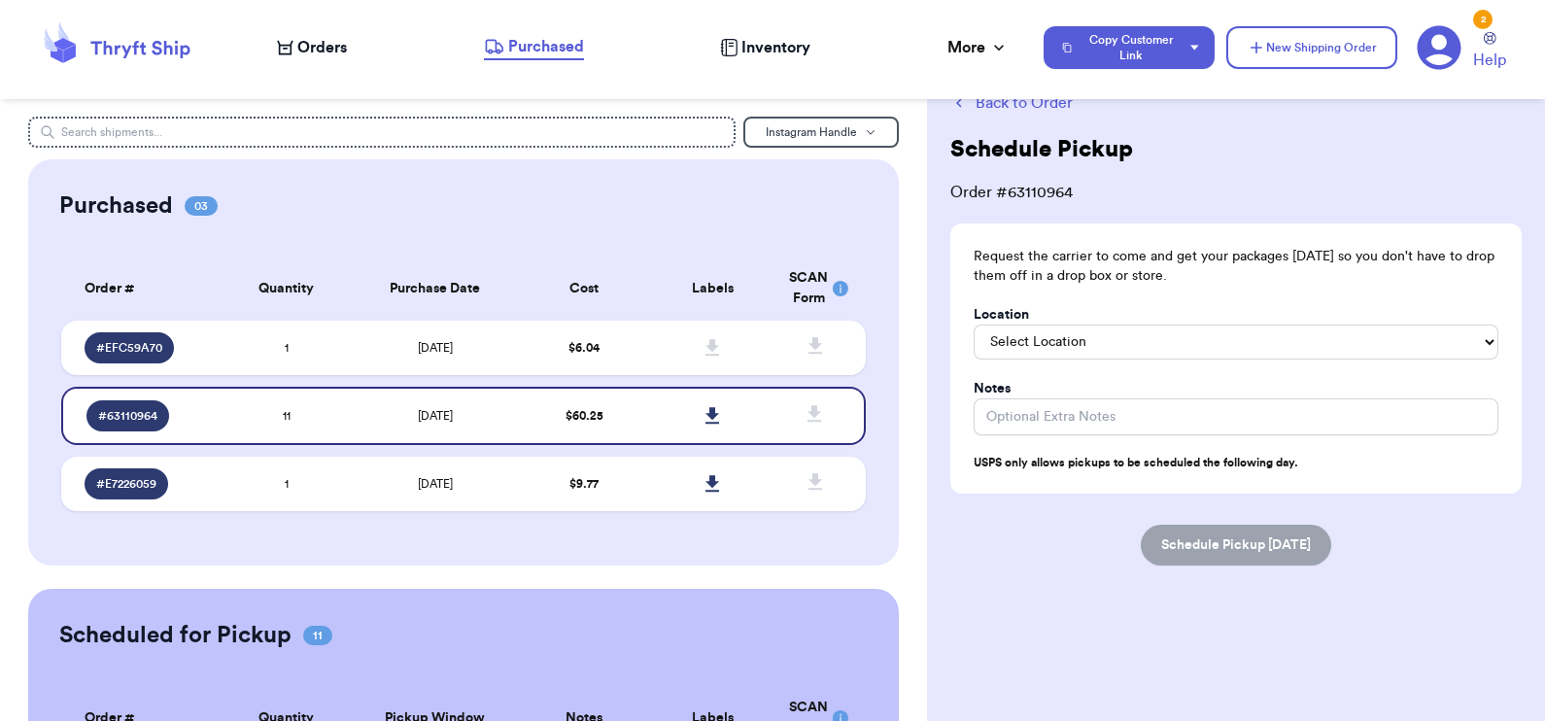
scroll to position [0, 0]
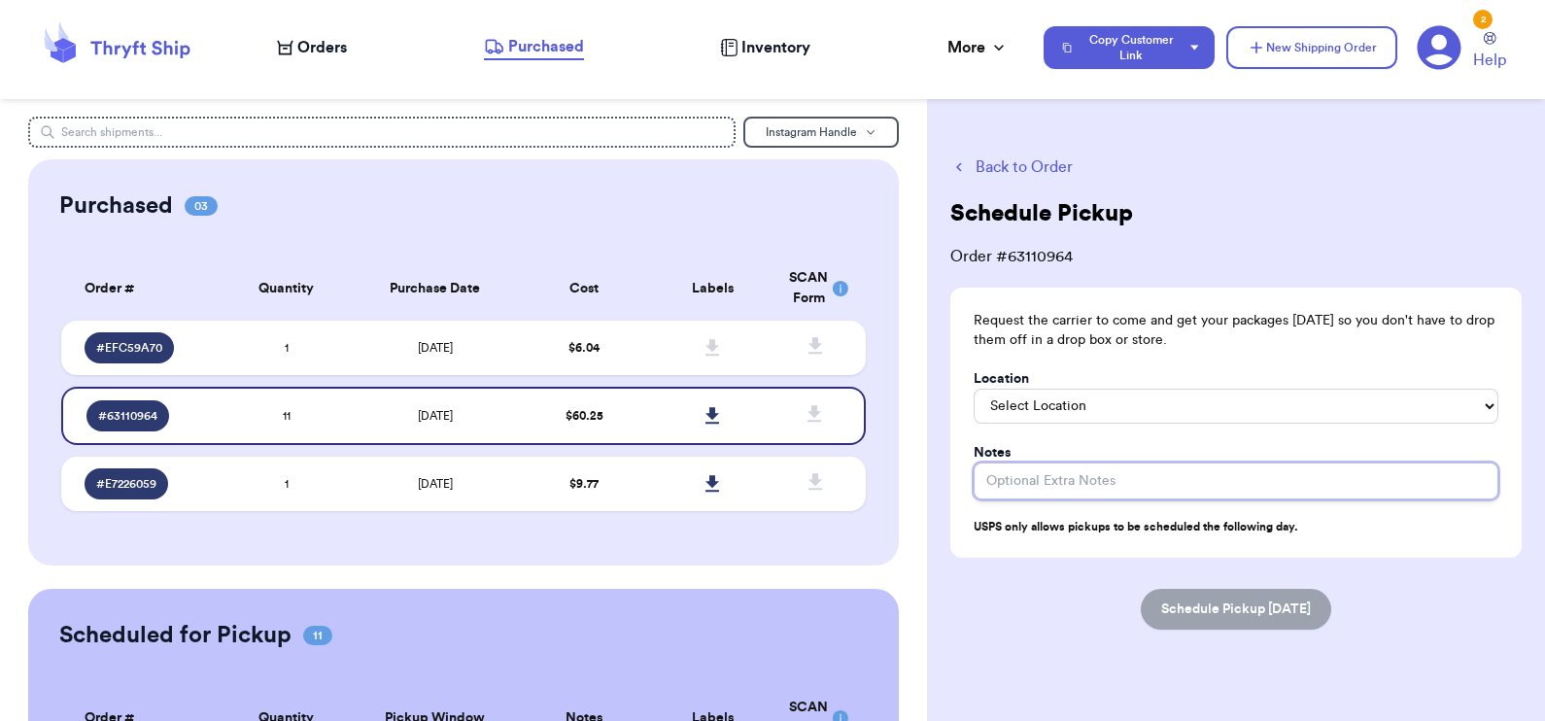
click at [1071, 484] on input "Location" at bounding box center [1236, 481] width 525 height 37
click at [1093, 474] on input "in tote box by mailbox" at bounding box center [1236, 481] width 525 height 37
drag, startPoint x: 1162, startPoint y: 481, endPoint x: 1073, endPoint y: 480, distance: 89.4
click at [1073, 480] on input "in tote box by front door" at bounding box center [1236, 481] width 525 height 37
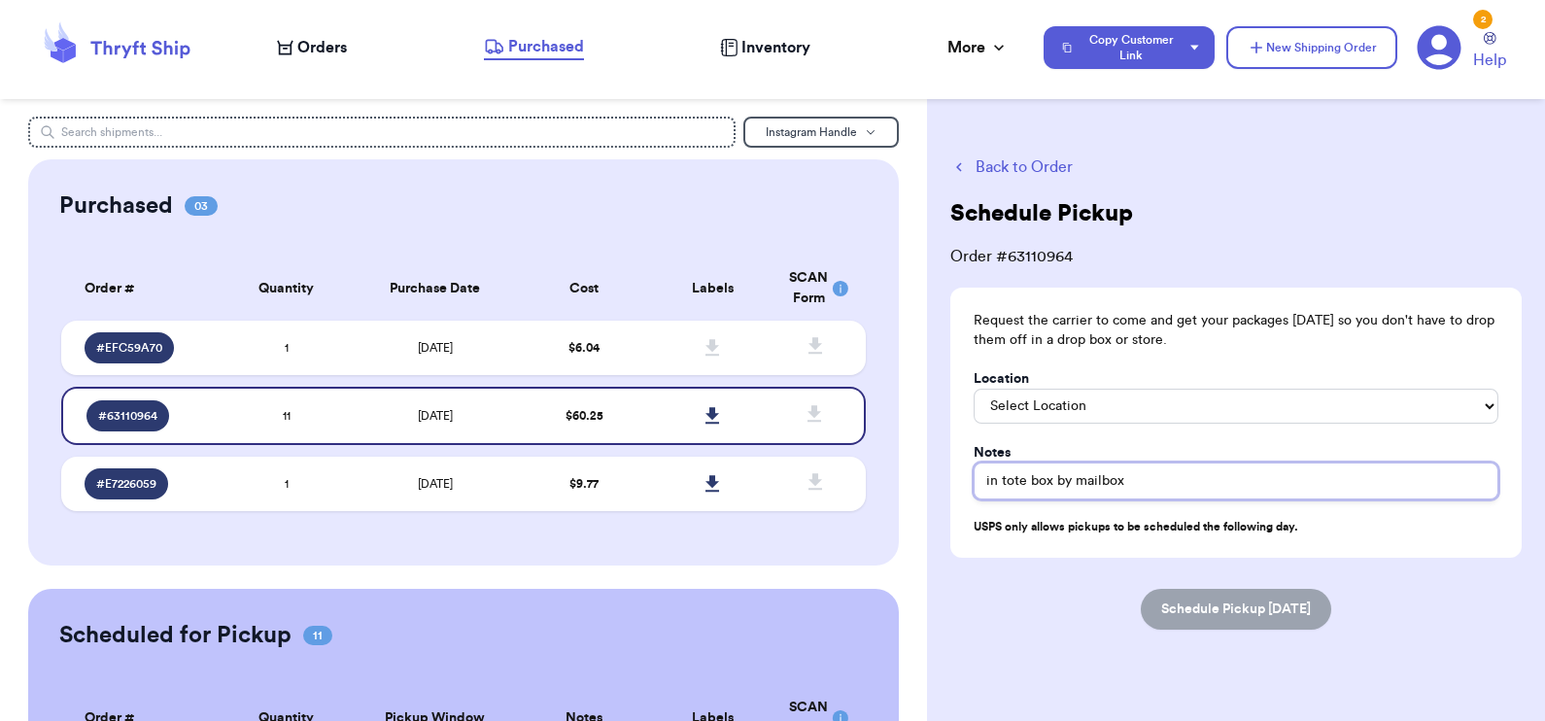
click at [1098, 482] on input "in tote box by mailbox" at bounding box center [1236, 481] width 525 height 37
type input "in tote box by front door"
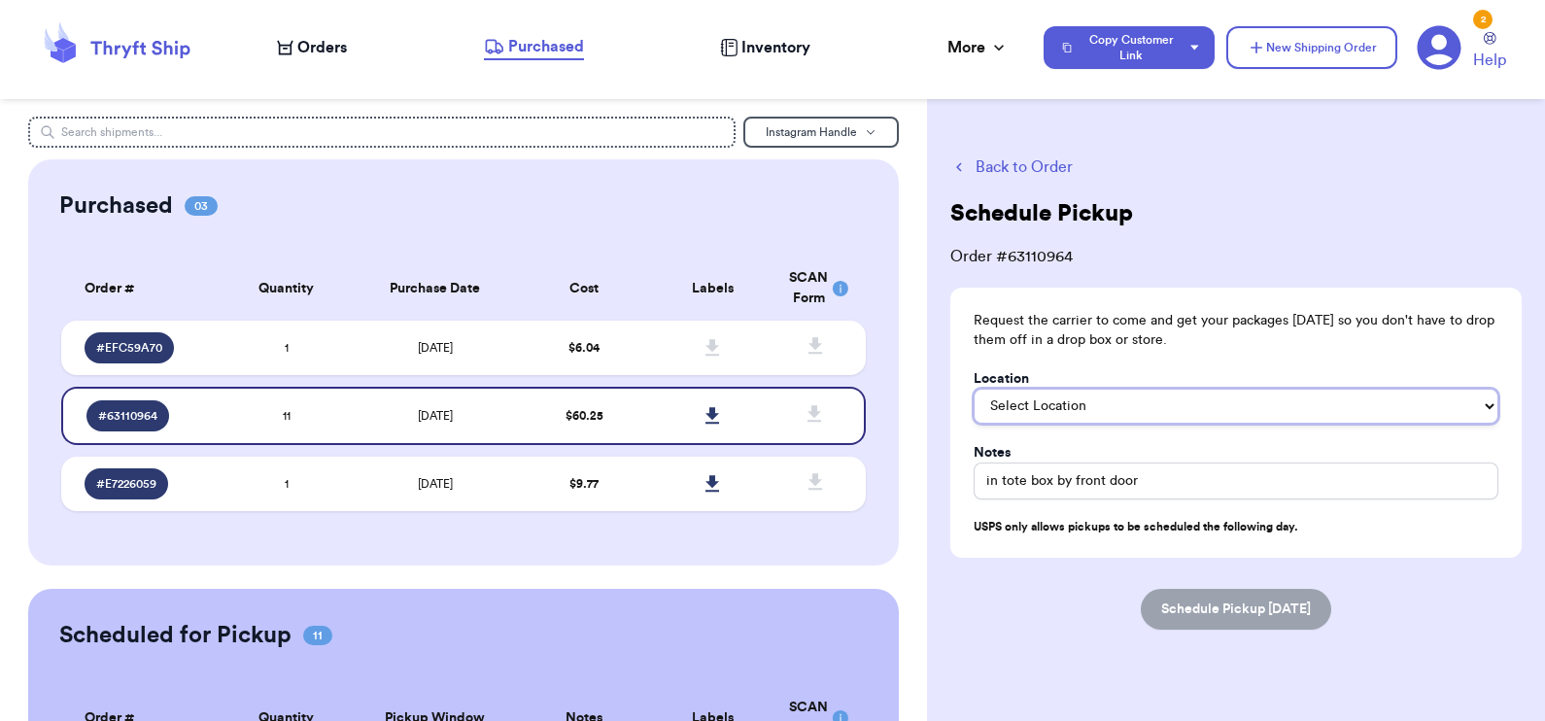
click at [1053, 412] on select "Select Location In/At Mailbox On the Porch Front Door Back Door Side Door Knock…" at bounding box center [1236, 406] width 525 height 35
select select "Front Door"
click at [974, 389] on select "Select Location In/At Mailbox On the Porch Front Door Back Door Side Door Knock…" at bounding box center [1236, 406] width 525 height 35
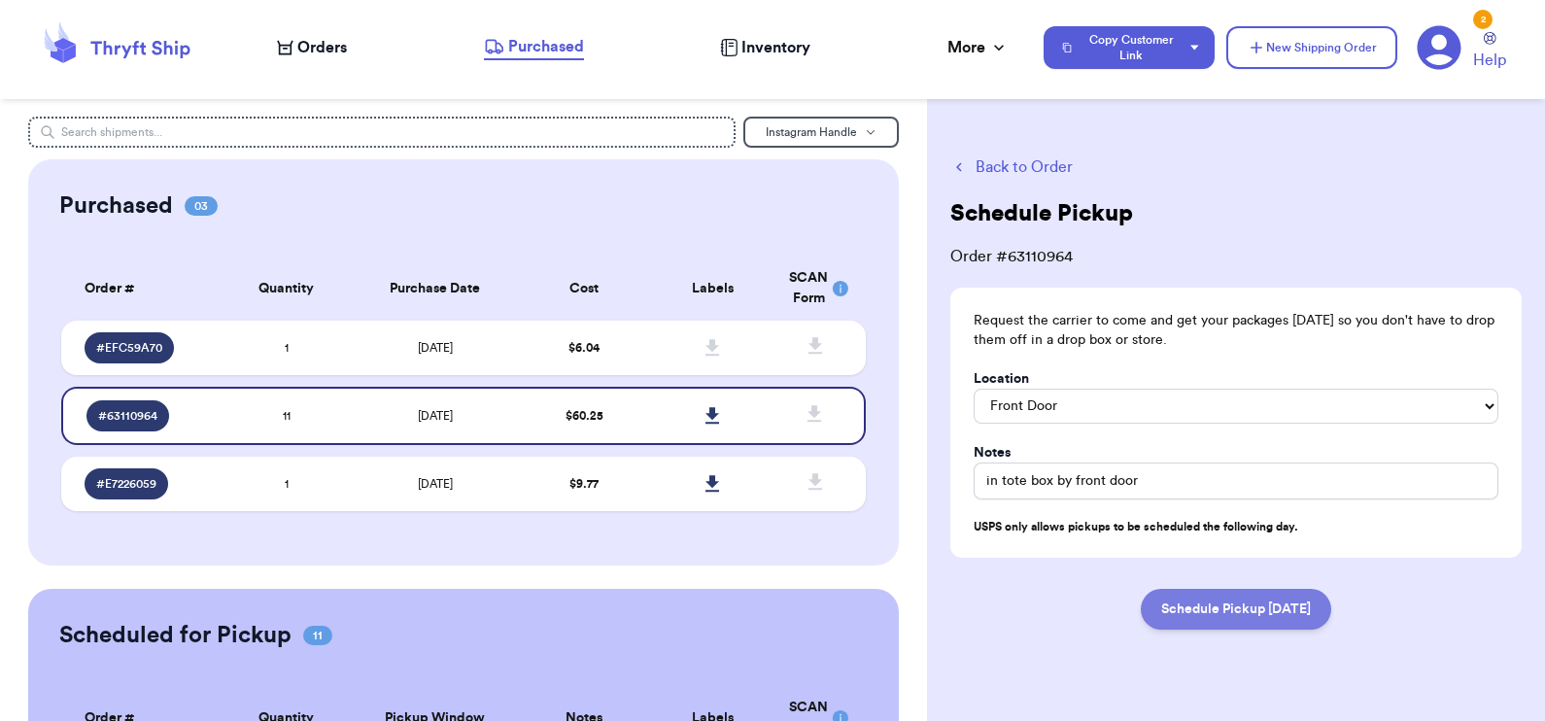
click at [1221, 596] on button "Schedule Pickup [DATE]" at bounding box center [1236, 609] width 190 height 41
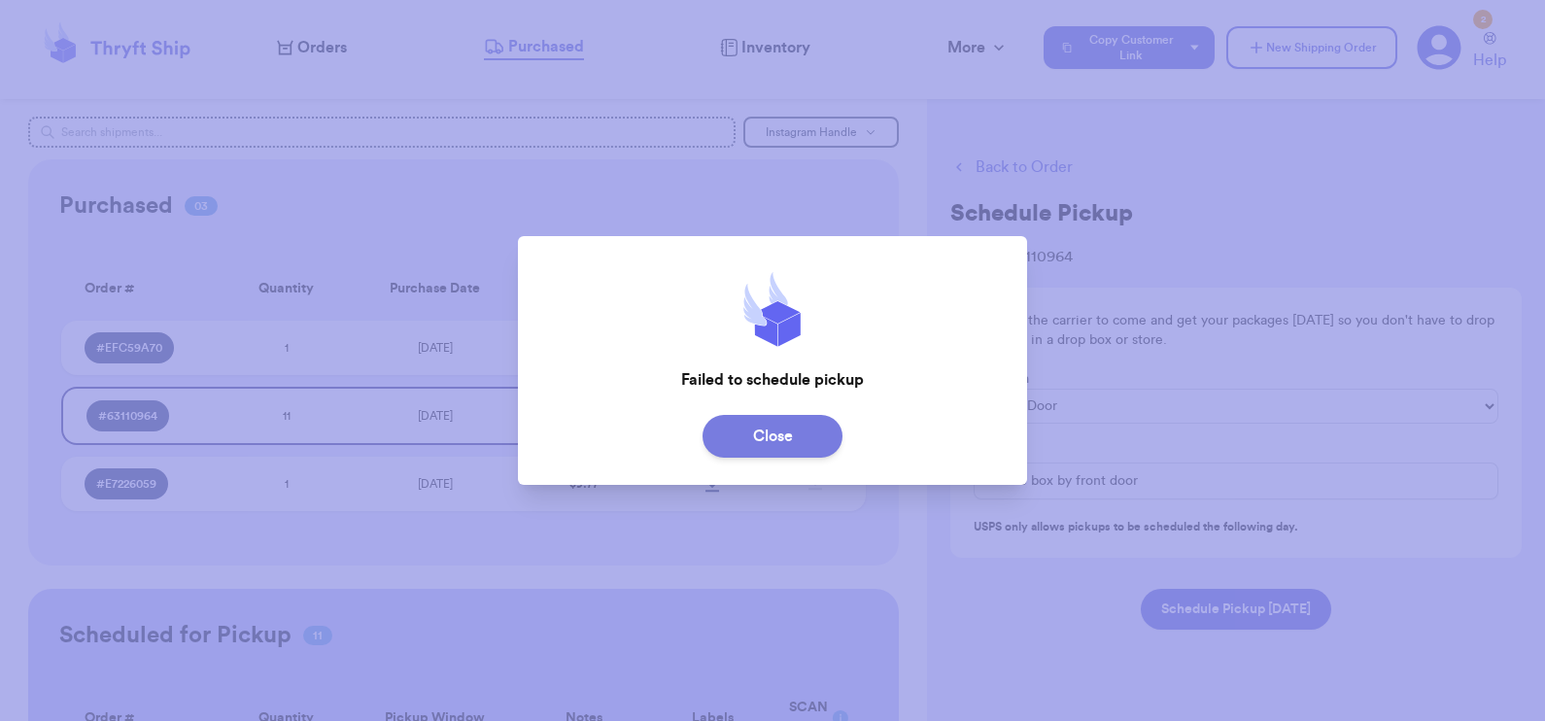
click at [784, 434] on button "Close" at bounding box center [773, 436] width 140 height 43
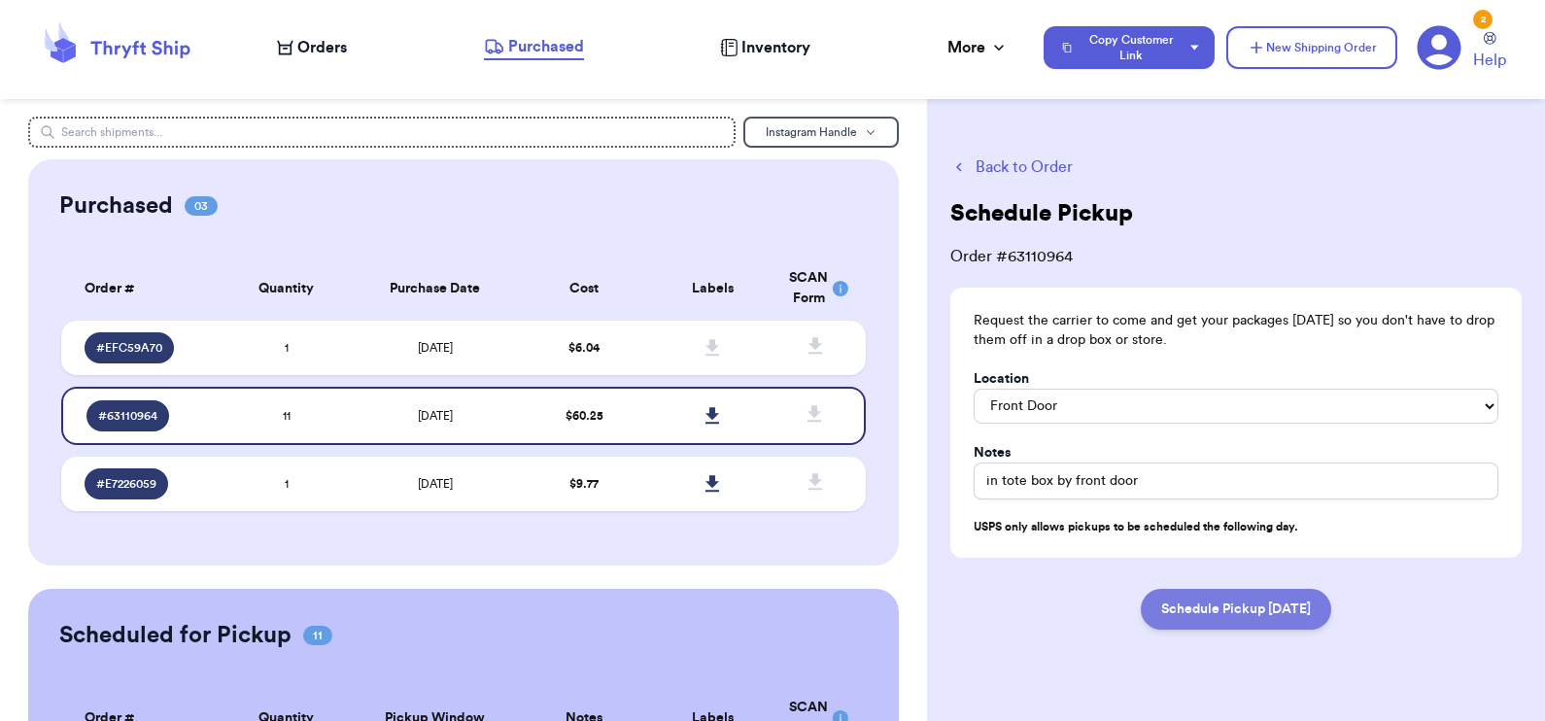
click at [1157, 609] on button "Schedule Pickup [DATE]" at bounding box center [1236, 609] width 190 height 41
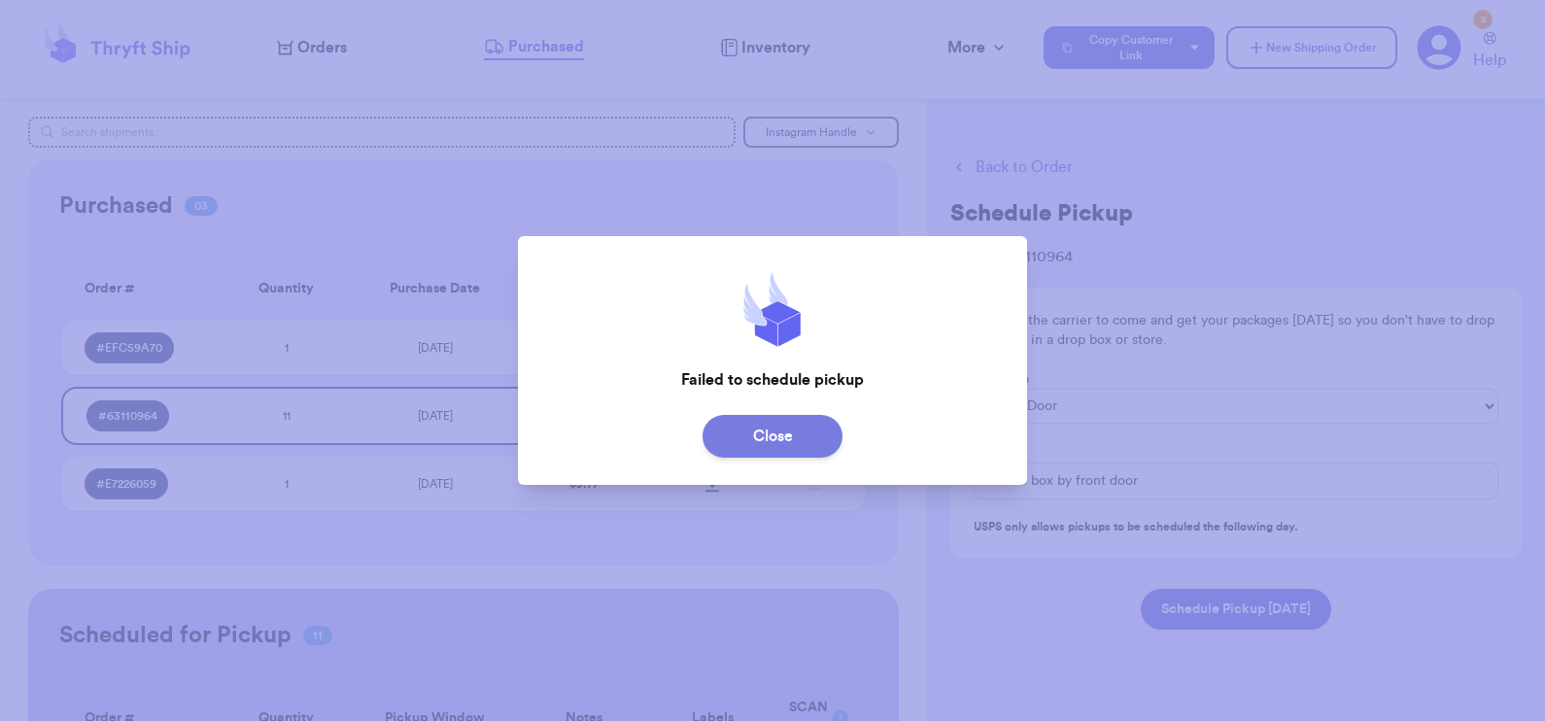
click at [727, 440] on button "Close" at bounding box center [773, 436] width 140 height 43
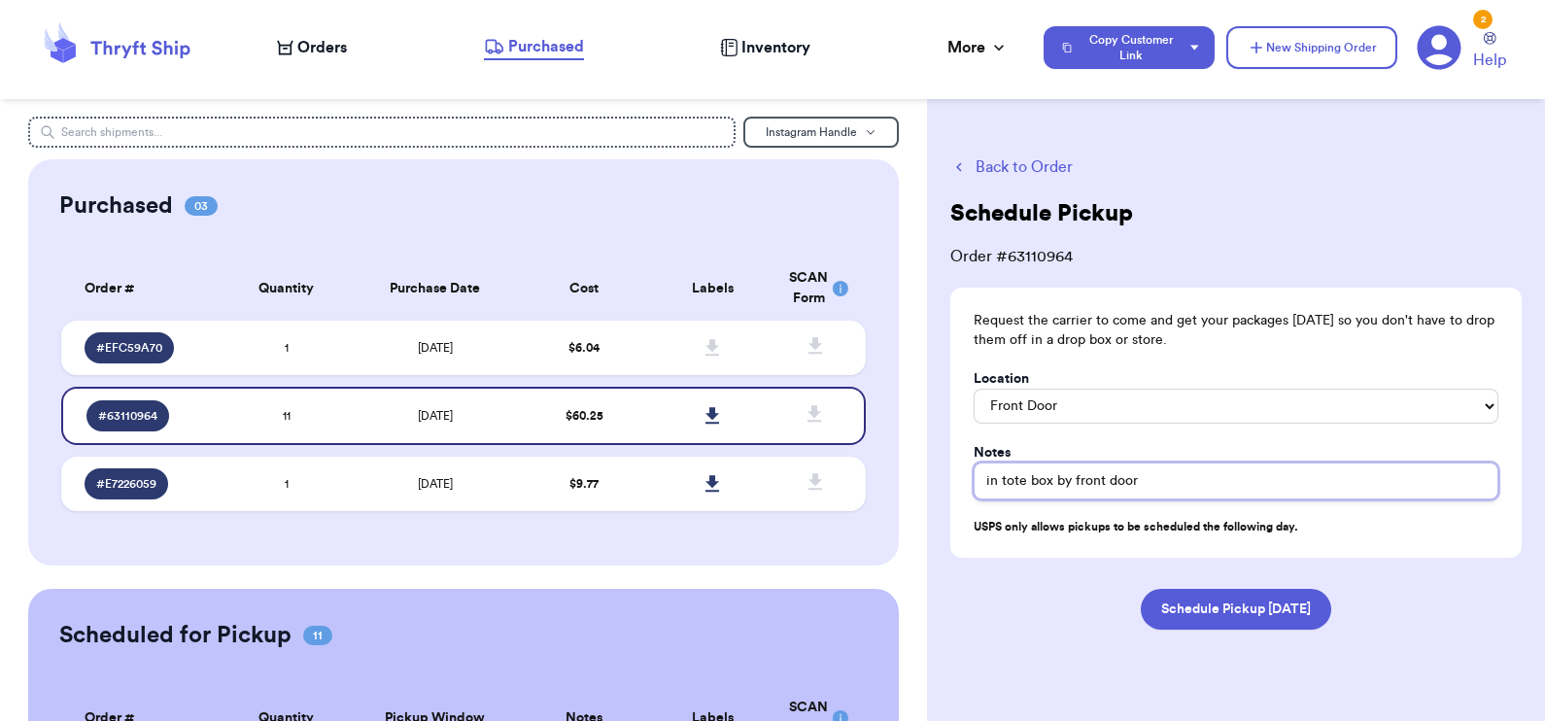
drag, startPoint x: 1157, startPoint y: 481, endPoint x: 967, endPoint y: 478, distance: 190.5
click at [967, 478] on div "Request the carrier to come and get your packages [DATE] so you don't have to d…" at bounding box center [1235, 423] width 571 height 270
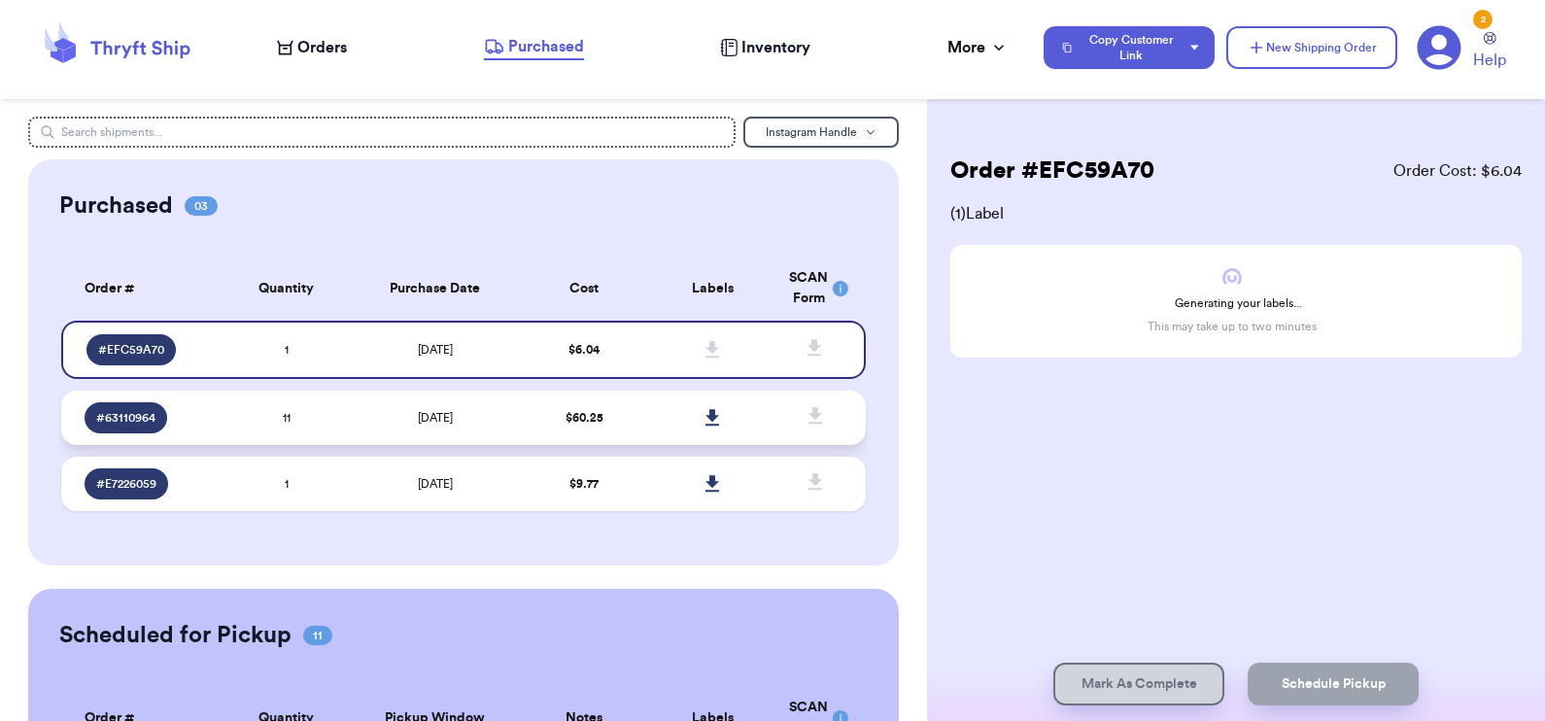
click at [753, 424] on td at bounding box center [713, 418] width 129 height 54
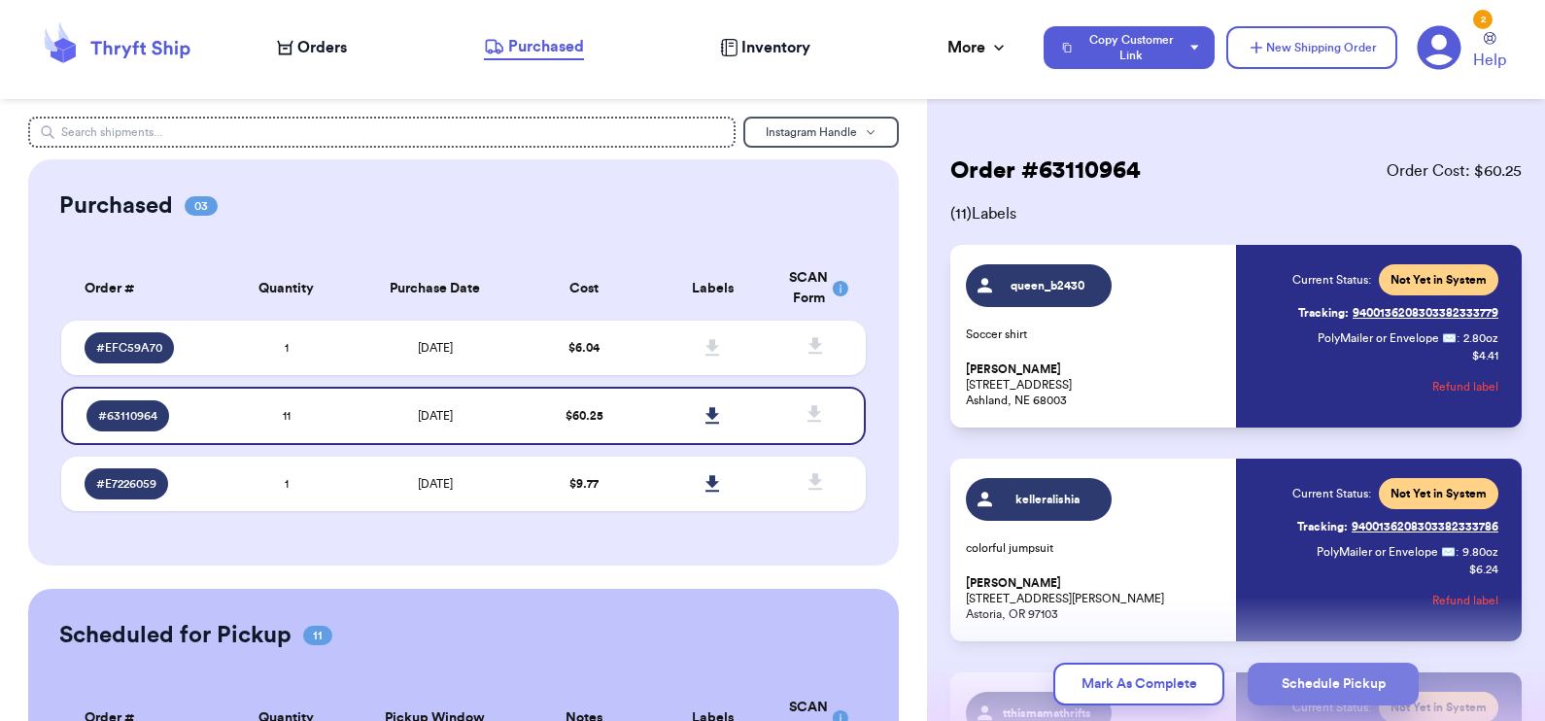
click at [1374, 670] on button "Schedule Pickup" at bounding box center [1333, 684] width 171 height 43
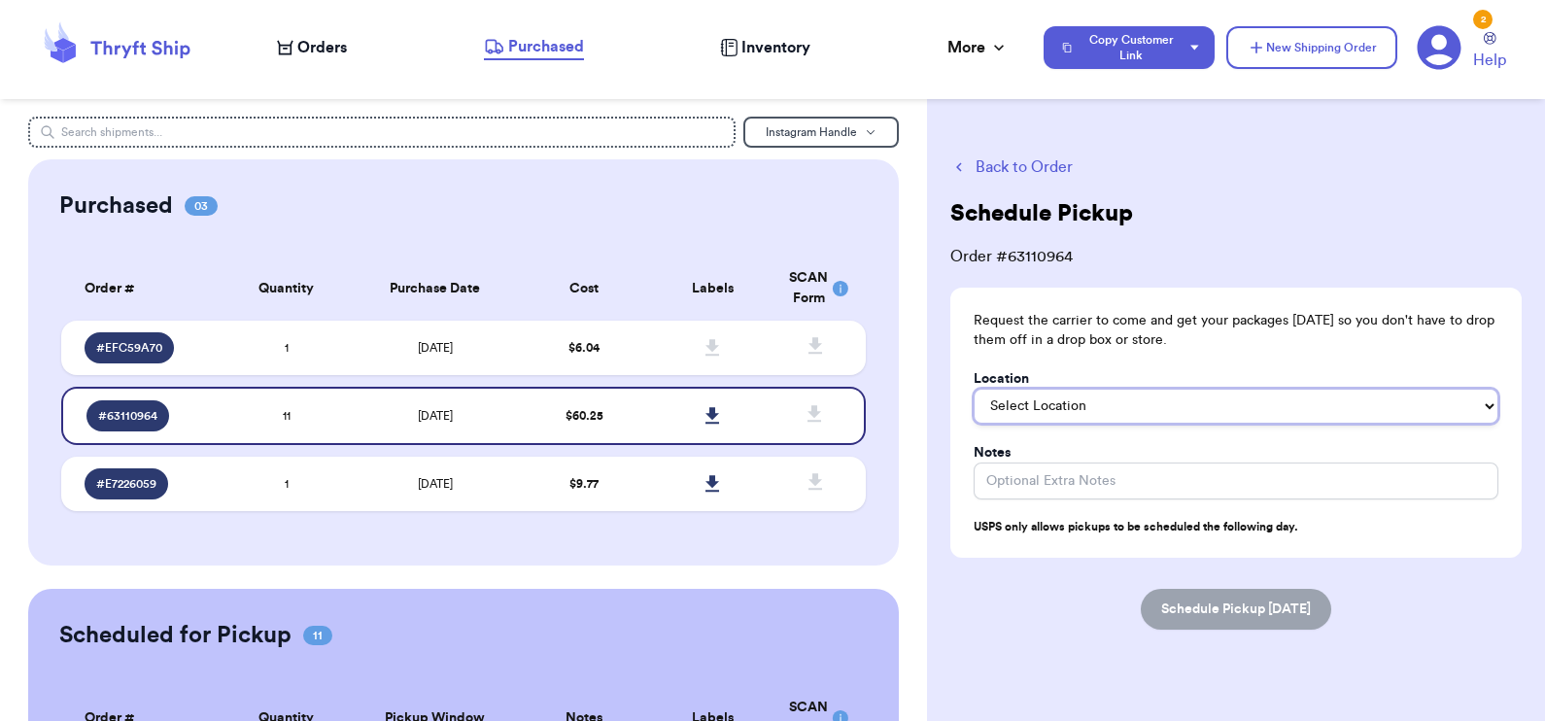
click at [1025, 418] on select "Select Location In/At Mailbox On the Porch Front Door Back Door Side Door Knock…" at bounding box center [1236, 406] width 525 height 35
select select "Front Door"
click at [974, 389] on select "Select Location In/At Mailbox On the Porch Front Door Back Door Side Door Knock…" at bounding box center [1236, 406] width 525 height 35
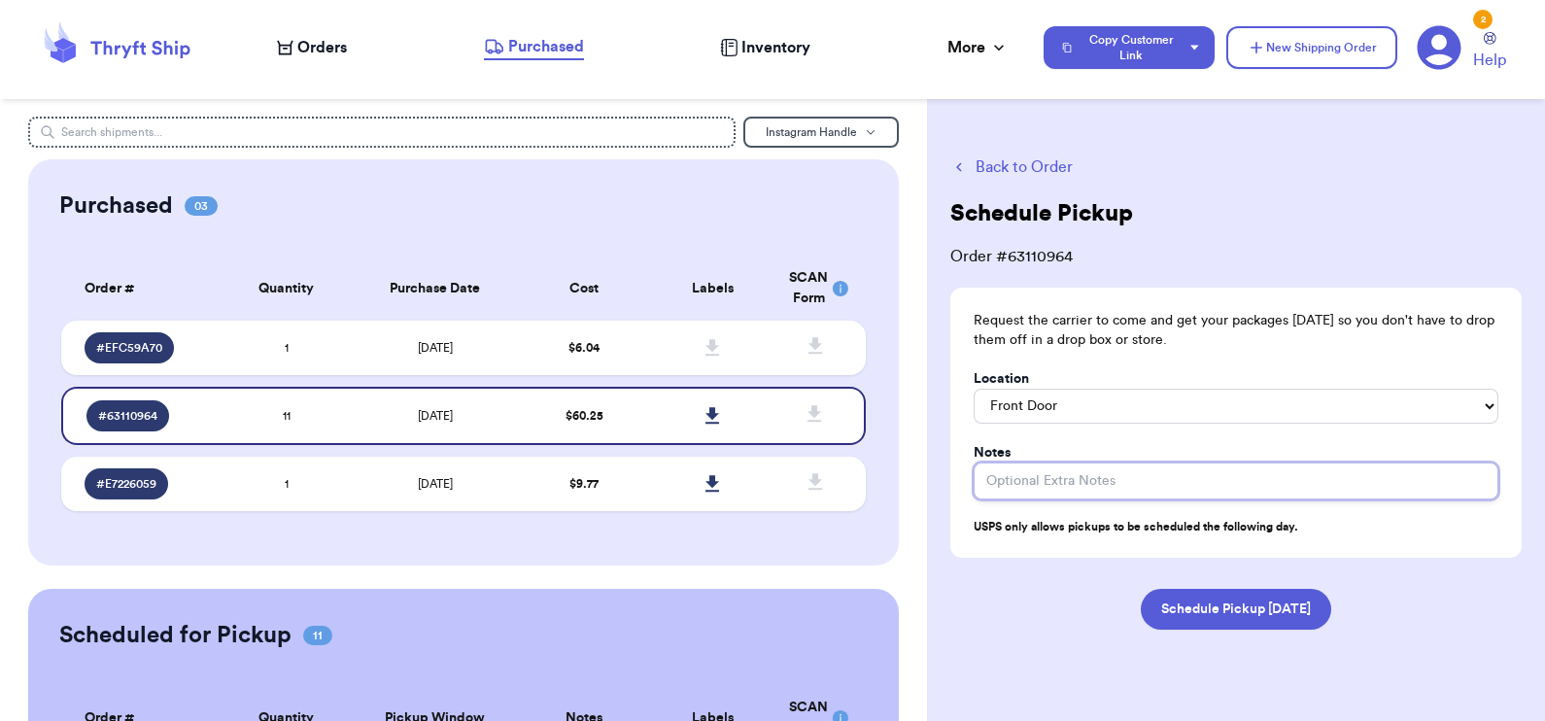
click at [1030, 478] on input "Location" at bounding box center [1236, 481] width 525 height 37
paste input "in tote box by front door"
type input "in tote box by front door"
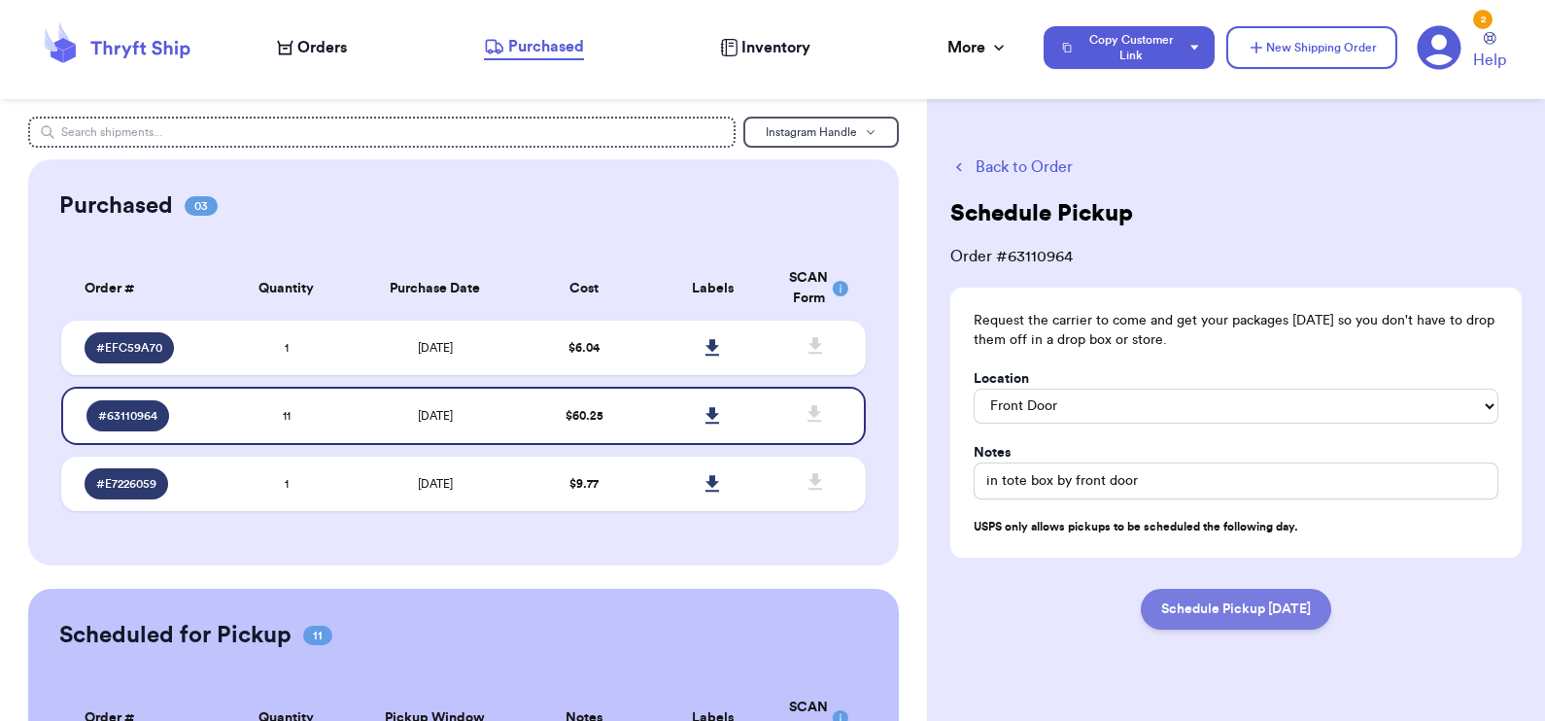
click at [1196, 602] on button "Schedule Pickup [DATE]" at bounding box center [1236, 609] width 190 height 41
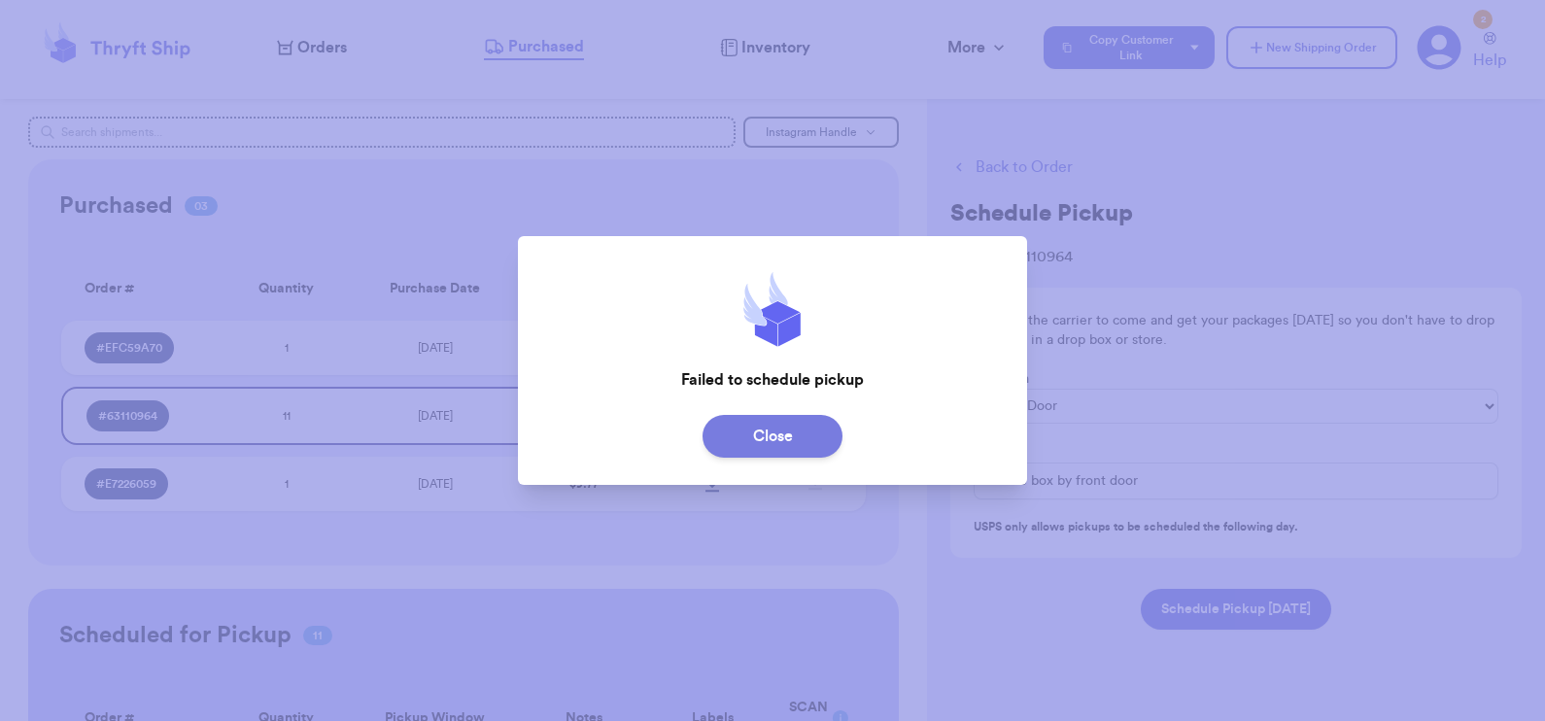
click at [756, 440] on button "Close" at bounding box center [773, 436] width 140 height 43
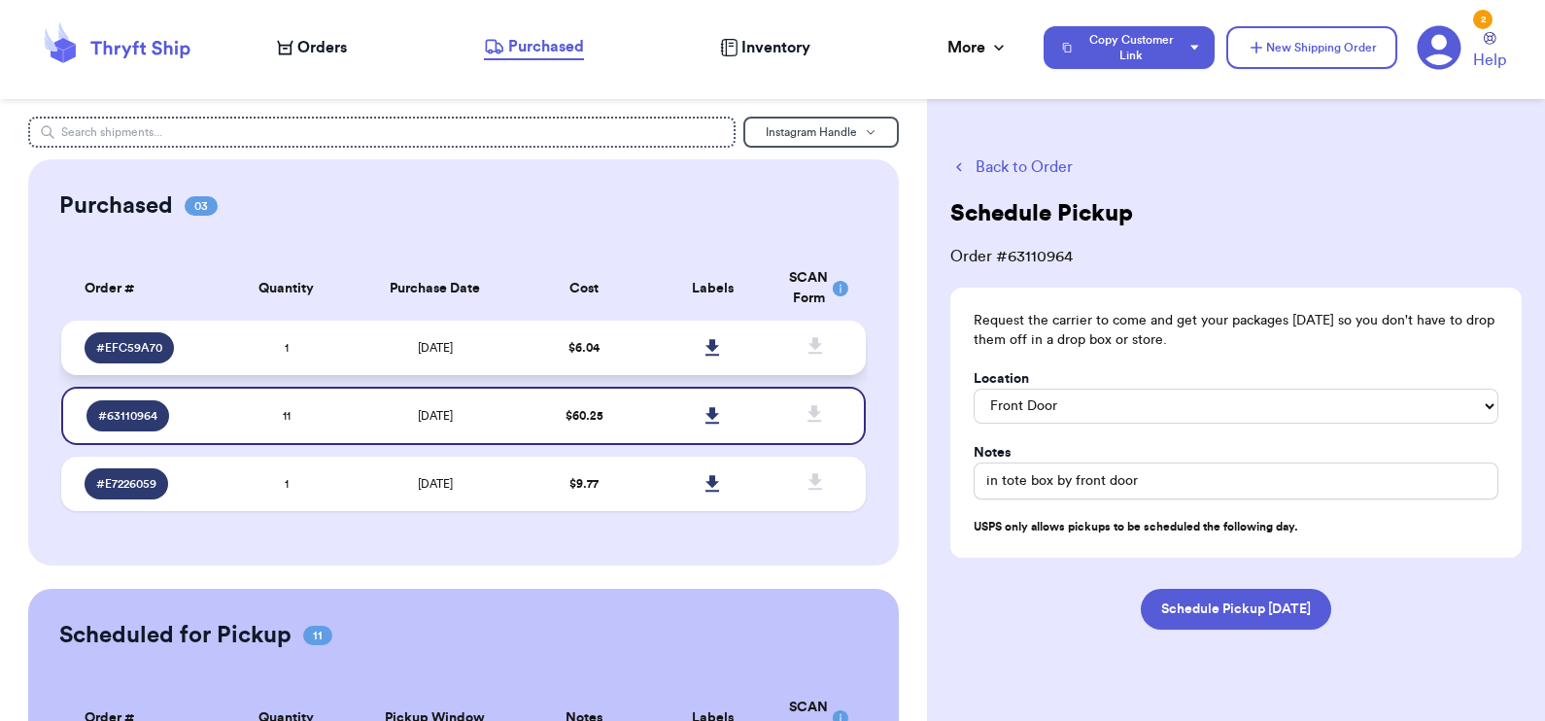
click at [705, 345] on icon at bounding box center [712, 347] width 14 height 17
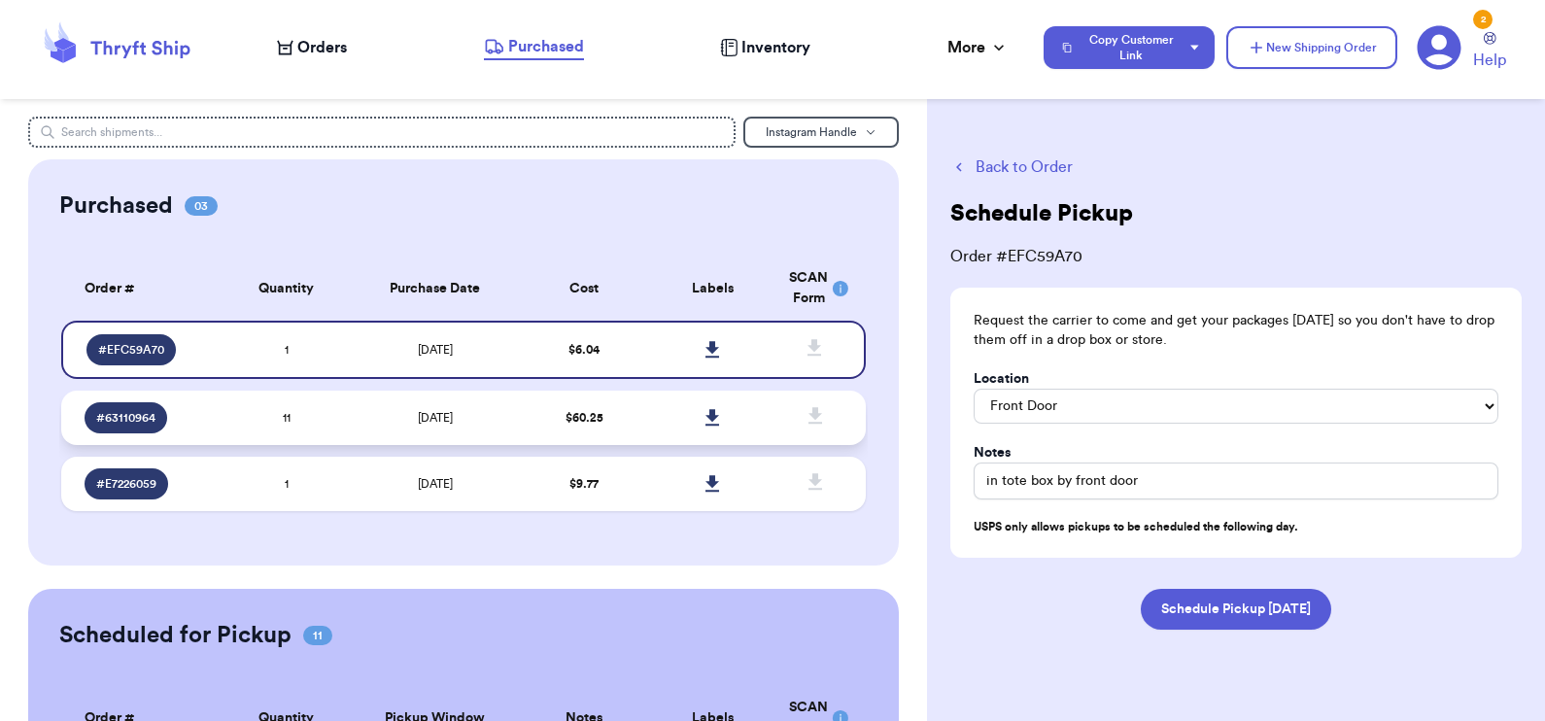
click at [627, 398] on td "$ 60.25" at bounding box center [584, 418] width 129 height 54
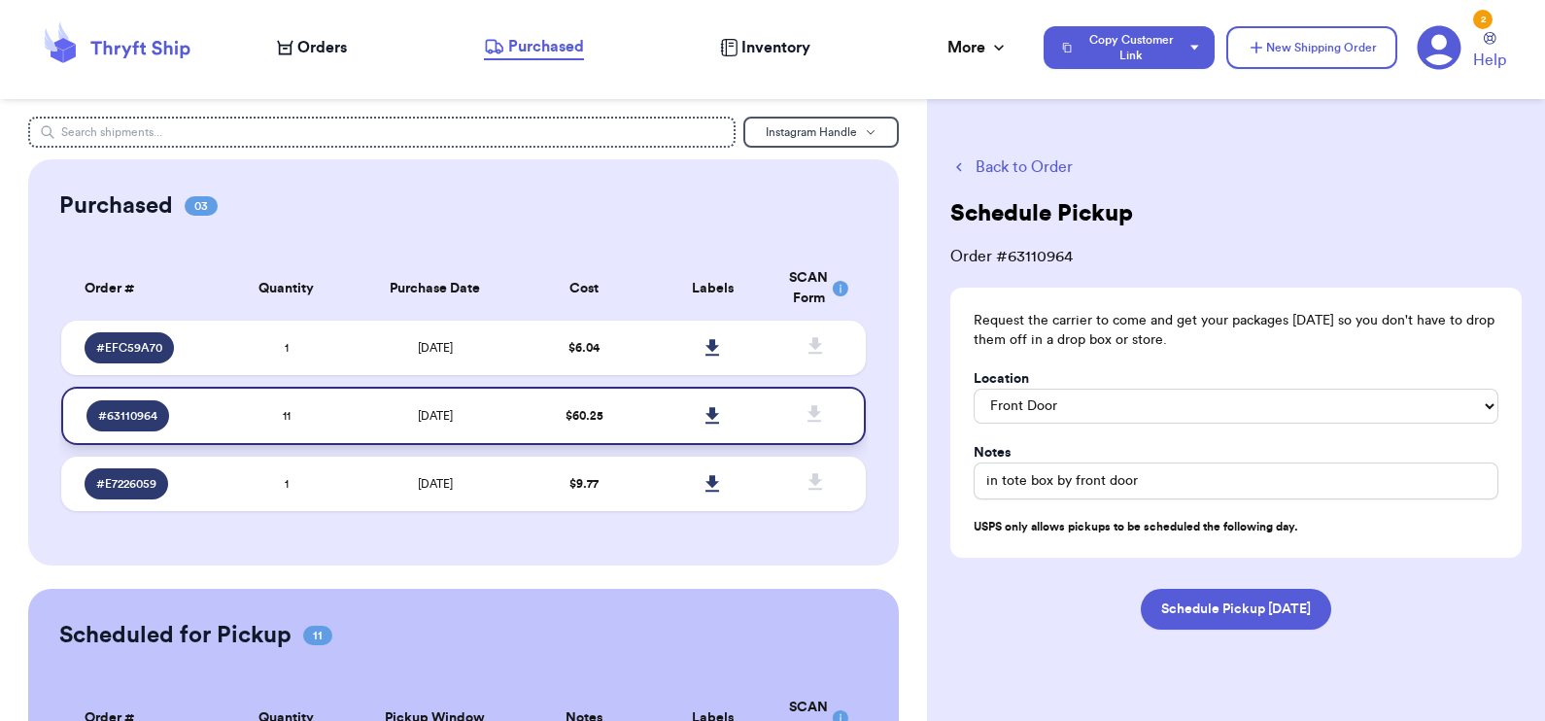
click at [777, 422] on td at bounding box center [821, 416] width 88 height 58
click at [649, 416] on td at bounding box center [713, 416] width 129 height 58
click at [1033, 156] on button "Back to Order" at bounding box center [1235, 166] width 571 height 23
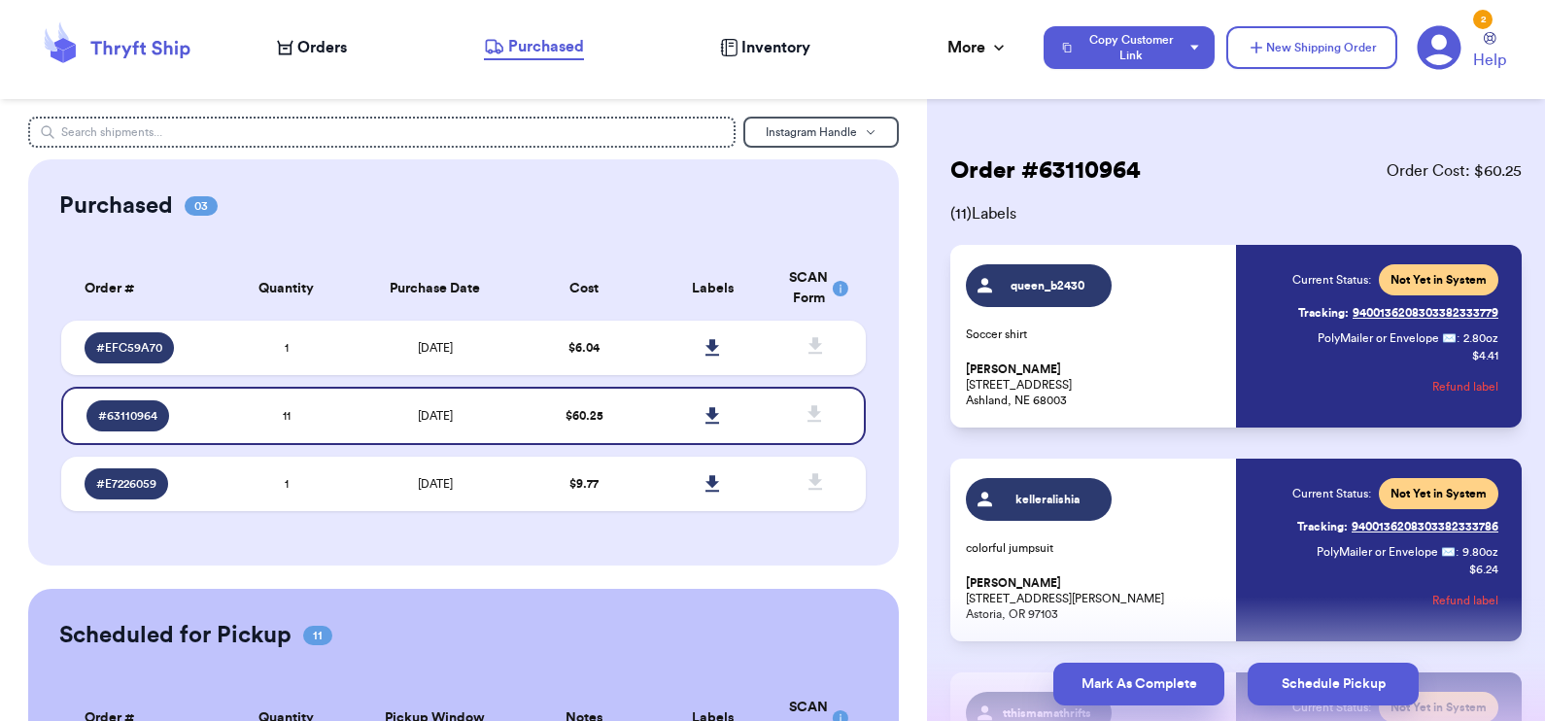
click at [1171, 683] on button "Mark As Complete" at bounding box center [1138, 684] width 171 height 43
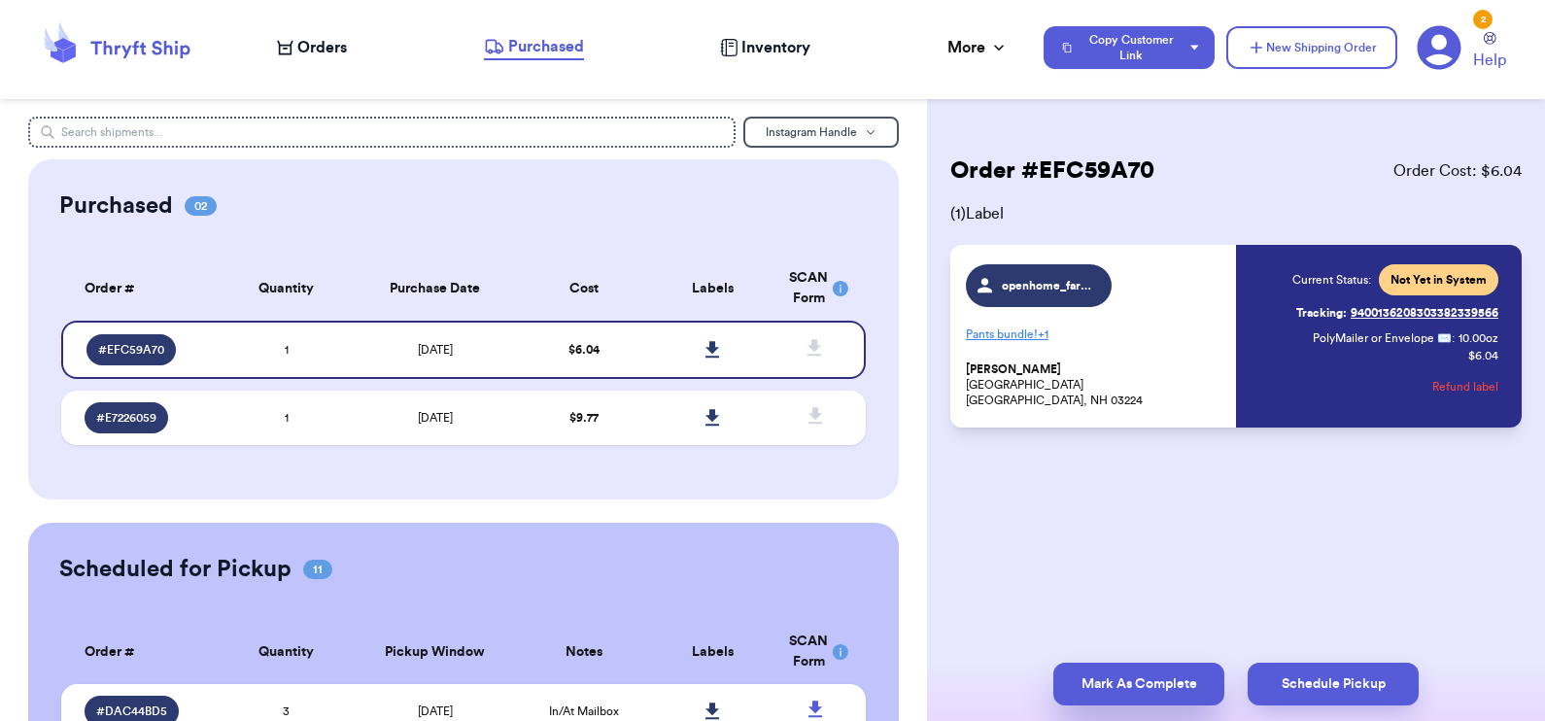
click at [1146, 677] on button "Mark As Complete" at bounding box center [1138, 684] width 171 height 43
click at [525, 412] on td "$ 9.77" at bounding box center [584, 418] width 129 height 54
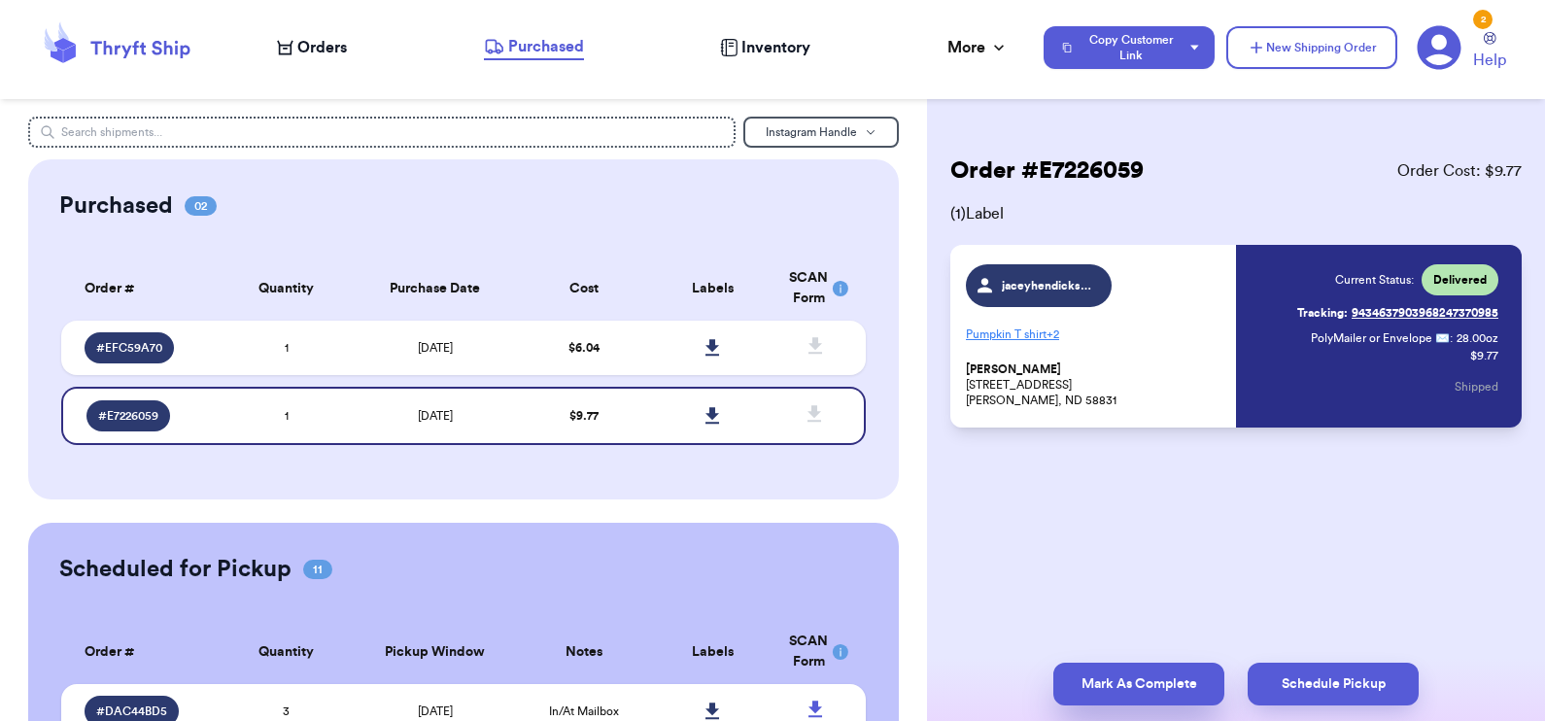
click at [1142, 684] on button "Mark As Complete" at bounding box center [1138, 684] width 171 height 43
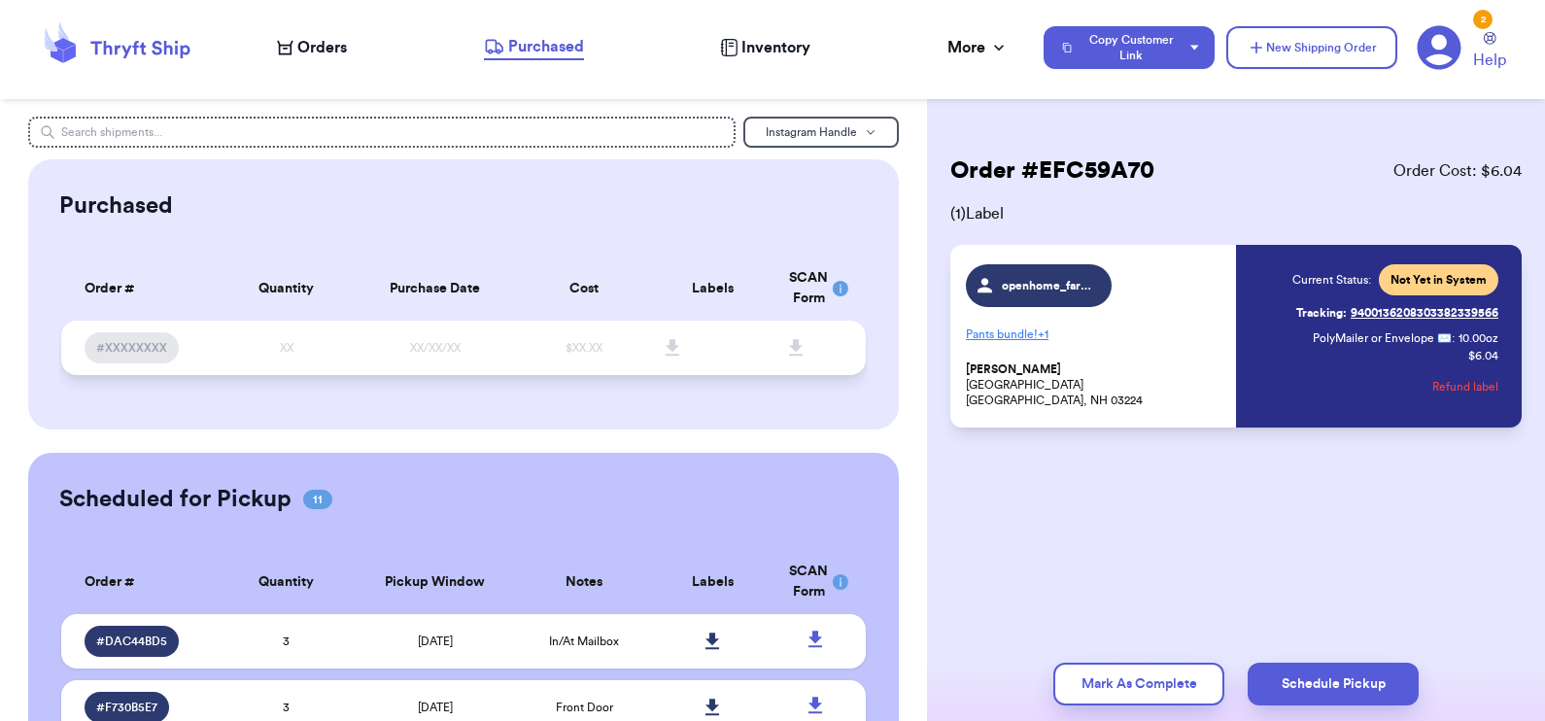
click at [466, 356] on td "XX/XX/XX" at bounding box center [435, 348] width 169 height 54
click at [1133, 695] on button "Mark As Complete" at bounding box center [1138, 684] width 171 height 43
